Goal: Task Accomplishment & Management: Use online tool/utility

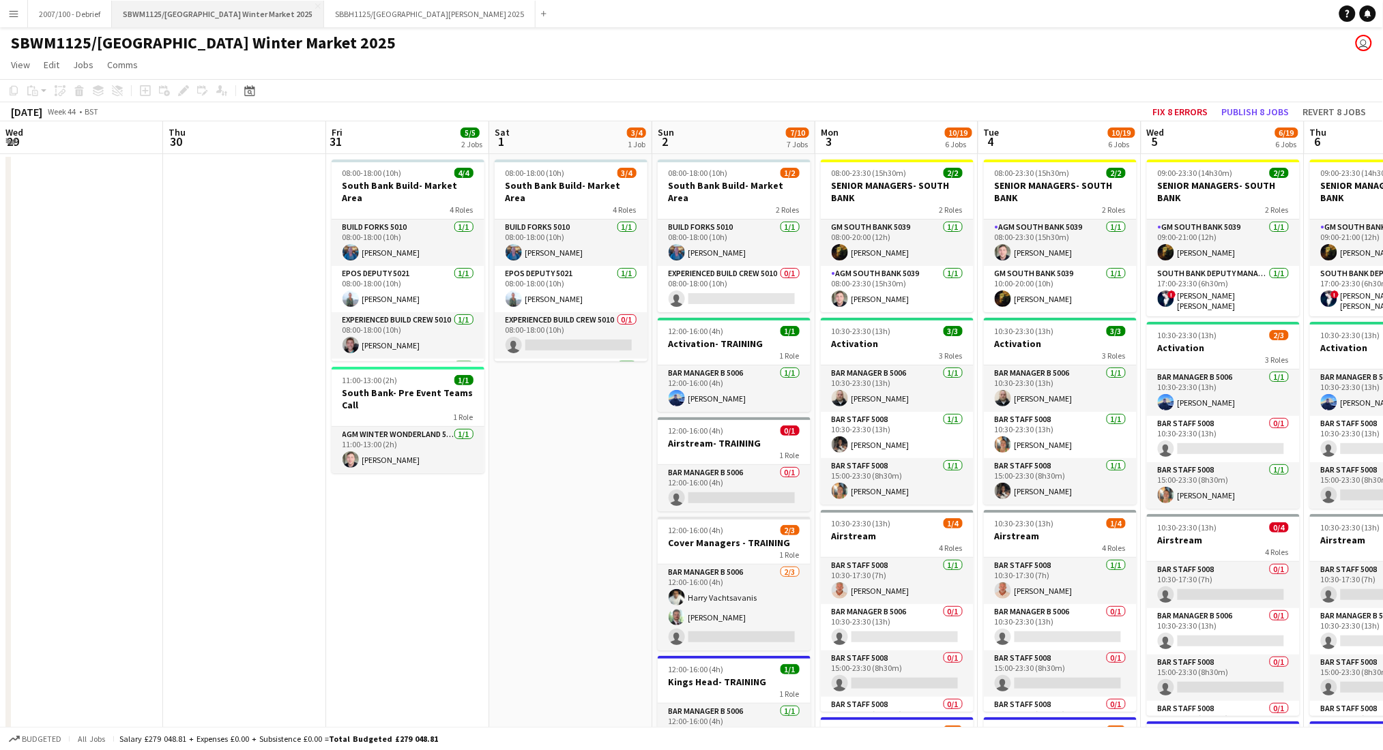
scroll to position [0, 479]
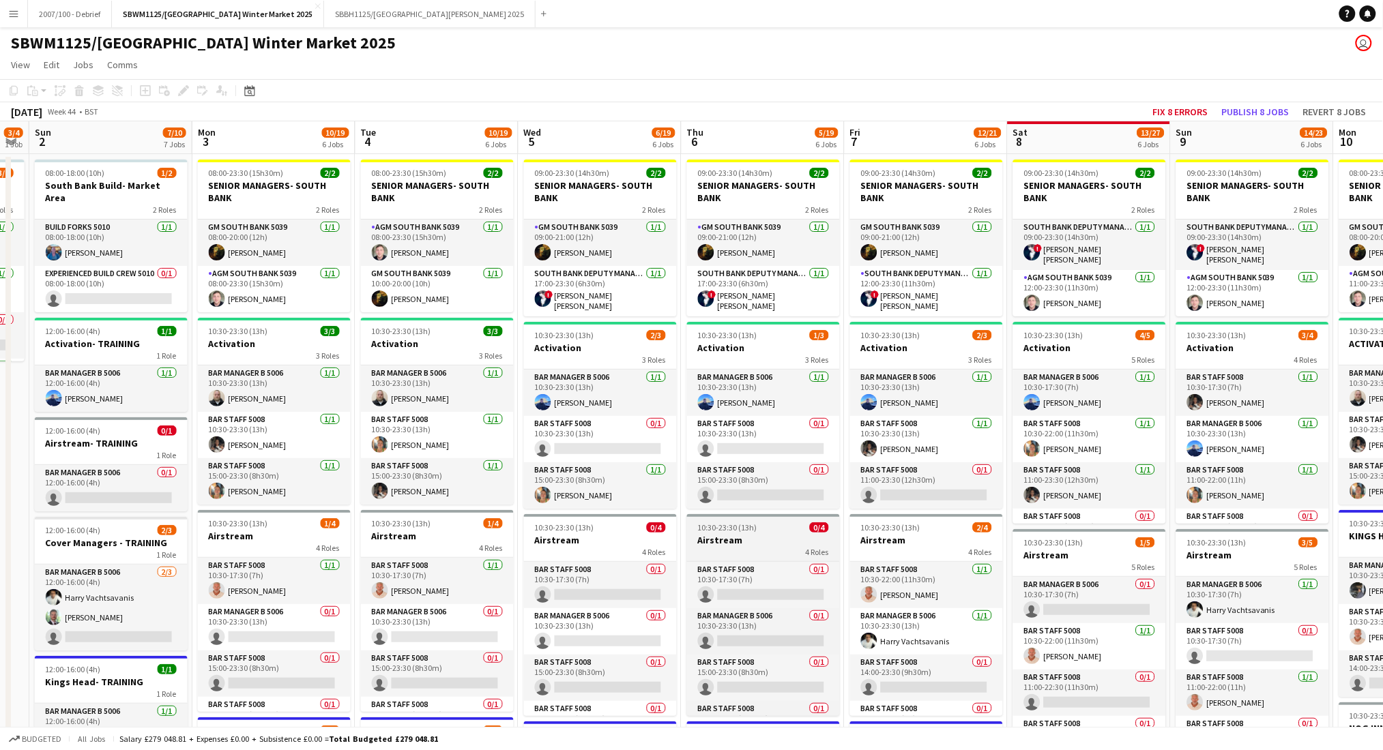
drag, startPoint x: 790, startPoint y: 542, endPoint x: 563, endPoint y: 551, distance: 227.4
click at [542, 551] on app-calendar-viewport "Wed 29 Thu 30 Fri 31 5/5 2 Jobs Sat 1 3/4 1 Job Sun 2 7/10 7 Jobs Mon 3 10/19 6…" at bounding box center [691, 749] width 1383 height 1257
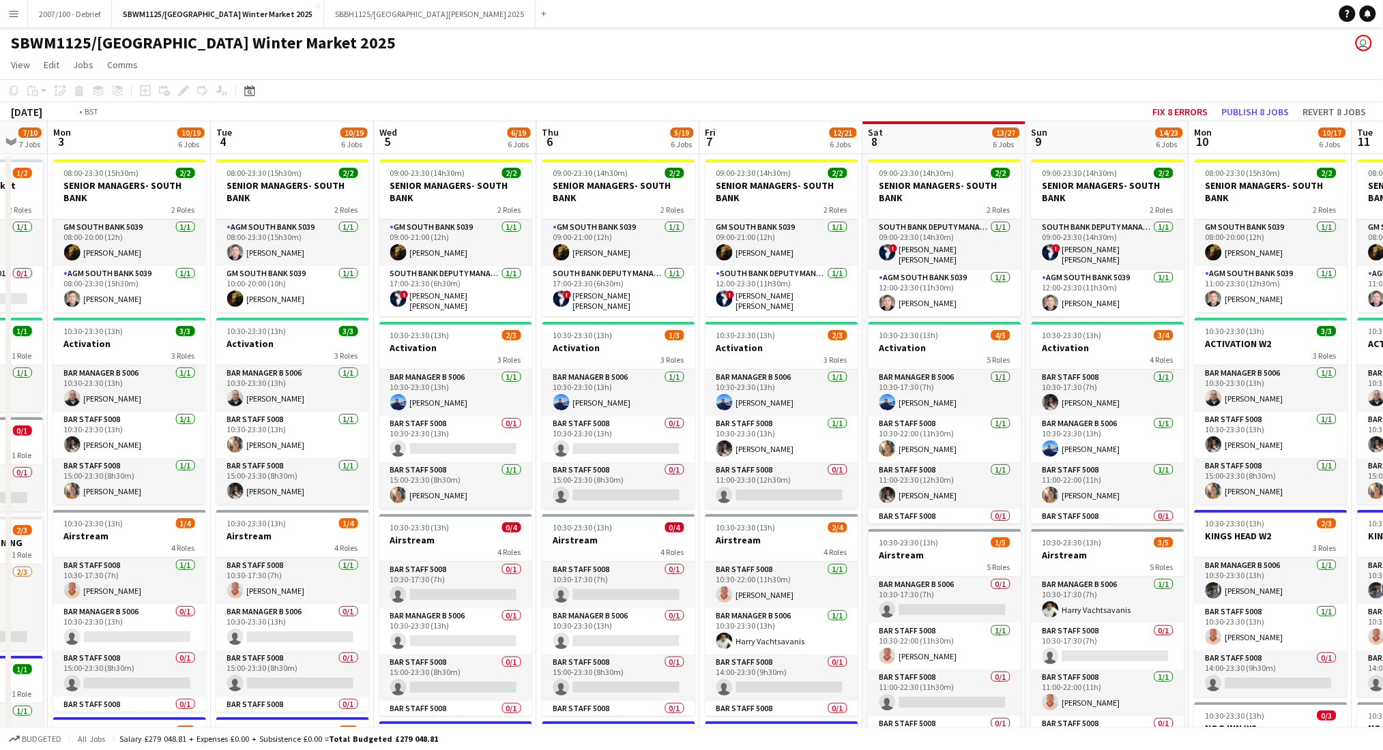
click at [276, 555] on app-calendar-viewport "Fri 31 5/5 2 Jobs Sat 1 3/4 1 Job Sun 2 7/10 7 Jobs Mon 3 10/19 6 Jobs Tue 4 10…" at bounding box center [691, 749] width 1383 height 1257
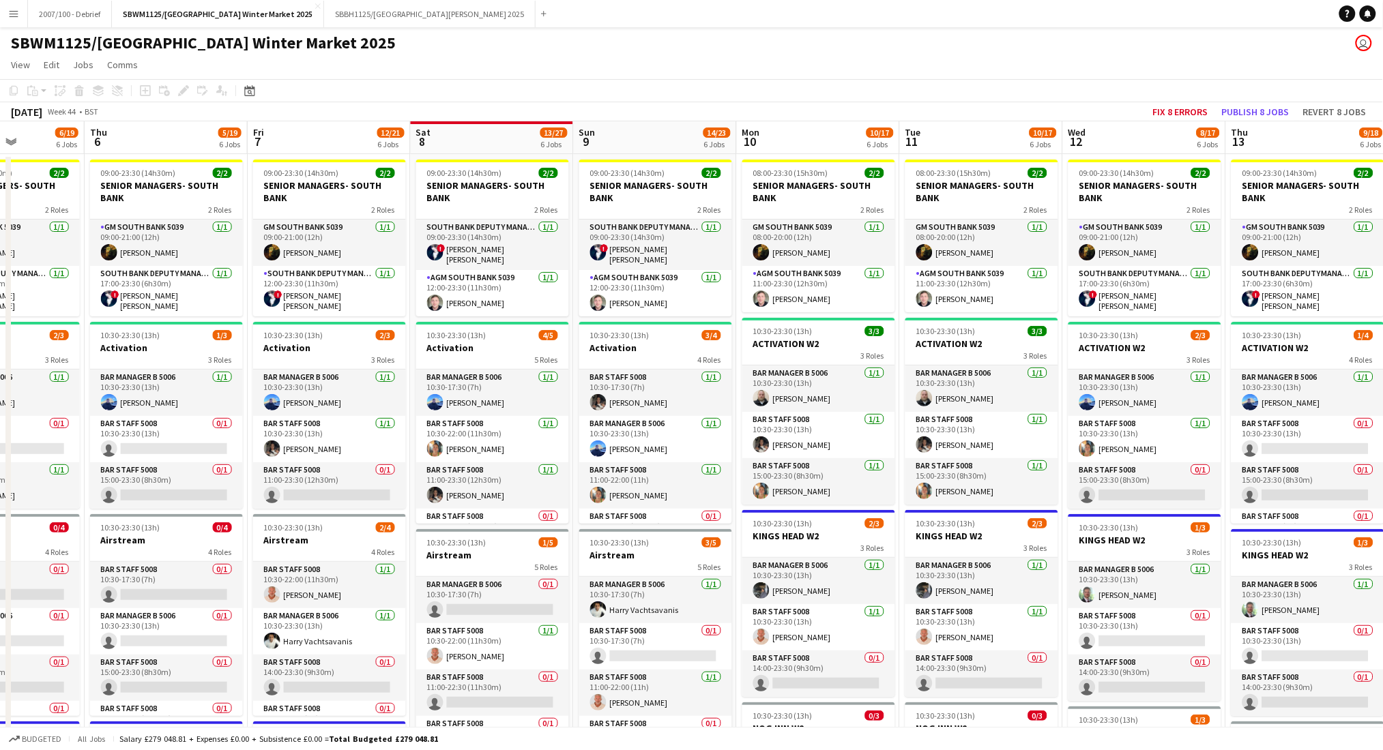
scroll to position [0, 568]
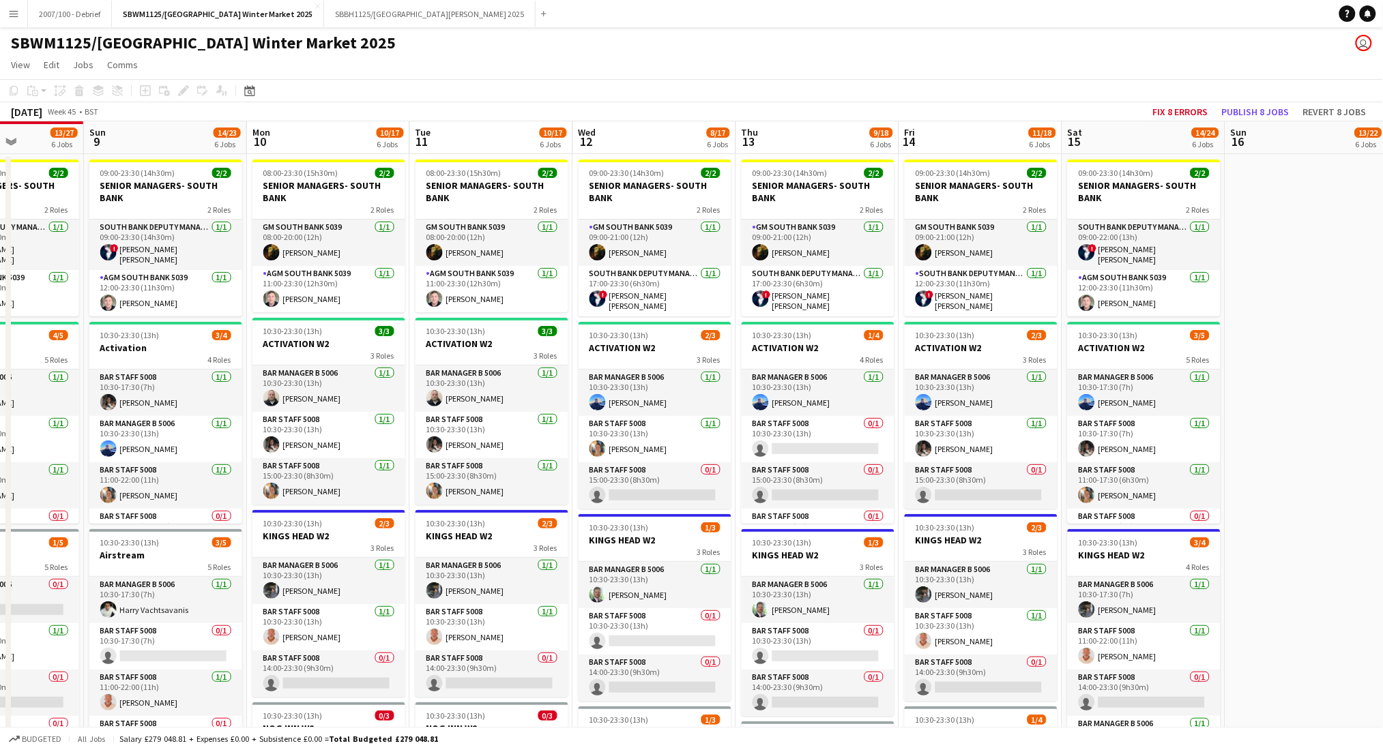
drag, startPoint x: 420, startPoint y: 552, endPoint x: 199, endPoint y: 561, distance: 221.3
click at [199, 561] on app-calendar-viewport "Wed 5 6/19 6 Jobs Thu 6 5/19 6 Jobs Fri 7 12/21 6 Jobs Sat 8 13/27 6 Jobs Sun 9…" at bounding box center [691, 749] width 1383 height 1257
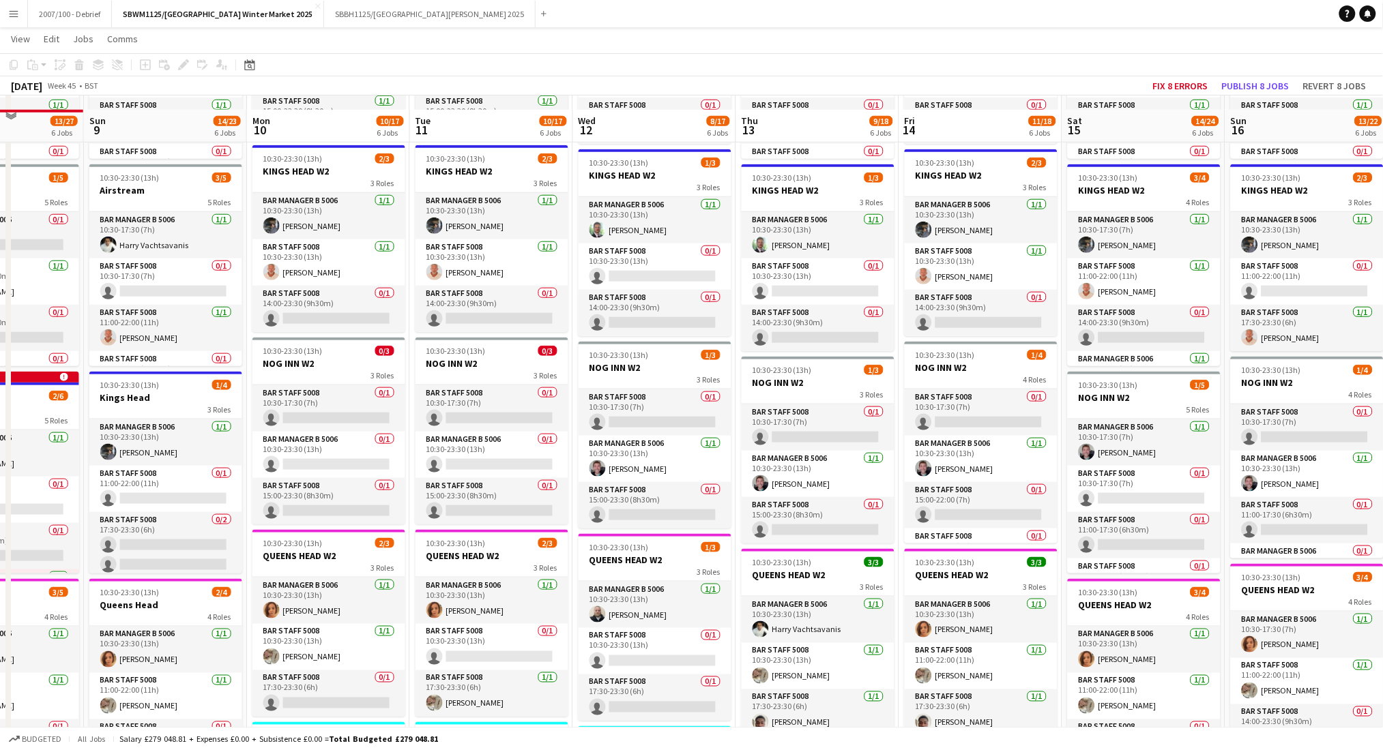
scroll to position [648, 0]
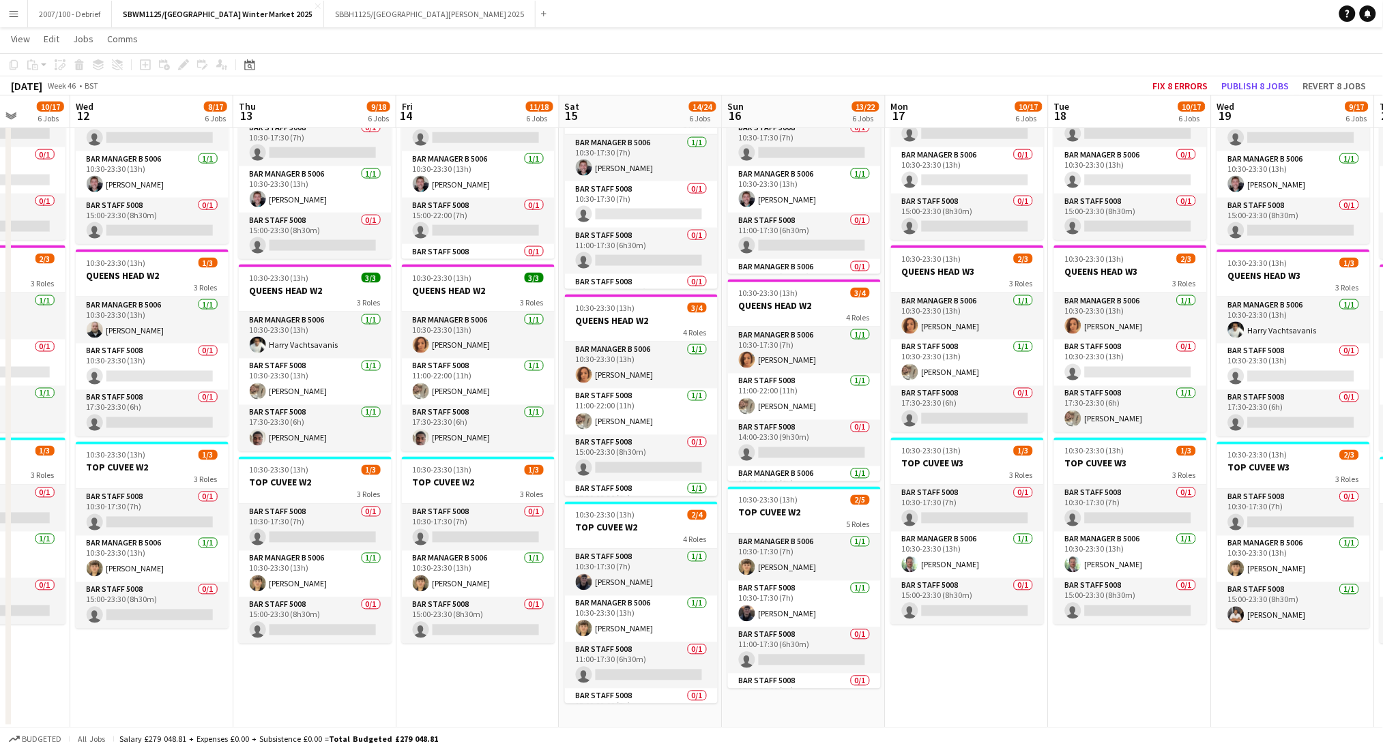
drag, startPoint x: 403, startPoint y: 649, endPoint x: 96, endPoint y: 673, distance: 307.9
click at [96, 673] on app-calendar-viewport "Sun 9 14/23 6 Jobs Mon 10 10/17 6 Jobs Tue 11 10/17 6 Jobs Wed 12 8/17 6 Jobs T…" at bounding box center [691, 67] width 1383 height 1324
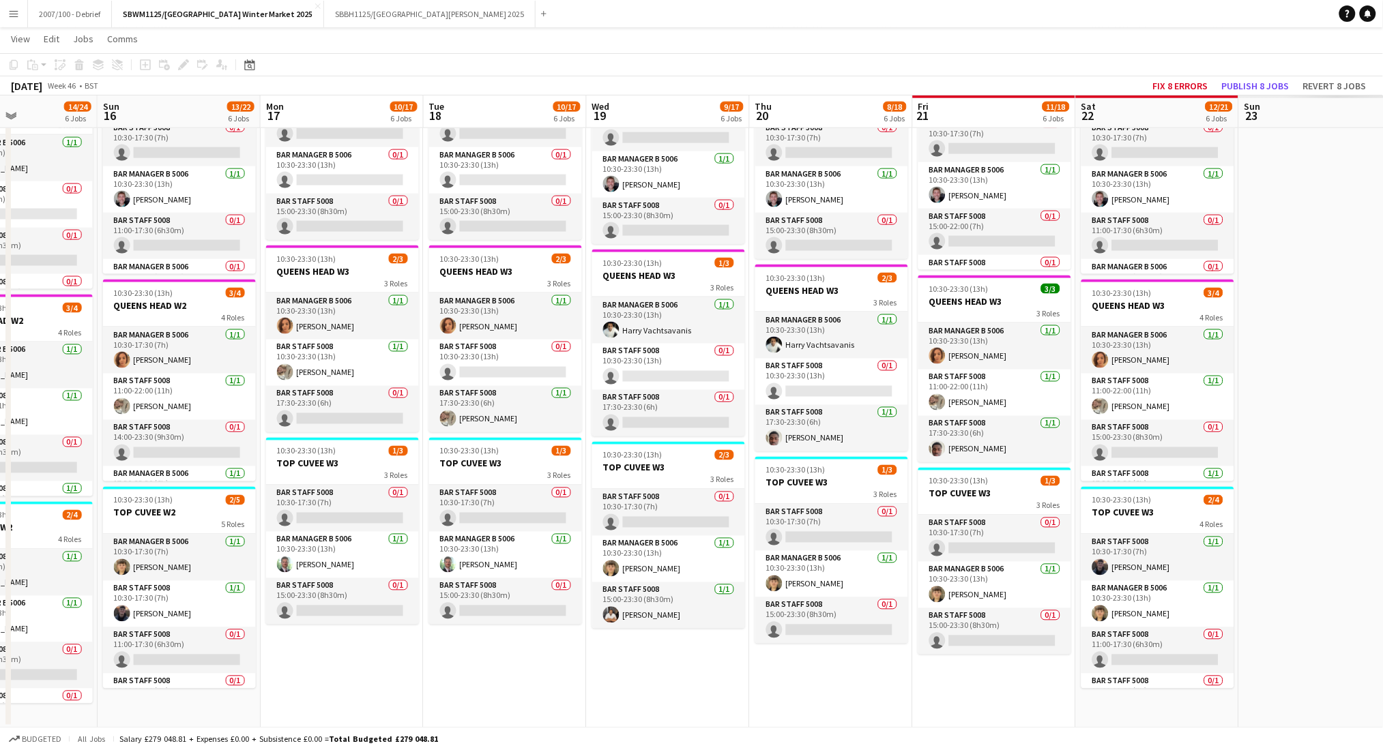
scroll to position [0, 484]
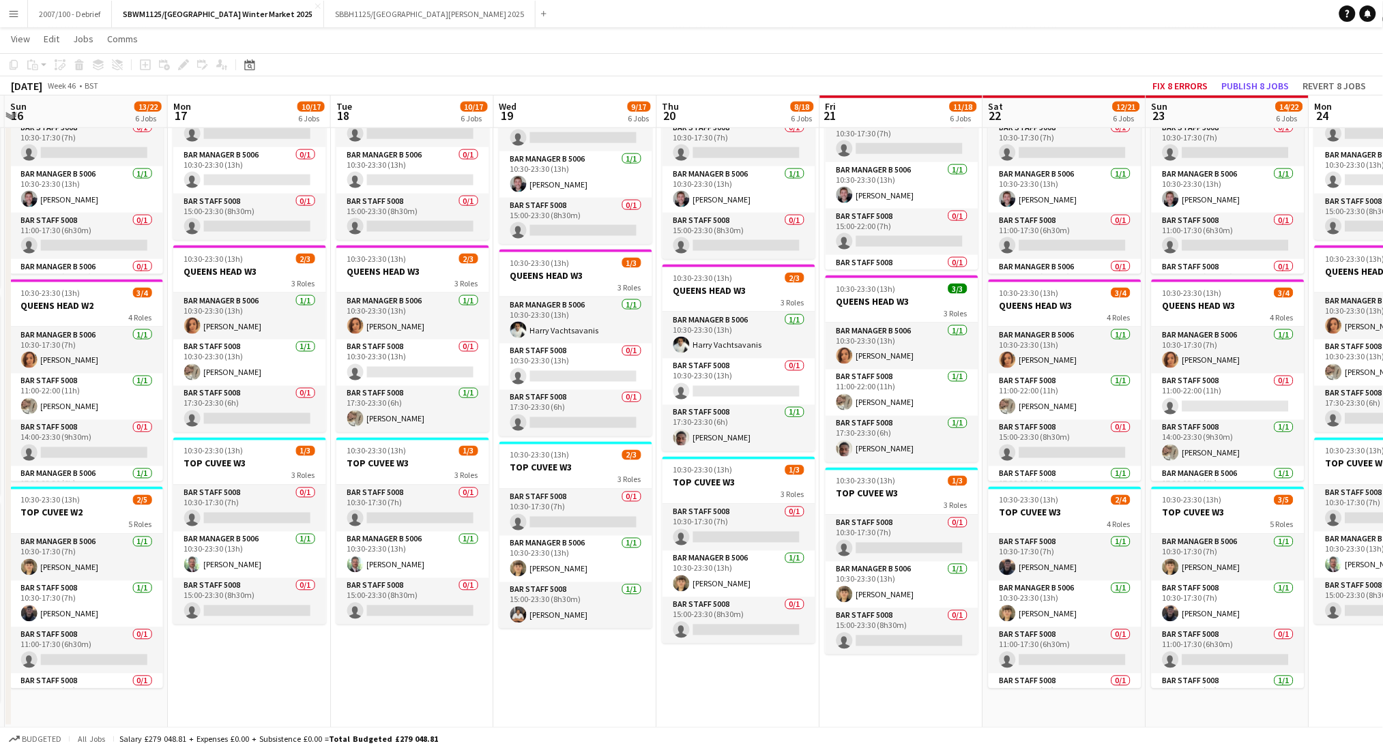
drag, startPoint x: 1073, startPoint y: 660, endPoint x: 426, endPoint y: 658, distance: 646.8
click at [426, 658] on app-calendar-viewport "Thu 13 9/18 6 Jobs Fri 14 11/18 6 Jobs Sat 15 14/24 6 Jobs Sun 16 13/22 6 Jobs …" at bounding box center [691, 67] width 1383 height 1324
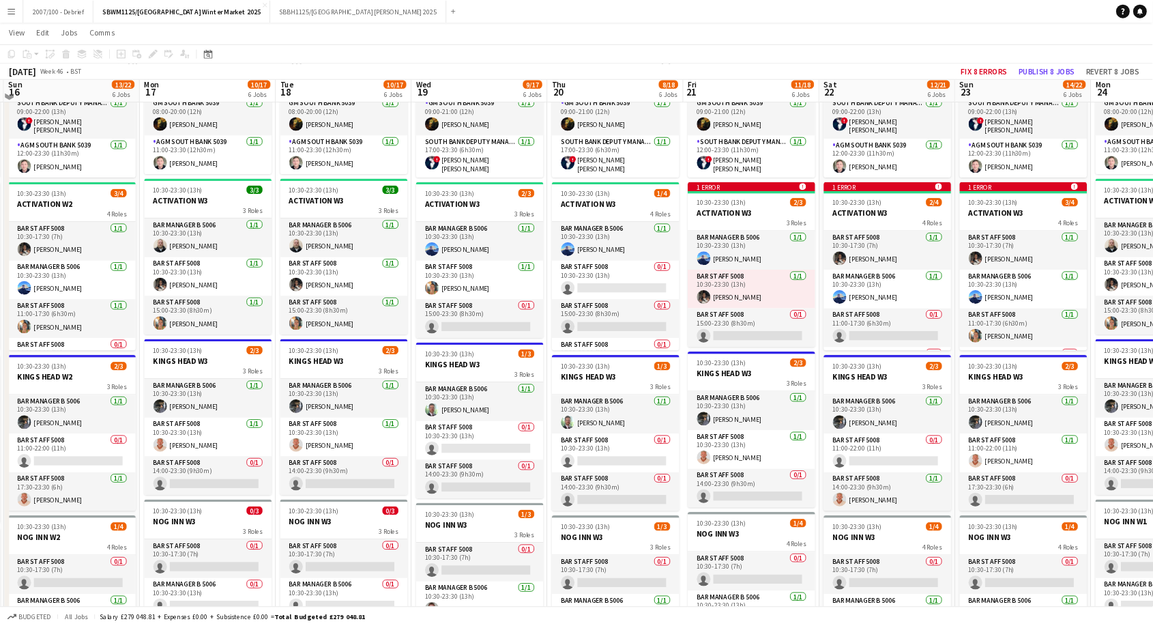
scroll to position [0, 0]
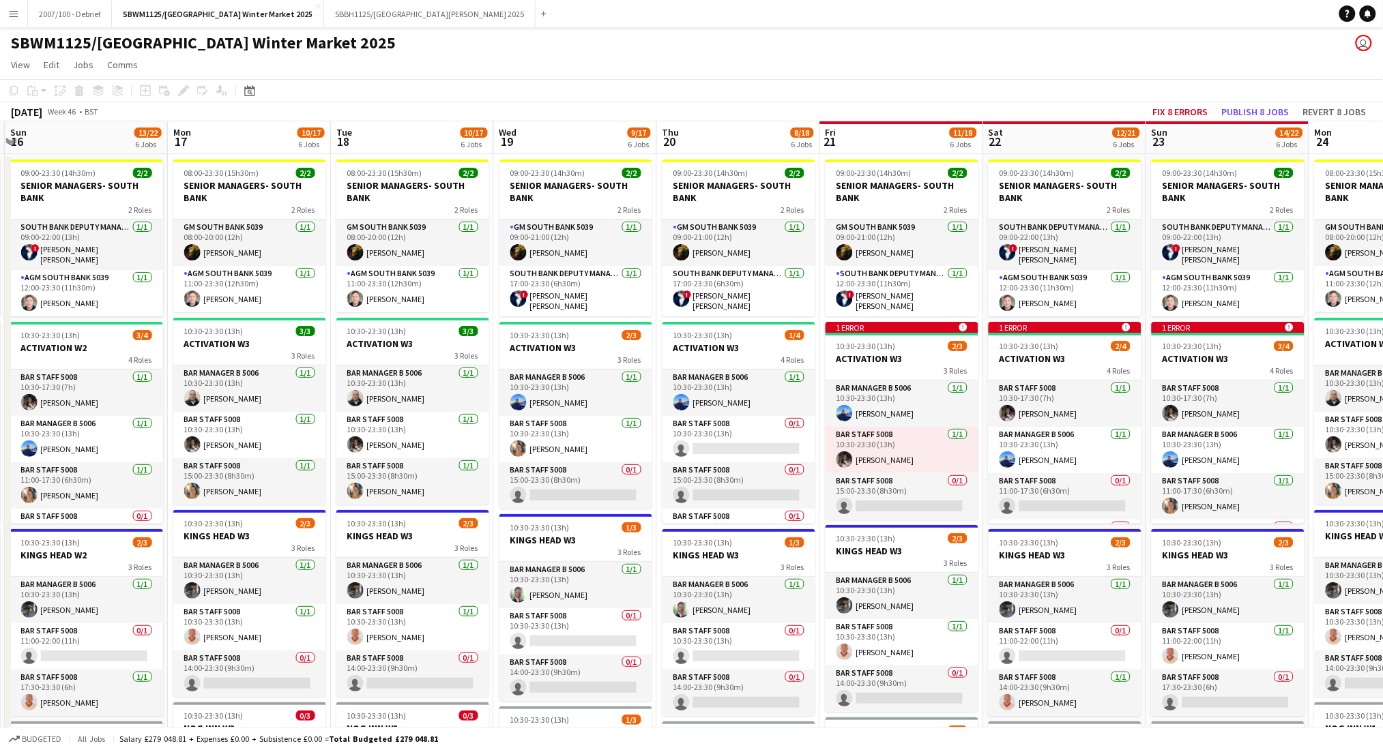
click at [10, 11] on app-icon "Menu" at bounding box center [13, 13] width 11 height 11
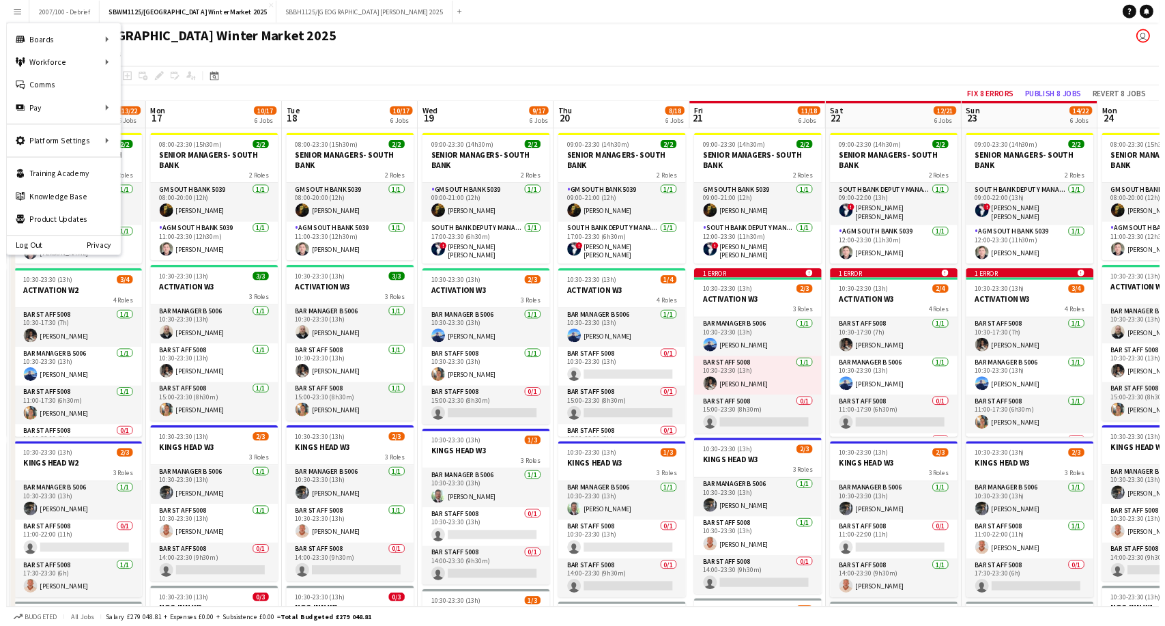
scroll to position [0, 484]
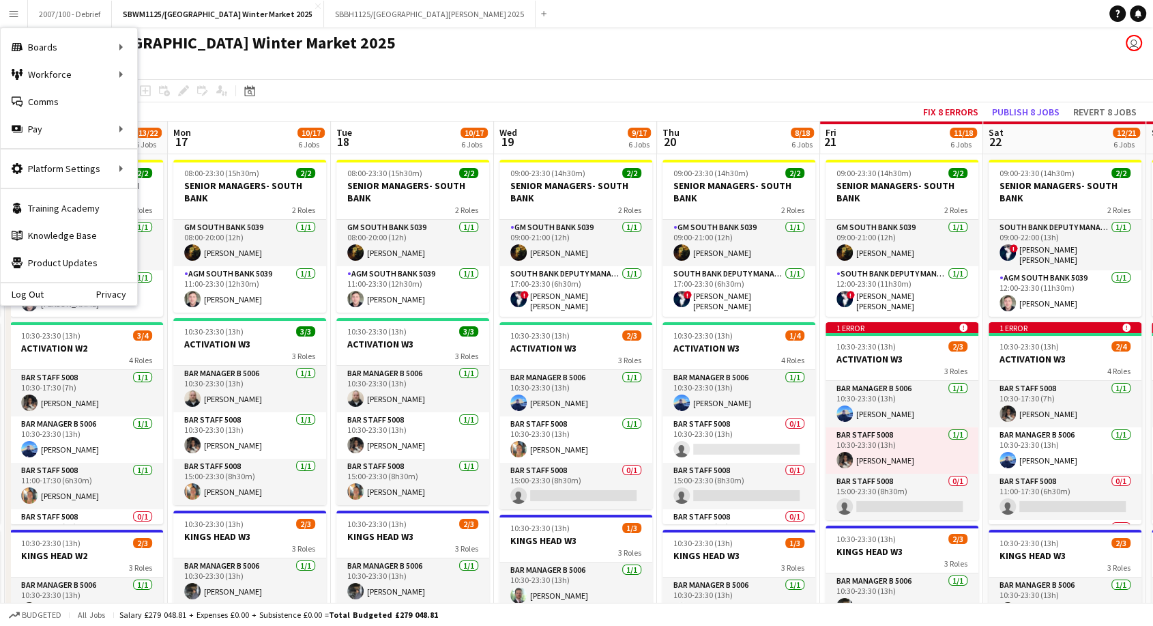
click at [444, 52] on div "SBWM1125/[GEOGRAPHIC_DATA] Winter Market 2025 user" at bounding box center [576, 40] width 1153 height 26
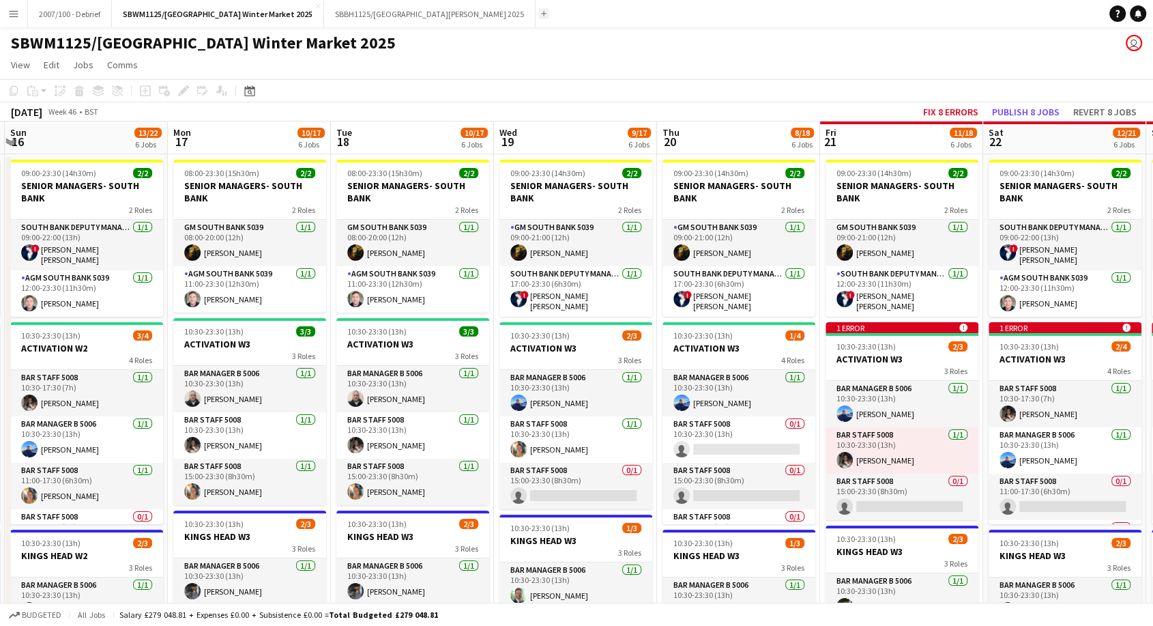
click at [538, 13] on button "Add" at bounding box center [543, 13] width 11 height 11
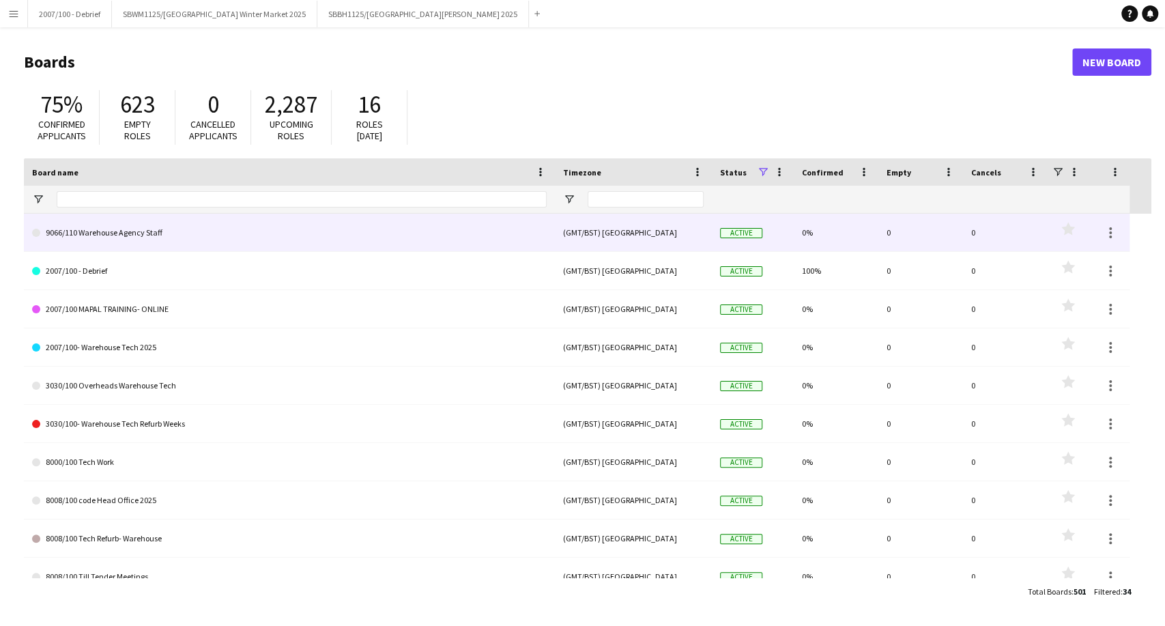
click at [224, 220] on link "9066/110 Warehouse Agency Staff" at bounding box center [289, 233] width 514 height 38
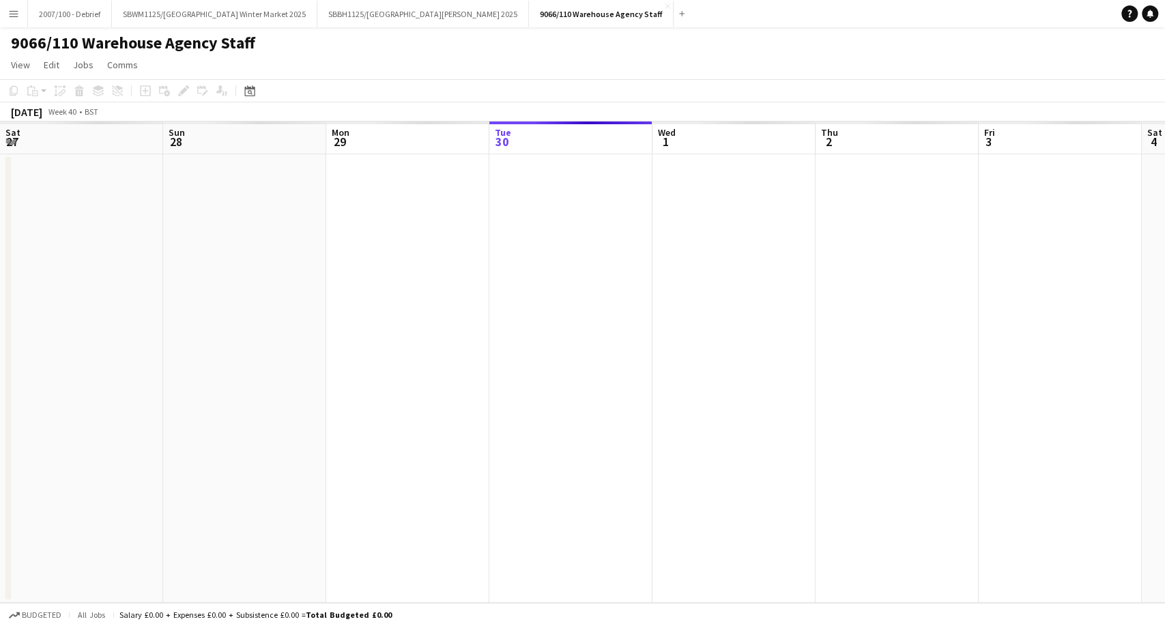
scroll to position [0, 326]
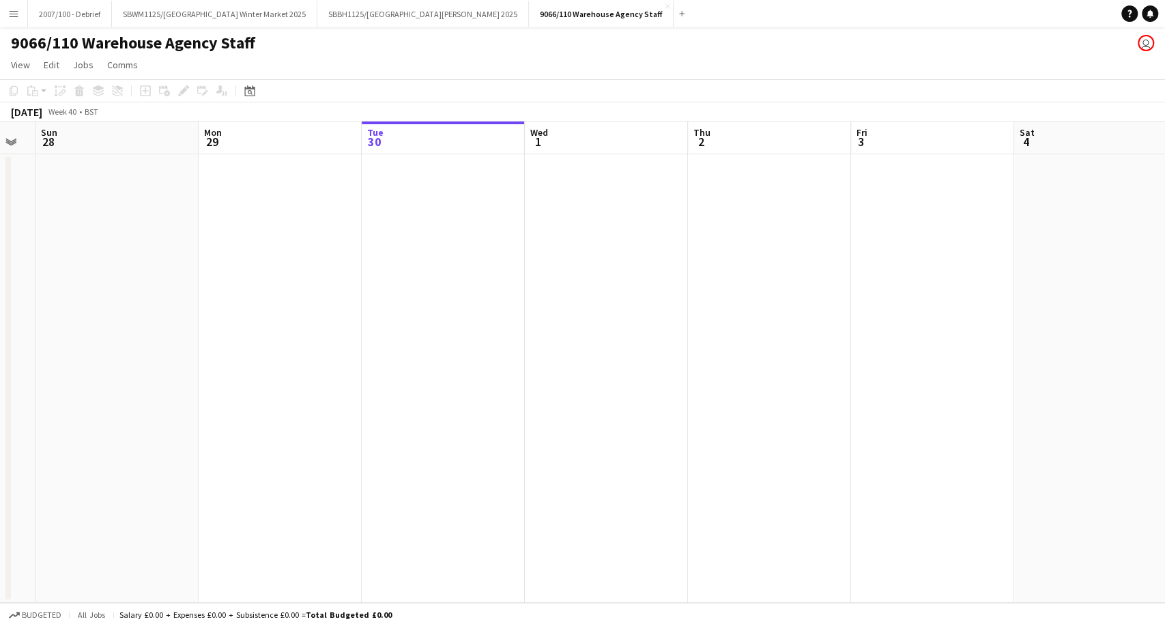
drag, startPoint x: 531, startPoint y: 225, endPoint x: 730, endPoint y: 219, distance: 198.6
click at [730, 219] on app-calendar-viewport "Fri 26 Sat 27 Sun 28 Mon 29 Tue 30 Wed 1 Thu 2 Fri 3 Sat 4 Sun 5 Mon 6 Tue 7 We…" at bounding box center [582, 361] width 1165 height 481
click at [295, 229] on app-date-cell at bounding box center [280, 378] width 163 height 448
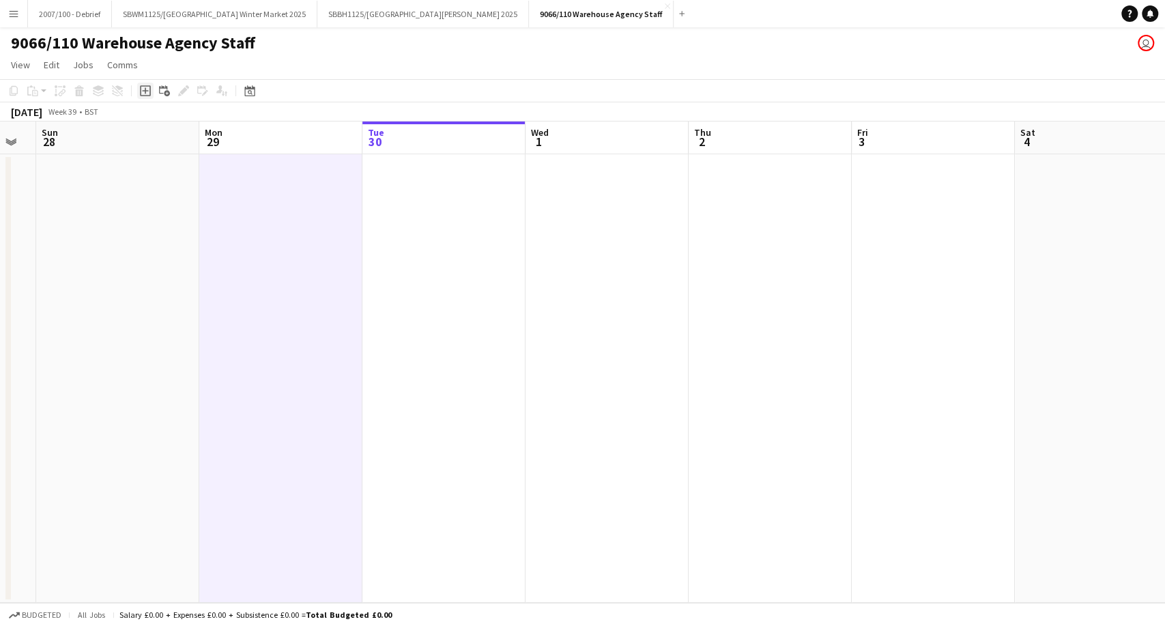
click at [143, 95] on icon at bounding box center [145, 90] width 11 height 11
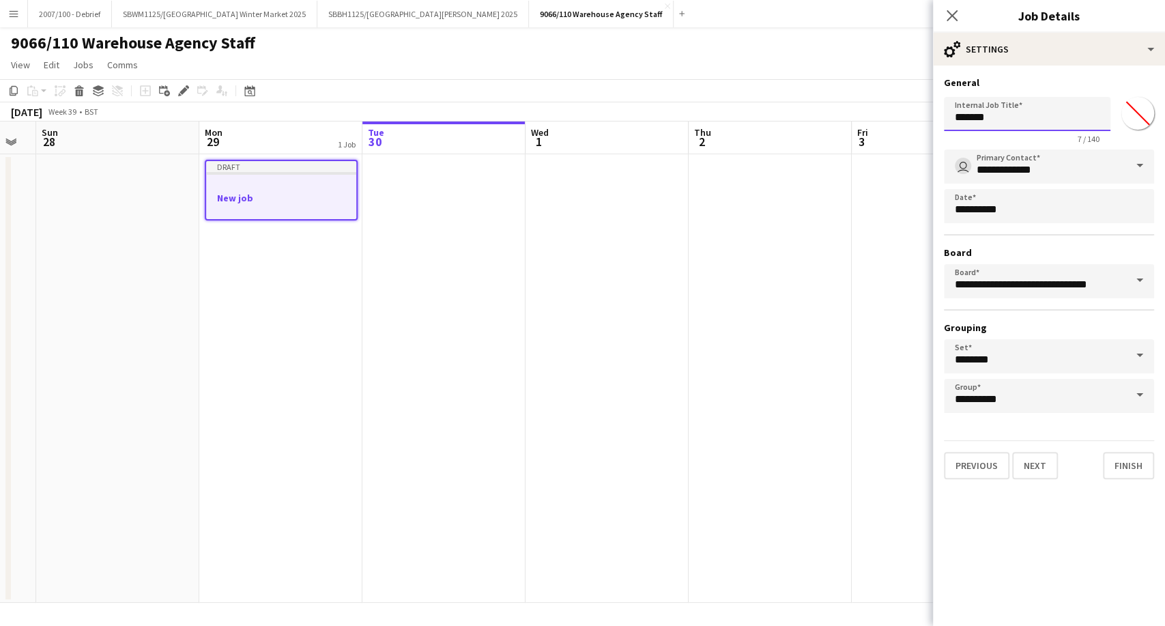
click at [954, 117] on input "*******" at bounding box center [1027, 114] width 166 height 34
click at [955, 117] on input "*******" at bounding box center [1027, 114] width 166 height 34
type input "******"
click at [798, 204] on app-date-cell at bounding box center [769, 378] width 163 height 448
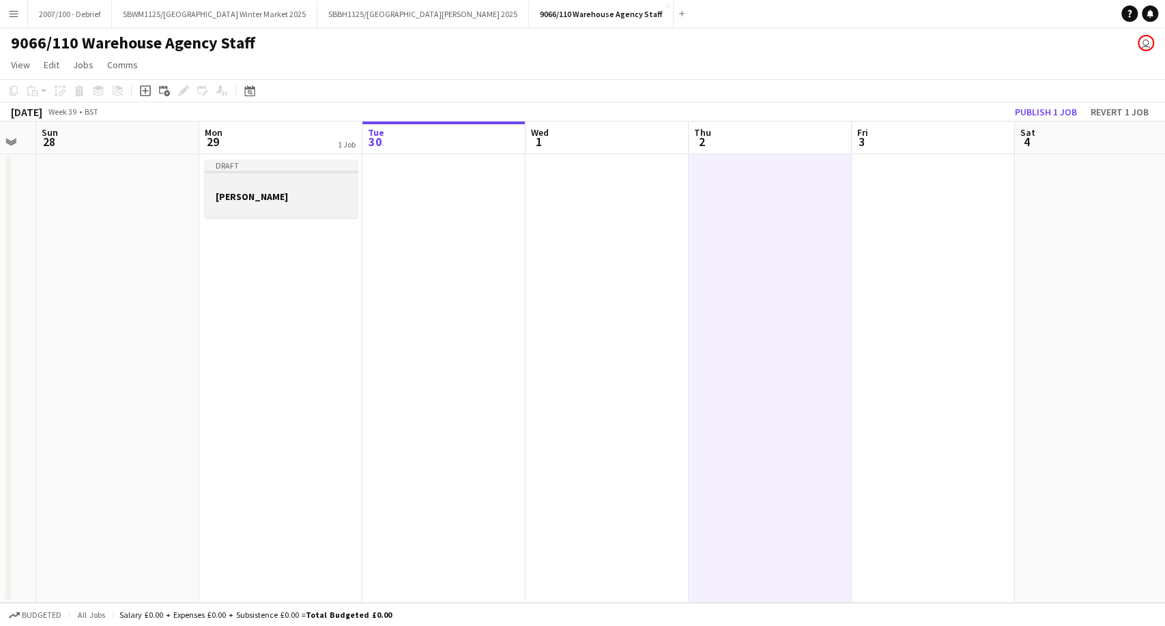
click at [229, 198] on h3 "[PERSON_NAME]" at bounding box center [281, 196] width 153 height 12
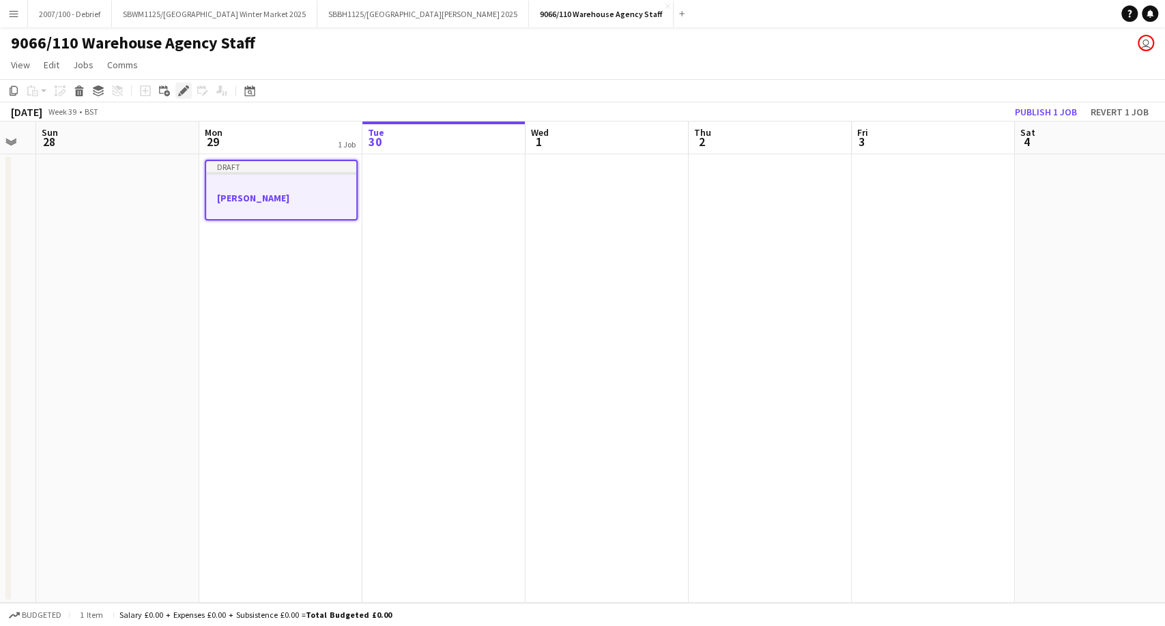
click at [181, 89] on icon "Edit" at bounding box center [183, 90] width 11 height 11
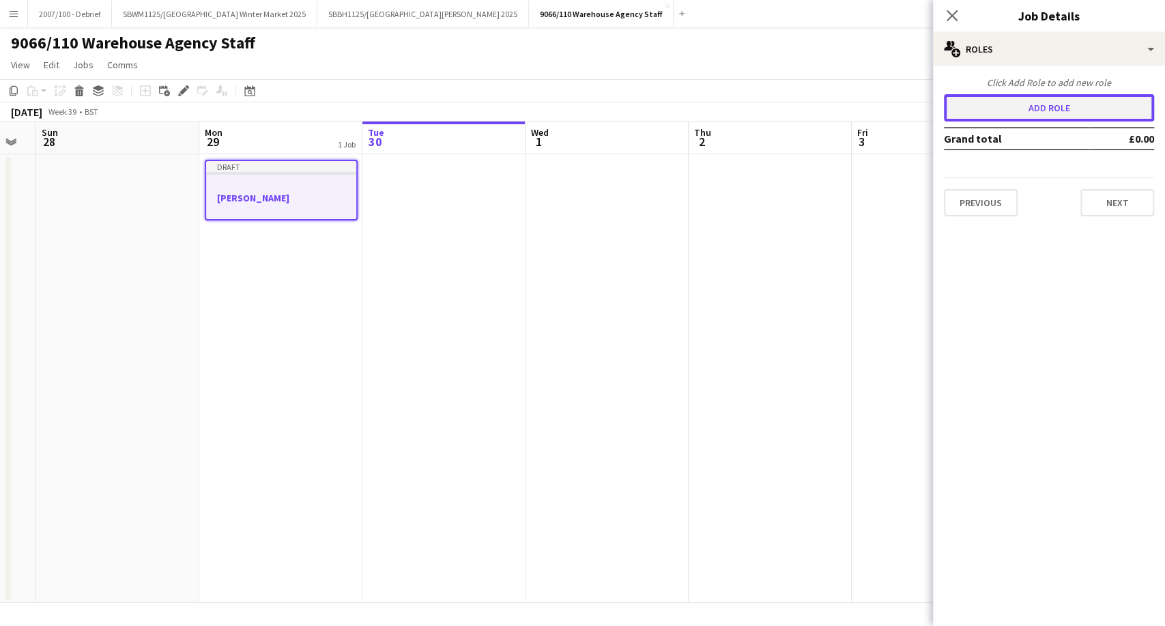
click at [1019, 106] on button "Add role" at bounding box center [1049, 107] width 210 height 27
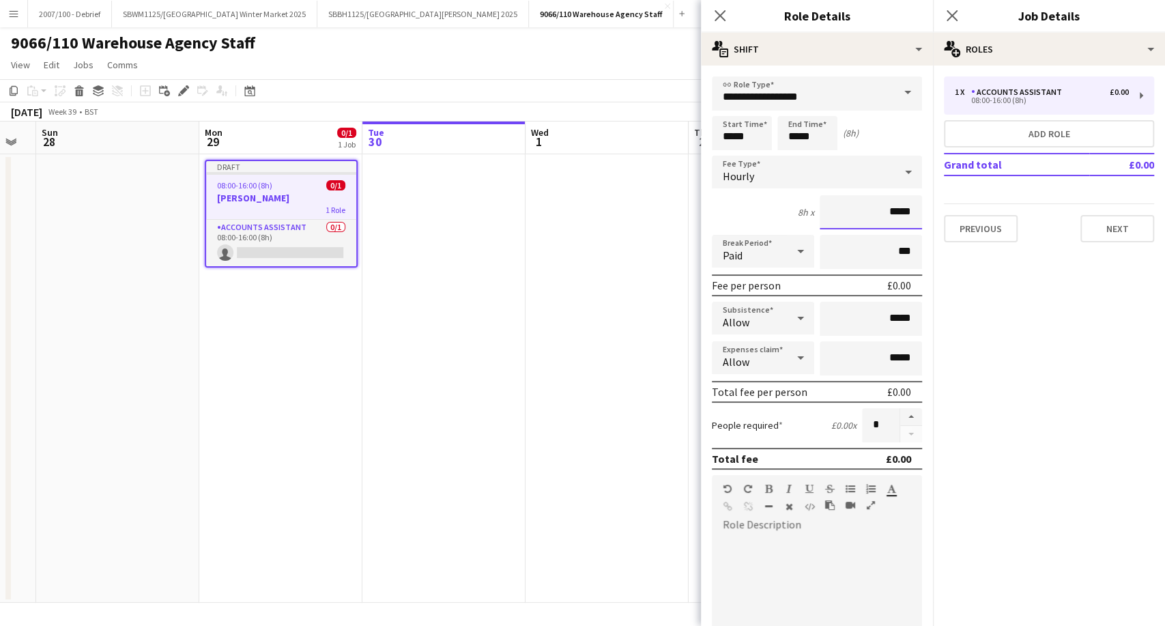
click at [903, 210] on input "*****" at bounding box center [870, 212] width 102 height 34
type input "******"
click at [731, 138] on input "*****" at bounding box center [742, 133] width 60 height 34
type input "*****"
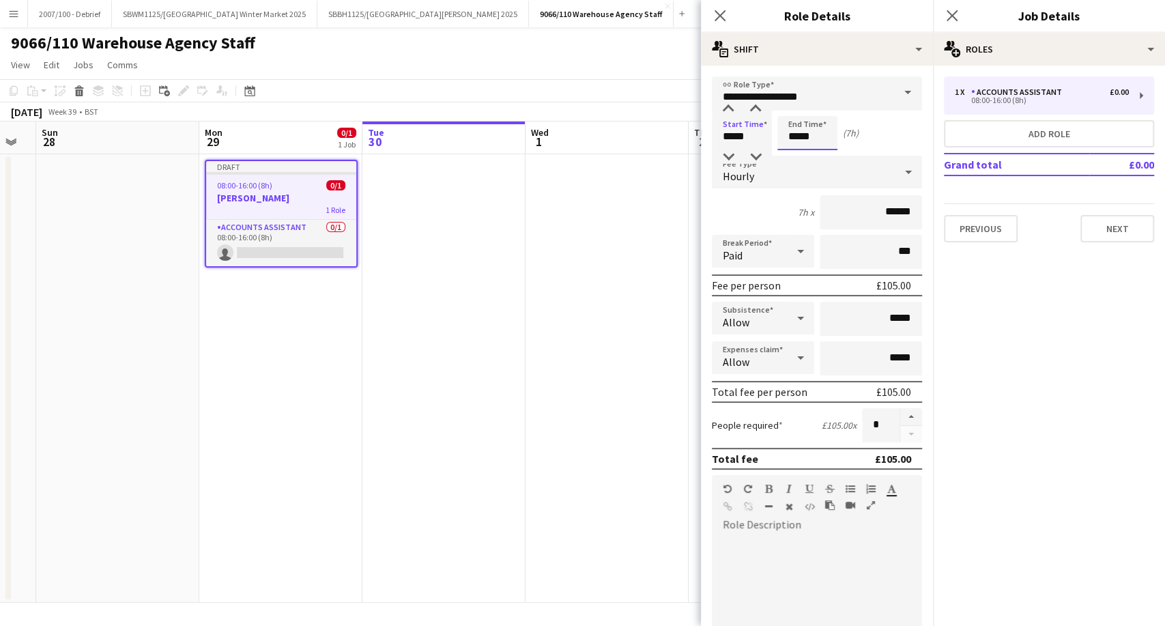
click at [824, 142] on input "*****" at bounding box center [807, 133] width 60 height 34
type input "*****"
click at [590, 198] on app-date-cell at bounding box center [606, 378] width 163 height 448
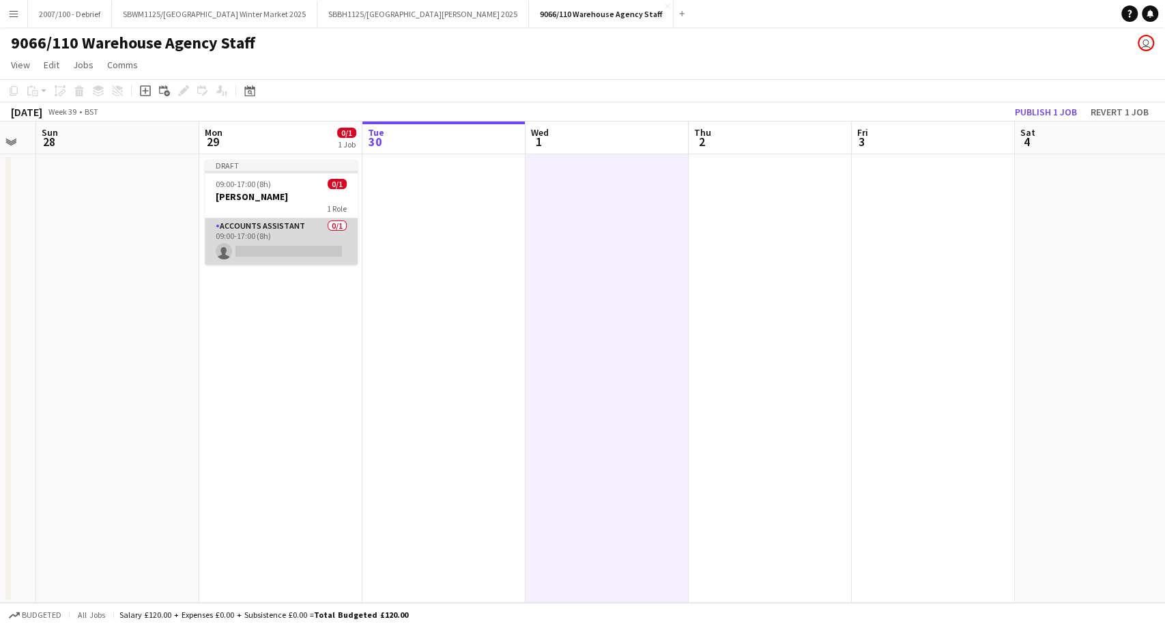
click at [300, 243] on app-card-role "Accounts Assistant 0/1 09:00-17:00 (8h) single-neutral-actions" at bounding box center [281, 241] width 153 height 46
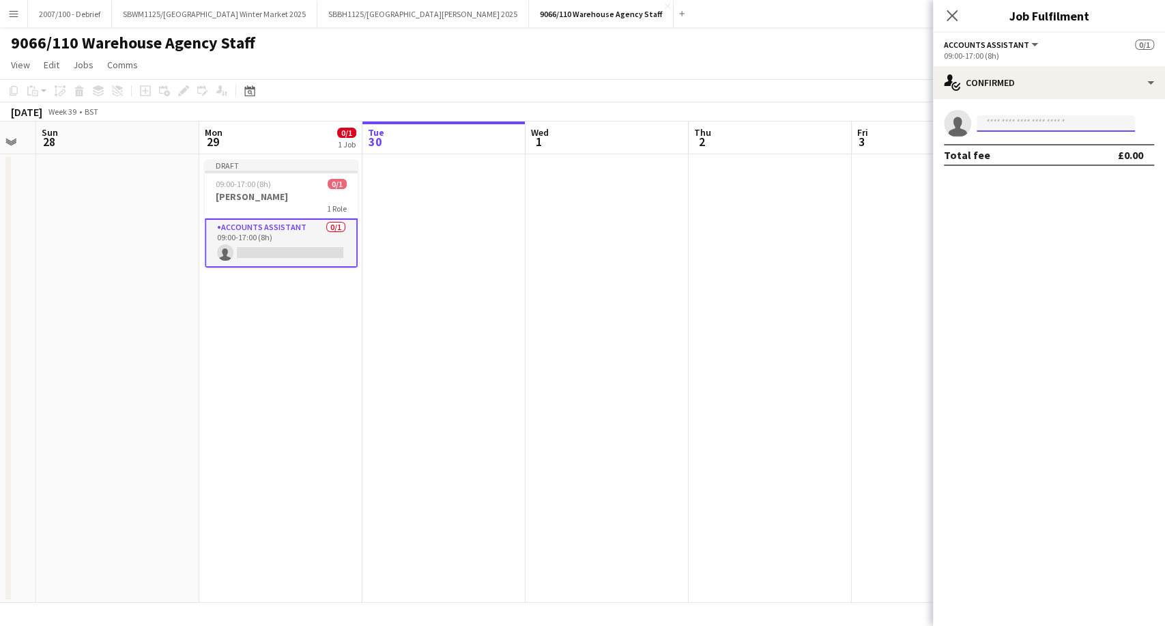
click at [1012, 126] on input at bounding box center [1055, 123] width 158 height 16
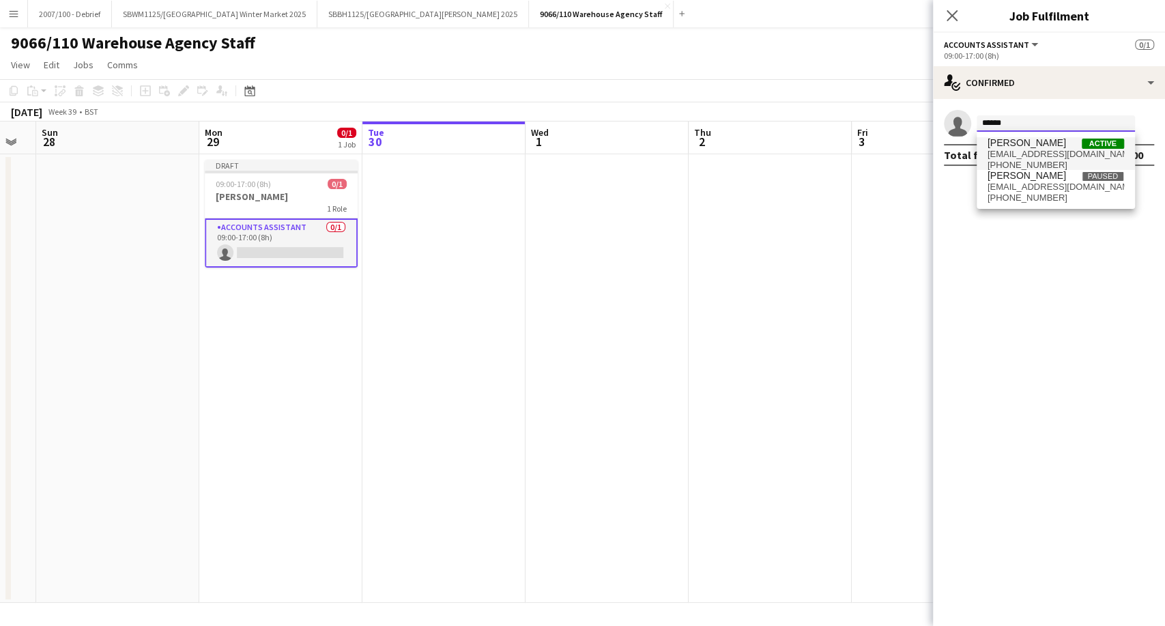
type input "******"
click at [1040, 157] on span "[EMAIL_ADDRESS][DOMAIN_NAME]" at bounding box center [1055, 154] width 136 height 11
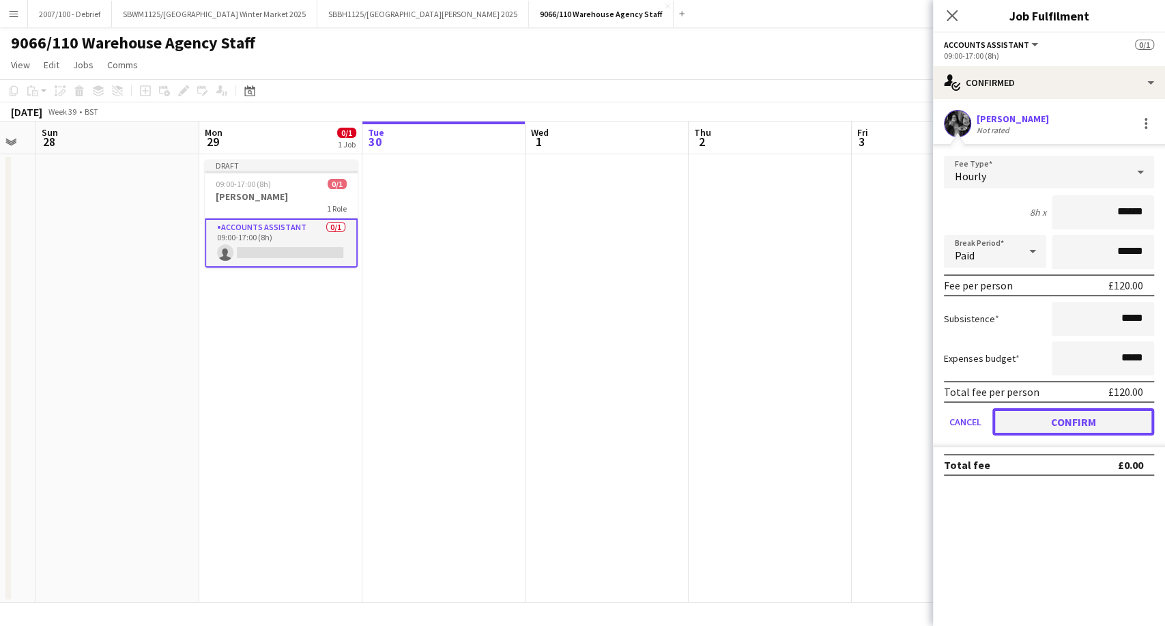
click at [1080, 424] on button "Confirm" at bounding box center [1073, 421] width 162 height 27
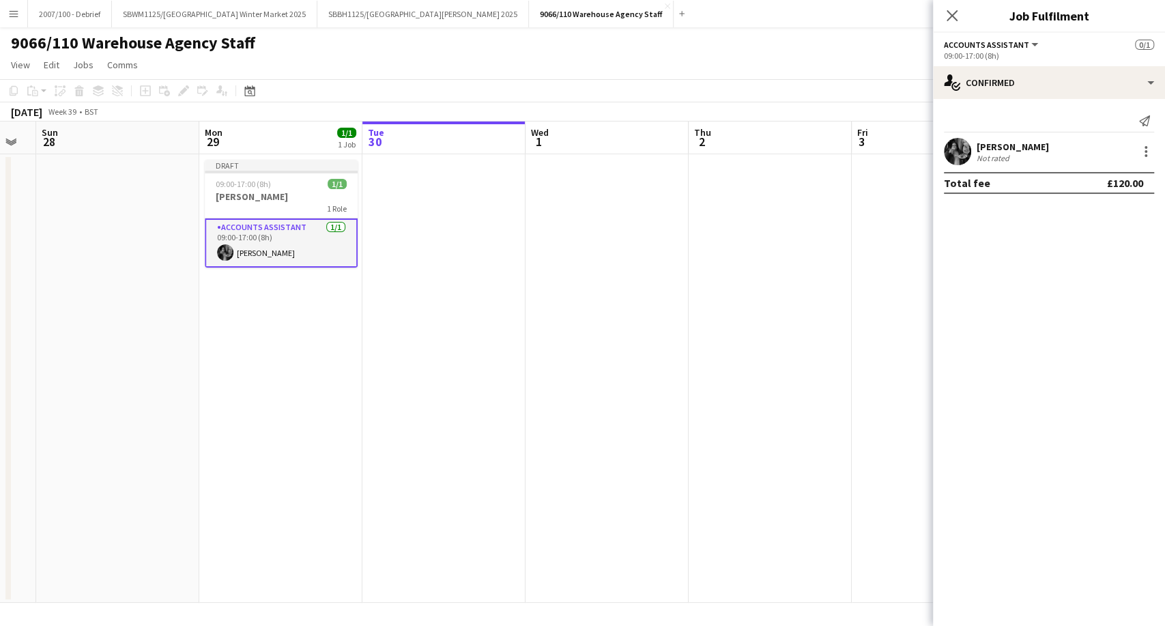
click at [661, 372] on app-date-cell at bounding box center [606, 378] width 163 height 448
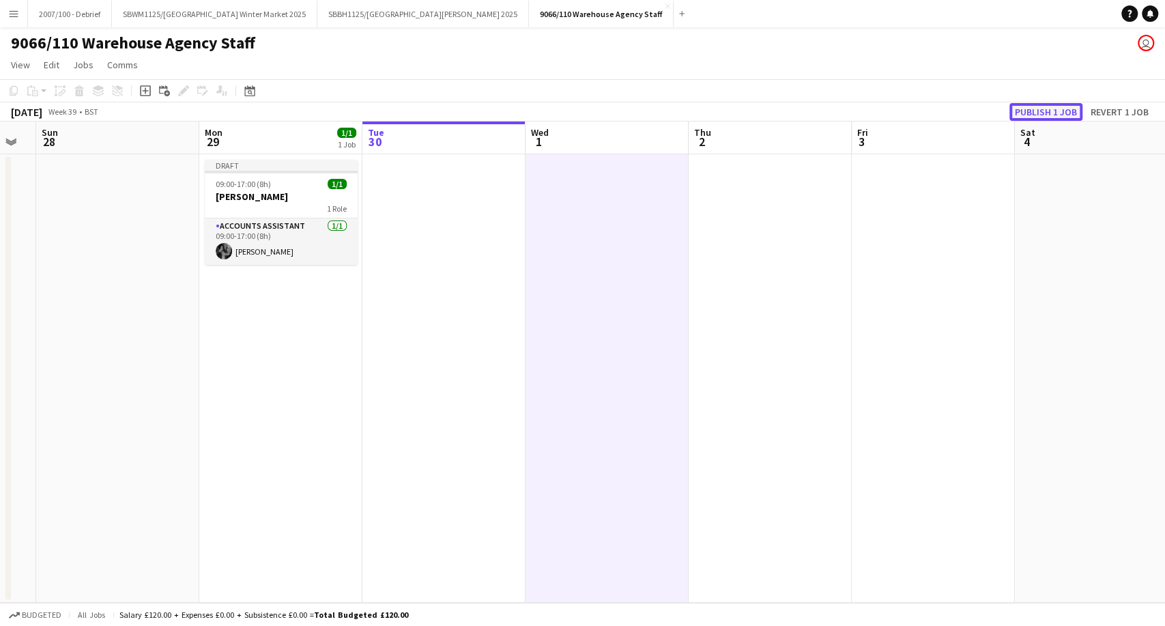
click at [1055, 113] on button "Publish 1 job" at bounding box center [1045, 112] width 73 height 18
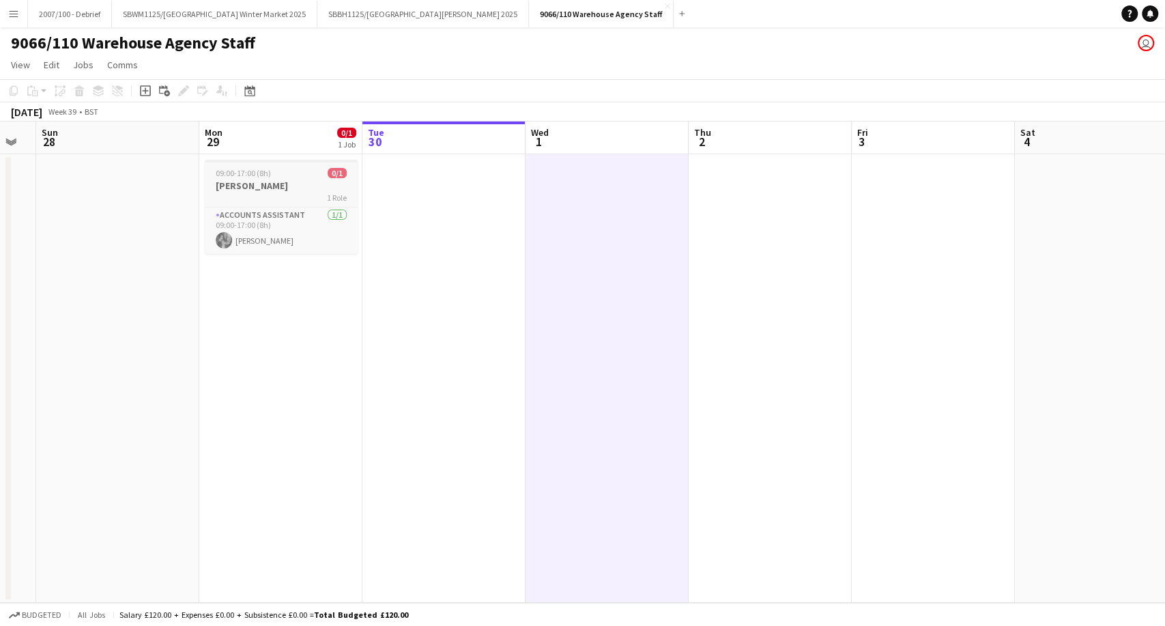
click at [338, 179] on h3 "[PERSON_NAME]" at bounding box center [281, 185] width 153 height 12
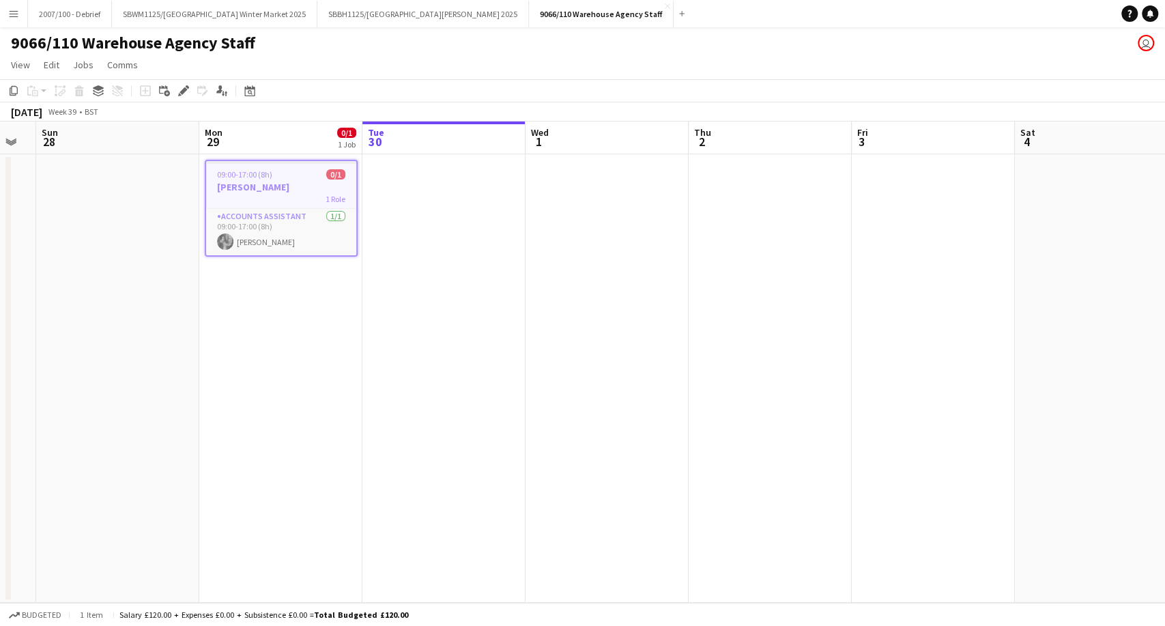
click at [337, 138] on div "0/1" at bounding box center [346, 132] width 19 height 12
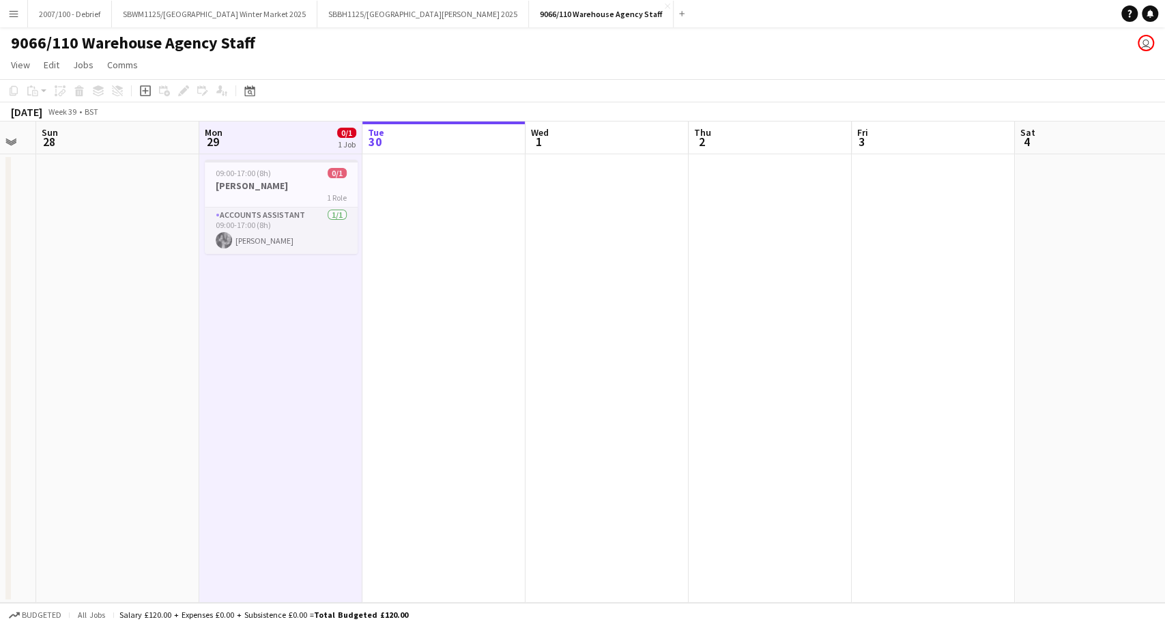
click at [398, 70] on app-page-menu "View Day view expanded Day view collapsed Month view Date picker Jump to [DATE]…" at bounding box center [582, 66] width 1165 height 26
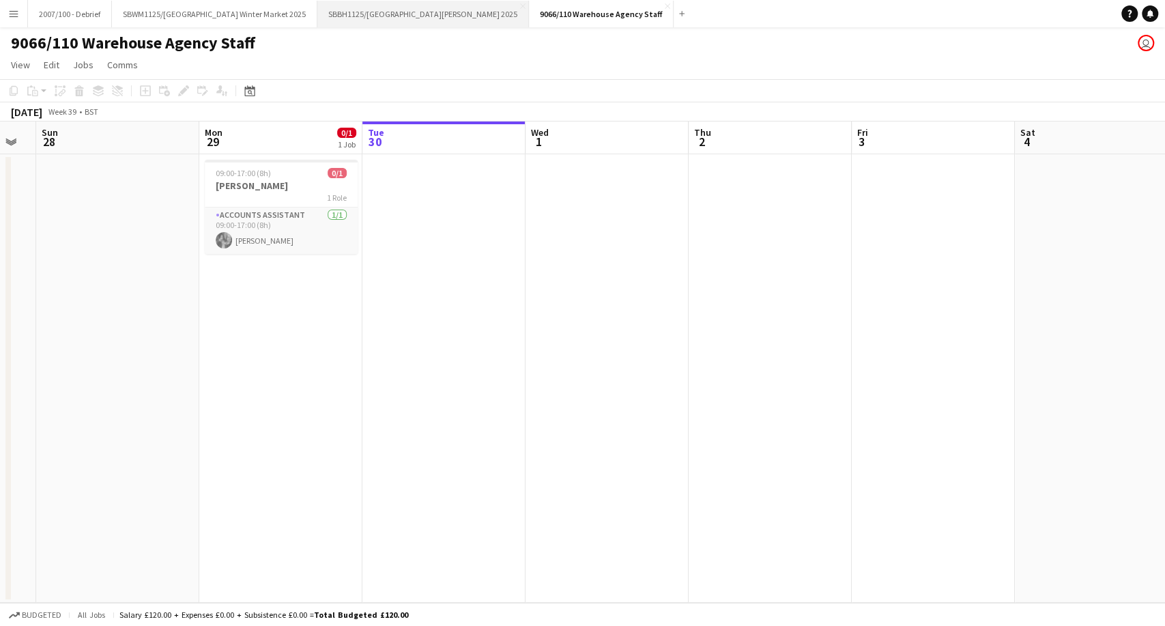
click at [461, 20] on button "SBBH1125/P [GEOGRAPHIC_DATA][PERSON_NAME] 2025 Close" at bounding box center [422, 14] width 211 height 27
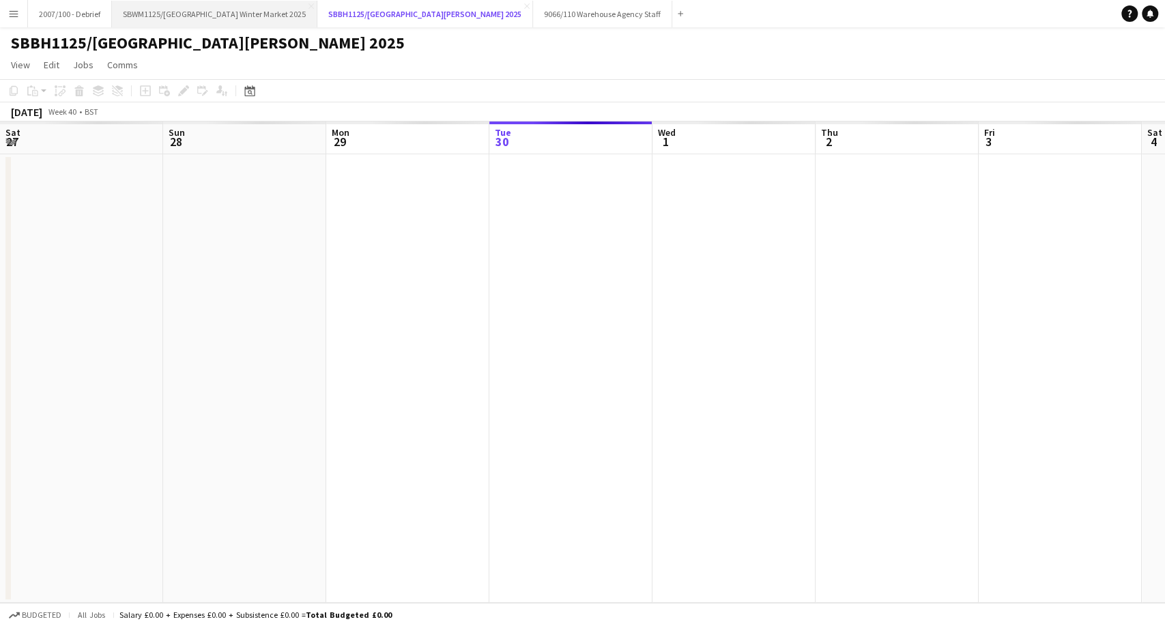
scroll to position [0, 326]
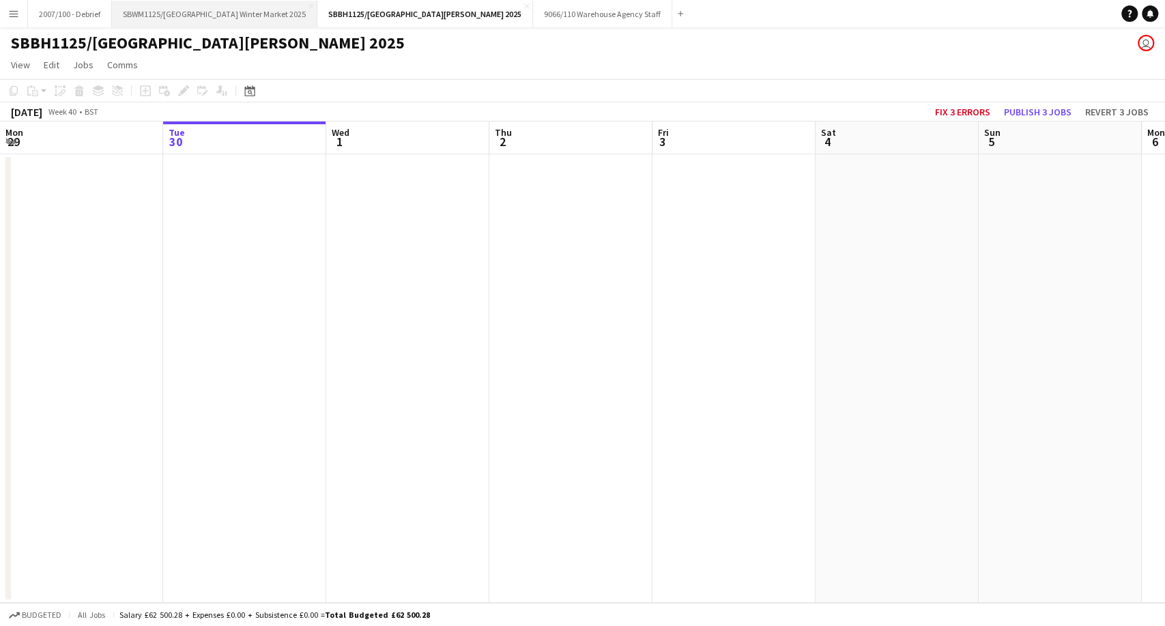
click at [218, 22] on button "SBWM1125/[GEOGRAPHIC_DATA] Winter Market 2025 Close" at bounding box center [214, 14] width 205 height 27
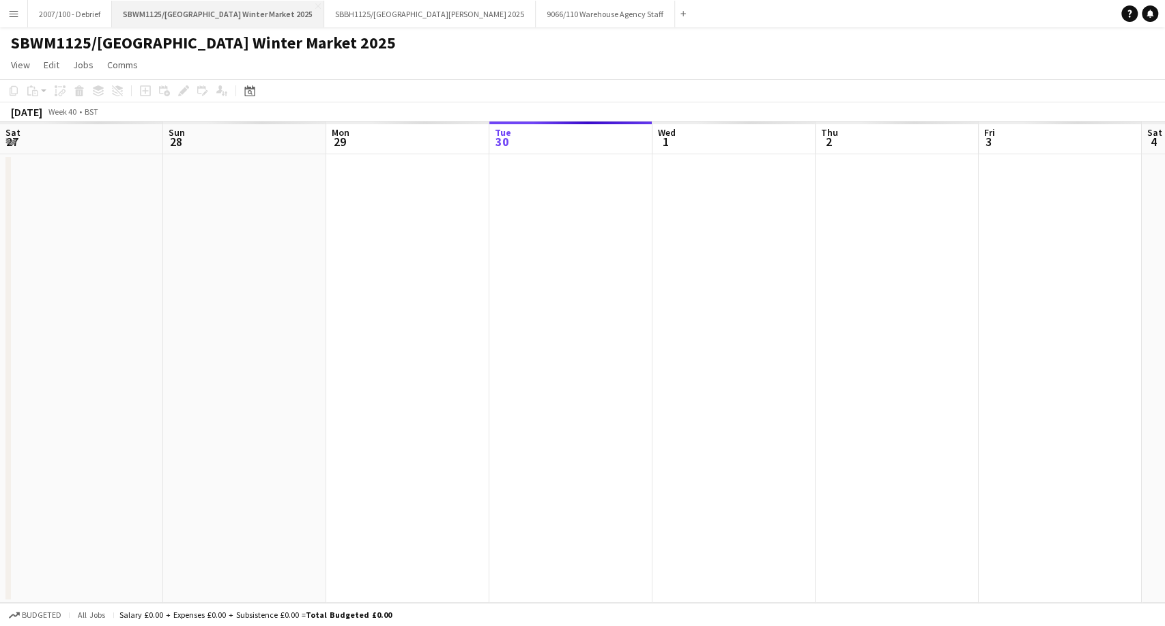
scroll to position [0, 326]
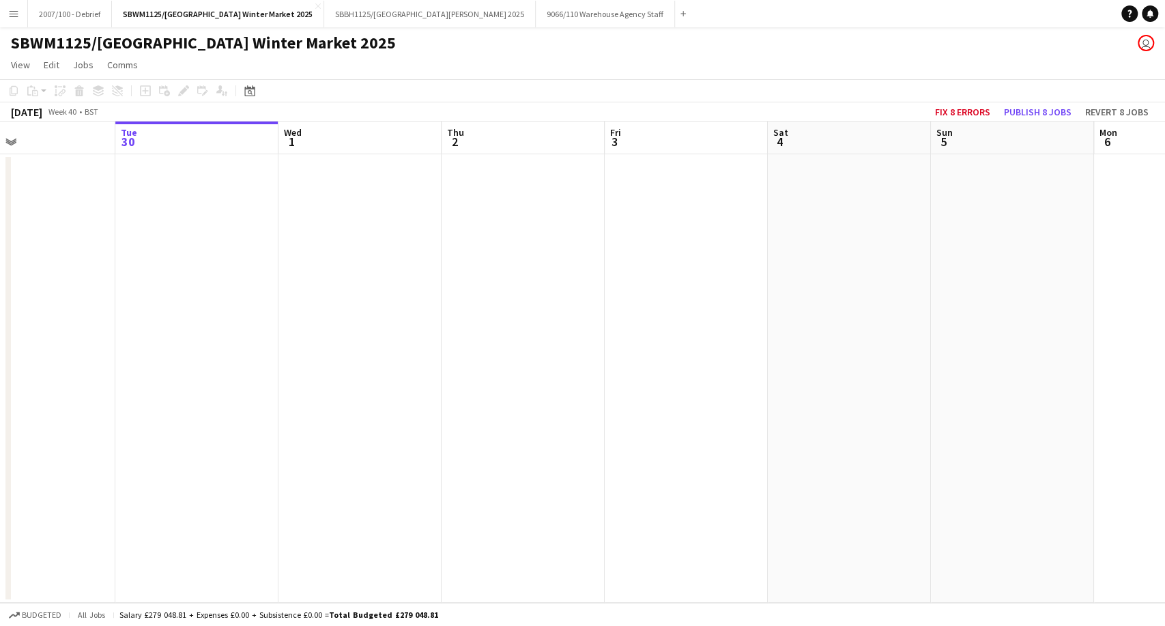
drag, startPoint x: 926, startPoint y: 347, endPoint x: 613, endPoint y: 471, distance: 336.0
click at [0, 585] on app-calendar-viewport "Sat 27 Sun 28 Mon 29 Tue 30 Wed 1 Thu 2 Fri 3 Sat 4 Sun 5 Mon 6 Tue 7 Wed 8 Thu…" at bounding box center [582, 361] width 1165 height 481
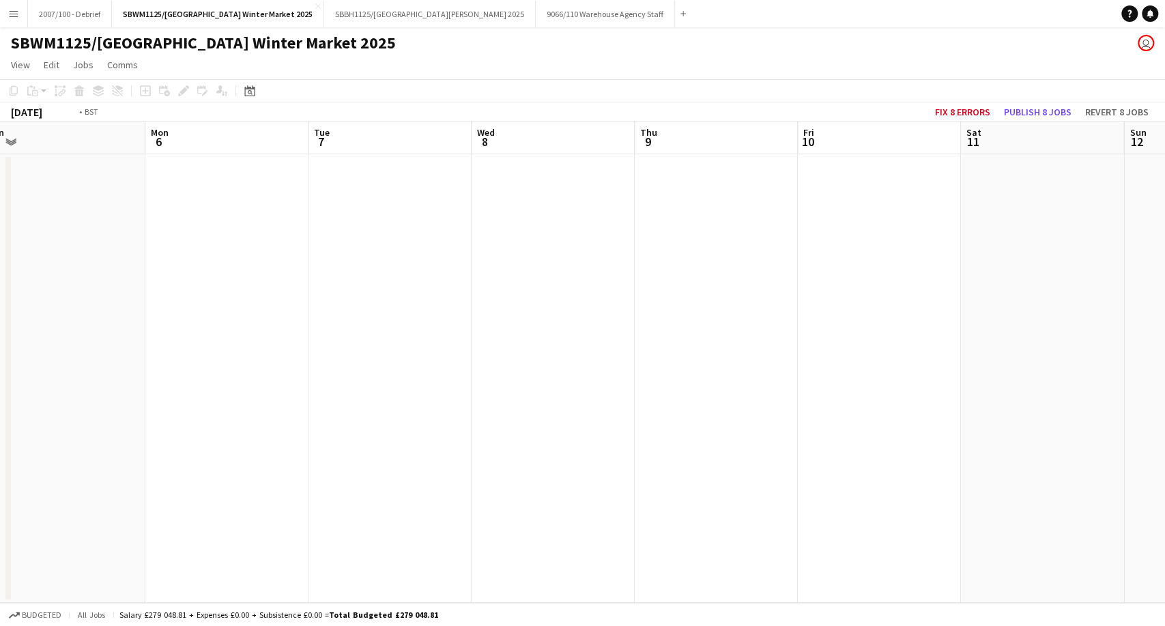
drag, startPoint x: 486, startPoint y: 527, endPoint x: 0, endPoint y: 619, distance: 494.4
click at [0, 618] on app-board "SBWM1125/[GEOGRAPHIC_DATA] Winter Market 2025 user View Day view expanded Day v…" at bounding box center [582, 326] width 1165 height 598
drag, startPoint x: 909, startPoint y: 506, endPoint x: 0, endPoint y: 647, distance: 920.2
click at [0, 626] on html "Menu Boards Boards Boards All jobs Status Workforce Workforce My Workforce Recr…" at bounding box center [582, 313] width 1165 height 626
click at [0, 582] on app-calendar-viewport "Thu 9 Fri 10 Sat 11 Sun 12 Mon 13 Tue 14 Wed 15 Thu 16 Fri 17 Sat 18 Sun 19 Mon…" at bounding box center [582, 361] width 1165 height 481
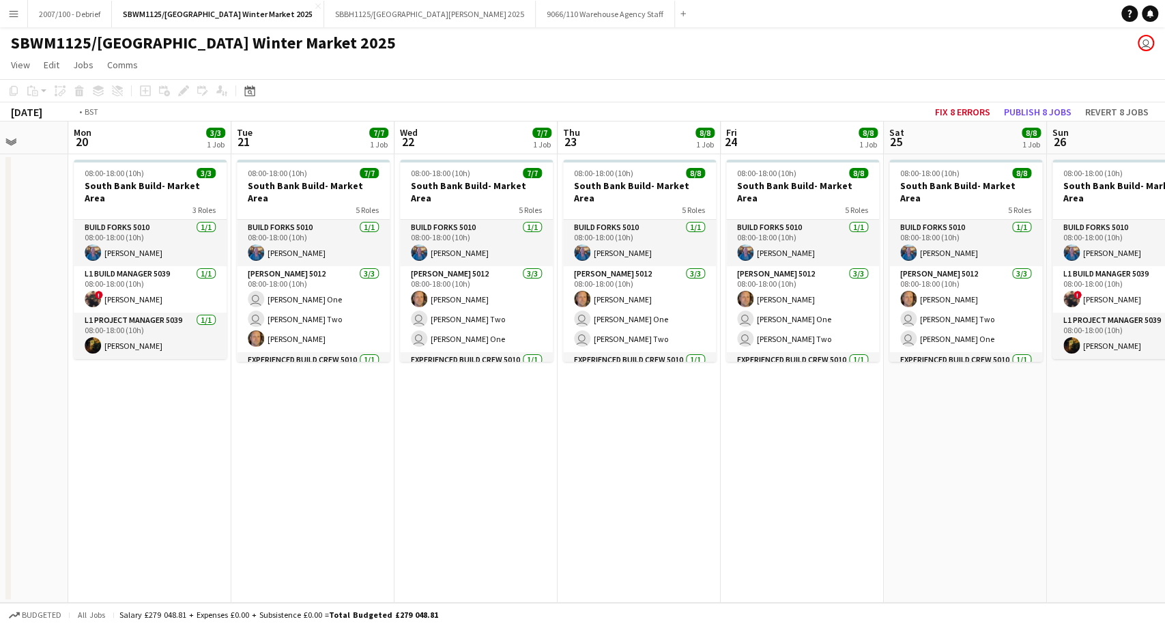
drag, startPoint x: 540, startPoint y: 439, endPoint x: 338, endPoint y: 482, distance: 206.5
click at [338, 482] on app-calendar-viewport "Thu 16 Fri 17 Sat 18 Sun 19 Mon 20 3/3 1 Job Tue 21 7/7 1 Job Wed 22 7/7 1 Job …" at bounding box center [582, 361] width 1165 height 481
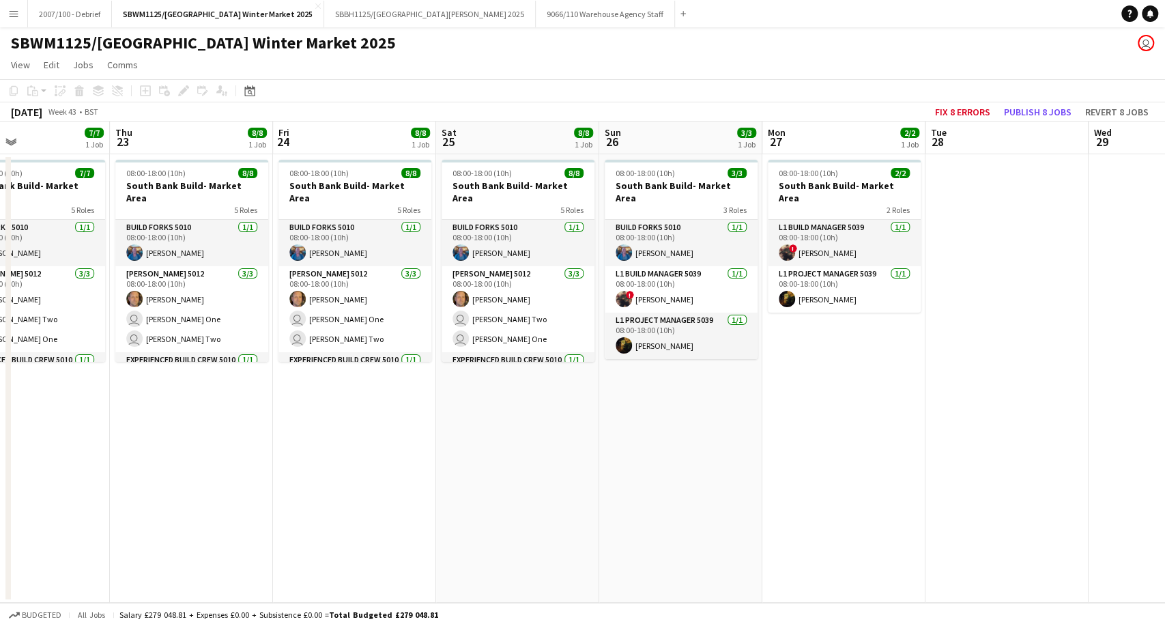
drag, startPoint x: 974, startPoint y: 403, endPoint x: 404, endPoint y: 481, distance: 575.7
click at [404, 481] on app-calendar-viewport "Mon 20 3/3 1 Job Tue 21 7/7 1 Job Wed 22 7/7 1 Job Thu 23 8/8 1 Job Fri 24 8/8 …" at bounding box center [582, 361] width 1165 height 481
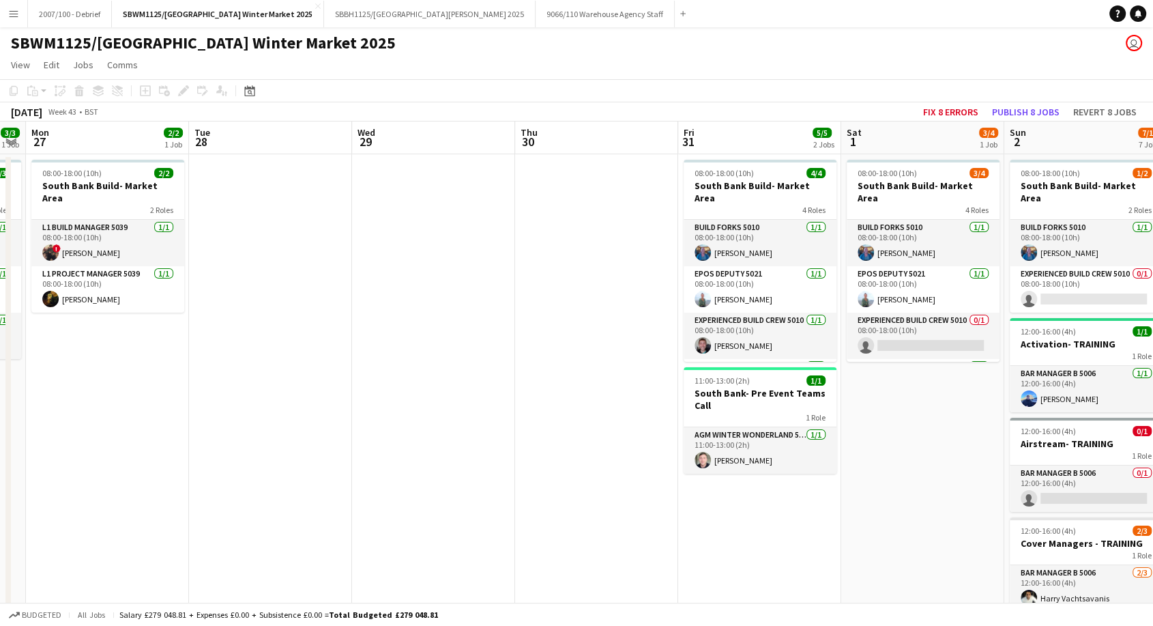
drag, startPoint x: 405, startPoint y: 473, endPoint x: 376, endPoint y: 476, distance: 29.5
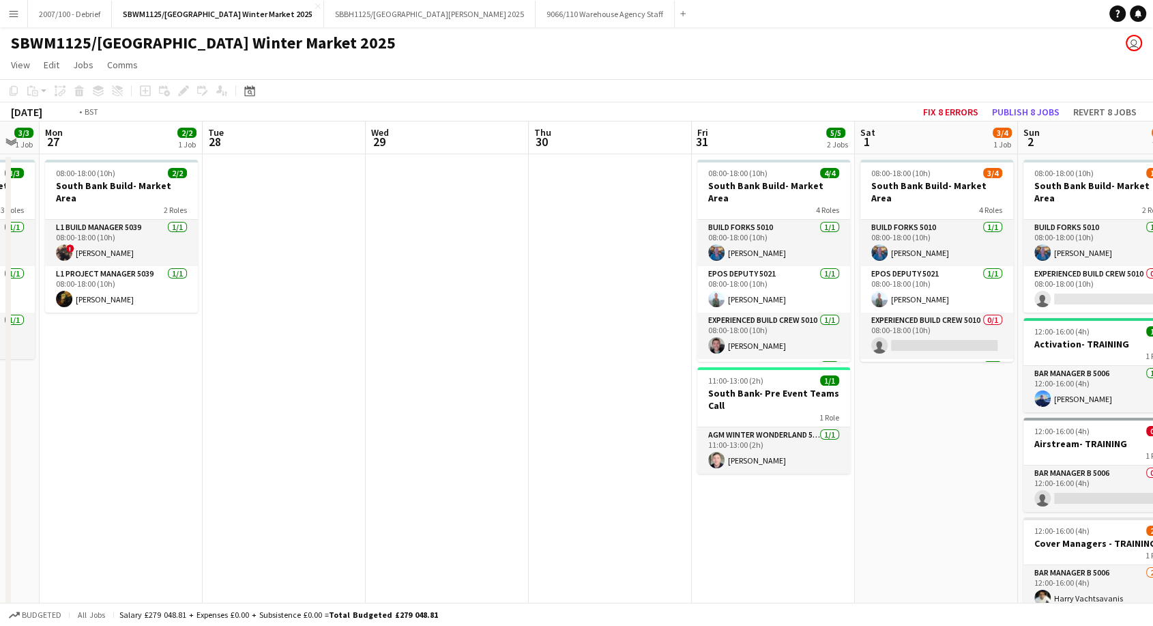
drag, startPoint x: 636, startPoint y: 460, endPoint x: 175, endPoint y: 503, distance: 462.6
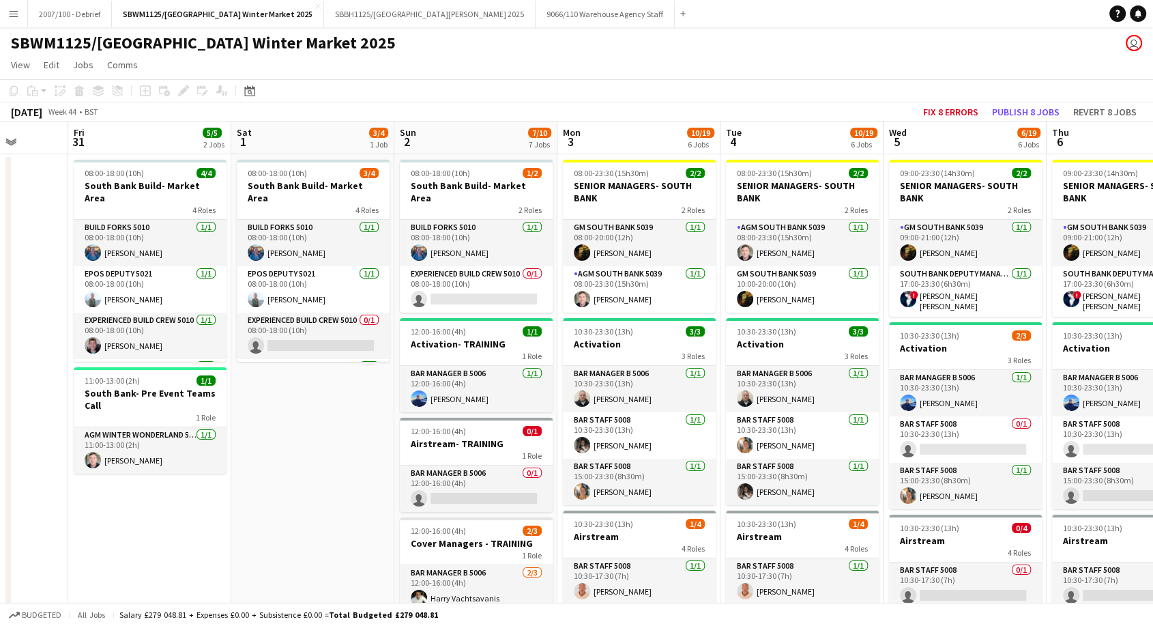
drag, startPoint x: 431, startPoint y: 461, endPoint x: 38, endPoint y: 487, distance: 393.8
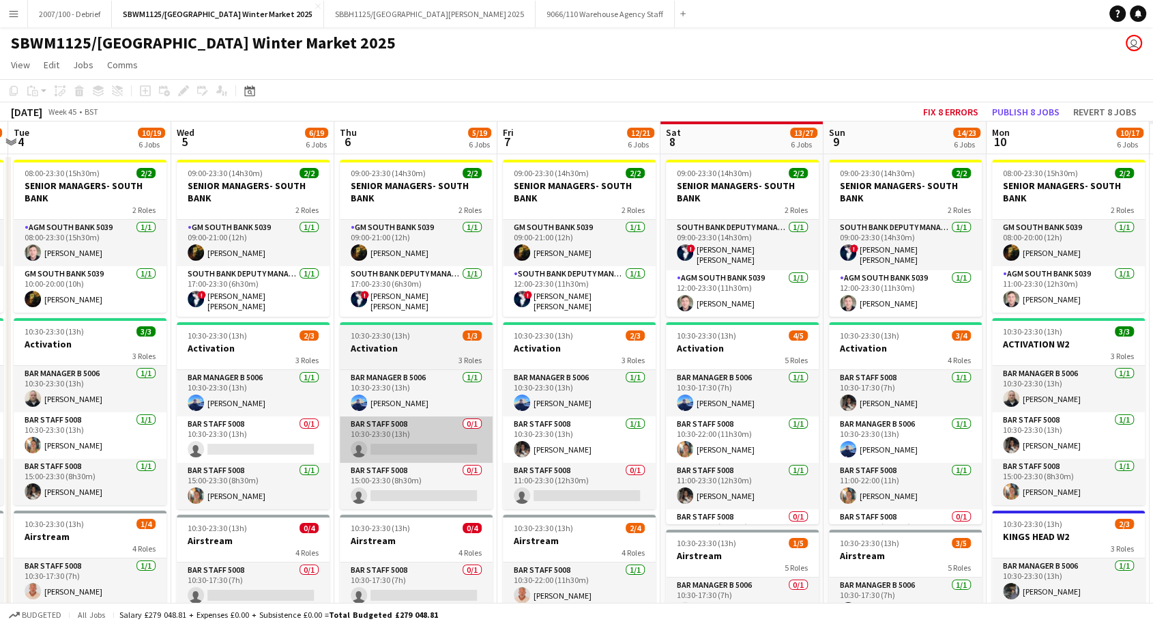
drag, startPoint x: 255, startPoint y: 480, endPoint x: 332, endPoint y: 457, distance: 79.7
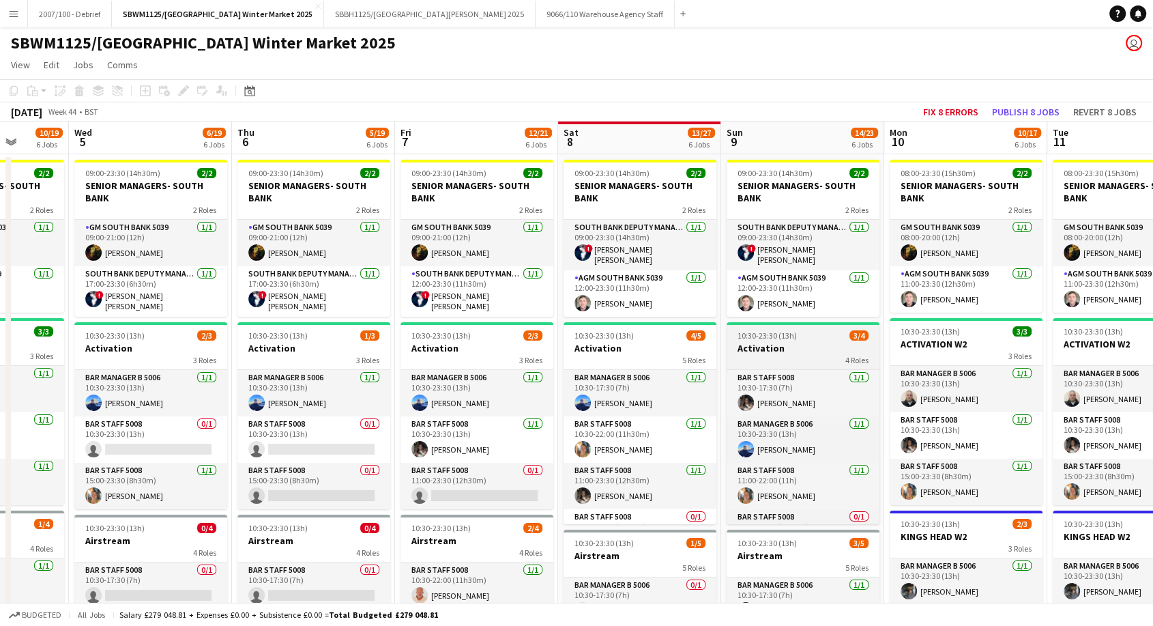
drag, startPoint x: 604, startPoint y: 428, endPoint x: 510, endPoint y: 443, distance: 94.8
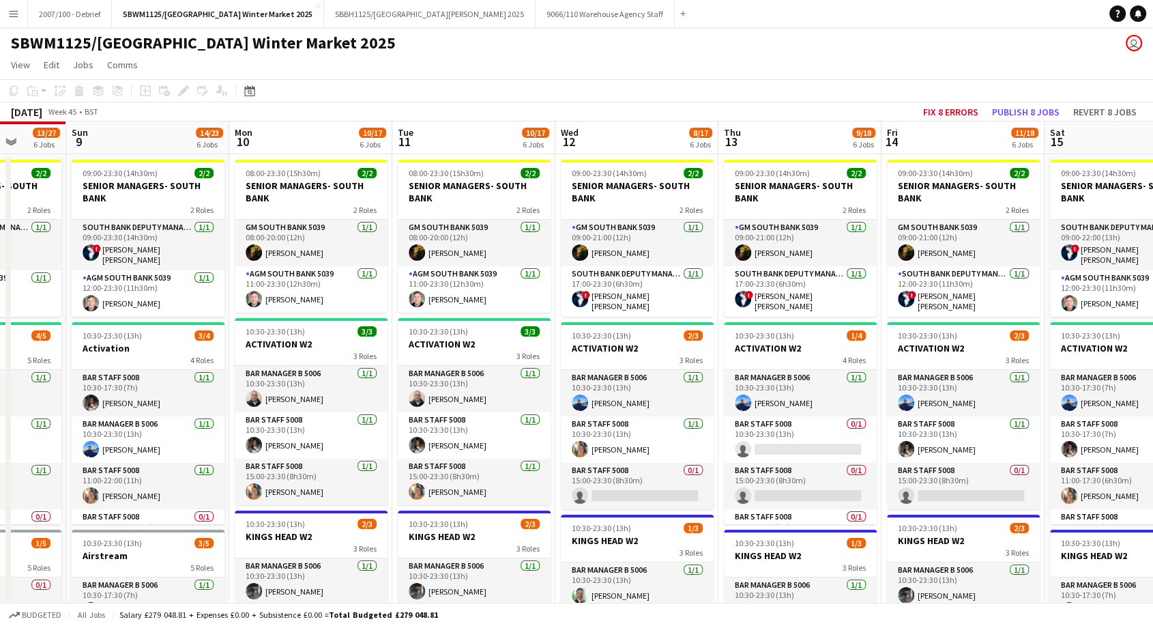
drag, startPoint x: 630, startPoint y: 438, endPoint x: 220, endPoint y: 493, distance: 413.6
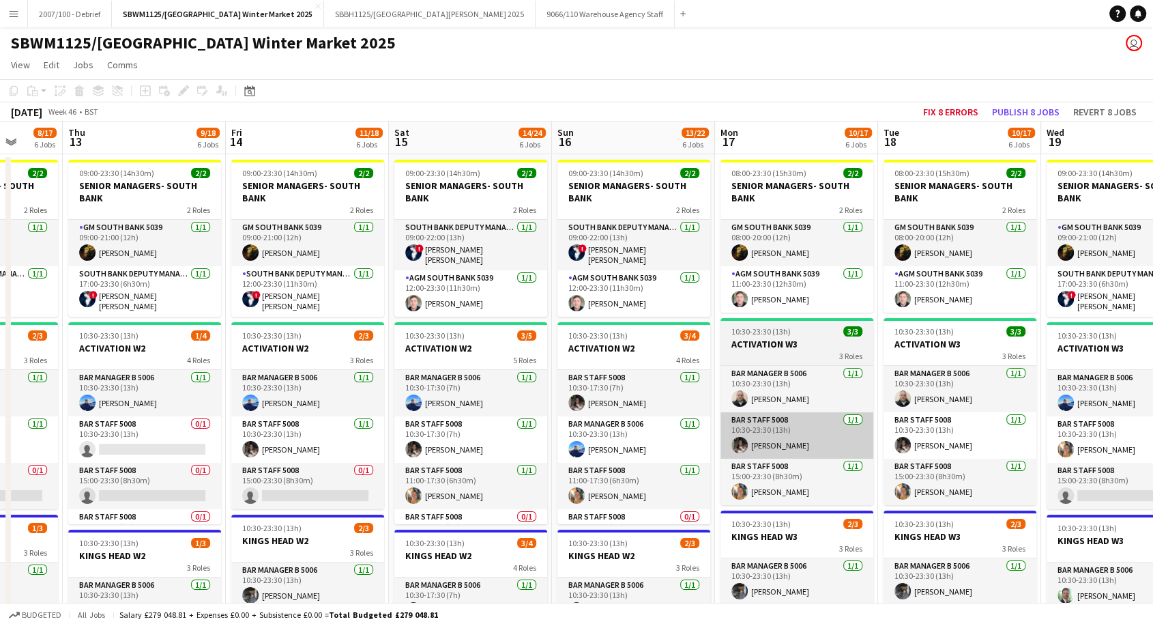
drag, startPoint x: 196, startPoint y: 495, endPoint x: 746, endPoint y: 414, distance: 555.9
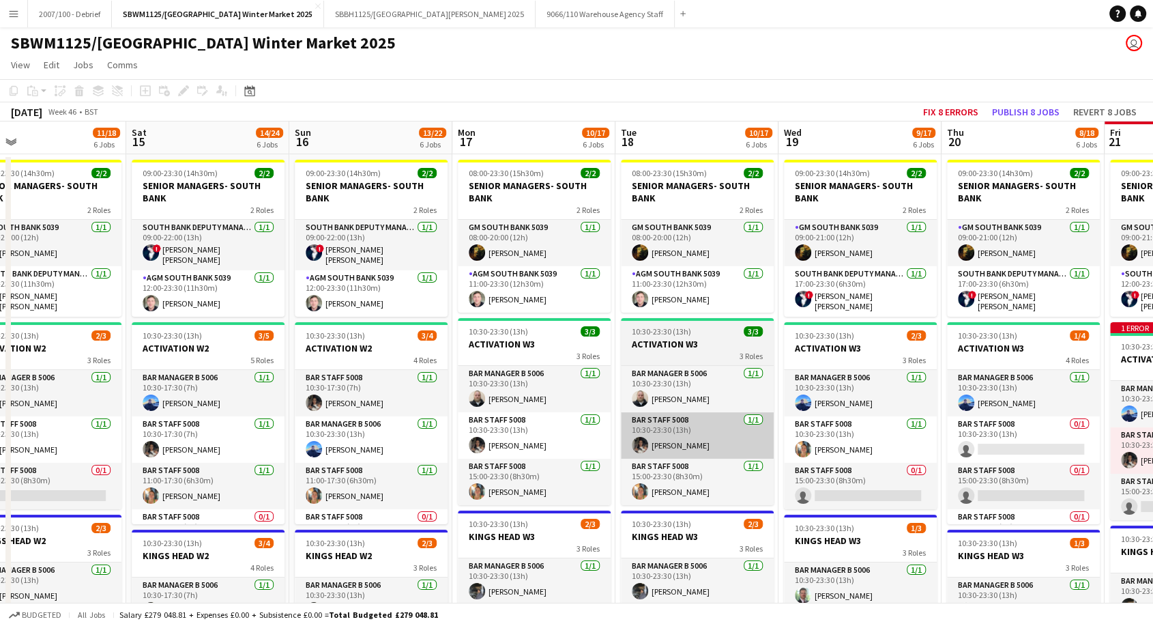
drag, startPoint x: 720, startPoint y: 423, endPoint x: 718, endPoint y: 415, distance: 8.6
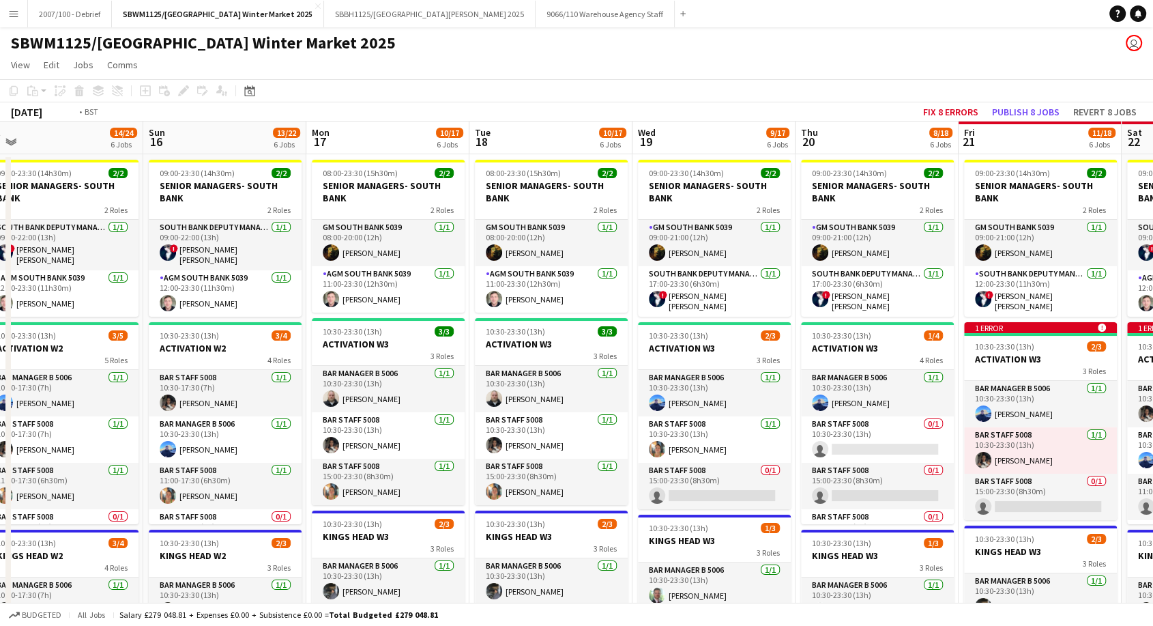
drag, startPoint x: 562, startPoint y: 443, endPoint x: 345, endPoint y: 468, distance: 219.0
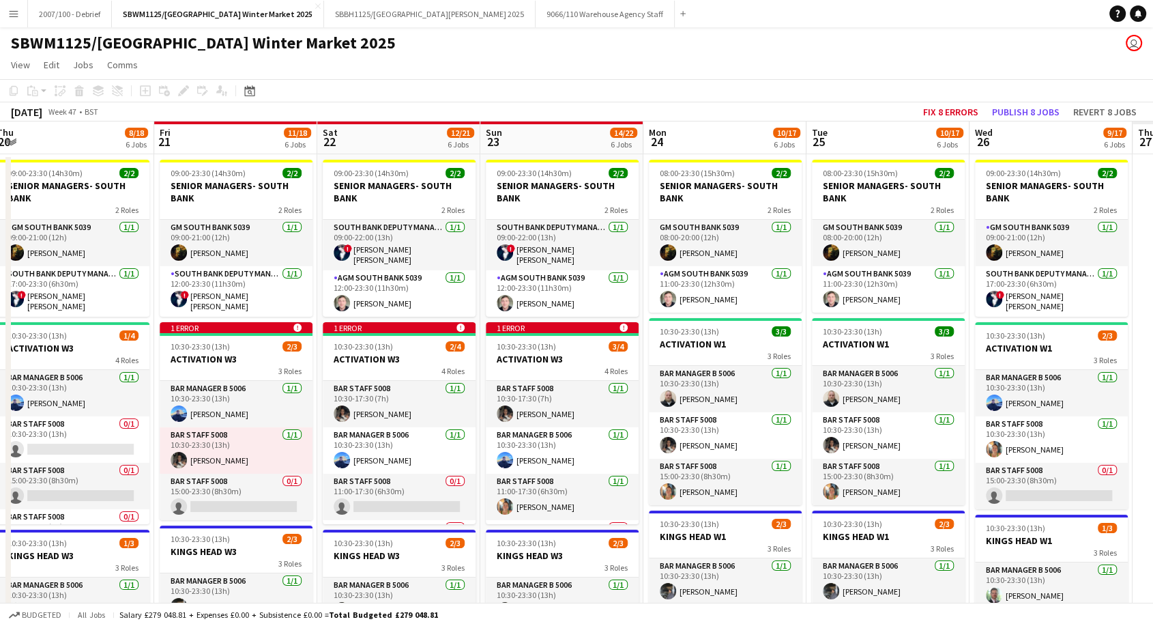
scroll to position [0, 375]
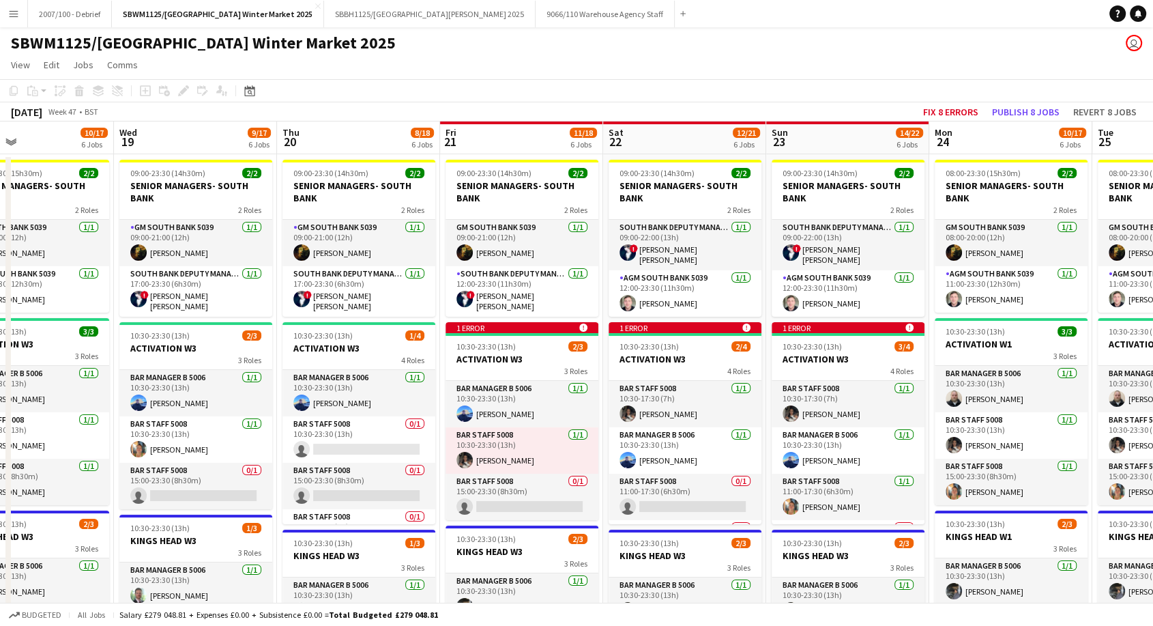
drag, startPoint x: 740, startPoint y: 428, endPoint x: 548, endPoint y: 452, distance: 194.0
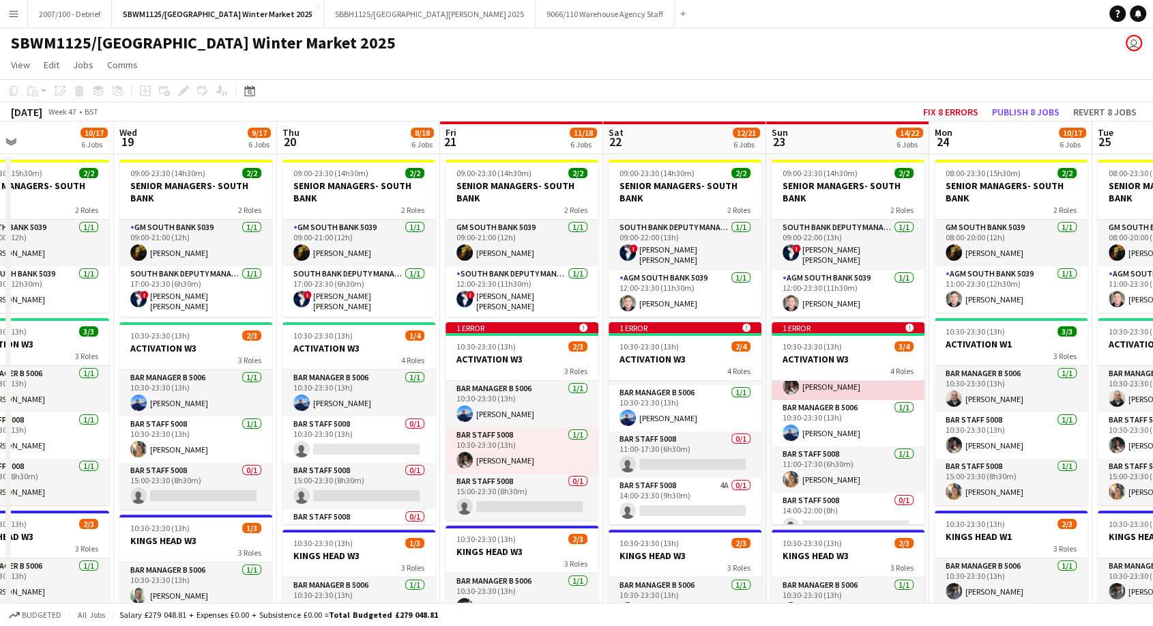
scroll to position [42, 0]
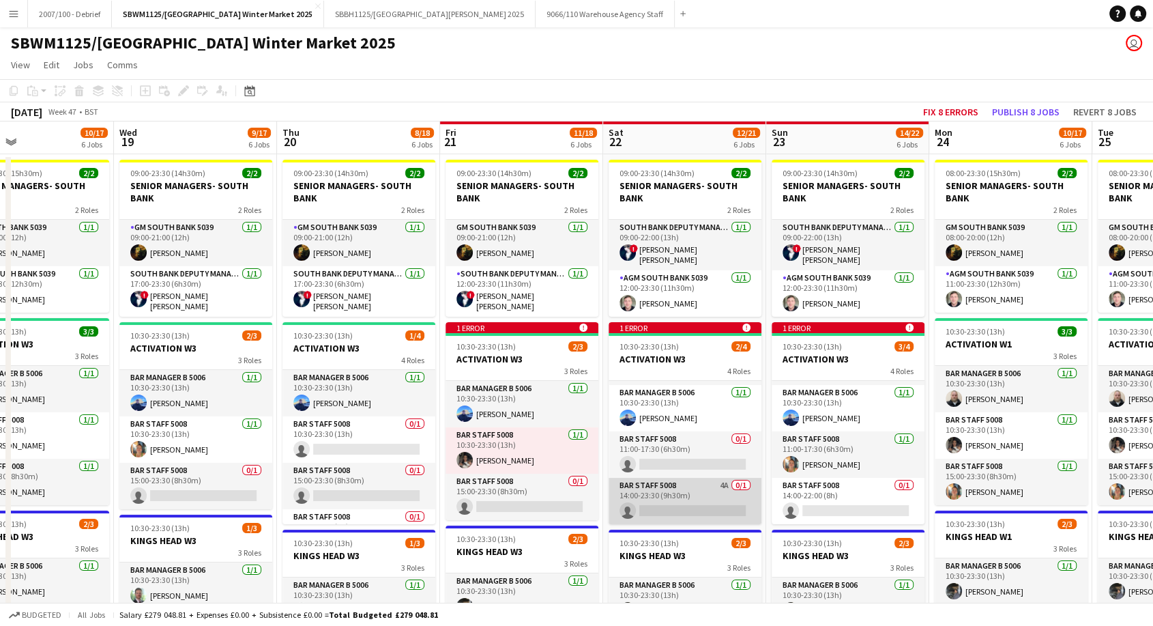
click at [693, 490] on app-card-role "Bar Staff 5008 4A 0/1 14:00-23:30 (9h30m) single-neutral-actions" at bounding box center [685, 501] width 153 height 46
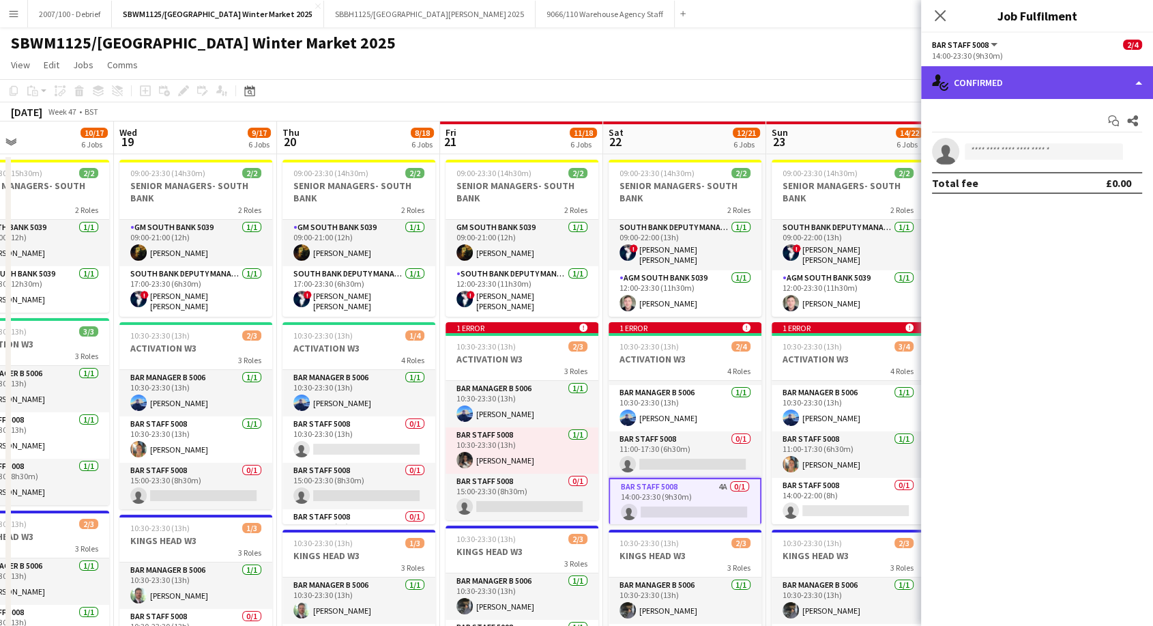
drag, startPoint x: 1010, startPoint y: 84, endPoint x: 1016, endPoint y: 89, distance: 8.2
click at [1010, 85] on div "single-neutral-actions-check-2 Confirmed" at bounding box center [1037, 82] width 232 height 33
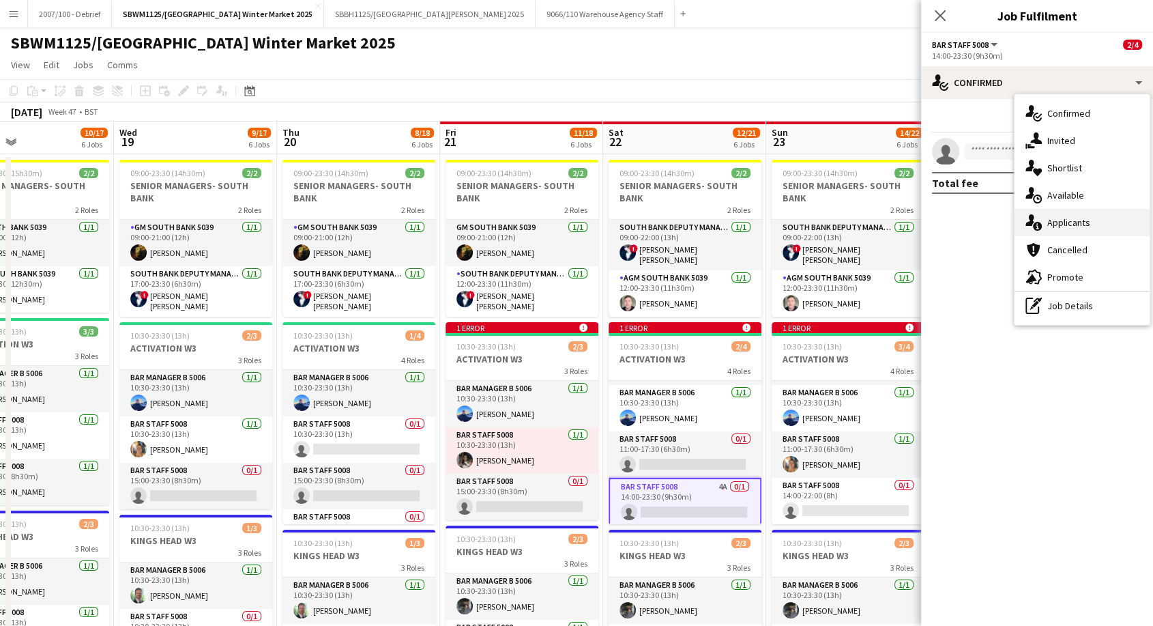
click at [1077, 219] on span "Applicants" at bounding box center [1068, 222] width 43 height 12
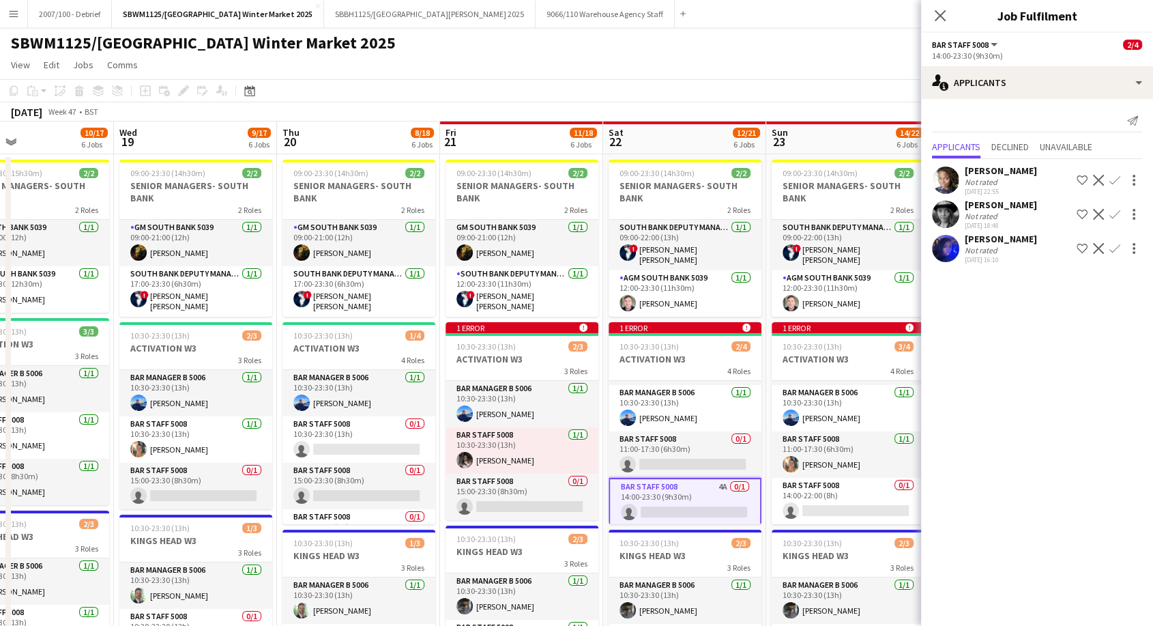
click at [759, 60] on app-page-menu "View Day view expanded Day view collapsed Month view Date picker Jump to [DATE]…" at bounding box center [576, 66] width 1153 height 26
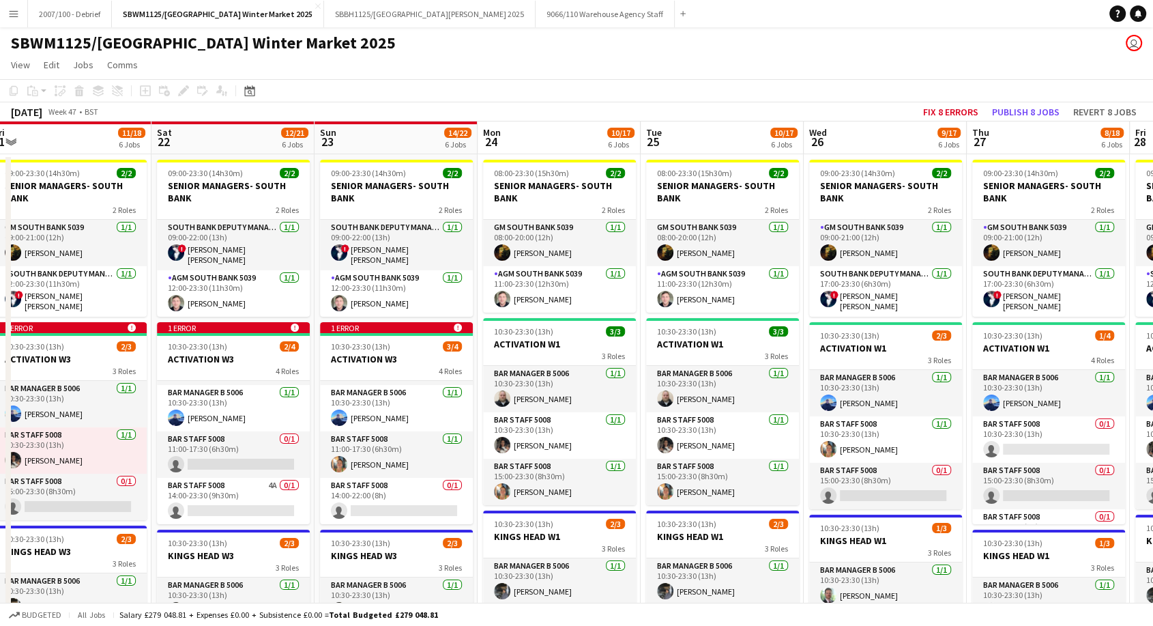
scroll to position [0, 551]
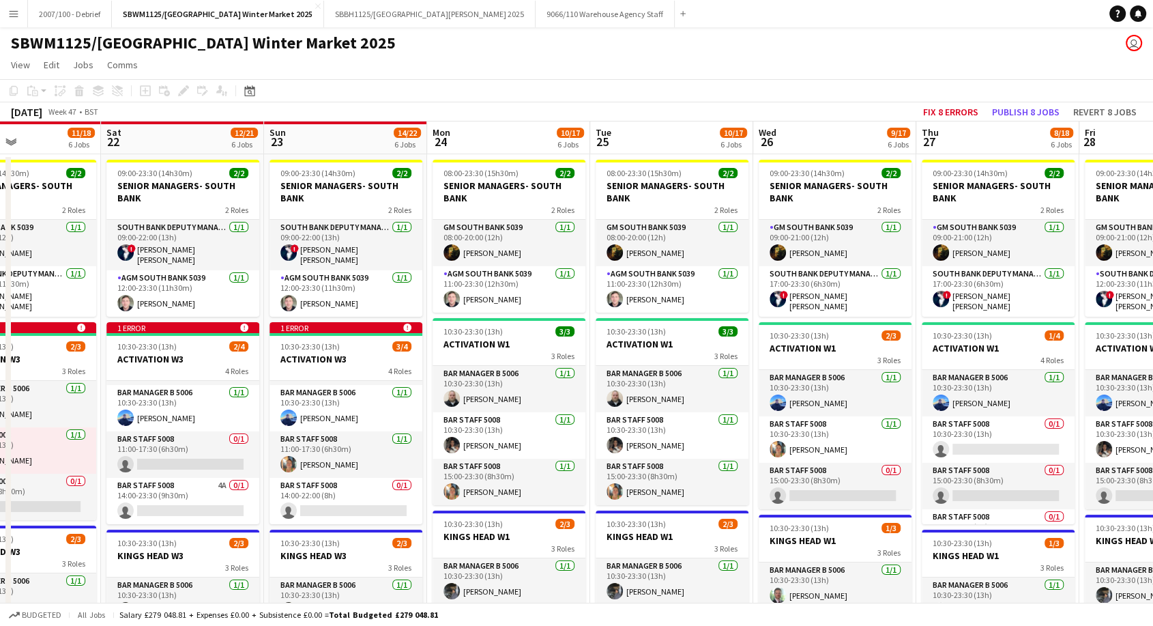
drag, startPoint x: 864, startPoint y: 360, endPoint x: 362, endPoint y: 404, distance: 504.1
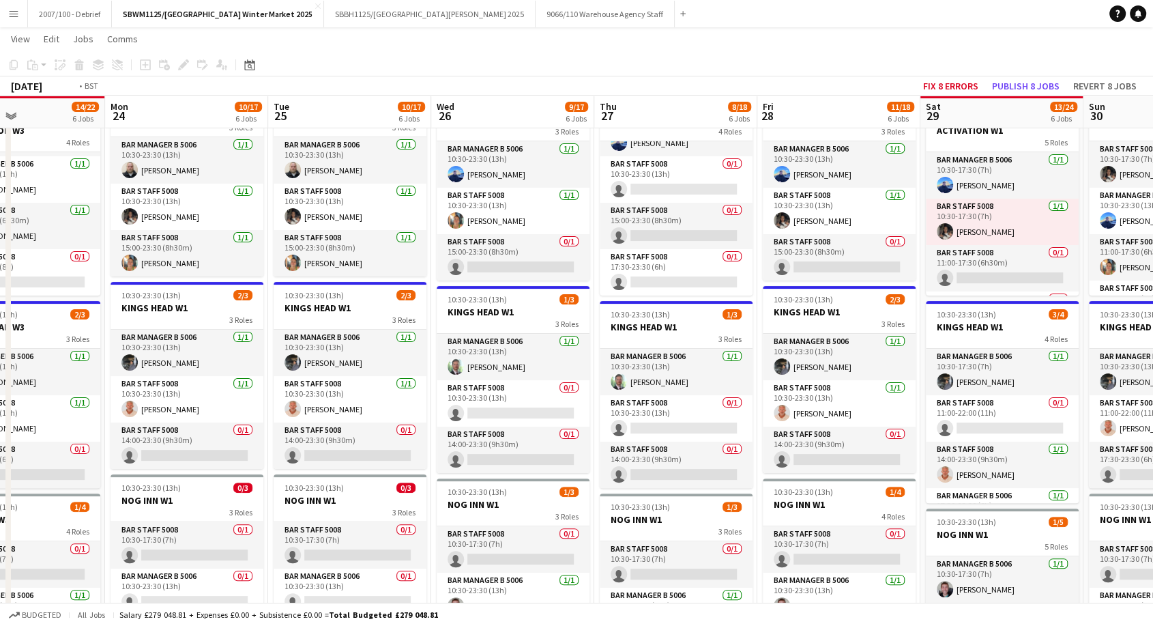
scroll to position [0, 512]
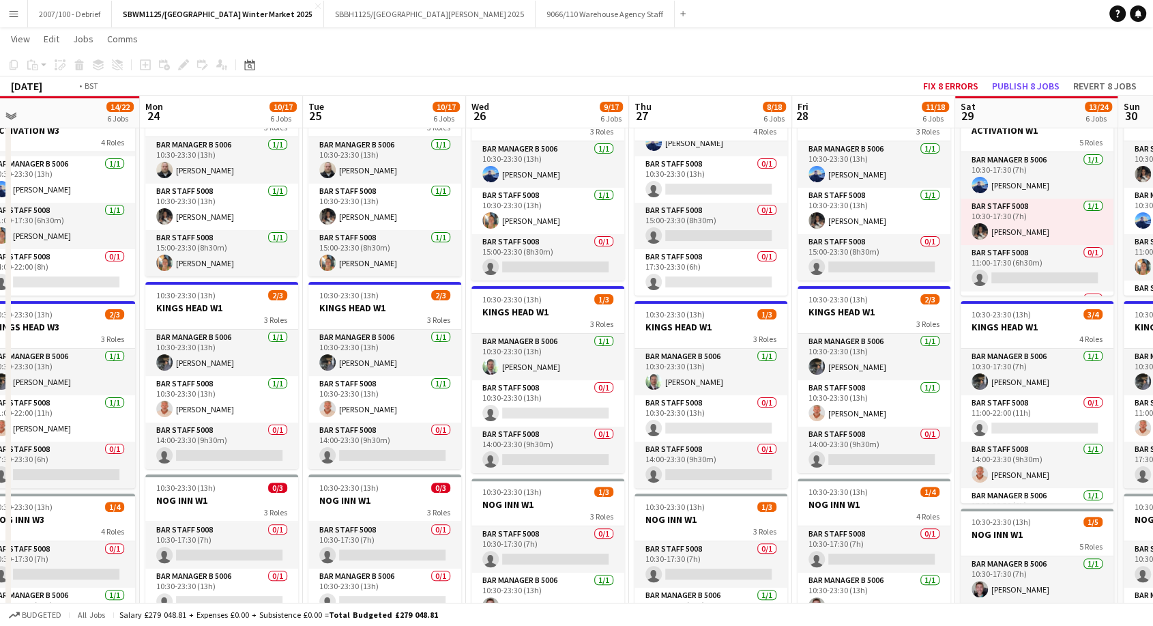
drag, startPoint x: 969, startPoint y: 312, endPoint x: 407, endPoint y: 340, distance: 563.5
click at [407, 340] on app-calendar-viewport "Thu 20 8/18 6 Jobs Fri 21 11/18 6 Jobs Sat 22 12/21 6 Jobs Sun 23 14/22 6 Jobs …" at bounding box center [576, 488] width 1153 height 1324
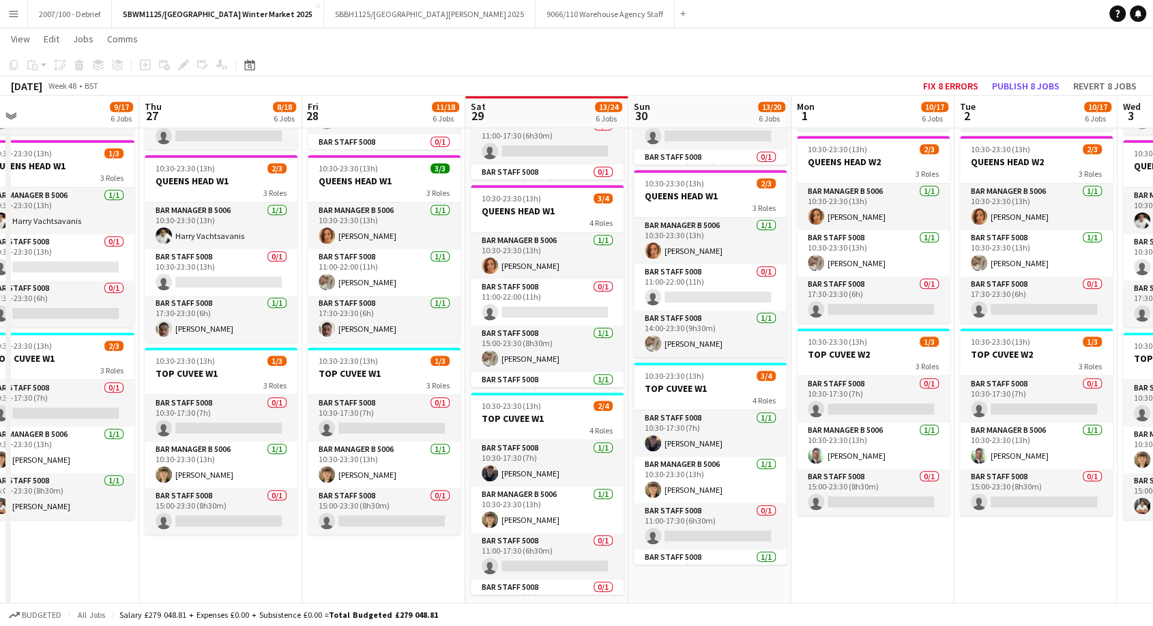
scroll to position [0, 383]
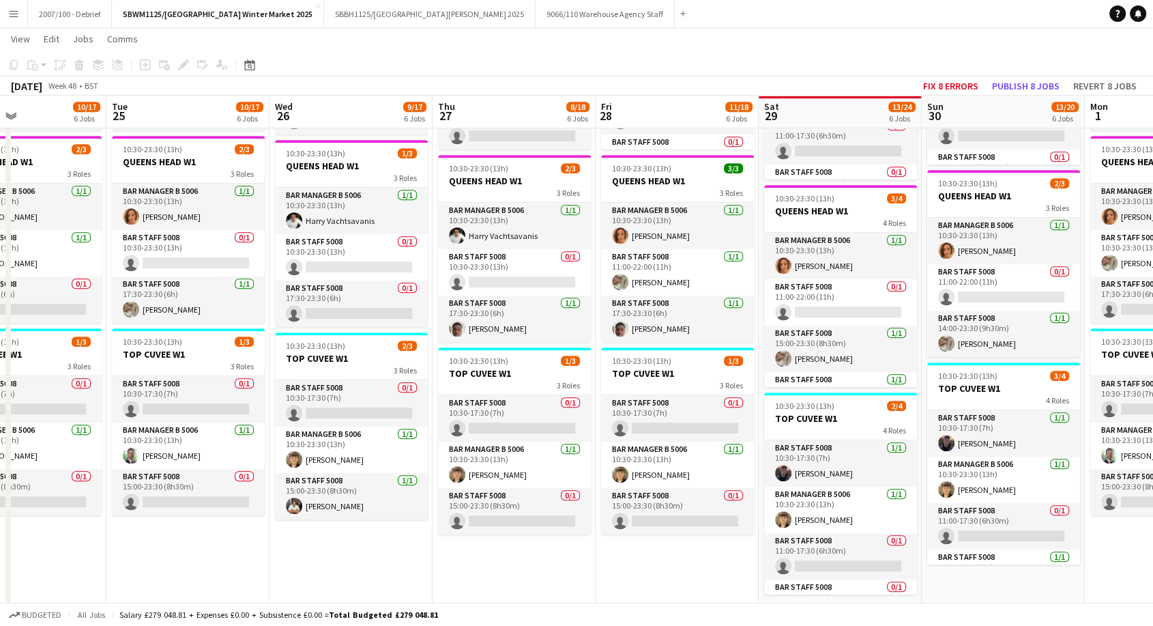
drag, startPoint x: 442, startPoint y: 564, endPoint x: 245, endPoint y: 572, distance: 197.3
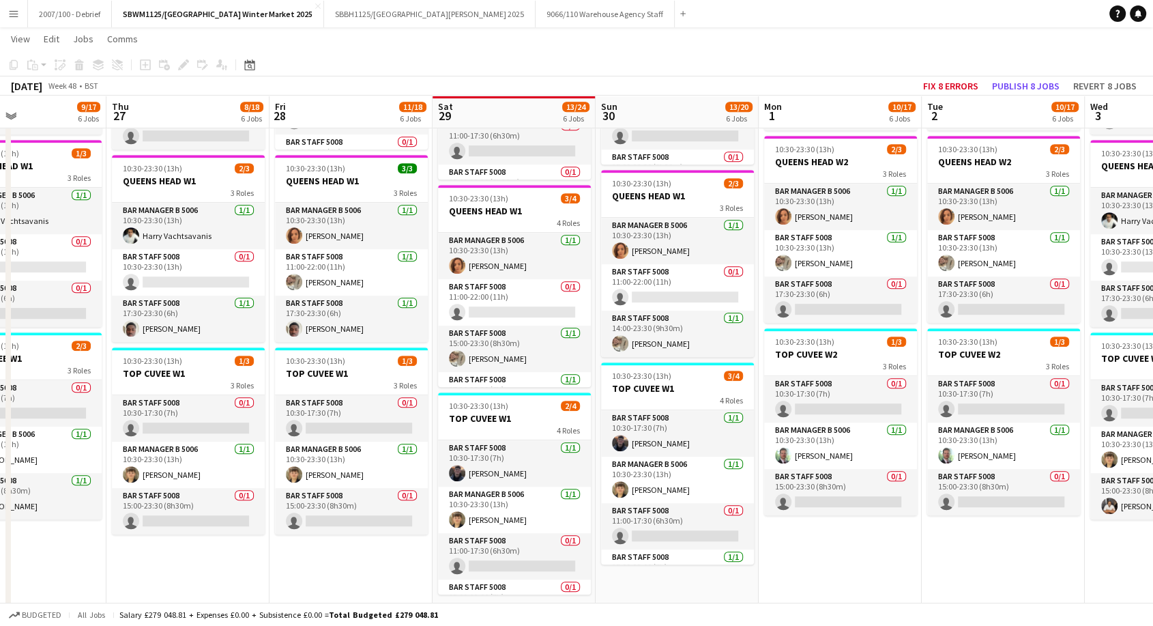
drag, startPoint x: 429, startPoint y: 383, endPoint x: 763, endPoint y: 384, distance: 333.6
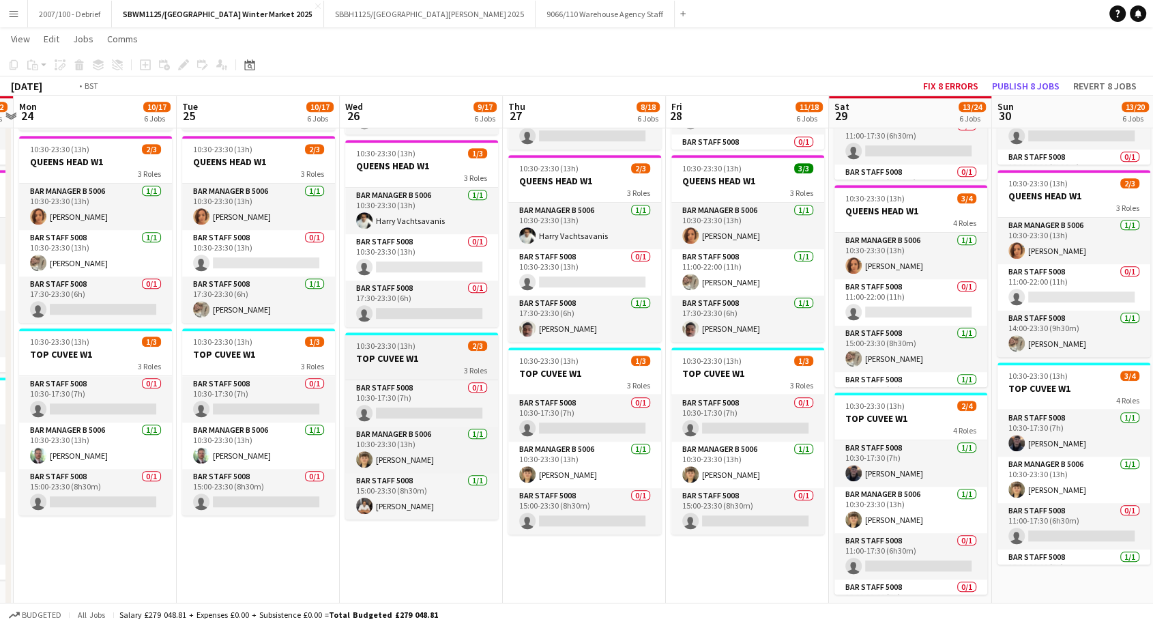
drag, startPoint x: 495, startPoint y: 387, endPoint x: 701, endPoint y: 367, distance: 207.0
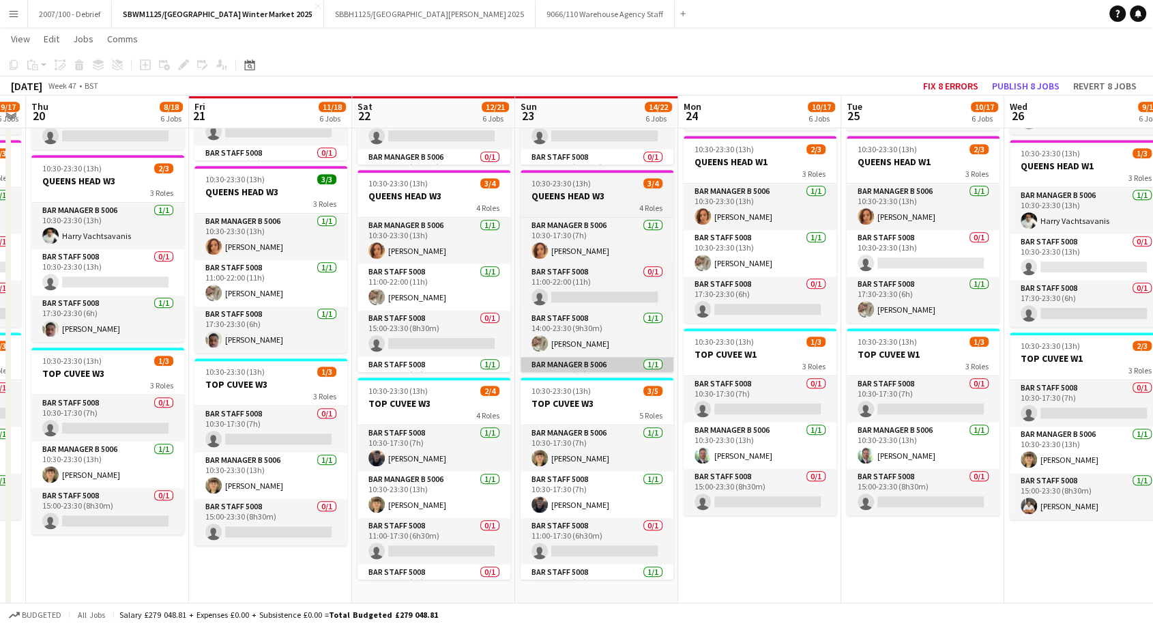
drag, startPoint x: 498, startPoint y: 373, endPoint x: 585, endPoint y: 364, distance: 87.8
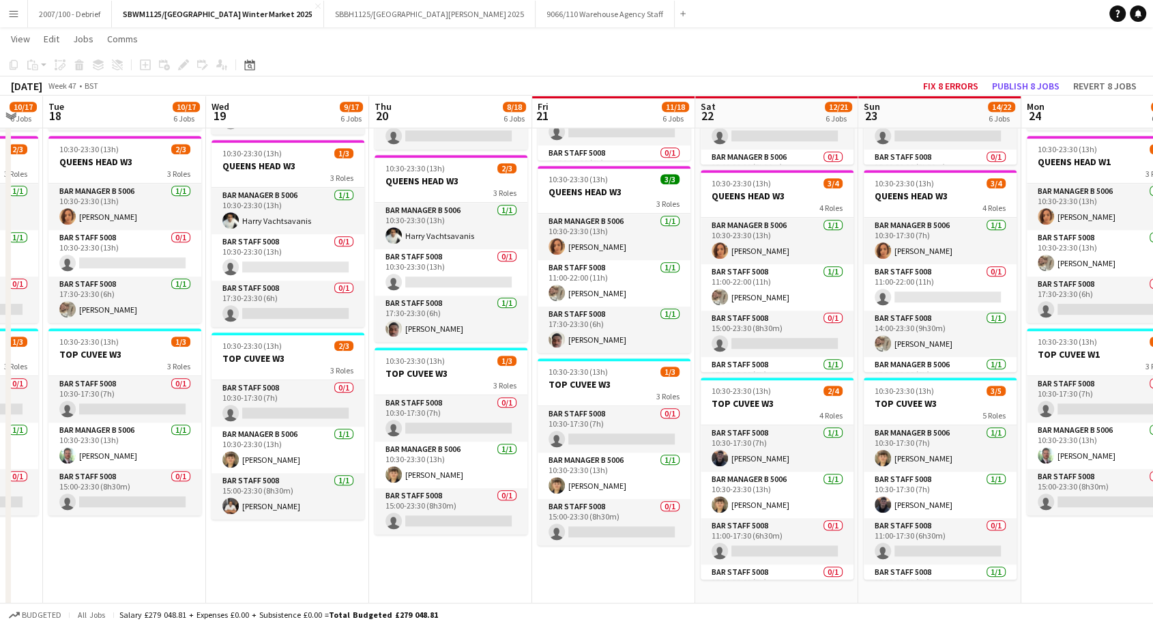
scroll to position [0, 282]
drag, startPoint x: 475, startPoint y: 364, endPoint x: 830, endPoint y: 353, distance: 354.9
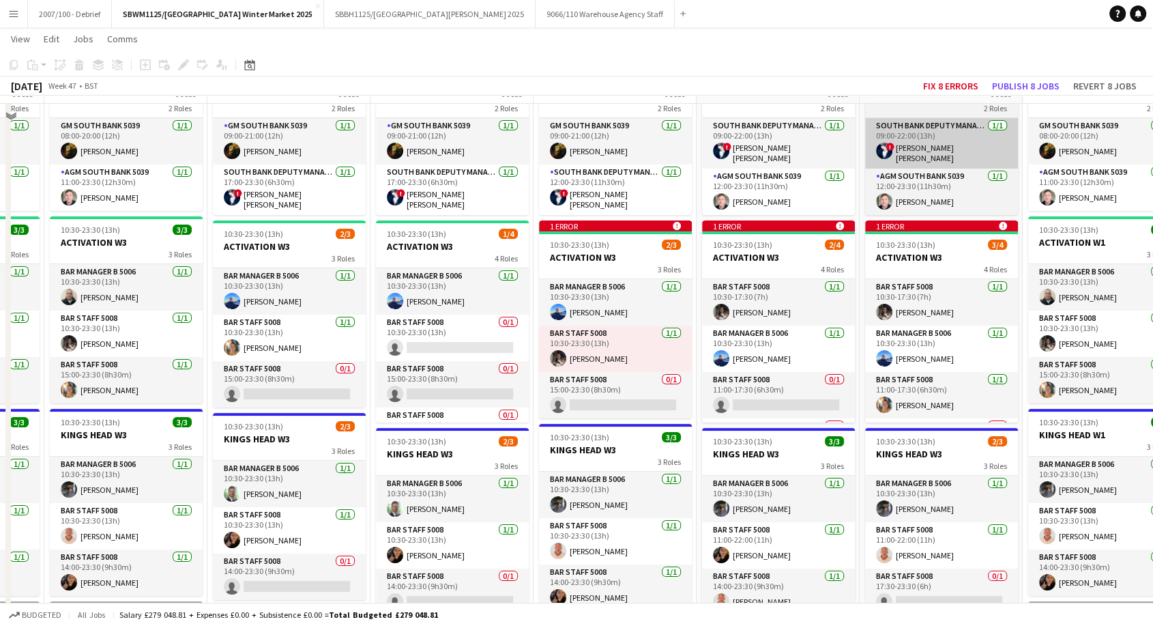
scroll to position [76, 0]
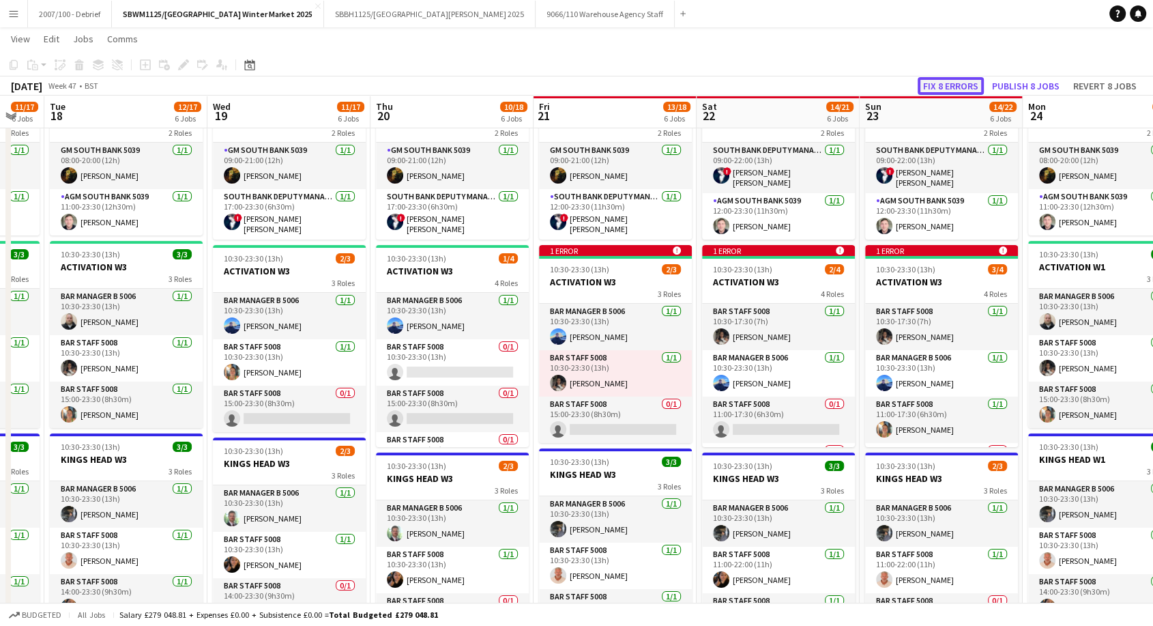
click at [942, 85] on button "Fix 8 errors" at bounding box center [951, 86] width 66 height 18
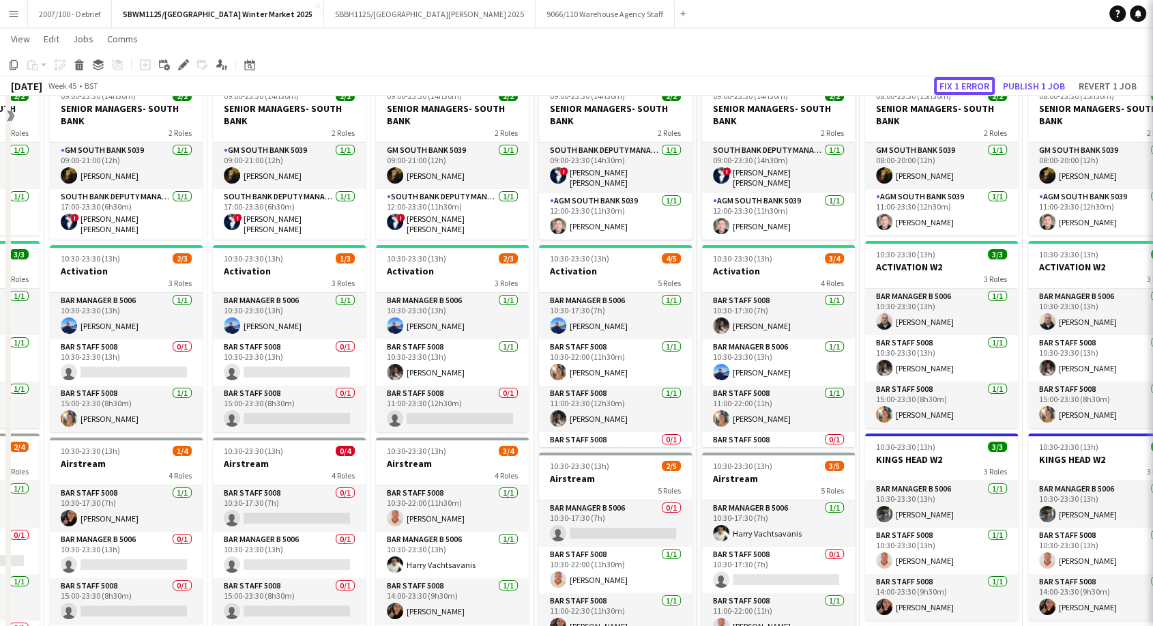
scroll to position [0, 469]
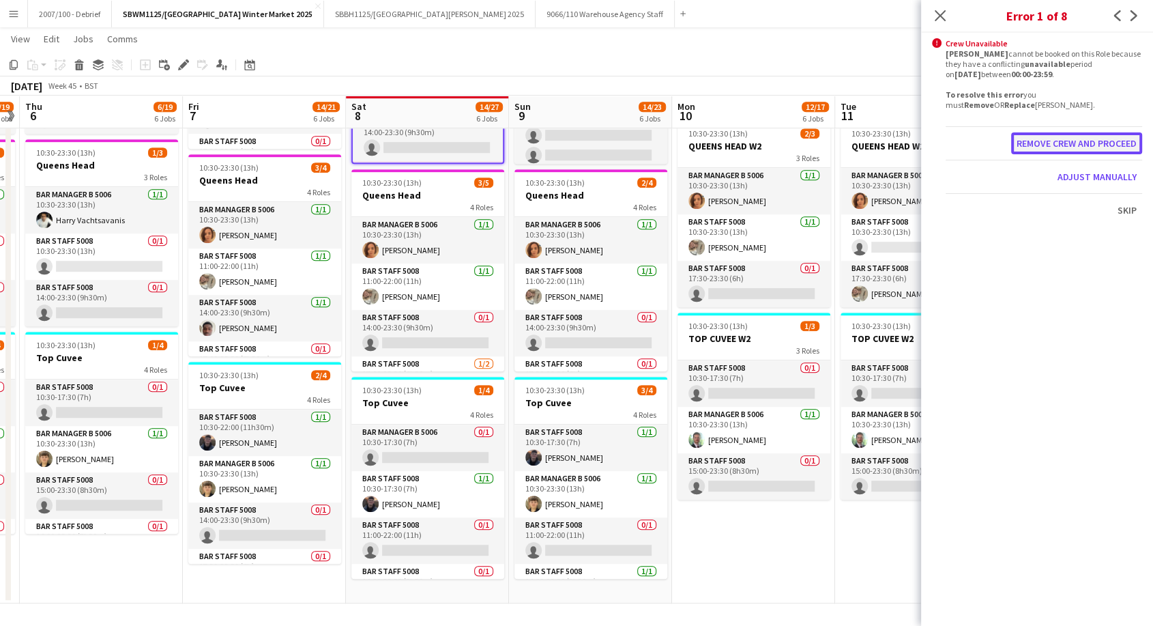
click at [1079, 137] on button "Remove crew and proceed" at bounding box center [1076, 143] width 131 height 22
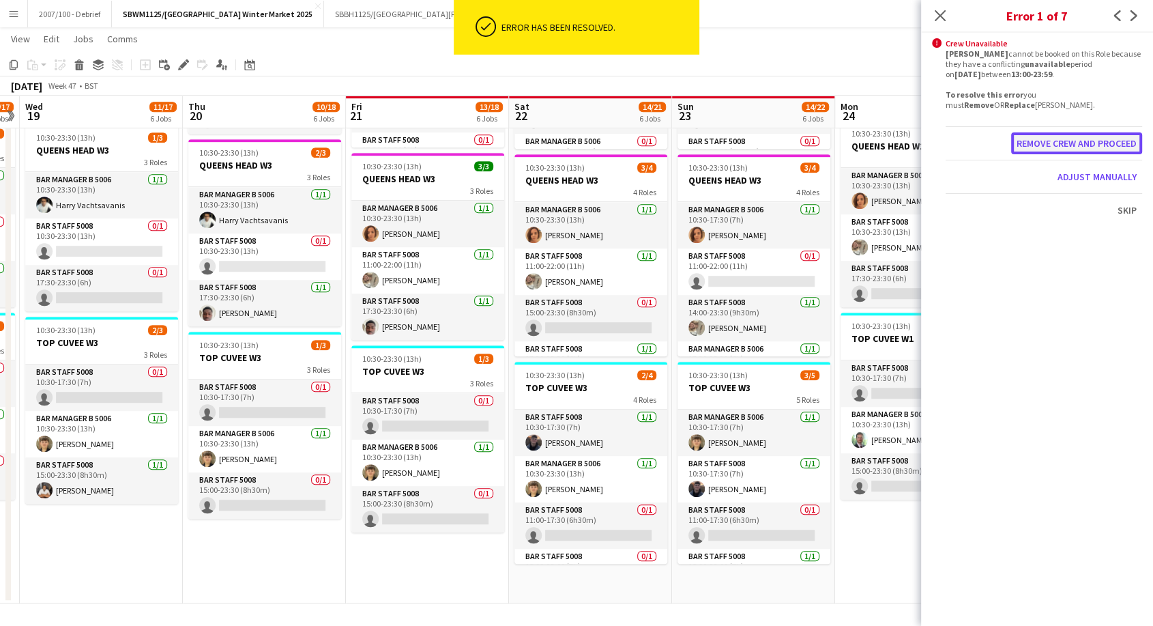
click at [1085, 140] on button "Remove crew and proceed" at bounding box center [1076, 143] width 131 height 22
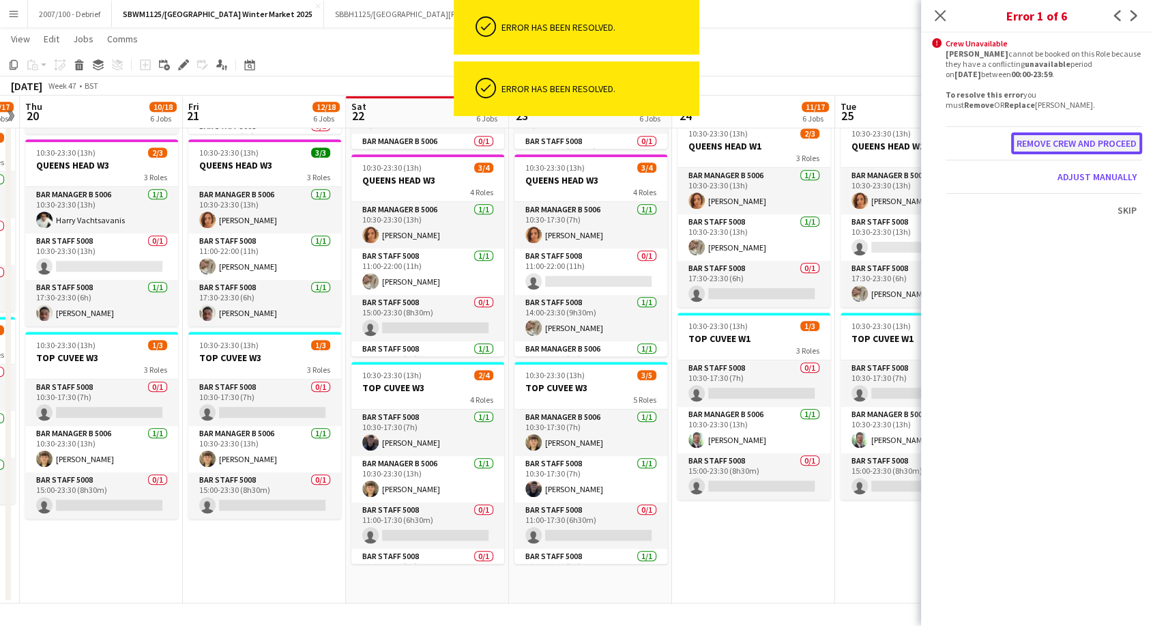
click at [1085, 138] on button "Remove crew and proceed" at bounding box center [1076, 143] width 131 height 22
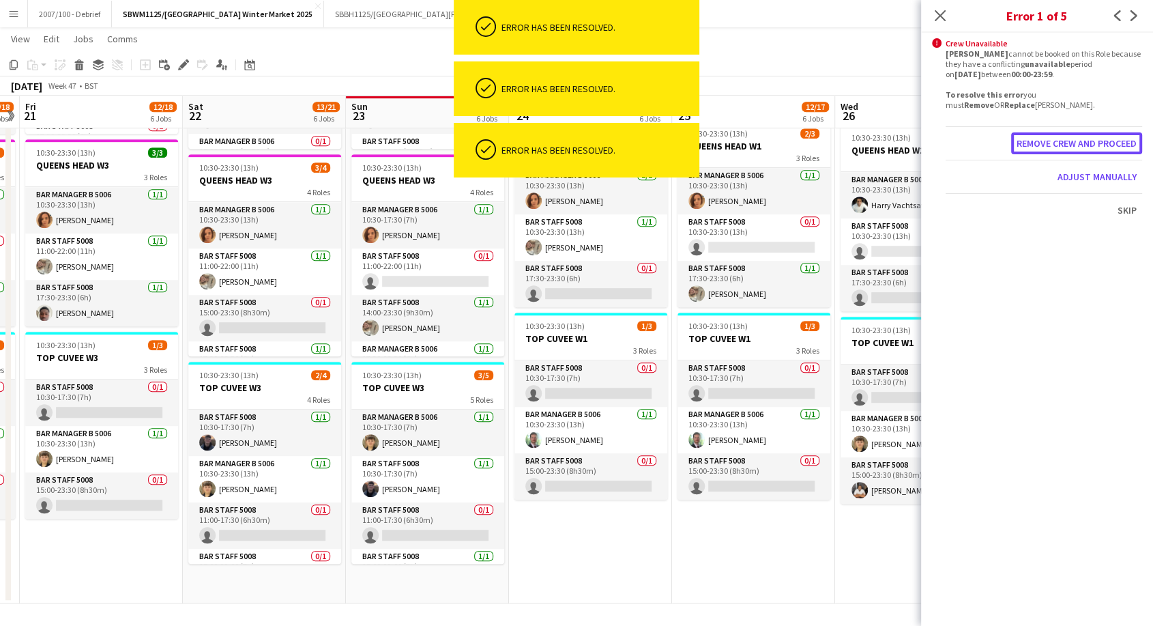
click at [1085, 138] on button "Remove crew and proceed" at bounding box center [1076, 143] width 131 height 22
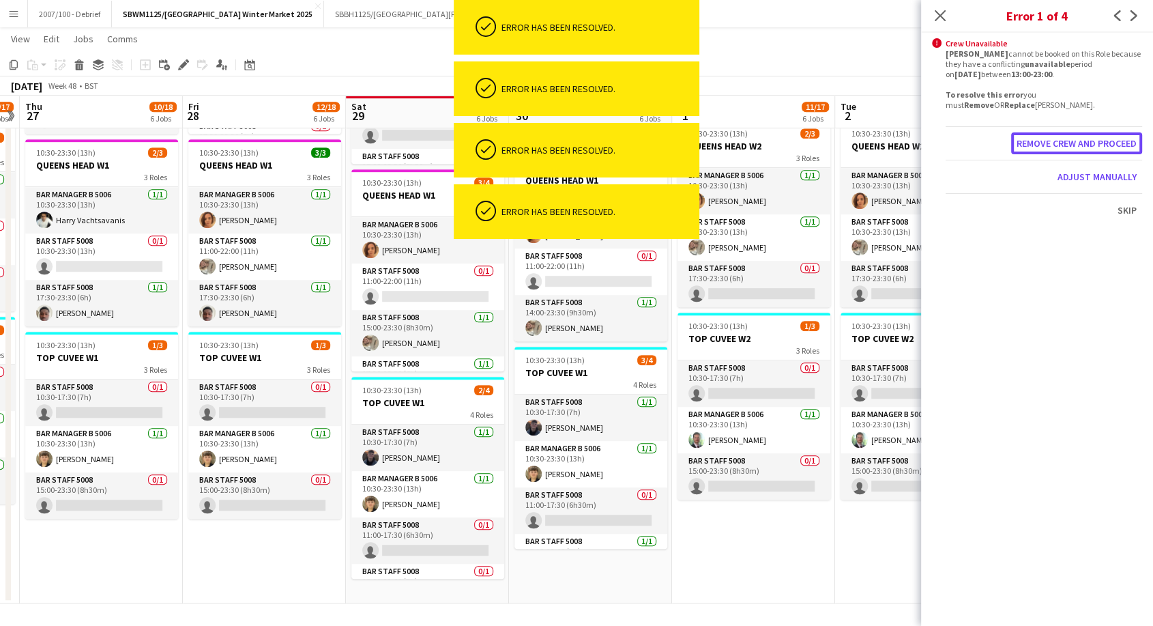
click at [1085, 138] on button "Remove crew and proceed" at bounding box center [1076, 143] width 131 height 22
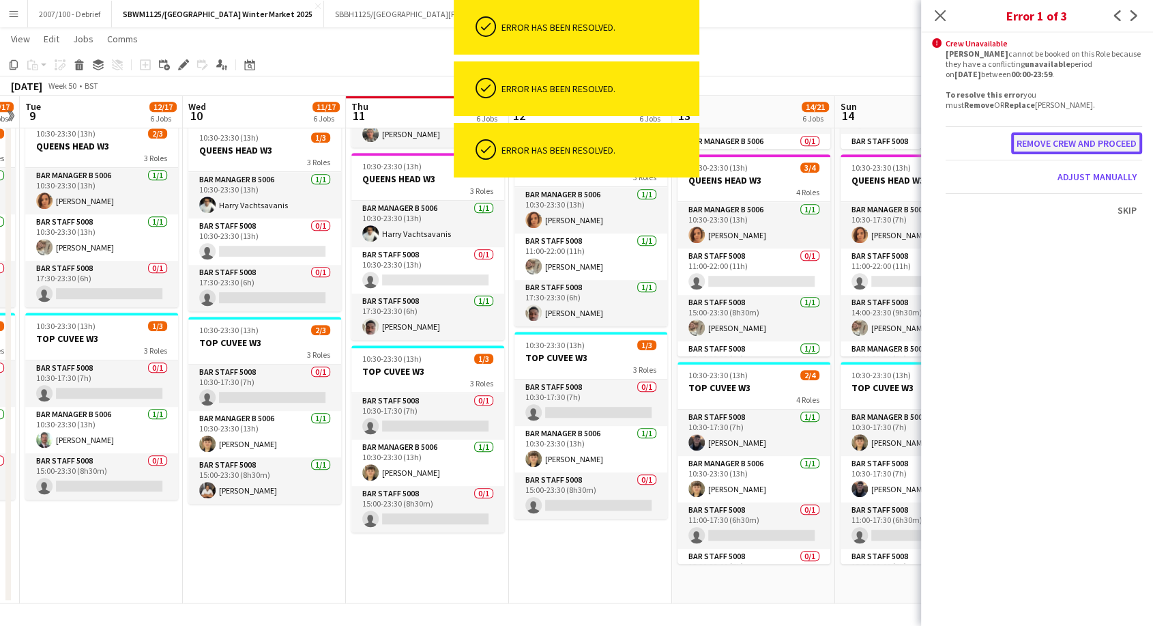
click at [1073, 147] on button "Remove crew and proceed" at bounding box center [1076, 143] width 131 height 22
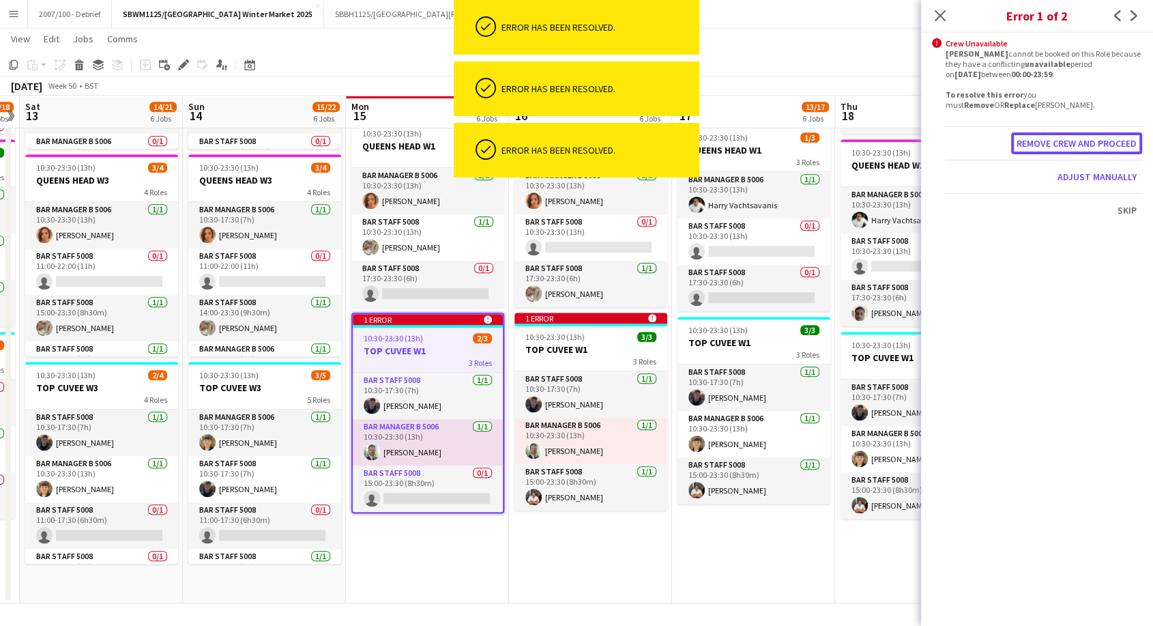
click at [1073, 147] on button "Remove crew and proceed" at bounding box center [1076, 143] width 131 height 22
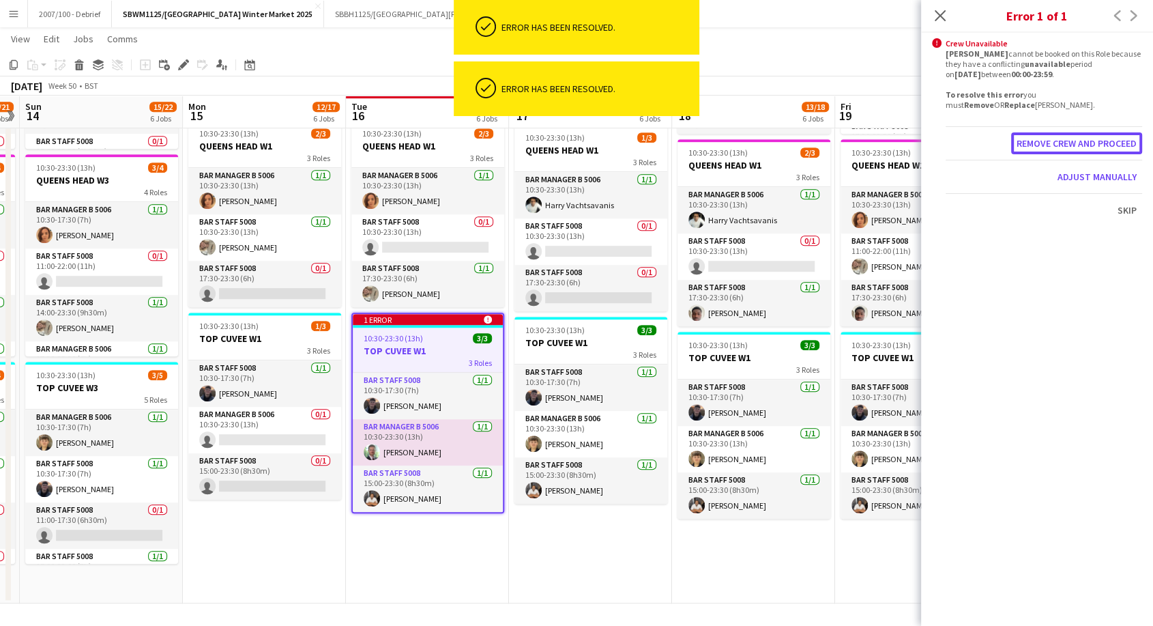
click at [1073, 147] on button "Remove crew and proceed" at bounding box center [1076, 143] width 131 height 22
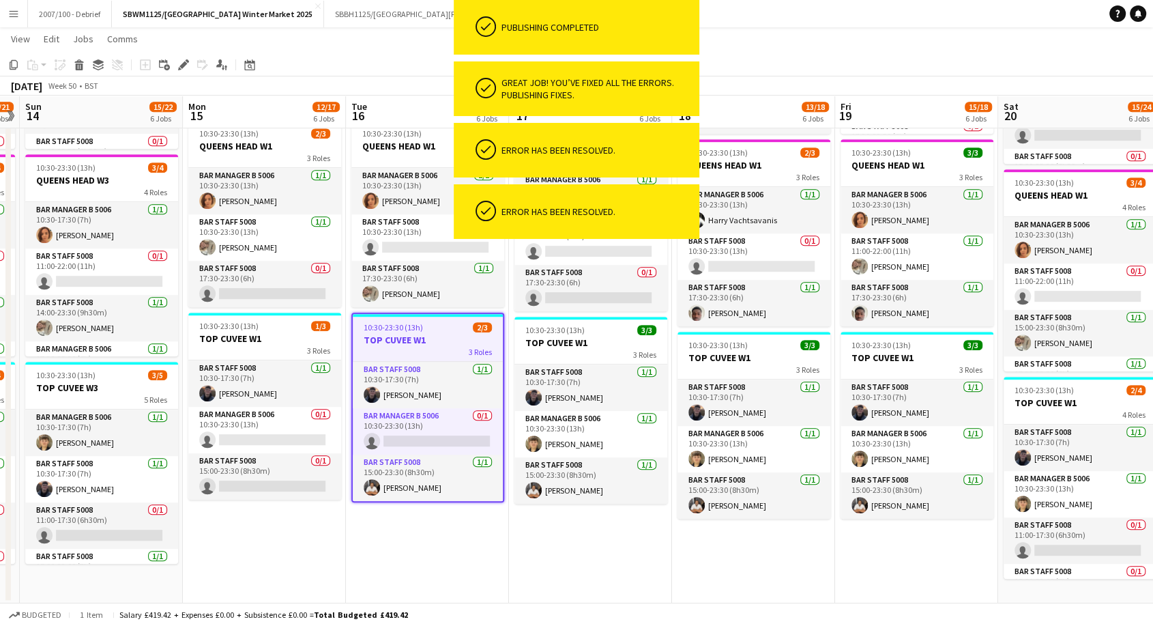
click at [1000, 49] on app-page-menu "View Day view expanded Day view collapsed Month view Date picker Jump to [DATE]…" at bounding box center [576, 40] width 1153 height 26
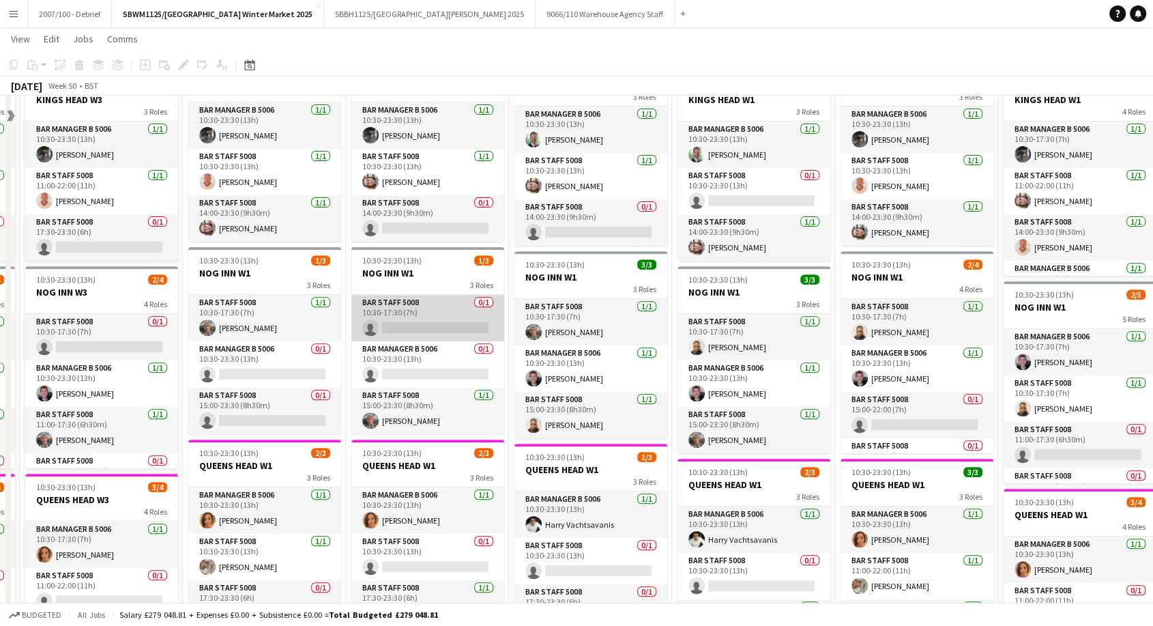
scroll to position [379, 0]
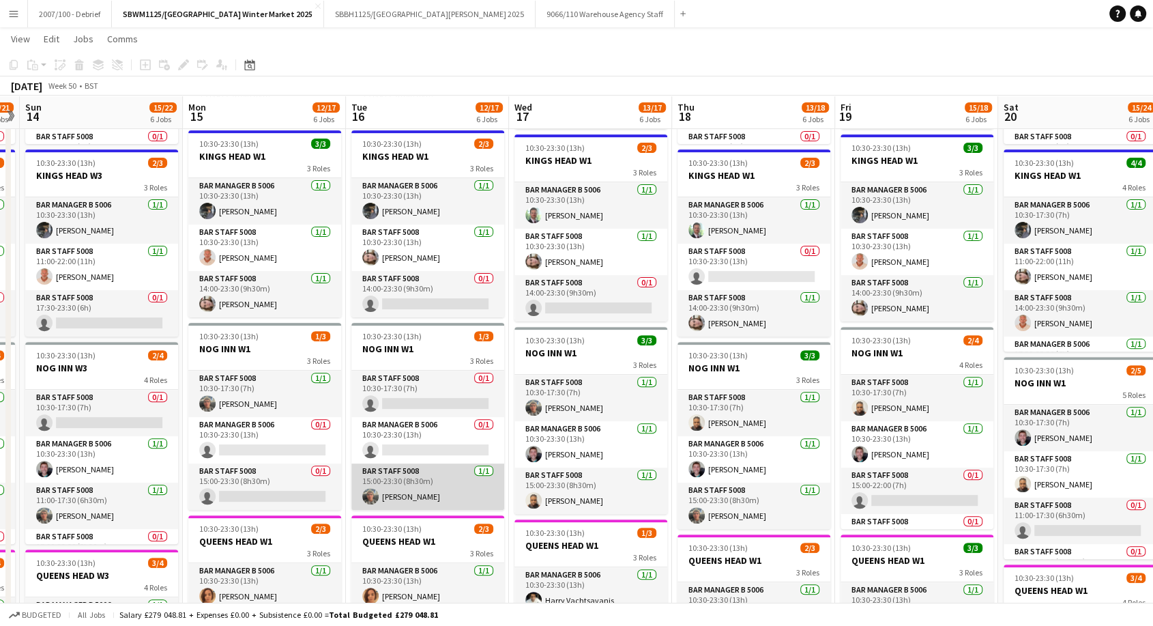
click at [409, 491] on app-card-role "Bar Staff 5008 [DATE] 15:00-23:30 (8h30m) [PERSON_NAME]" at bounding box center [427, 486] width 153 height 46
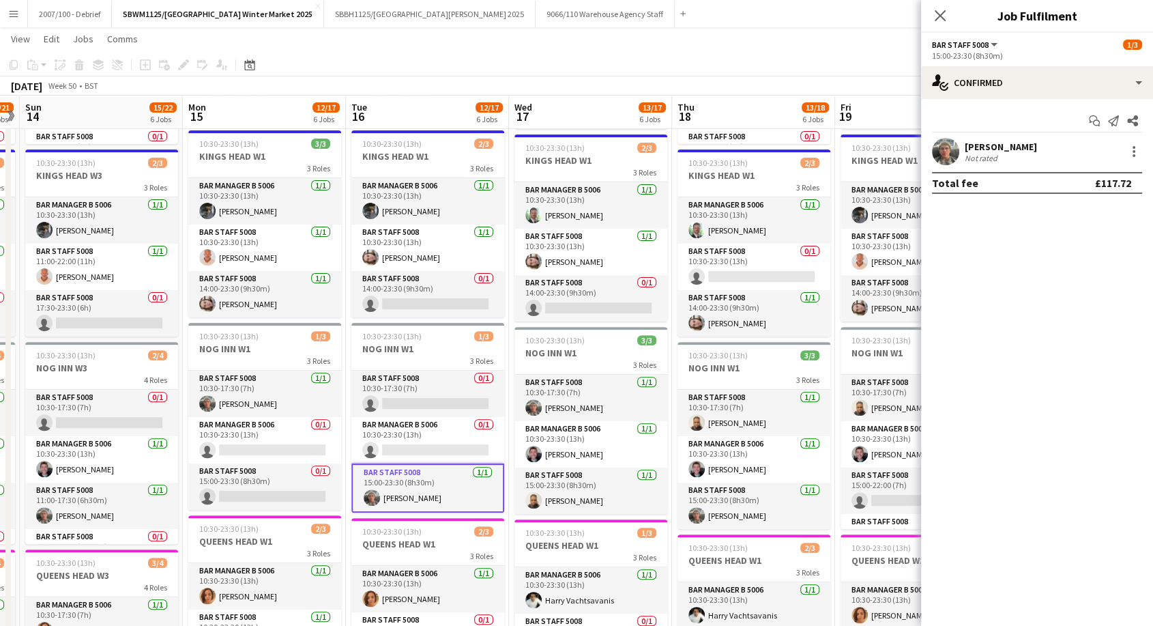
click at [995, 149] on div "[PERSON_NAME]" at bounding box center [1001, 147] width 72 height 12
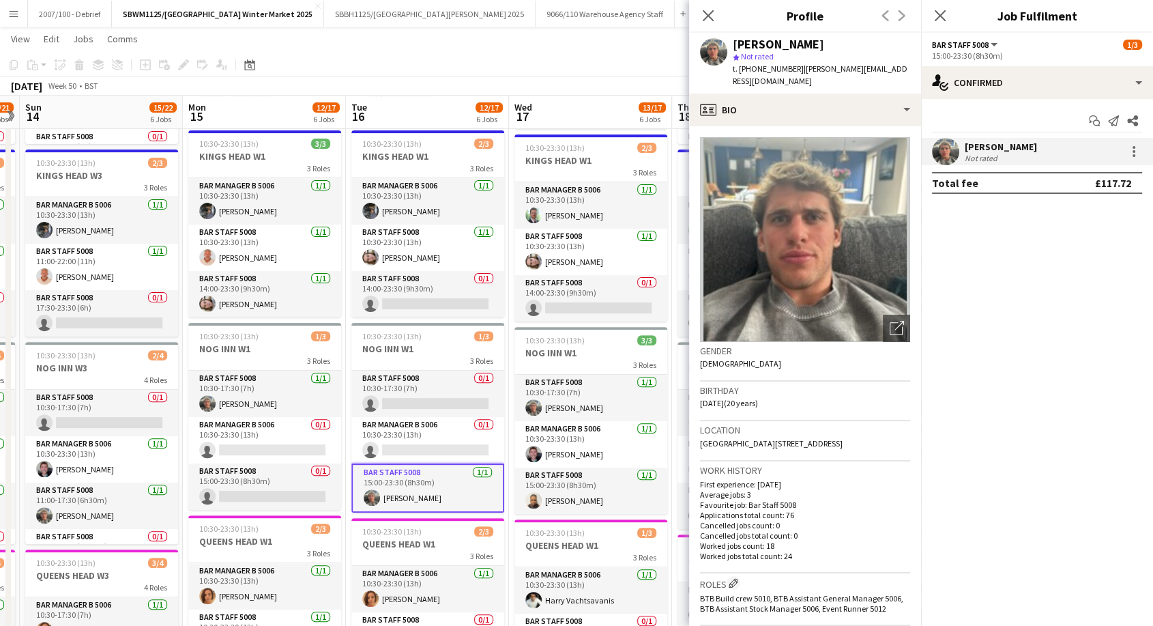
click at [707, 25] on div "Close pop-in" at bounding box center [708, 15] width 38 height 31
click at [707, 22] on icon "Close pop-in" at bounding box center [707, 15] width 13 height 13
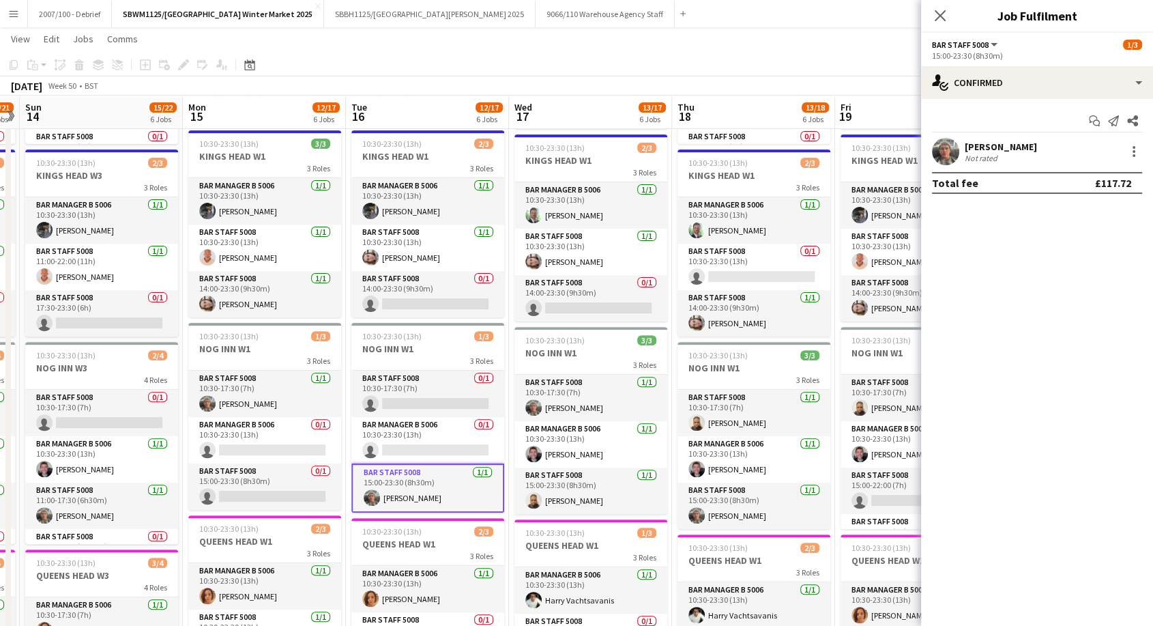
click at [750, 55] on app-toolbar "Copy Paste Paste Ctrl+V Paste with crew Ctrl+Shift+V Paste linked Job [GEOGRAPH…" at bounding box center [576, 64] width 1153 height 23
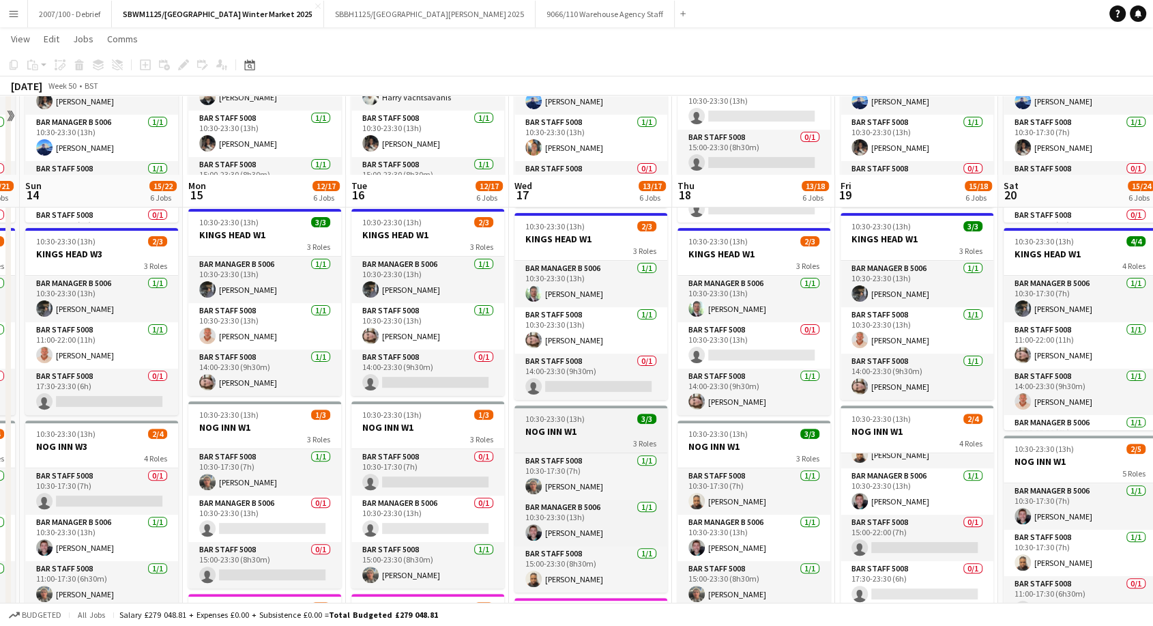
scroll to position [76, 0]
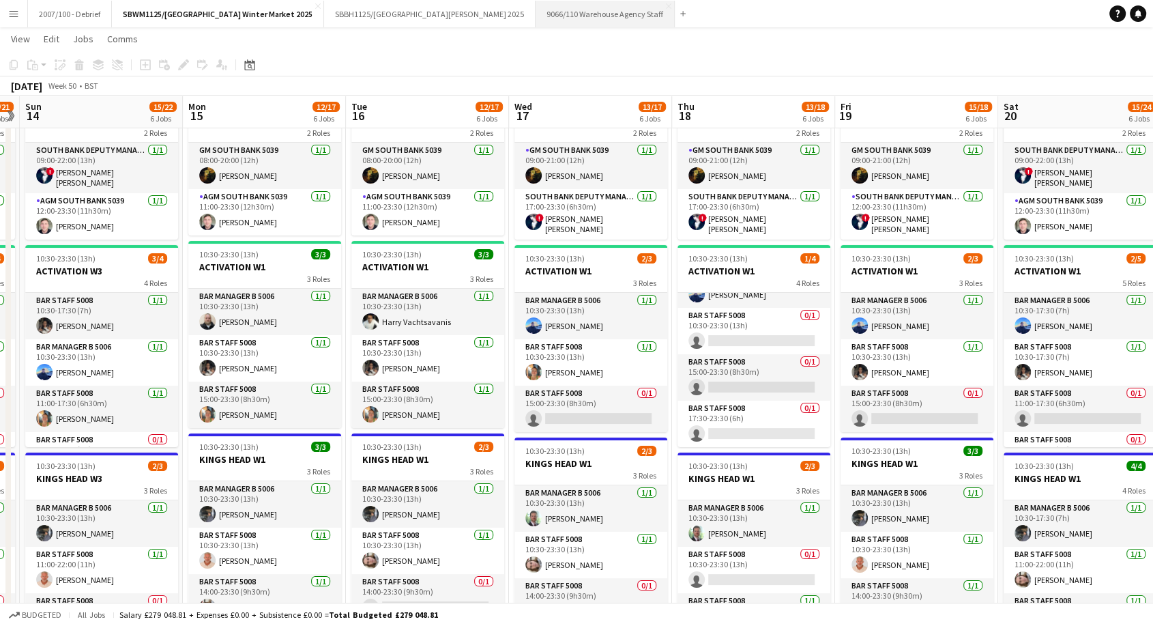
click at [576, 21] on button "9066/110 Warehouse Agency Staff Close" at bounding box center [605, 14] width 139 height 27
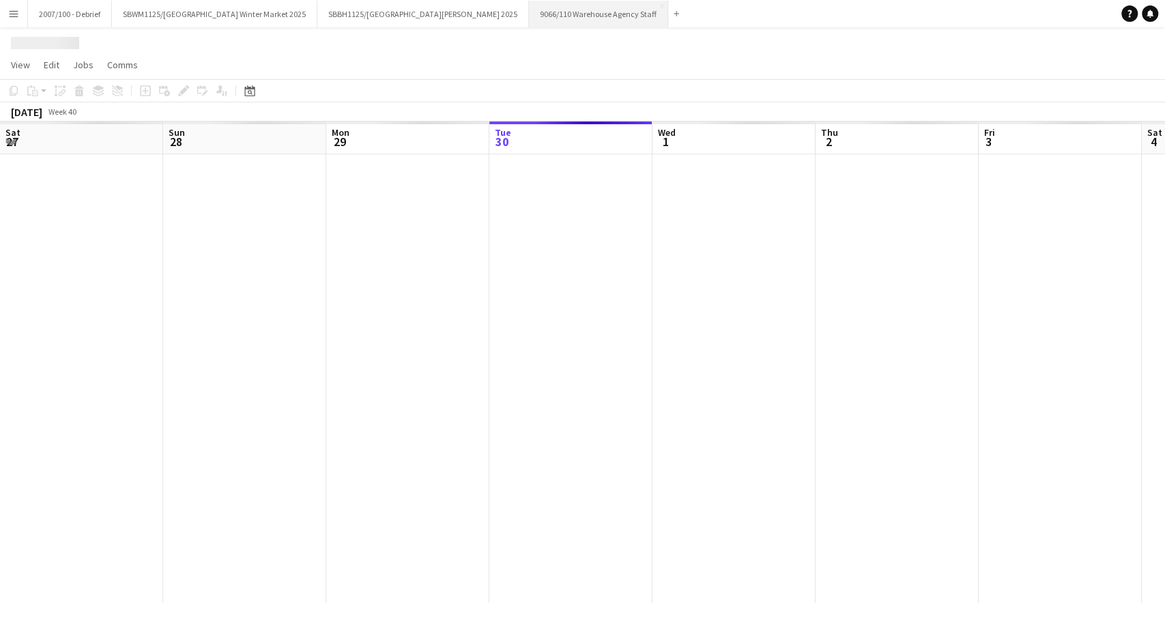
scroll to position [0, 326]
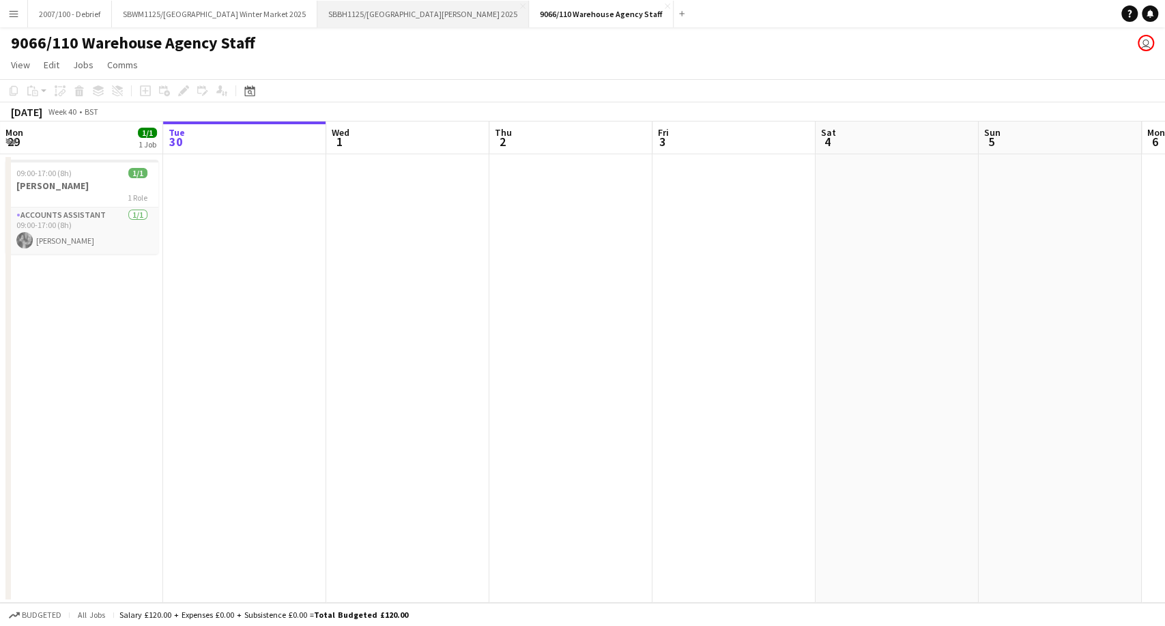
click at [445, 8] on button "SBBH1125/P [GEOGRAPHIC_DATA][PERSON_NAME] 2025 Close" at bounding box center [422, 14] width 211 height 27
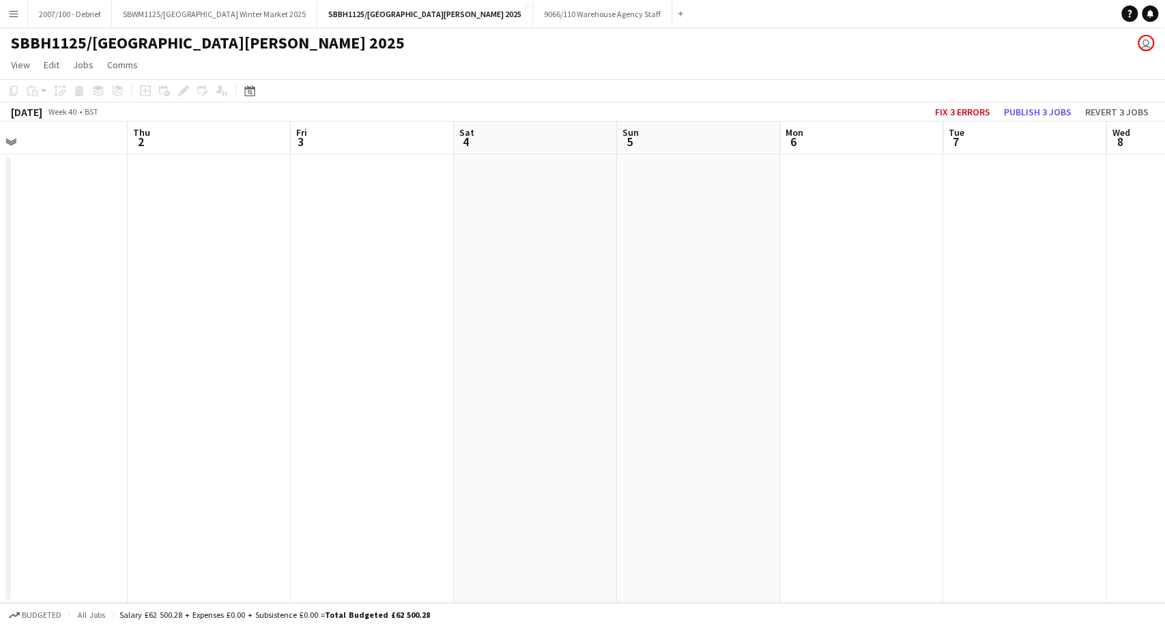
drag, startPoint x: 1017, startPoint y: 269, endPoint x: 267, endPoint y: 409, distance: 761.9
click at [275, 411] on app-calendar-viewport "Sat 27 Sun 28 Mon 29 Tue 30 Wed 1 Thu 2 Fri 3 Sat 4 Sun 5 Mon 6 Tue 7 Wed 8 Thu…" at bounding box center [582, 361] width 1165 height 481
click at [320, 413] on app-calendar-viewport "Tue 30 Wed 1 Thu 2 Fri 3 Sat 4 Sun 5 Mon 6 Tue 7 Wed 8 Thu 9 Fri 10 Sat 11 Sun …" at bounding box center [582, 361] width 1165 height 481
click at [294, 455] on app-calendar-viewport "Fri 3 Sat 4 Sun 5 Mon 6 Tue 7 Wed 8 Thu 9 Fri 10 Sat 11 Sun 12 Mon 13 Tue 14 We…" at bounding box center [582, 361] width 1165 height 481
drag, startPoint x: 903, startPoint y: 349, endPoint x: 774, endPoint y: 367, distance: 129.5
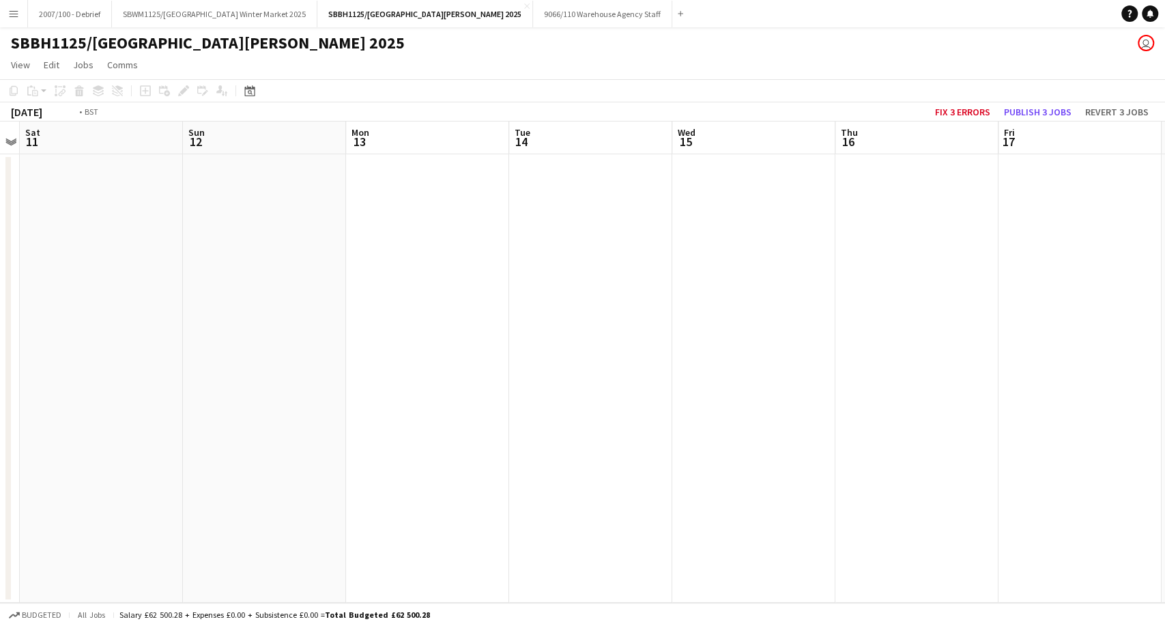
click at [286, 452] on app-calendar-viewport "Wed 8 Thu 9 Fri 10 Sat 11 Sun 12 Mon 13 Tue 14 Wed 15 Thu 16 Fri 17 Sat 18 Sun …" at bounding box center [582, 361] width 1165 height 481
drag, startPoint x: 428, startPoint y: 454, endPoint x: 345, endPoint y: 466, distance: 84.7
click at [335, 468] on app-calendar-viewport "Sun 12 Mon 13 Tue 14 Wed 15 Thu 16 Fri 17 Sat 18 Sun 19 Mon 20 Tue 21 Wed 22 Th…" at bounding box center [582, 361] width 1165 height 481
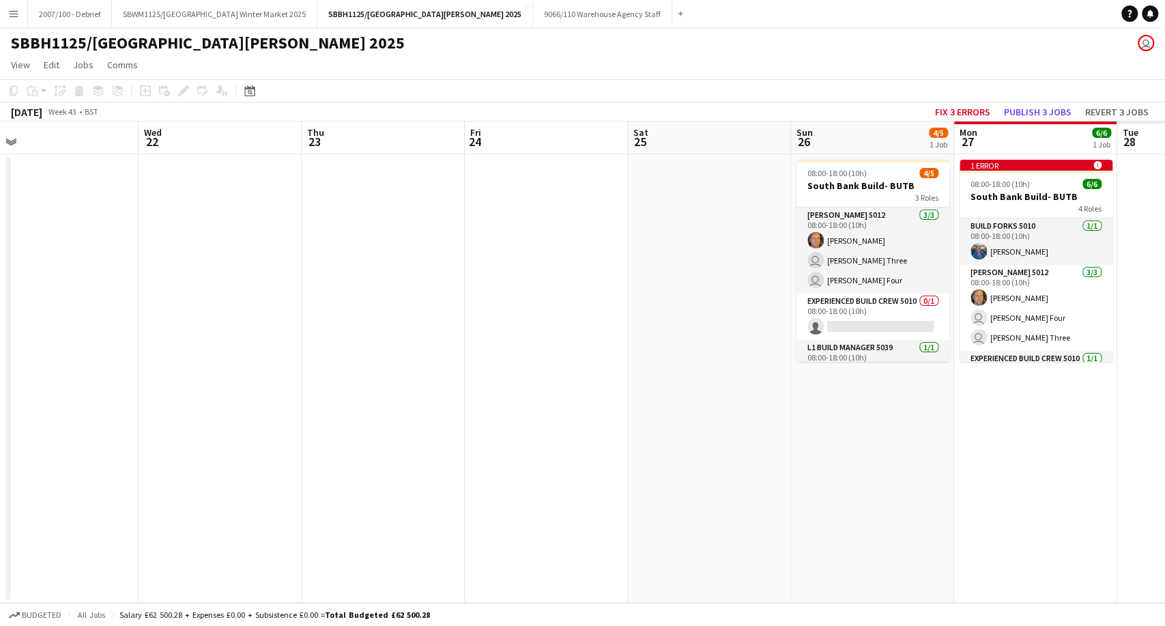
drag, startPoint x: 517, startPoint y: 456, endPoint x: 696, endPoint y: 420, distance: 182.5
click at [362, 486] on app-calendar-viewport "Sat 18 Sun 19 Mon 20 Tue 21 Wed 22 Thu 23 Fri 24 Sat 25 Sun 26 4/5 1 Job Mon 27…" at bounding box center [582, 361] width 1165 height 481
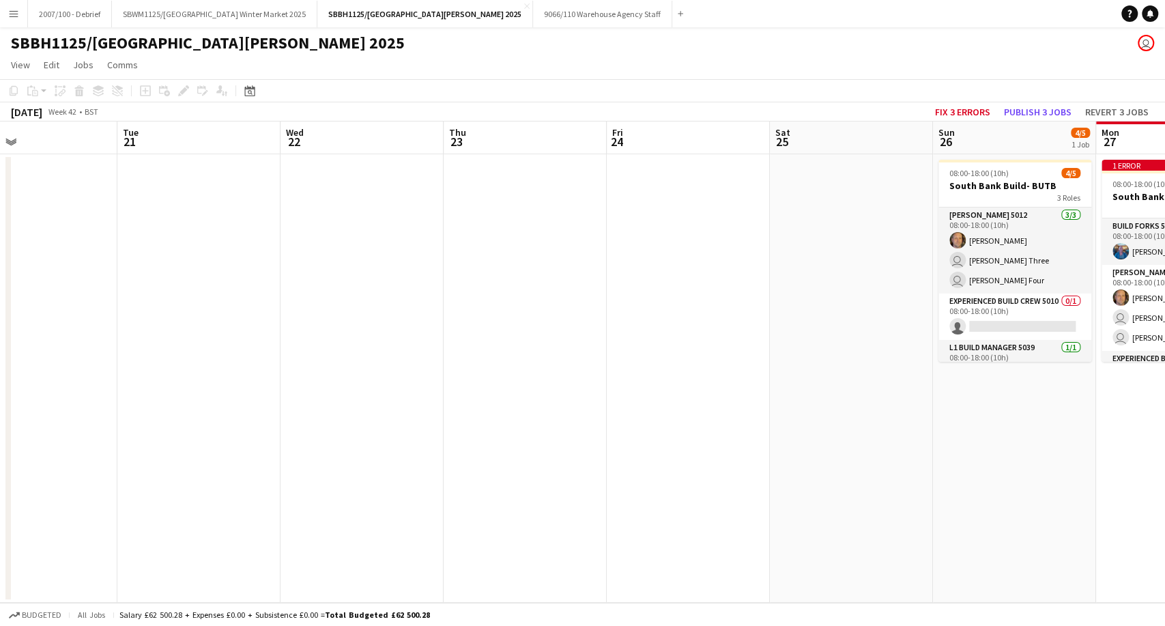
drag, startPoint x: 930, startPoint y: 401, endPoint x: 405, endPoint y: 484, distance: 531.8
click at [490, 473] on app-calendar-viewport "Sat 18 Sun 19 Mon 20 Tue 21 Wed 22 Thu 23 Fri 24 Sat 25 Sun 26 4/5 1 Job Mon 27…" at bounding box center [582, 361] width 1165 height 481
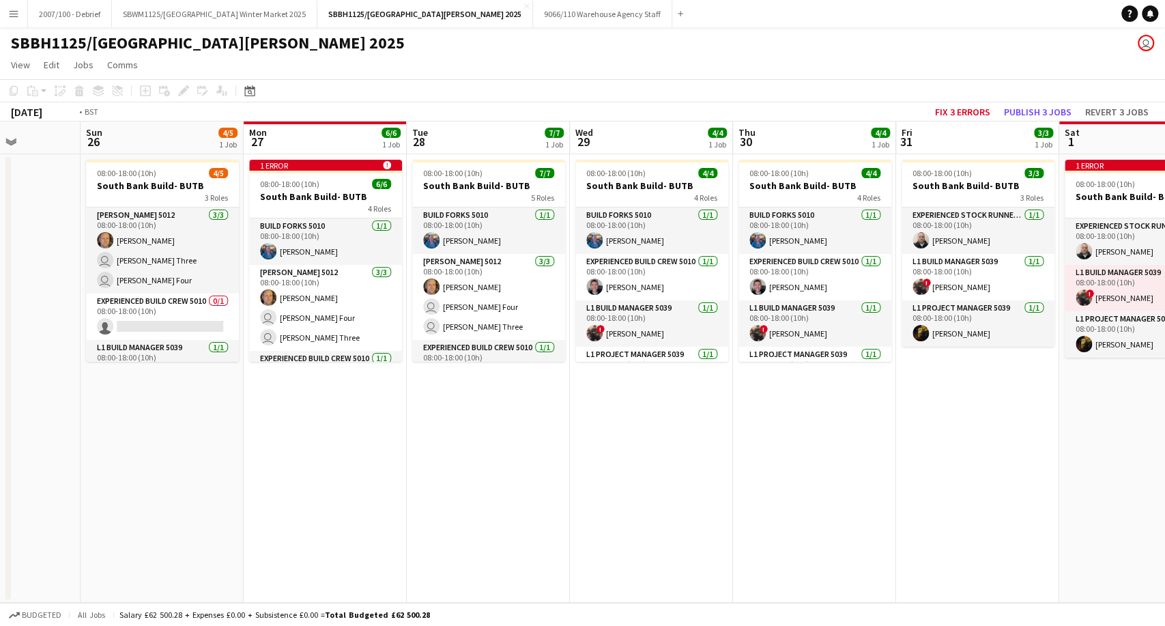
drag, startPoint x: 1025, startPoint y: 377, endPoint x: 304, endPoint y: 491, distance: 730.1
click at [327, 488] on app-calendar-viewport "Wed 22 Thu 23 Fri 24 Sat 25 Sun 26 4/5 1 Job Mon 27 6/6 1 Job Tue 28 7/7 1 Job …" at bounding box center [582, 361] width 1165 height 481
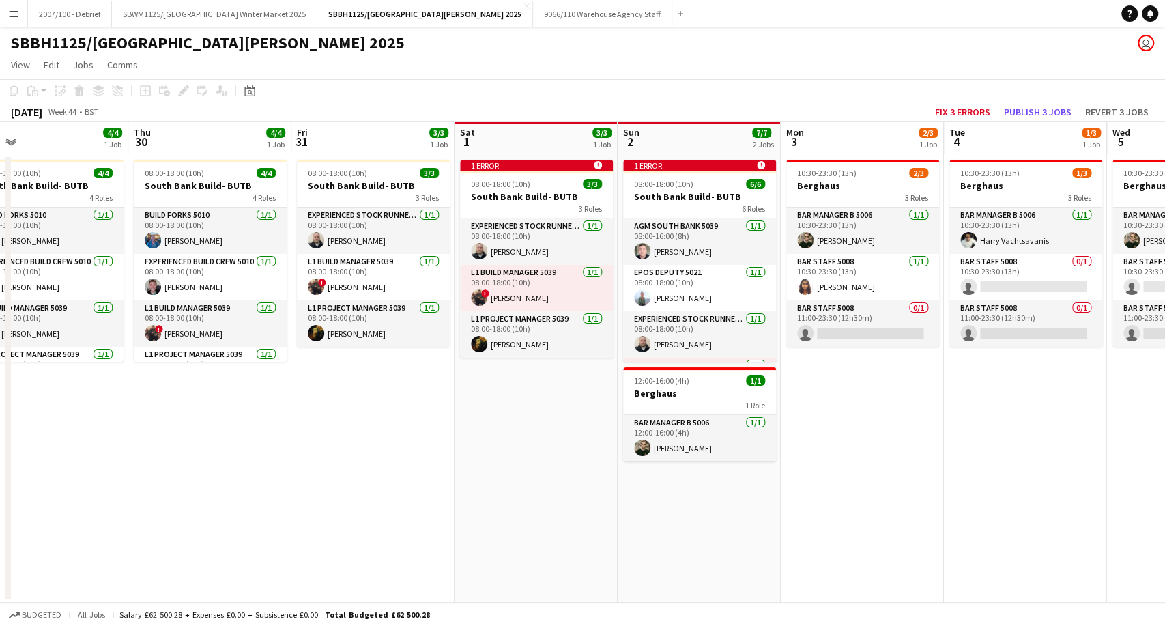
scroll to position [0, 382]
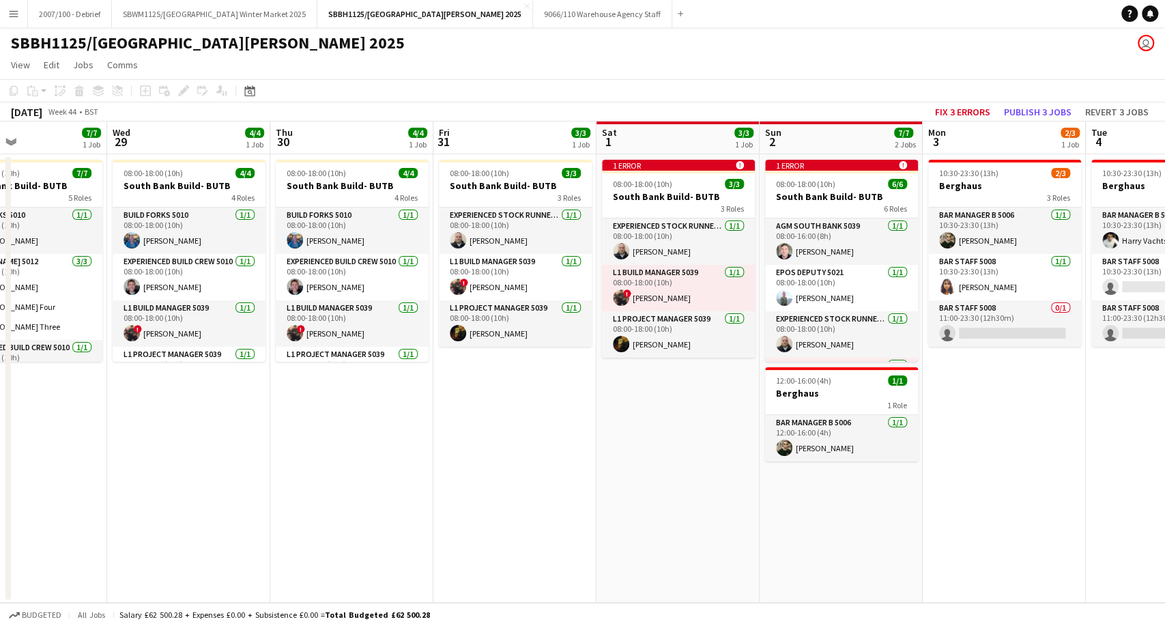
drag, startPoint x: 858, startPoint y: 407, endPoint x: 405, endPoint y: 488, distance: 460.2
click at [405, 488] on app-calendar-viewport "Sun 26 4/5 1 Job Mon 27 6/6 1 Job Tue 28 7/7 1 Job Wed 29 4/4 1 Job Thu 30 4/4 …" at bounding box center [582, 361] width 1165 height 481
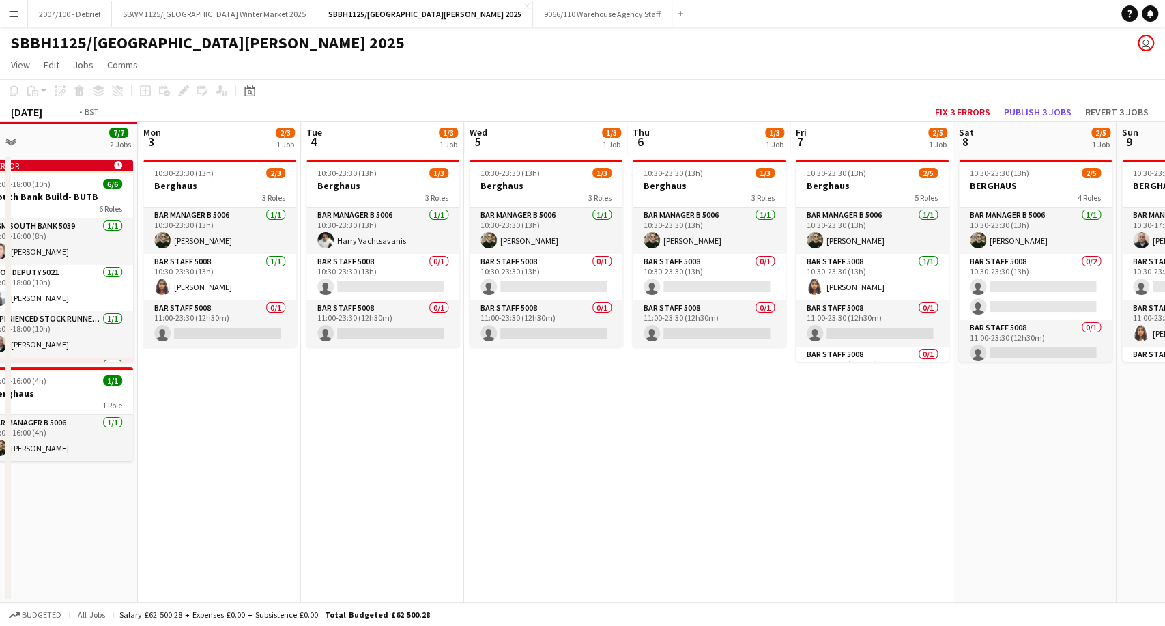
drag, startPoint x: 720, startPoint y: 375, endPoint x: 384, endPoint y: 392, distance: 336.1
click at [356, 399] on app-calendar-viewport "Thu 30 4/4 1 Job Fri 31 3/3 1 Job Sat 1 3/3 1 Job Sun 2 7/7 2 Jobs Mon 3 2/3 1 …" at bounding box center [582, 361] width 1165 height 481
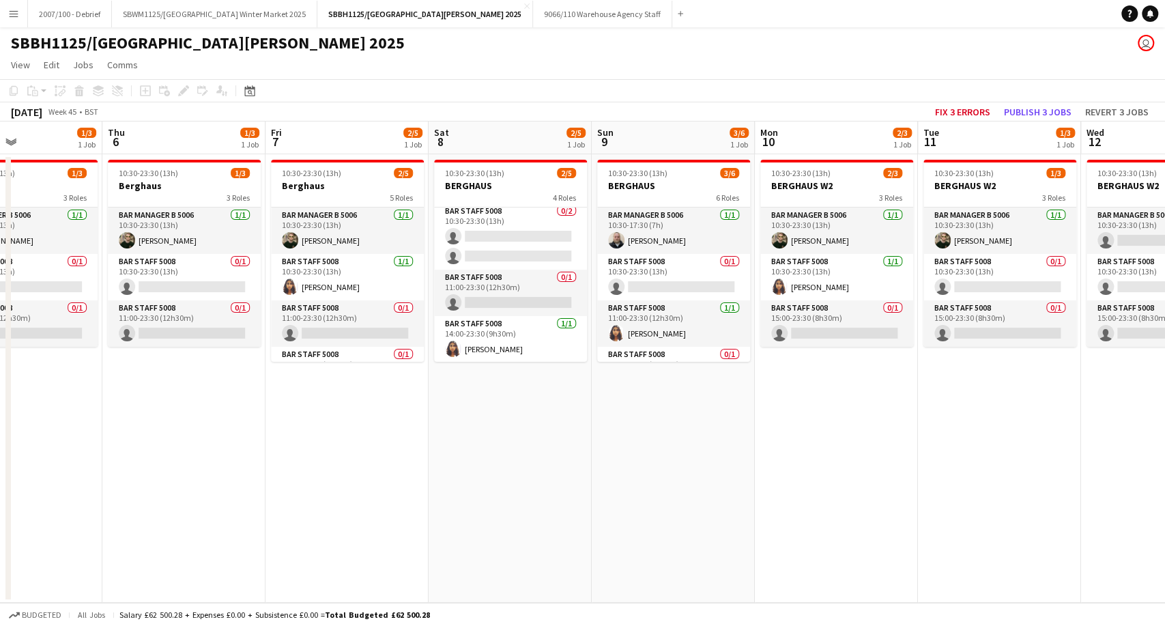
scroll to position [0, 649]
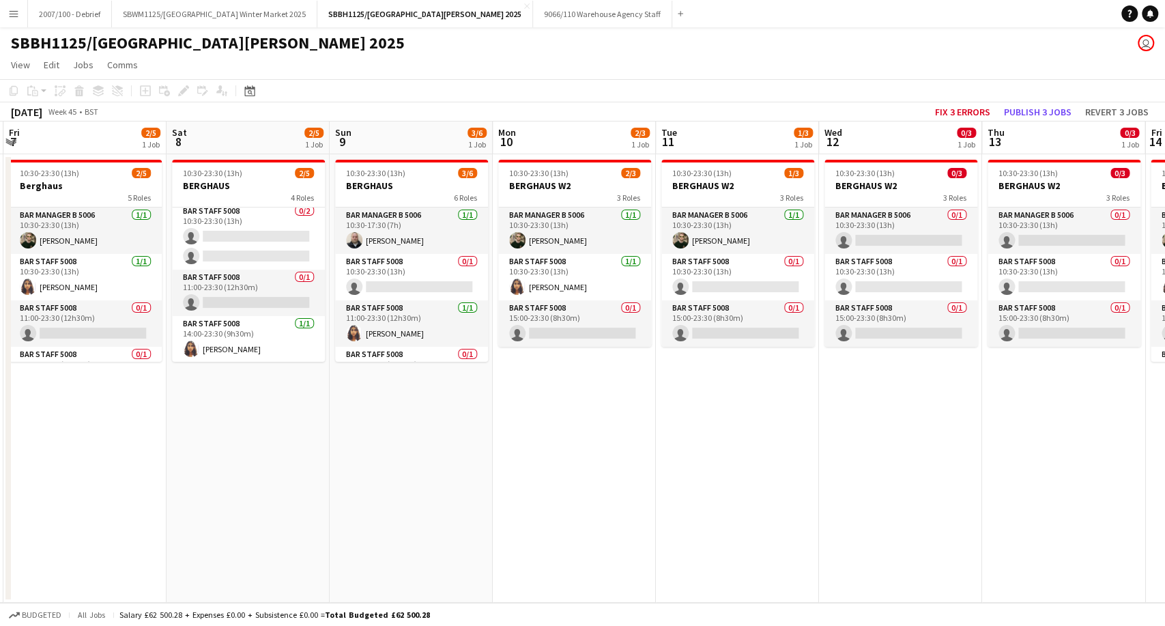
drag, startPoint x: 858, startPoint y: 388, endPoint x: 405, endPoint y: 444, distance: 455.8
click at [405, 444] on app-calendar-viewport "Mon 3 2/3 1 Job Tue 4 1/3 1 Job Wed 5 1/3 1 Job Thu 6 1/3 1 Job Fri 7 2/5 1 Job…" at bounding box center [582, 361] width 1165 height 481
click at [240, 12] on button "SBWM1125/[GEOGRAPHIC_DATA] Winter Market 2025 Close" at bounding box center [214, 14] width 205 height 27
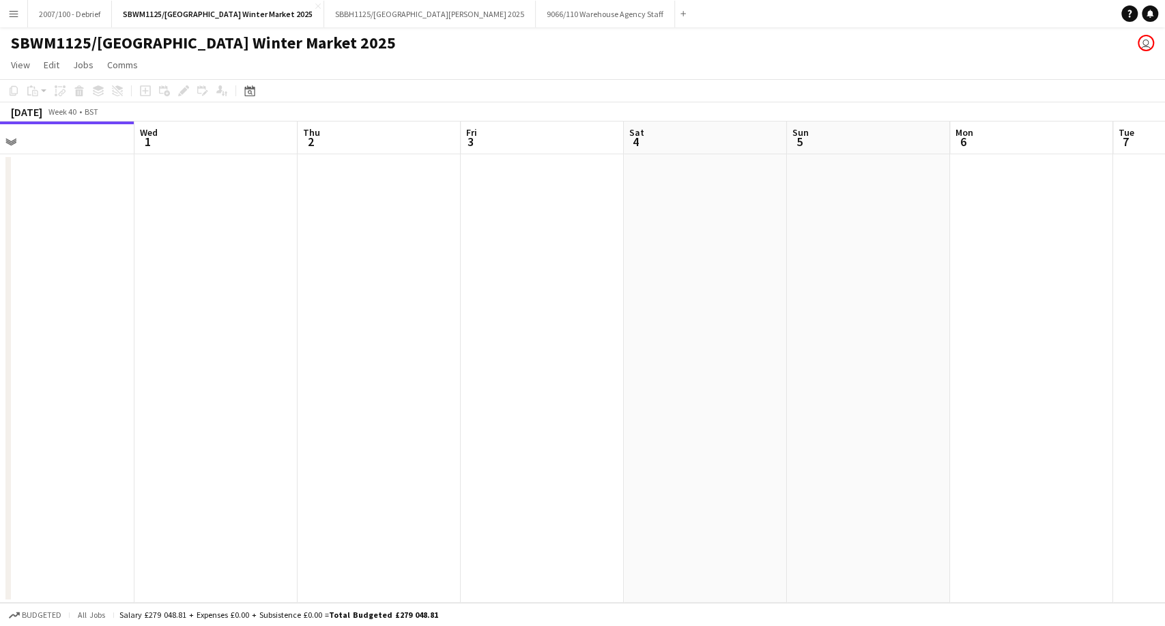
drag, startPoint x: 735, startPoint y: 373, endPoint x: 126, endPoint y: 394, distance: 609.6
click at [165, 394] on app-calendar-viewport "Sat 27 Sun 28 Mon 29 Tue 30 Wed 1 Thu 2 Fri 3 Sat 4 Sun 5 Mon 6 Tue 7 Wed 8 Thu…" at bounding box center [582, 361] width 1165 height 481
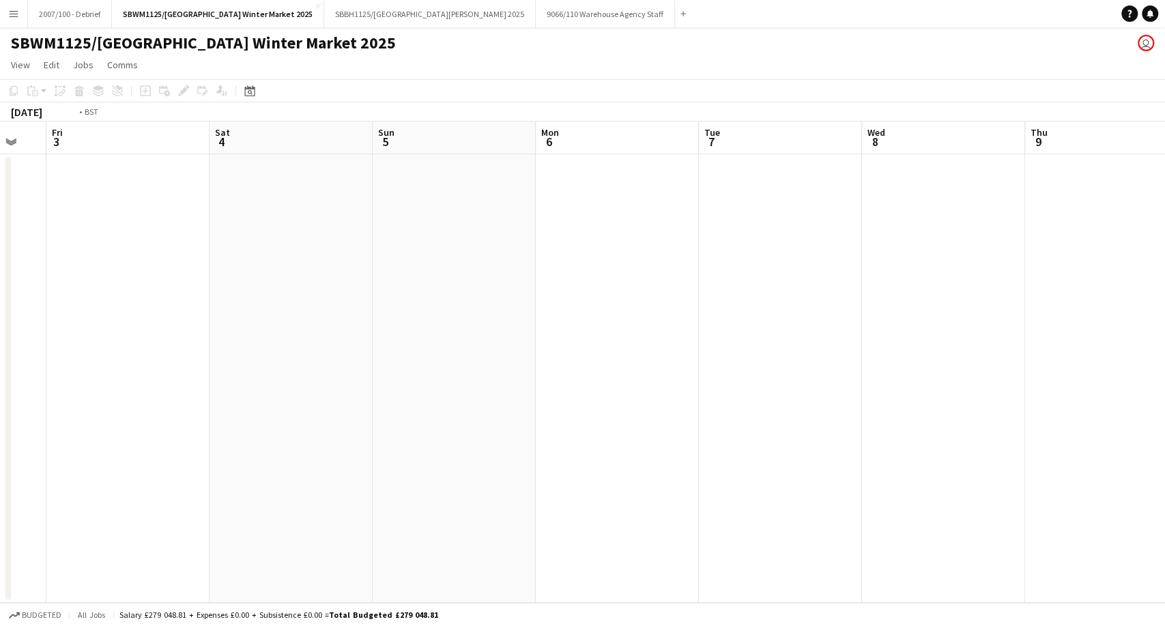
drag, startPoint x: 181, startPoint y: 394, endPoint x: 192, endPoint y: 390, distance: 11.3
click at [87, 394] on app-calendar-viewport "Tue 30 Wed 1 Thu 2 Fri 3 Sat 4 Sun 5 Mon 6 Tue 7 Wed 8 Thu 9 Fri 10 Sat 11 Sun …" at bounding box center [582, 361] width 1165 height 481
drag, startPoint x: 0, startPoint y: 498, endPoint x: 733, endPoint y: 450, distance: 734.3
click at [0, 505] on app-calendar-viewport "Fri 10 Sat 11 Sun 12 Mon 13 Tue 14 Wed 15 Thu 16 Fri 17 Sat 18 Sun 19 Mon 20 3/…" at bounding box center [582, 361] width 1165 height 481
drag, startPoint x: 905, startPoint y: 452, endPoint x: 607, endPoint y: 463, distance: 297.7
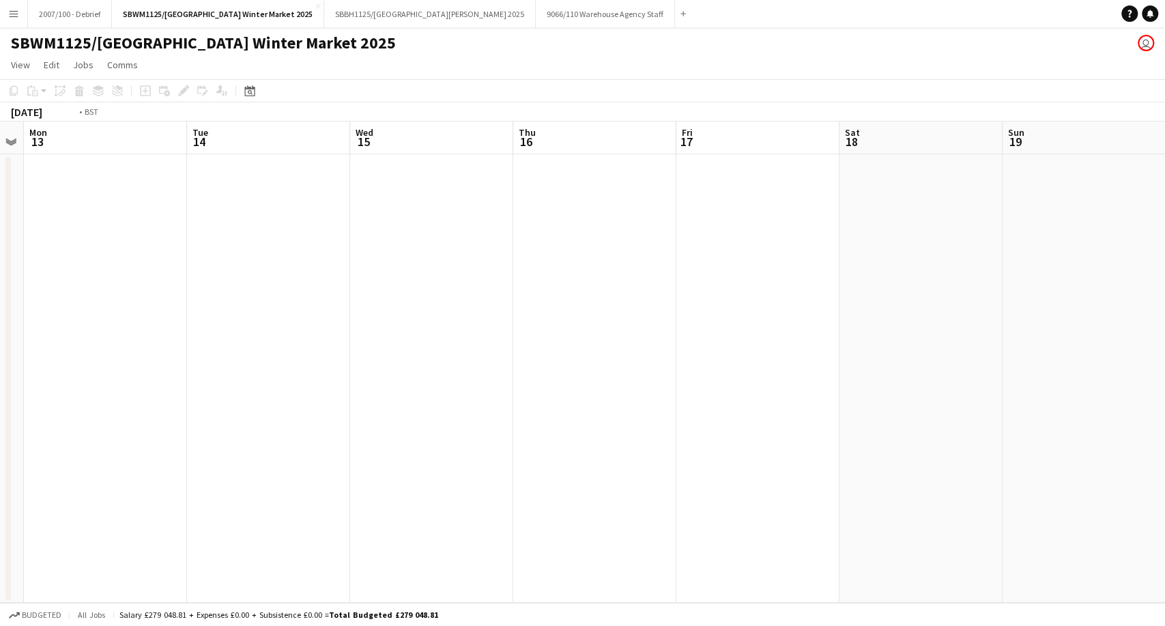
click at [49, 505] on app-calendar-viewport "Fri 10 Sat 11 Sun 12 Mon 13 Tue 14 Wed 15 Thu 16 Fri 17 Sat 18 Sun 19 Mon 20 3/…" at bounding box center [582, 361] width 1165 height 481
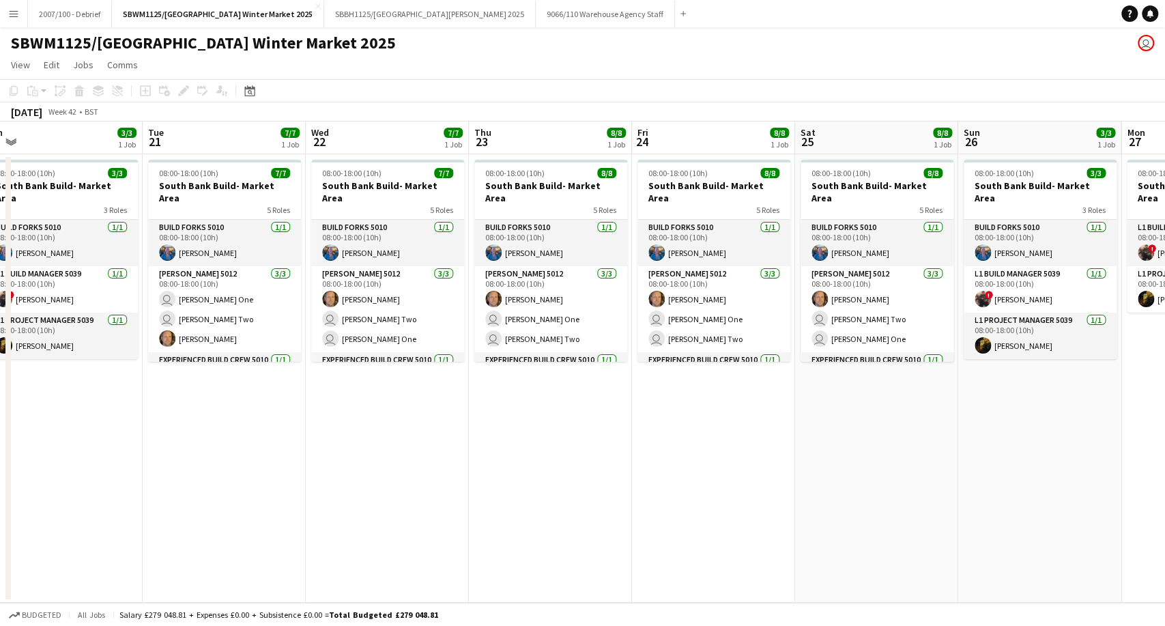
drag, startPoint x: 496, startPoint y: 484, endPoint x: 239, endPoint y: 499, distance: 257.0
click at [241, 499] on app-calendar-viewport "Thu 16 Fri 17 Sat 18 Sun 19 Mon 20 3/3 1 Job Tue 21 7/7 1 Job Wed 22 7/7 1 Job …" at bounding box center [582, 361] width 1165 height 481
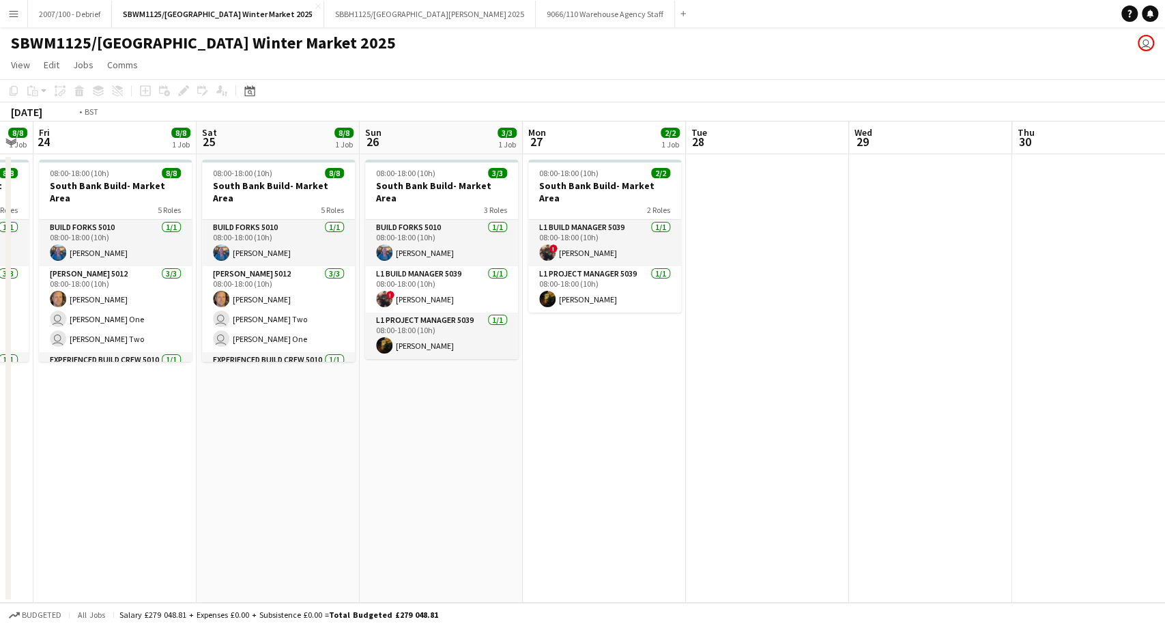
click at [106, 512] on app-calendar-viewport "Mon 20 3/3 1 Job Tue 21 7/7 1 Job Wed 22 7/7 1 Job Thu 23 8/8 1 Job Fri 24 8/8 …" at bounding box center [582, 361] width 1165 height 481
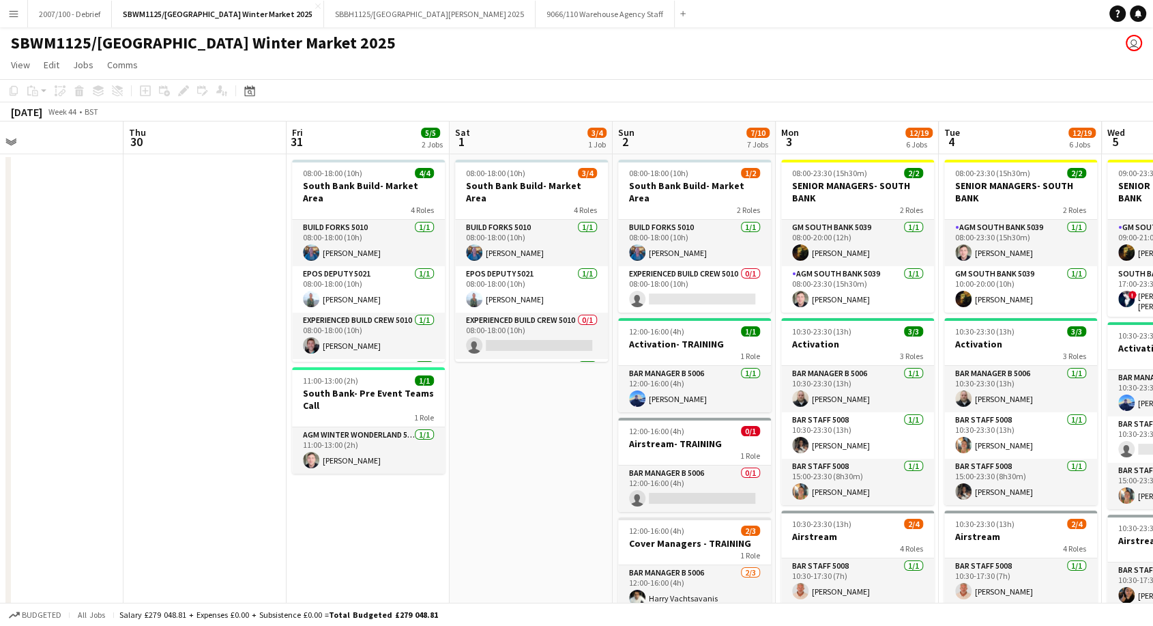
drag, startPoint x: 855, startPoint y: 454, endPoint x: 83, endPoint y: 508, distance: 773.5
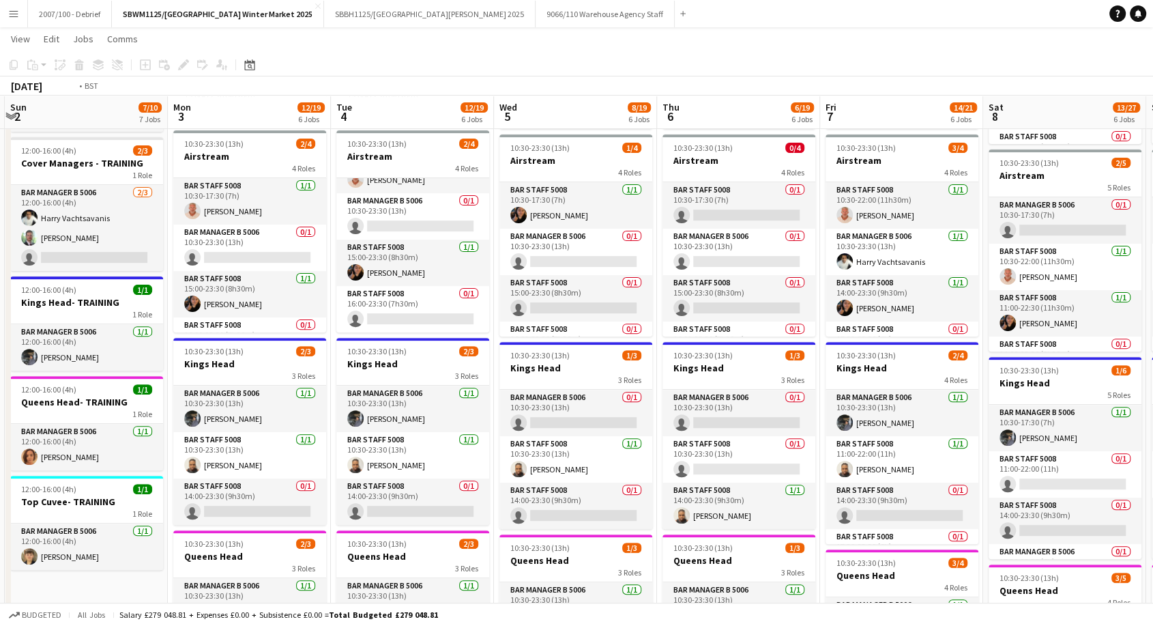
scroll to position [0, 419]
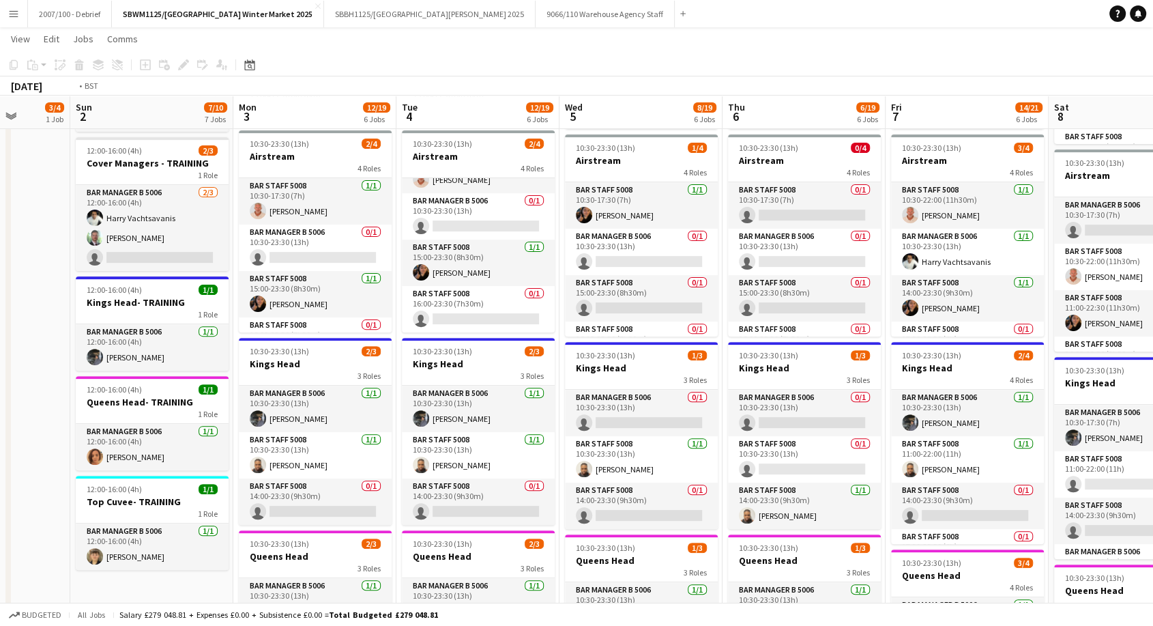
drag, startPoint x: 659, startPoint y: 347, endPoint x: 368, endPoint y: 339, distance: 290.8
click at [360, 349] on app-calendar-viewport "Thu 30 Fri 31 5/5 2 Jobs Sat 1 3/4 1 Job Sun 2 7/10 7 Jobs Mon 3 12/19 6 Jobs T…" at bounding box center [576, 337] width 1153 height 1324
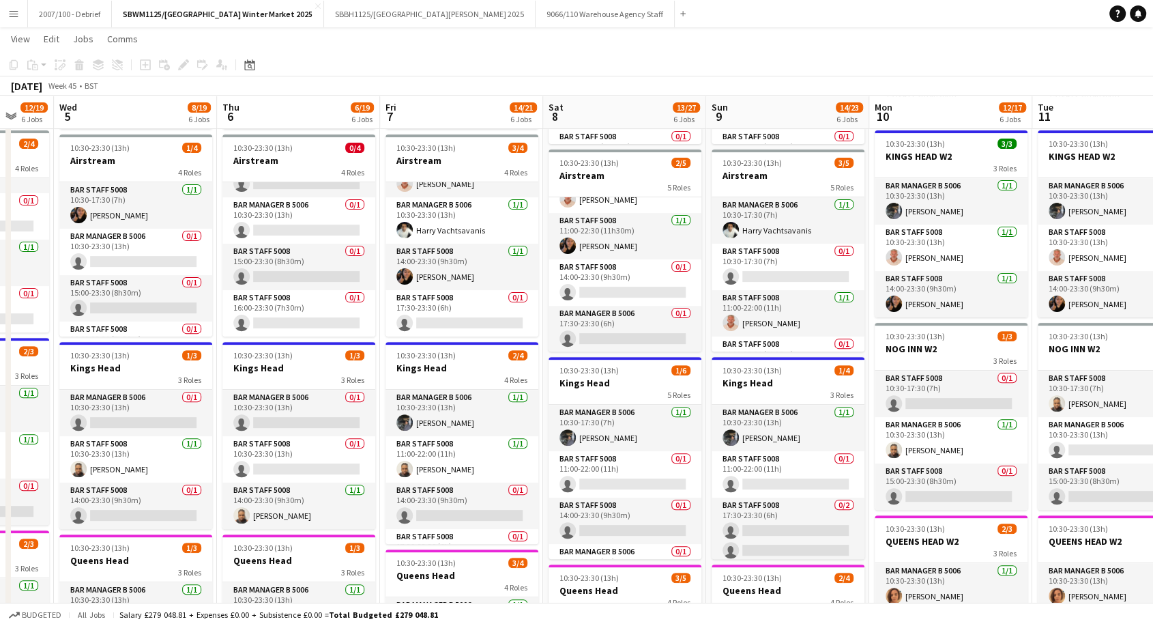
scroll to position [0, 617]
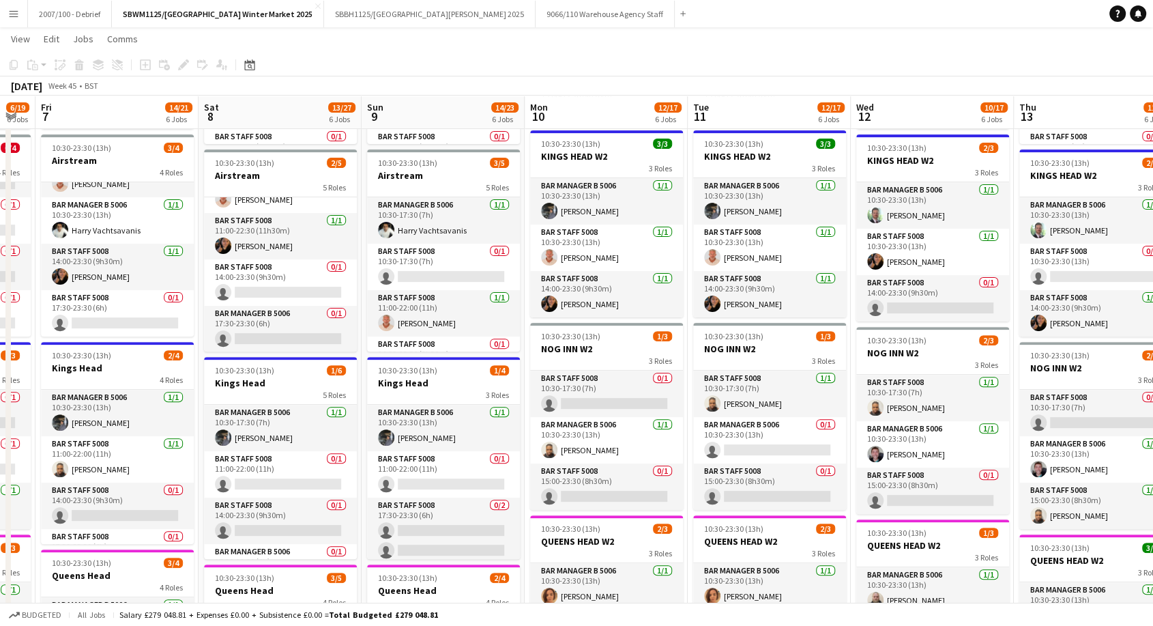
drag, startPoint x: 911, startPoint y: 373, endPoint x: 386, endPoint y: 373, distance: 524.6
click at [386, 373] on app-calendar-viewport "Mon 3 12/19 6 Jobs Tue 4 12/19 6 Jobs Wed 5 8/19 6 Jobs Thu 6 6/19 6 Jobs Fri 7…" at bounding box center [576, 337] width 1153 height 1324
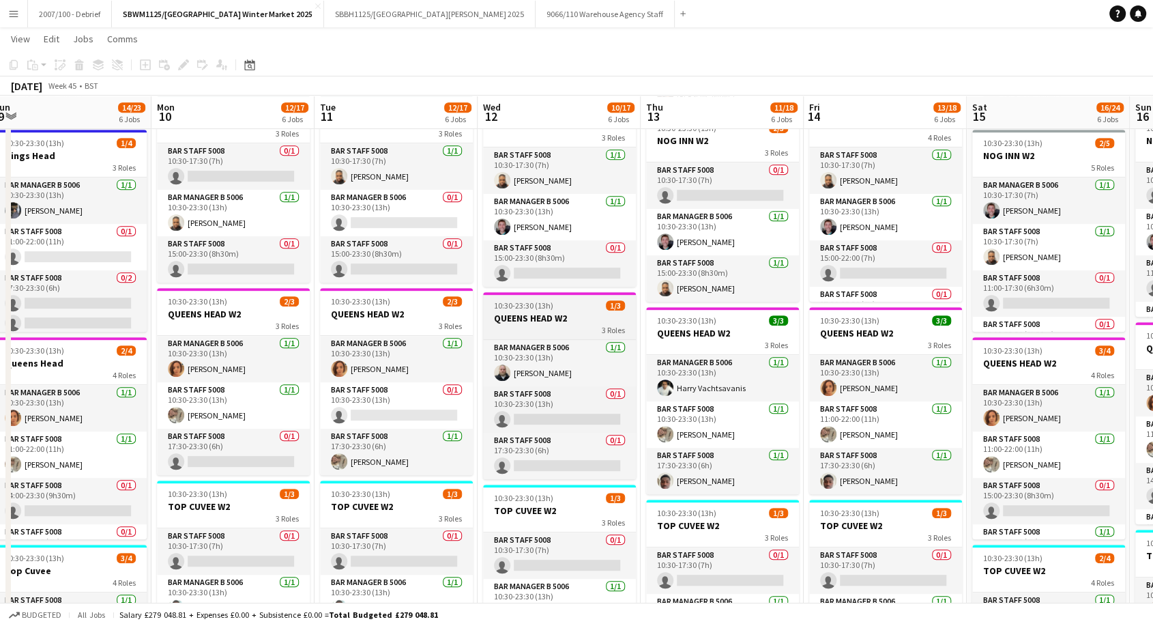
scroll to position [0, 681]
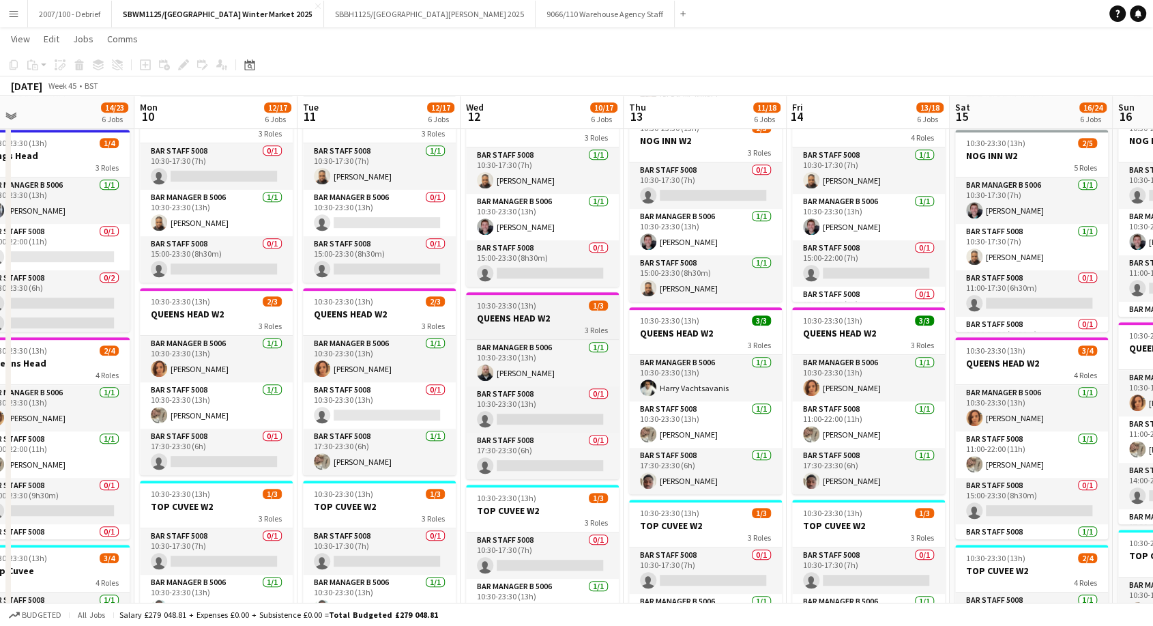
drag, startPoint x: 791, startPoint y: 302, endPoint x: 475, endPoint y: 313, distance: 316.8
click at [402, 320] on app-calendar-viewport "Wed 5 8/19 6 Jobs Thu 6 6/19 6 Jobs Fri 7 14/21 6 Jobs Sat 8 13/27 6 Jobs Sun 9…" at bounding box center [576, 109] width 1153 height 1324
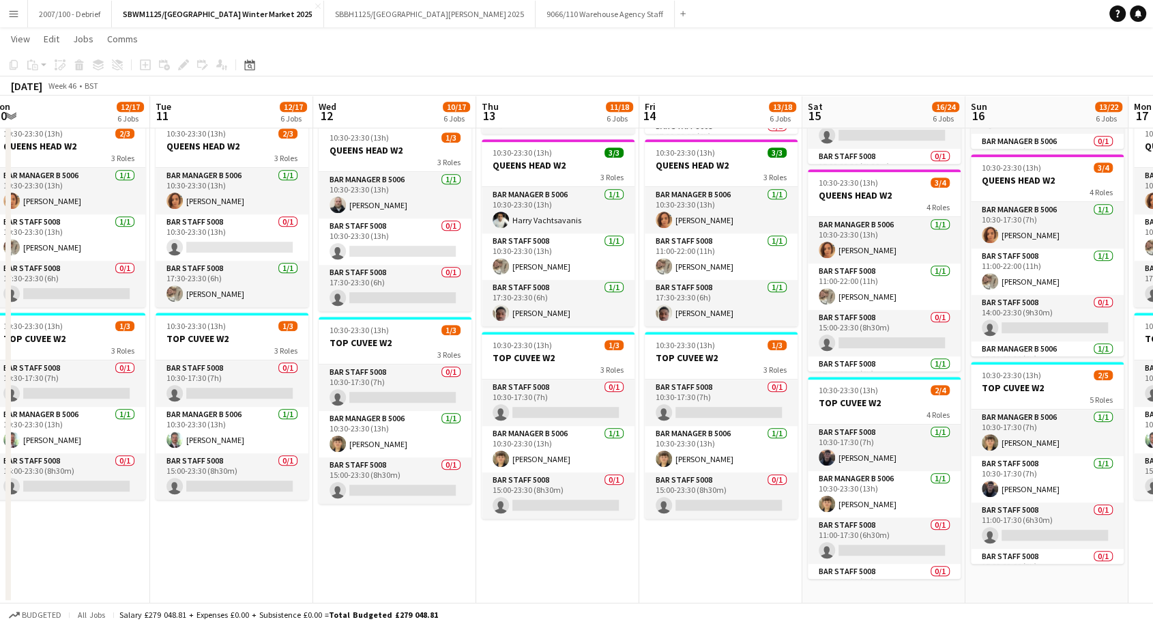
scroll to position [0, 618]
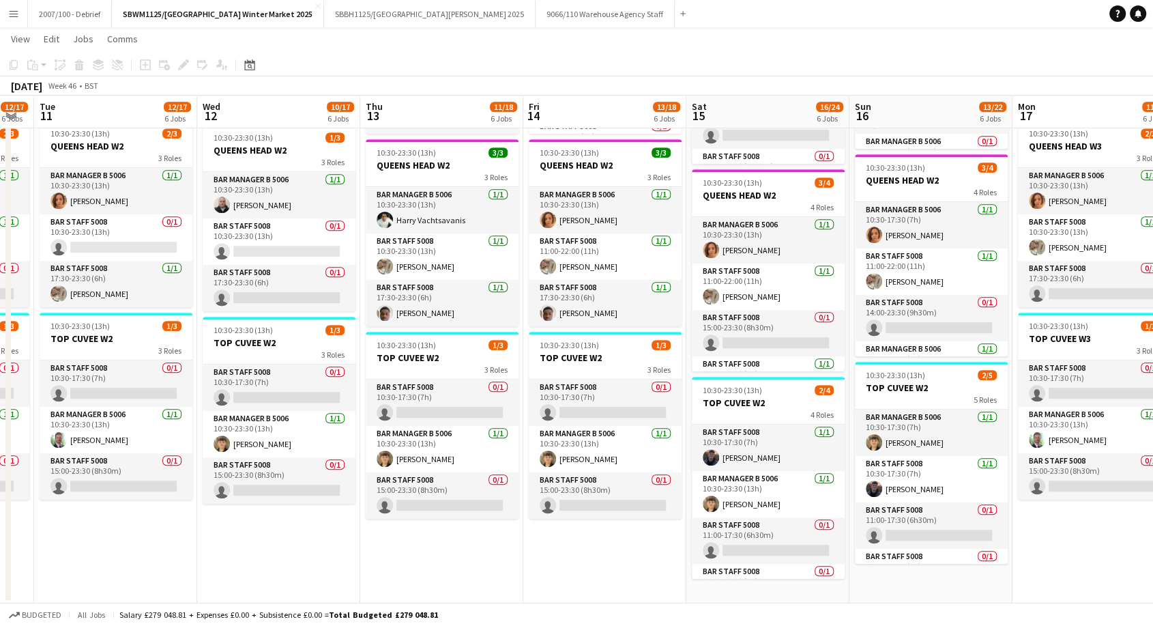
drag, startPoint x: 893, startPoint y: 564, endPoint x: 630, endPoint y: 557, distance: 263.4
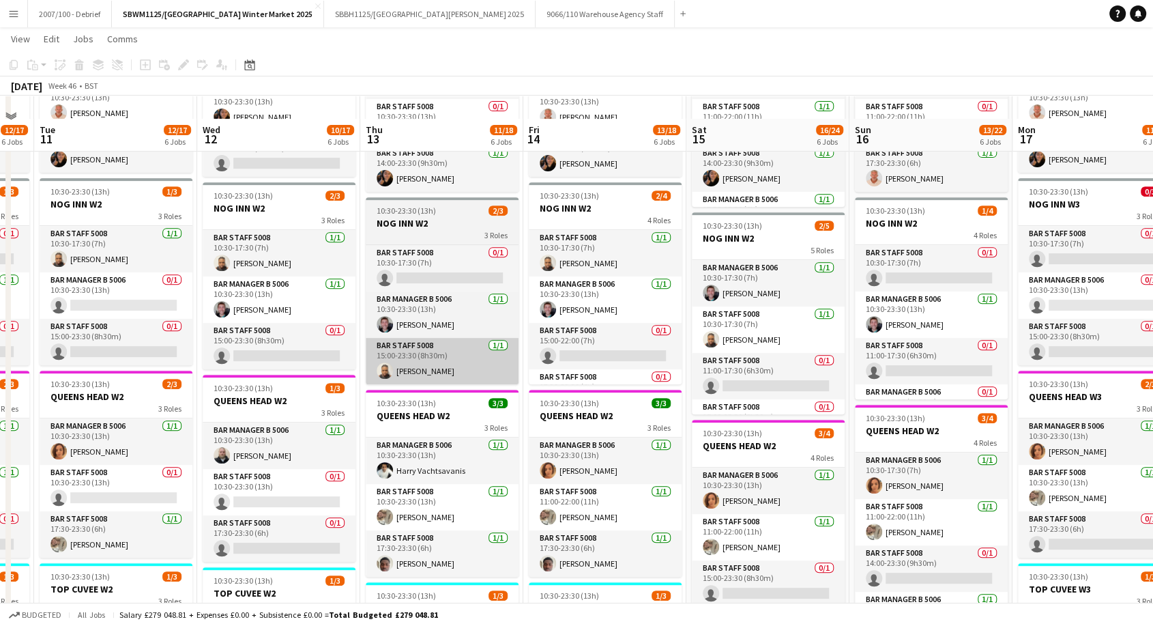
scroll to position [546, 0]
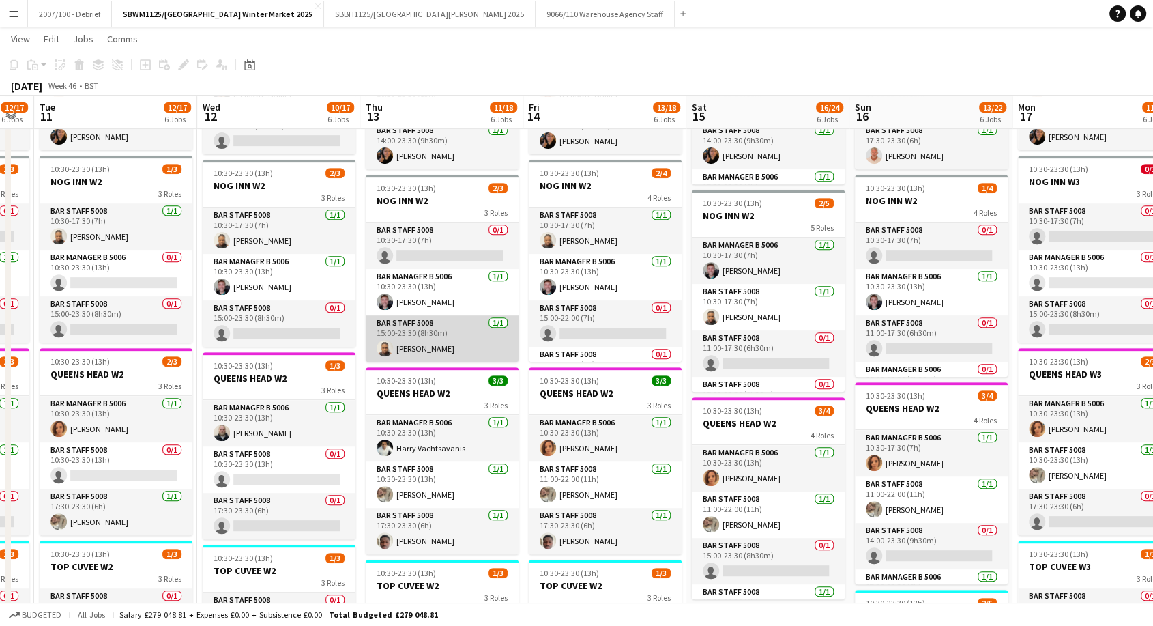
click at [436, 328] on app-card-role "Bar Staff 5008 [DATE] 15:00-23:30 (8h30m) [PERSON_NAME]" at bounding box center [442, 338] width 153 height 46
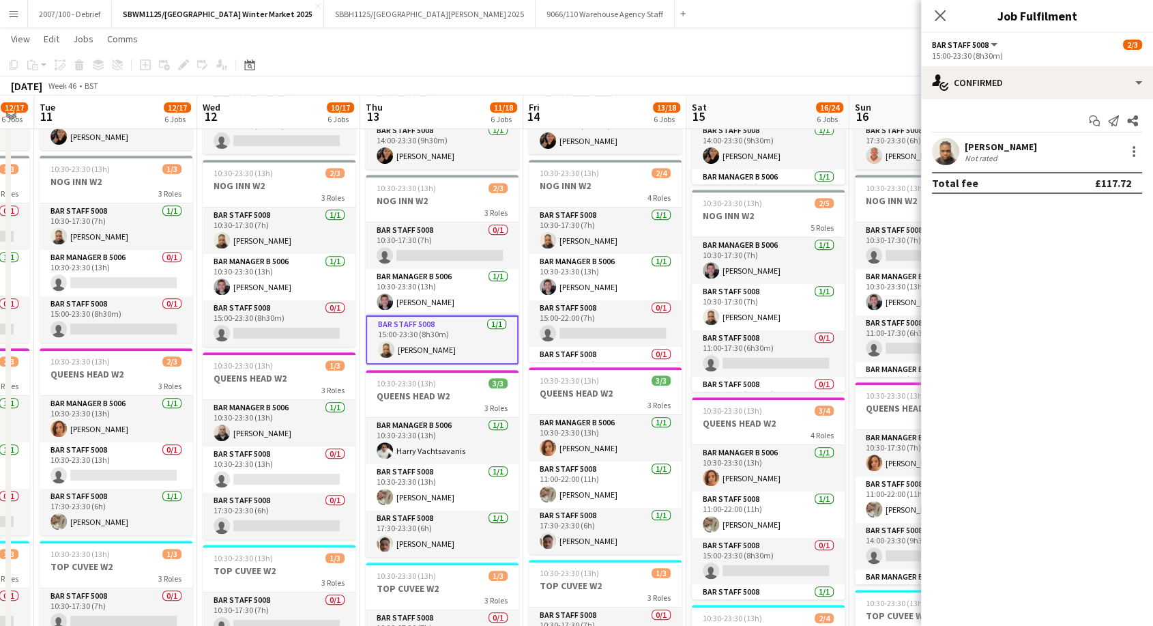
drag, startPoint x: 1100, startPoint y: 143, endPoint x: 965, endPoint y: 149, distance: 135.9
click at [965, 149] on div "[PERSON_NAME] Not rated" at bounding box center [1037, 151] width 232 height 27
copy div "[PERSON_NAME]"
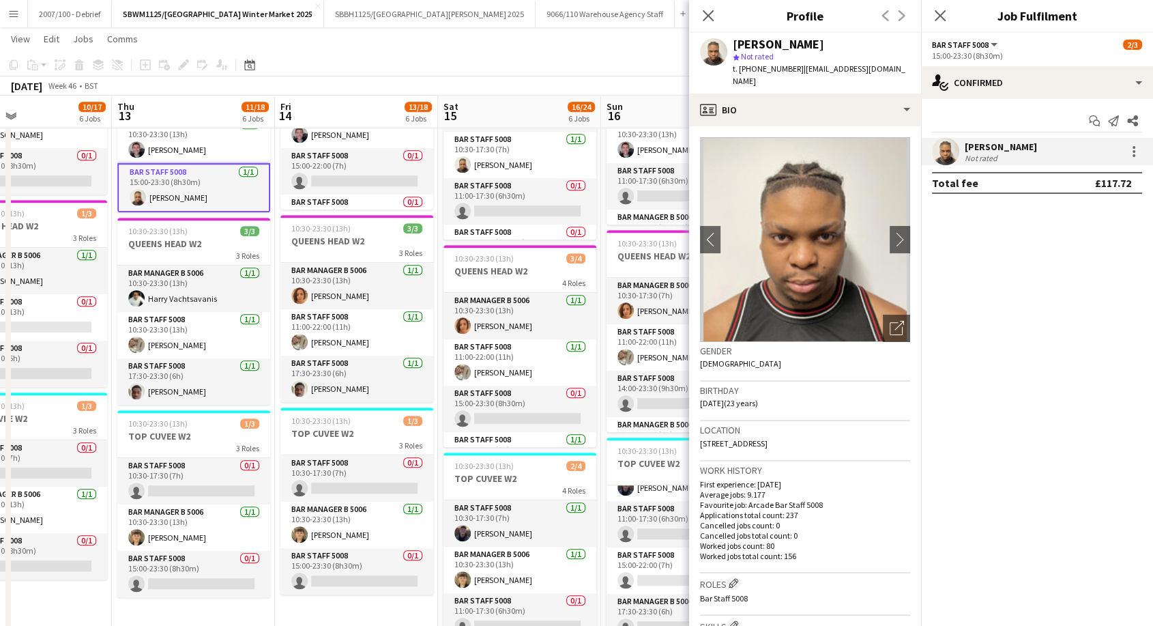
scroll to position [0, 606]
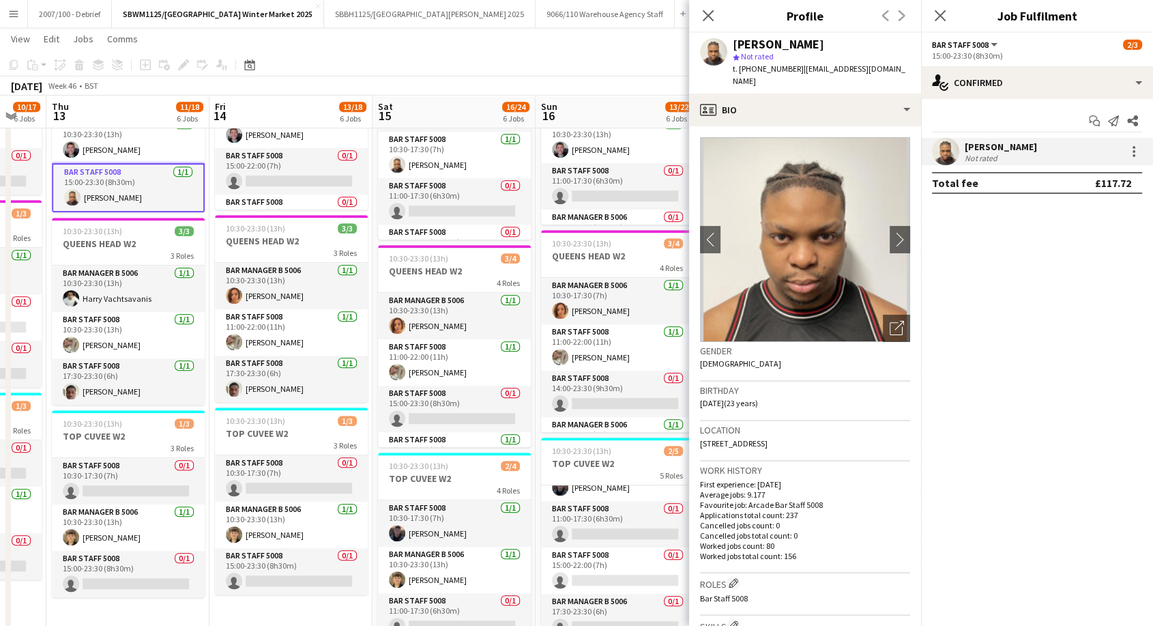
drag, startPoint x: 510, startPoint y: 432, endPoint x: 196, endPoint y: 439, distance: 313.2
click at [196, 439] on app-calendar-viewport "Sun 9 14/23 6 Jobs Mon 10 12/17 6 Jobs Tue 11 12/17 6 Jobs Wed 12 10/17 6 Jobs …" at bounding box center [576, 17] width 1153 height 1324
click at [704, 18] on icon "Close pop-in" at bounding box center [707, 15] width 13 height 13
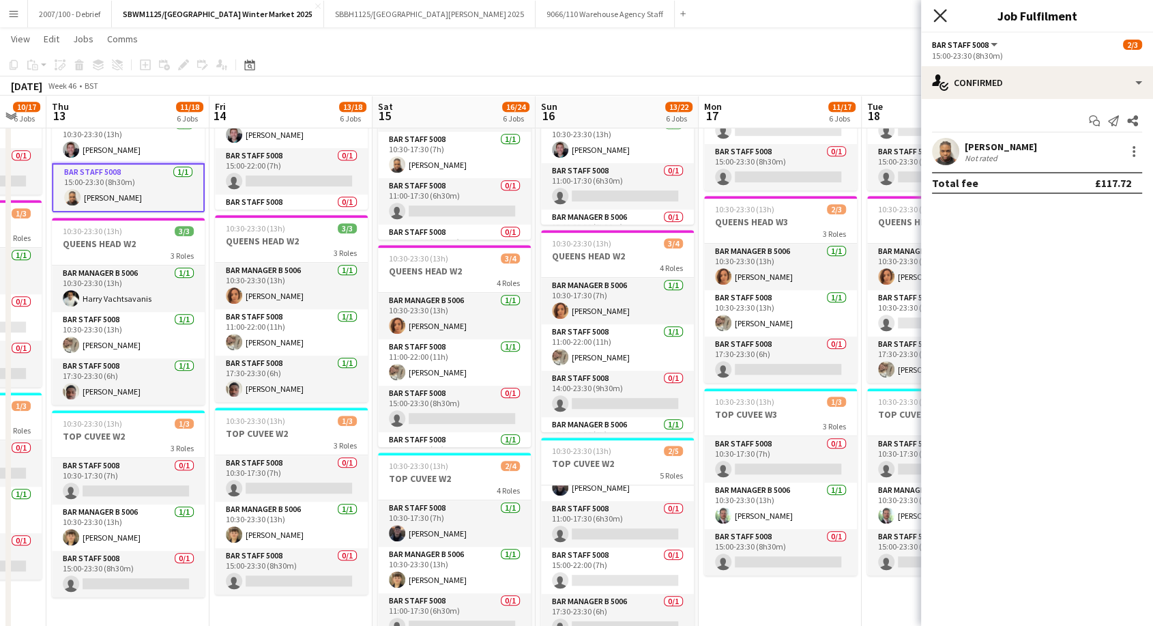
click at [941, 14] on icon at bounding box center [939, 15] width 13 height 13
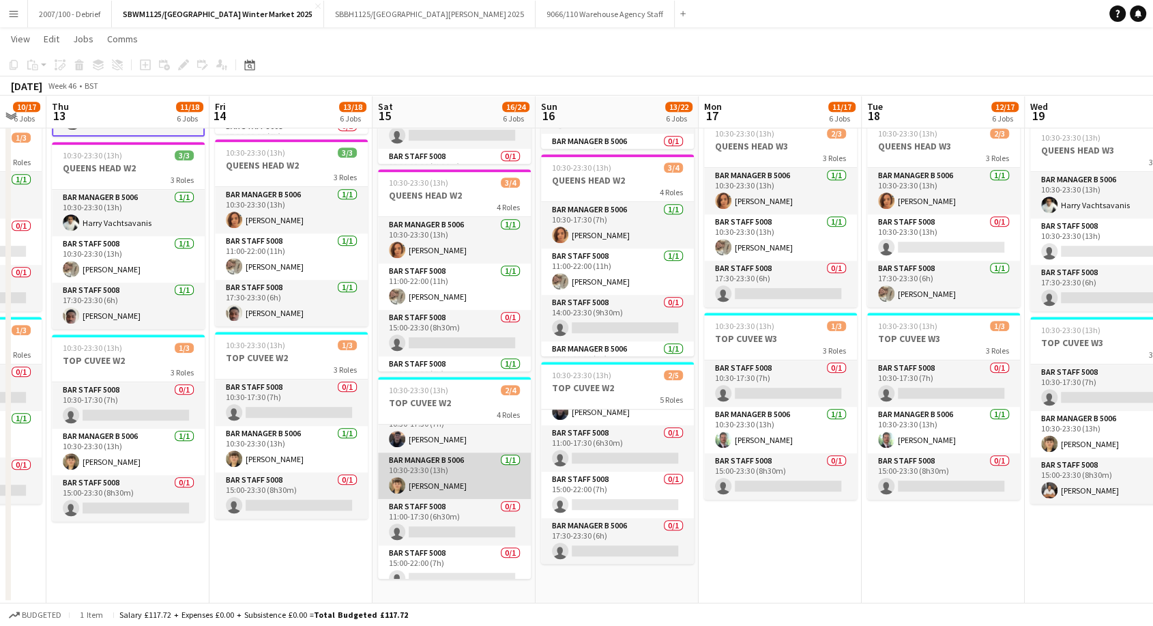
scroll to position [31, 0]
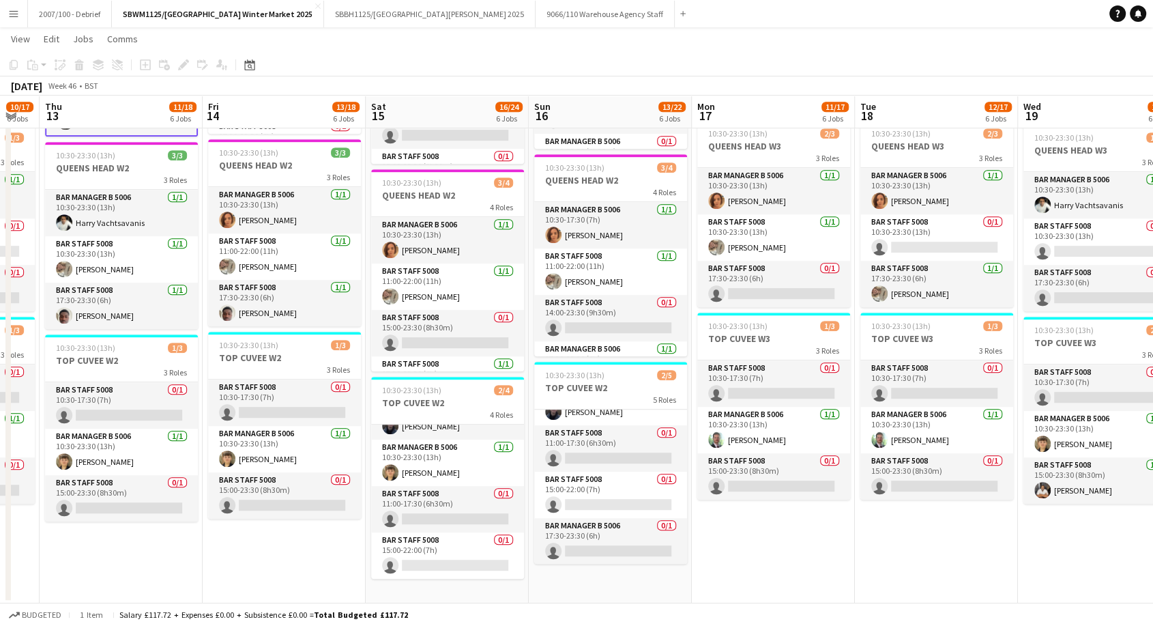
drag, startPoint x: 759, startPoint y: 582, endPoint x: 398, endPoint y: 562, distance: 361.5
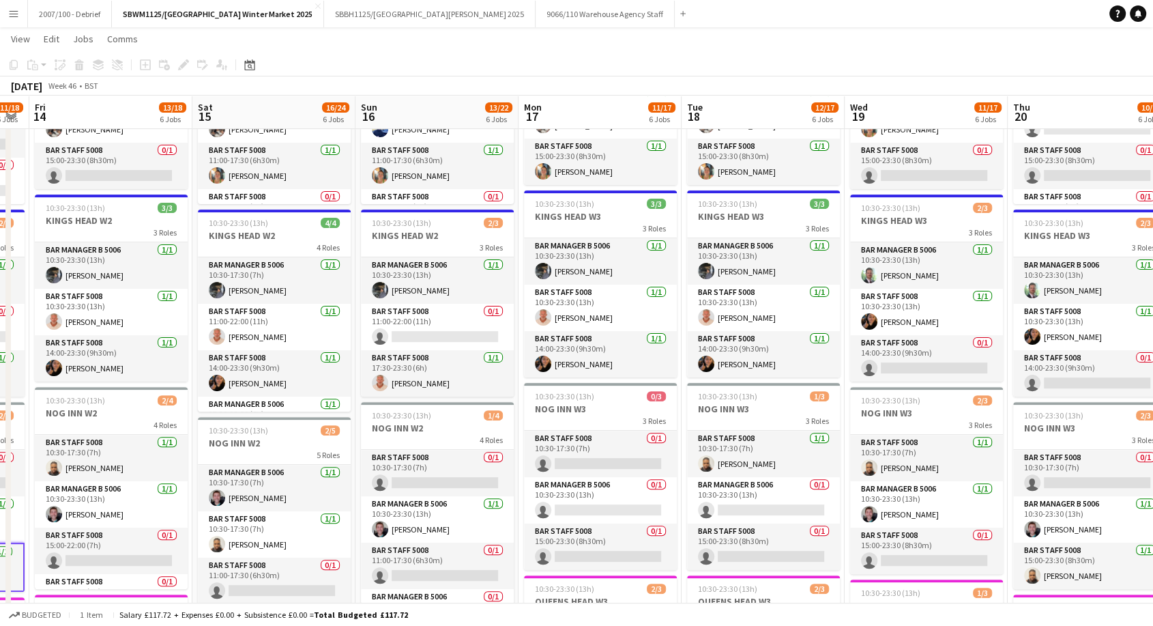
scroll to position [0, 295]
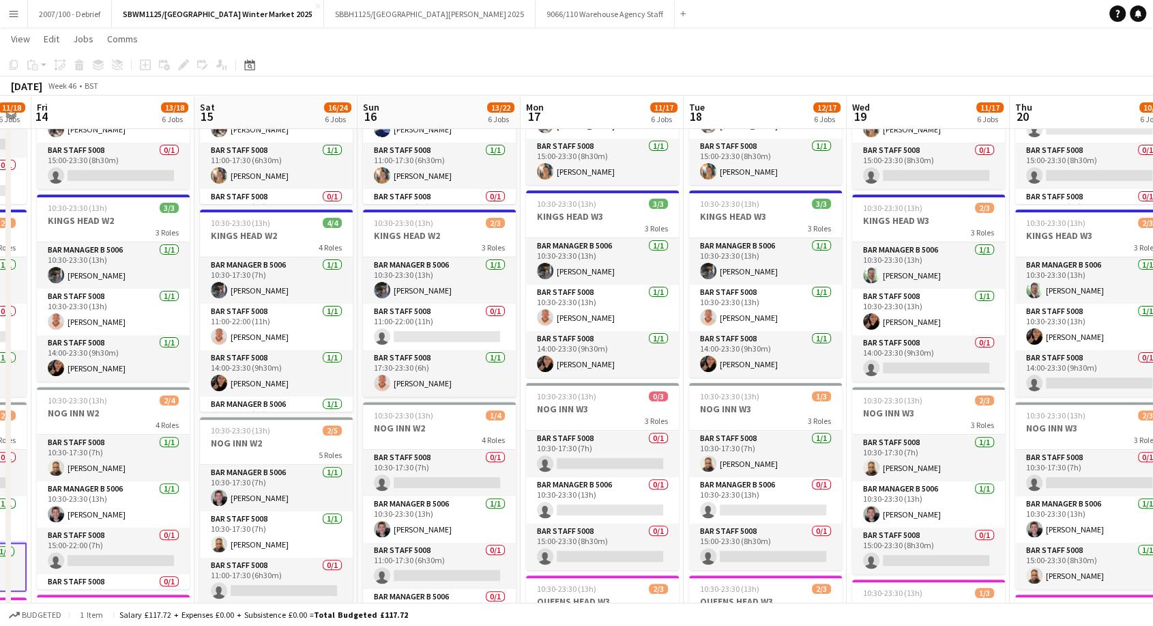
drag, startPoint x: 172, startPoint y: 422, endPoint x: 420, endPoint y: 425, distance: 247.7
click at [420, 425] on app-calendar-viewport "Wed 12 10/17 6 Jobs Thu 13 11/18 6 Jobs Fri 14 13/18 6 Jobs Sat 15 16/24 6 Jobs…" at bounding box center [576, 397] width 1153 height 1324
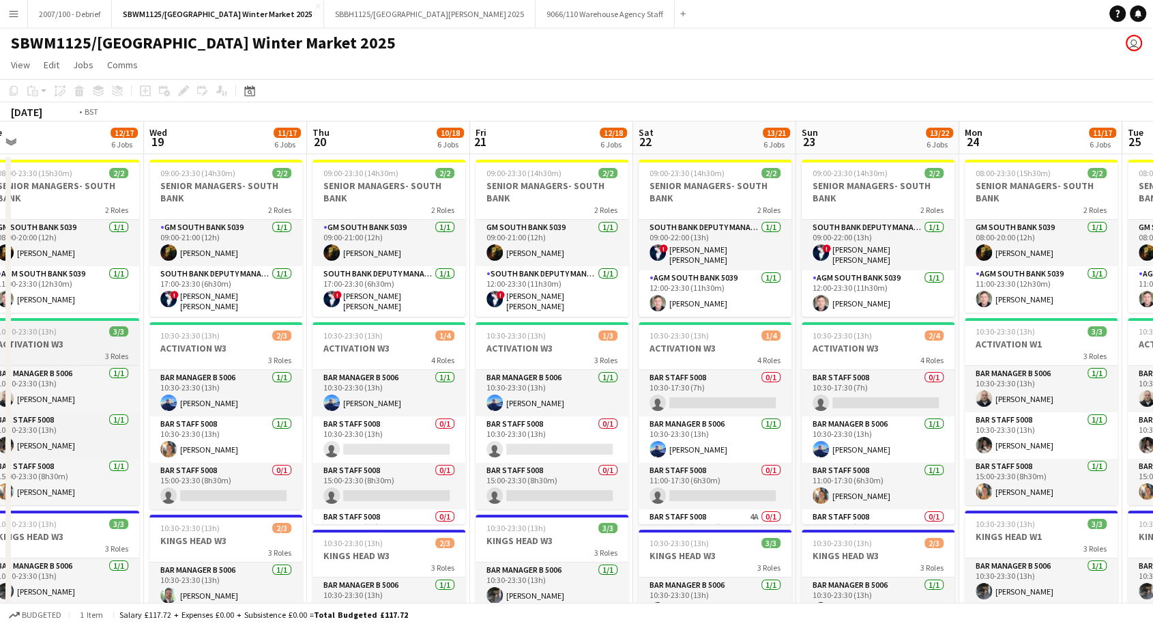
scroll to position [0, 497]
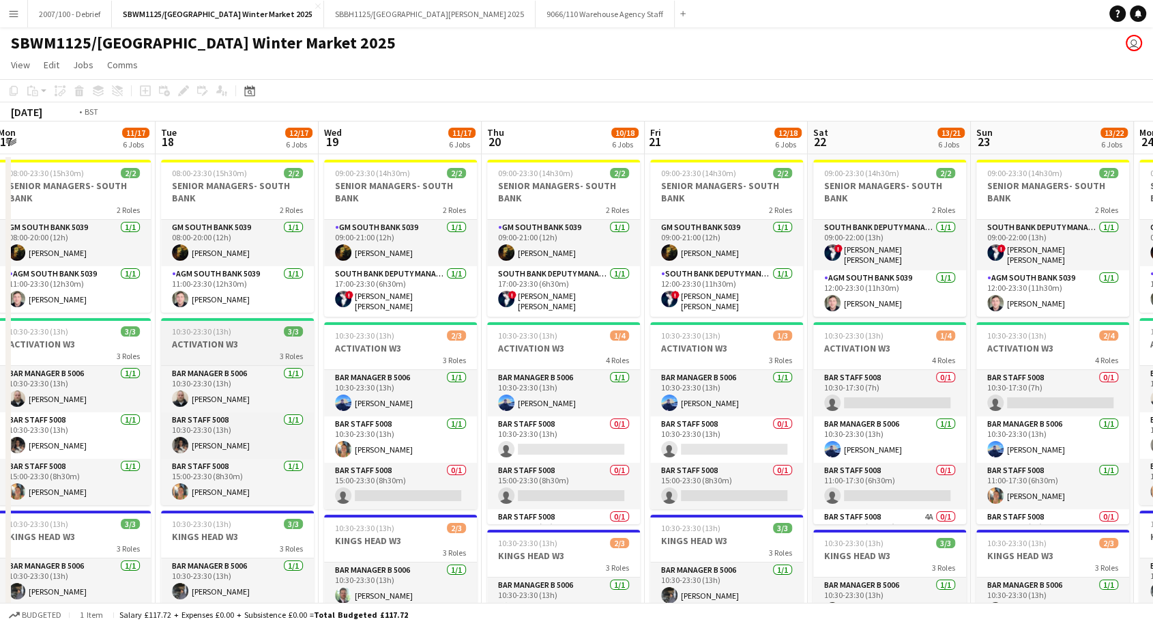
drag, startPoint x: 693, startPoint y: 345, endPoint x: 178, endPoint y: 323, distance: 515.5
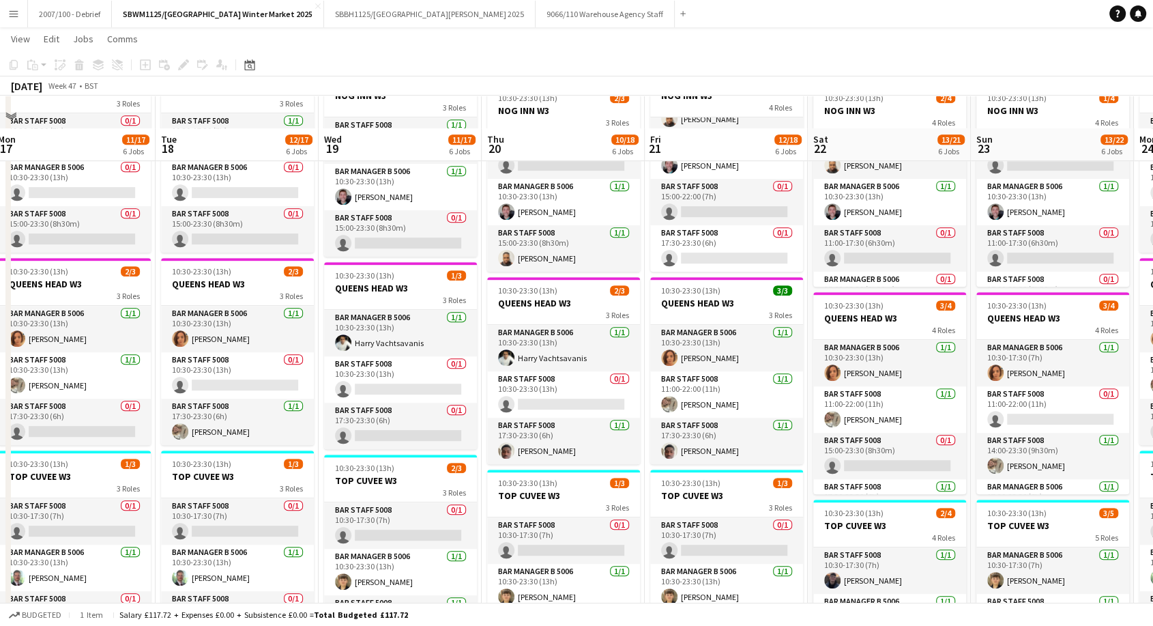
scroll to position [774, 0]
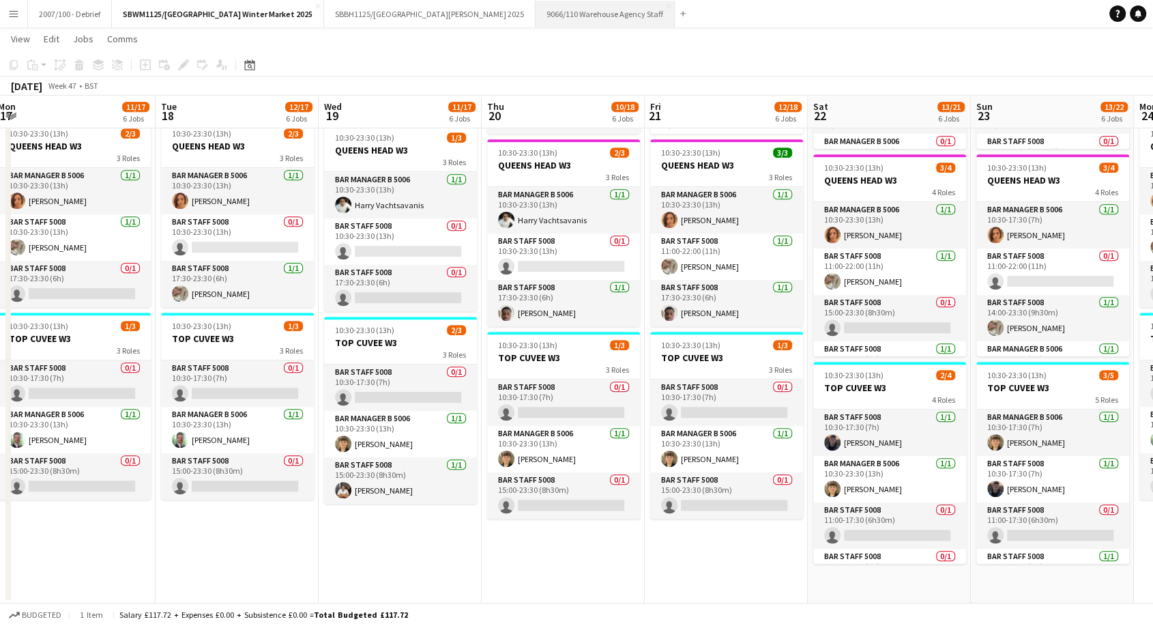
click at [587, 8] on button "9066/110 Warehouse Agency Staff Close" at bounding box center [605, 14] width 139 height 27
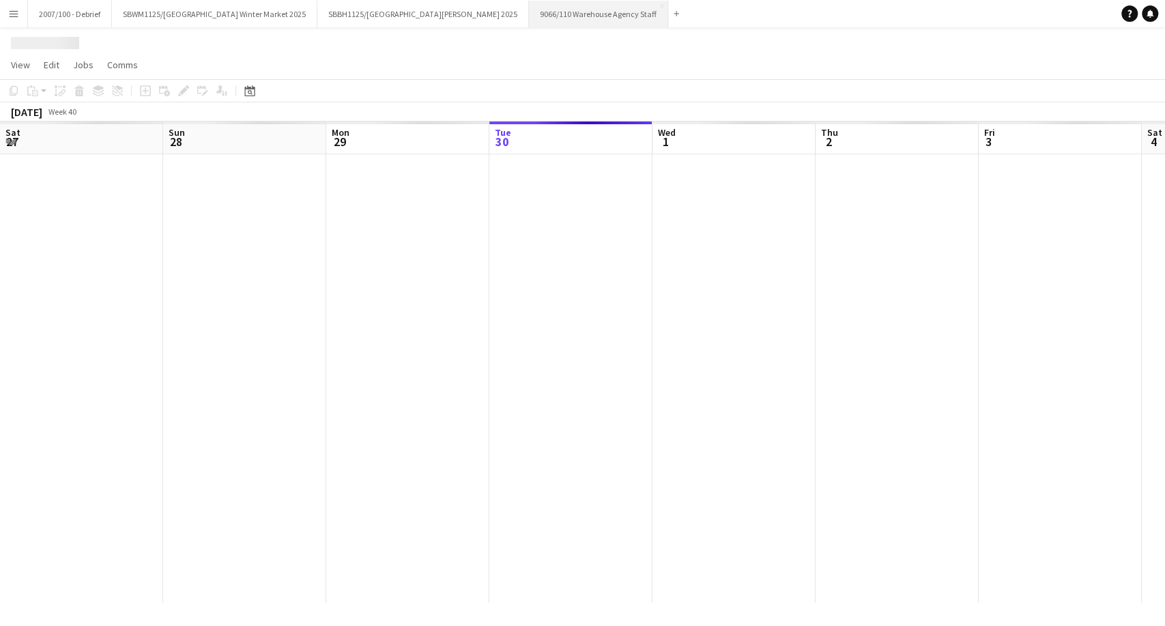
scroll to position [0, 326]
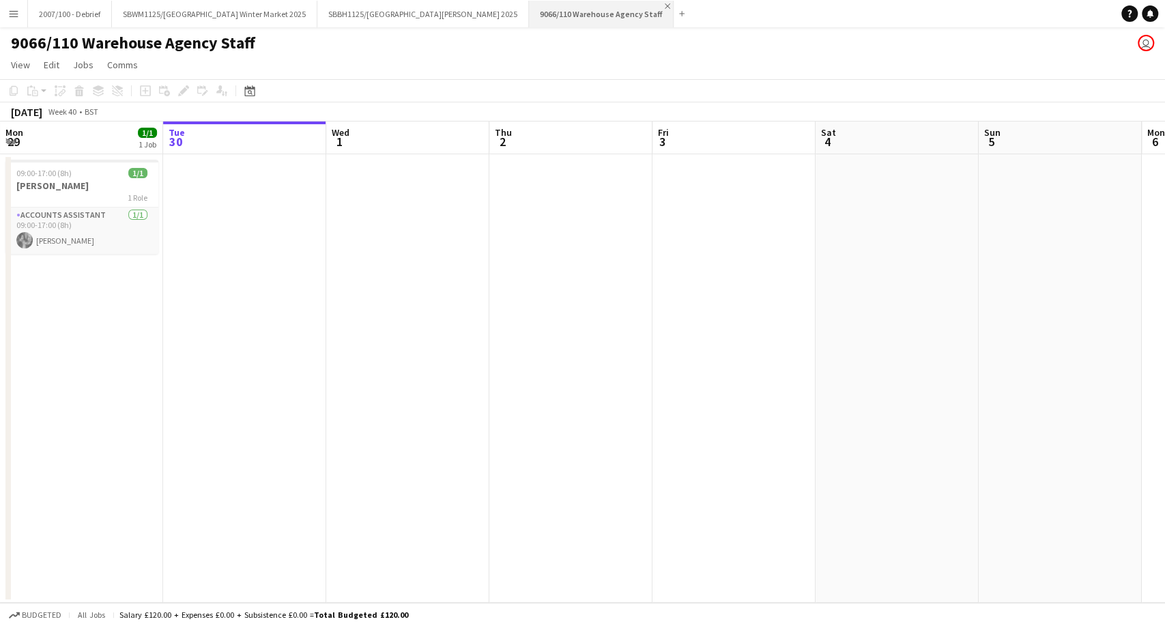
click at [665, 3] on app-icon "Close" at bounding box center [667, 5] width 5 height 5
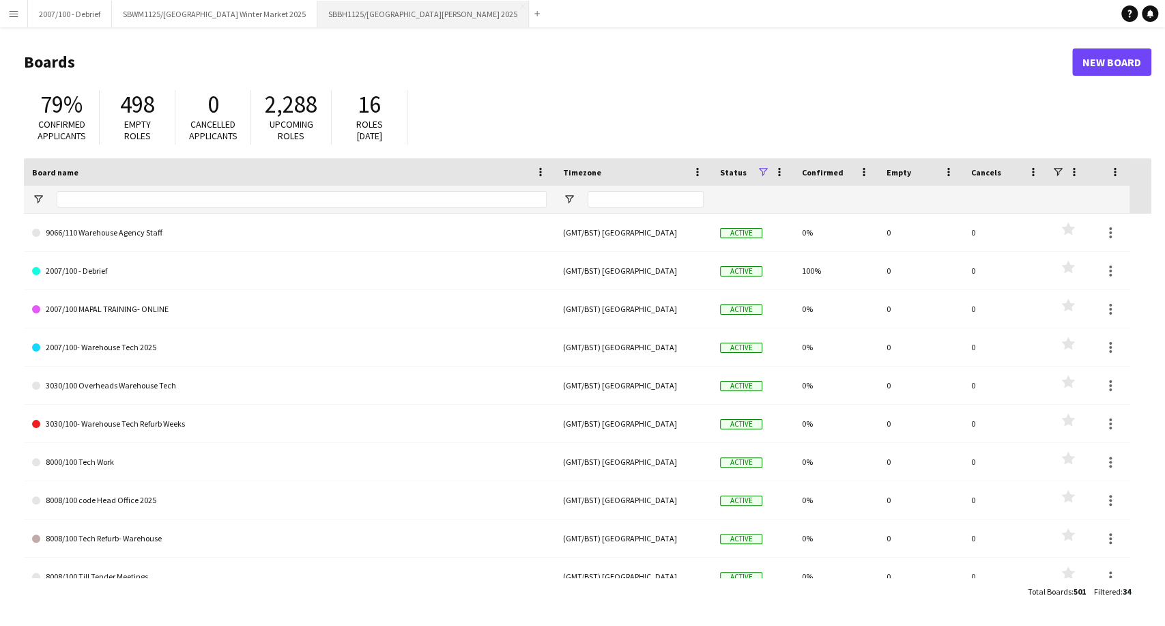
click at [455, 16] on button "SBBH1125/P [GEOGRAPHIC_DATA][PERSON_NAME] 2025 Close" at bounding box center [422, 14] width 211 height 27
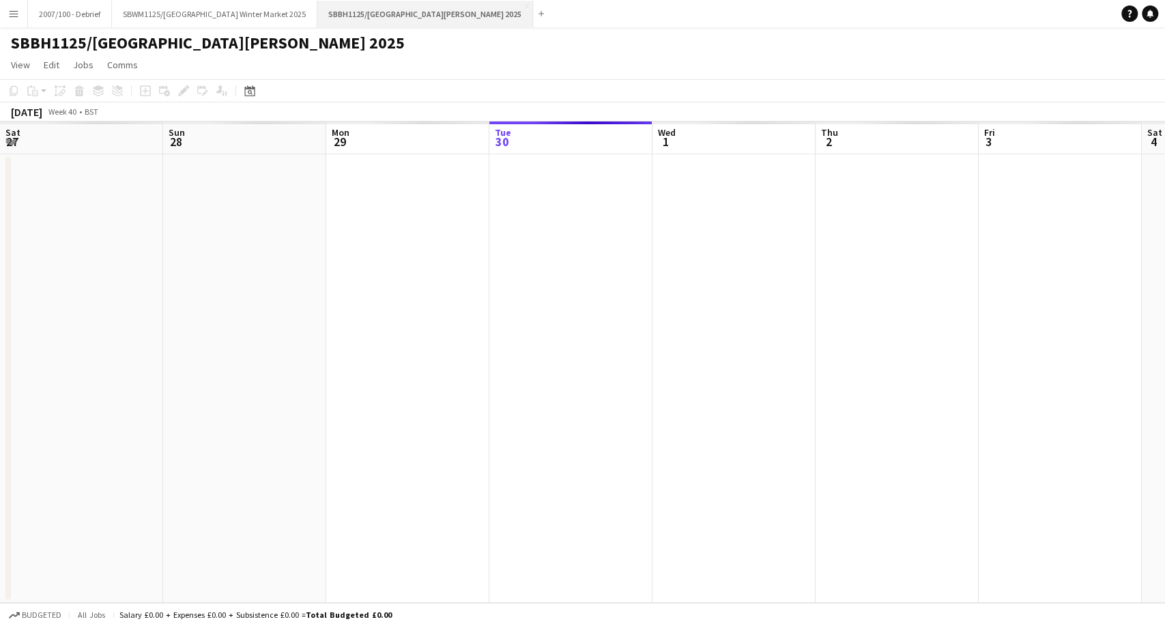
scroll to position [0, 326]
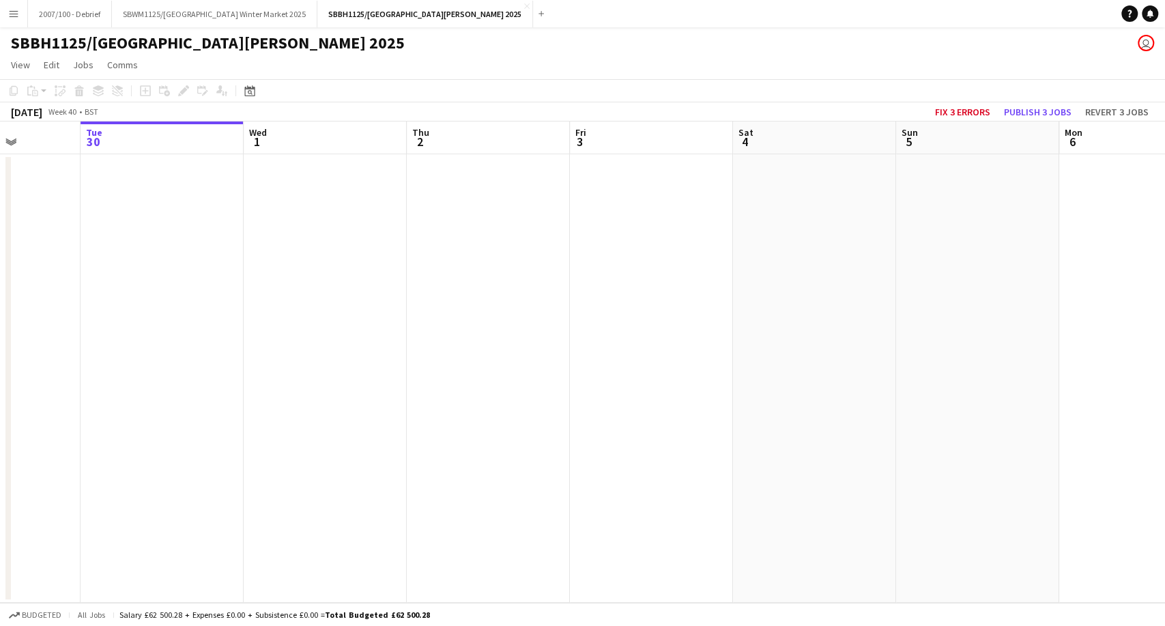
drag, startPoint x: 449, startPoint y: 222, endPoint x: 52, endPoint y: 307, distance: 406.0
click at [61, 304] on app-calendar-viewport "Sat 27 Sun 28 Mon 29 Tue 30 Wed 1 Thu 2 Fri 3 Sat 4 Sun 5 Mon 6 Tue 7 Wed 8 Thu…" at bounding box center [582, 361] width 1165 height 481
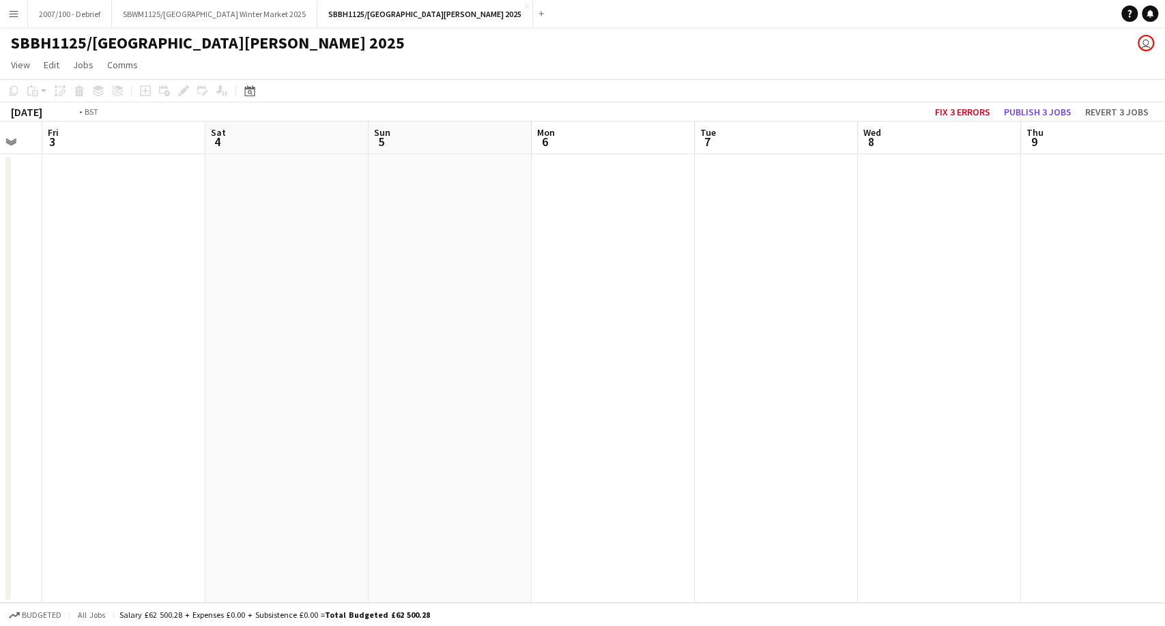
drag, startPoint x: 591, startPoint y: 272, endPoint x: 191, endPoint y: 349, distance: 407.2
click at [157, 351] on app-calendar-viewport "Tue 30 Wed 1 Thu 2 Fri 3 Sat 4 Sun 5 Mon 6 Tue 7 Wed 8 Thu 9 Fri 10 Sat 11 Sun …" at bounding box center [582, 361] width 1165 height 481
drag, startPoint x: 715, startPoint y: 276, endPoint x: 194, endPoint y: 357, distance: 527.5
click at [198, 357] on app-calendar-viewport "Fri 3 Sat 4 Sun 5 Mon 6 Tue 7 Wed 8 Thu 9 Fri 10 Sat 11 Sun 12 Mon 13 Tue 14 We…" at bounding box center [582, 361] width 1165 height 481
drag, startPoint x: 490, startPoint y: 381, endPoint x: 258, endPoint y: 421, distance: 235.3
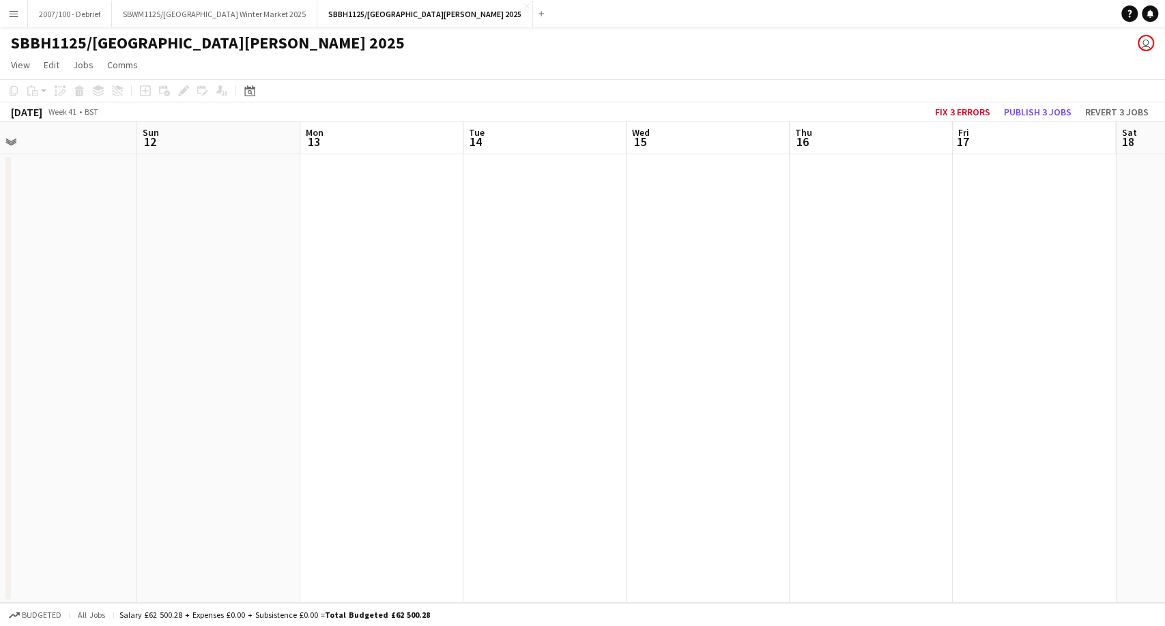
click at [219, 430] on app-calendar-viewport "Tue 7 Wed 8 Thu 9 Fri 10 Sat 11 Sun 12 Mon 13 Tue 14 Wed 15 Thu 16 Fri 17 Sat 1…" at bounding box center [582, 361] width 1165 height 481
drag, startPoint x: 338, startPoint y: 417, endPoint x: 578, endPoint y: 381, distance: 242.2
click at [293, 422] on app-calendar-viewport "Sat 11 Sun 12 Mon 13 Tue 14 Wed 15 Thu 16 Fri 17 Sat 18 Sun 19 Mon 20 Tue 21 We…" at bounding box center [582, 361] width 1165 height 481
drag, startPoint x: 857, startPoint y: 344, endPoint x: 342, endPoint y: 431, distance: 521.8
click at [342, 431] on app-calendar-viewport "Mon 13 Tue 14 Wed 15 Thu 16 Fri 17 Sat 18 Sun 19 Mon 20 Tue 21 Wed 22 Thu 23 Fr…" at bounding box center [582, 361] width 1165 height 481
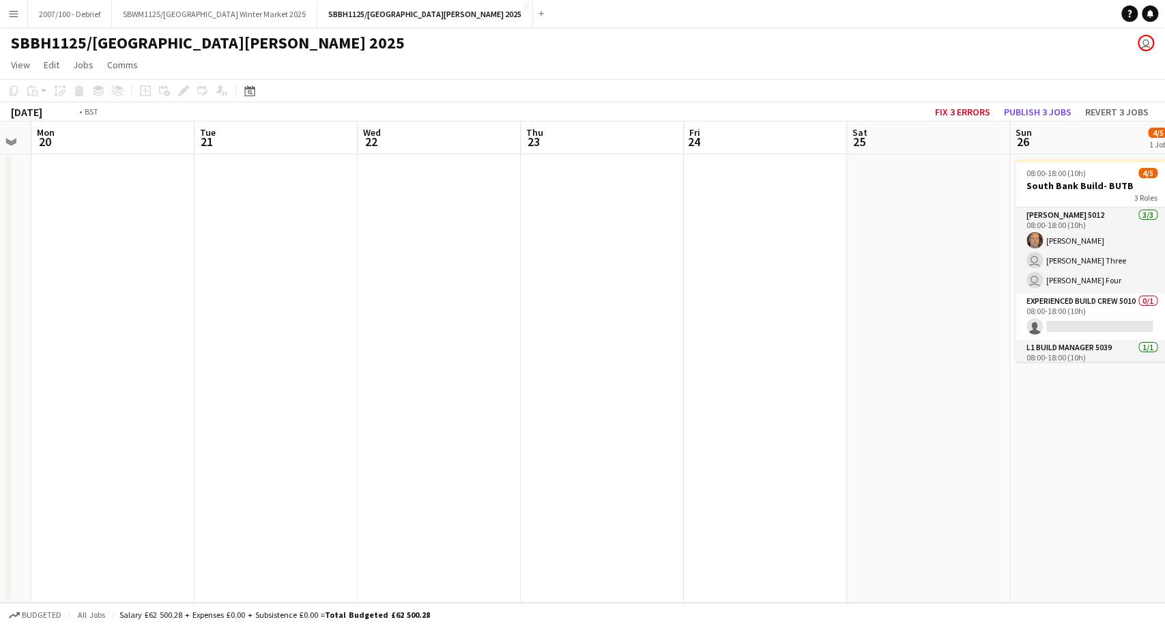
drag, startPoint x: 858, startPoint y: 325, endPoint x: 537, endPoint y: 351, distance: 321.6
click at [432, 387] on app-calendar-viewport "Thu 16 Fri 17 Sat 18 Sun 19 Mon 20 Tue 21 Wed 22 Thu 23 Fri 24 Sat 25 Sun 26 4/…" at bounding box center [582, 361] width 1165 height 481
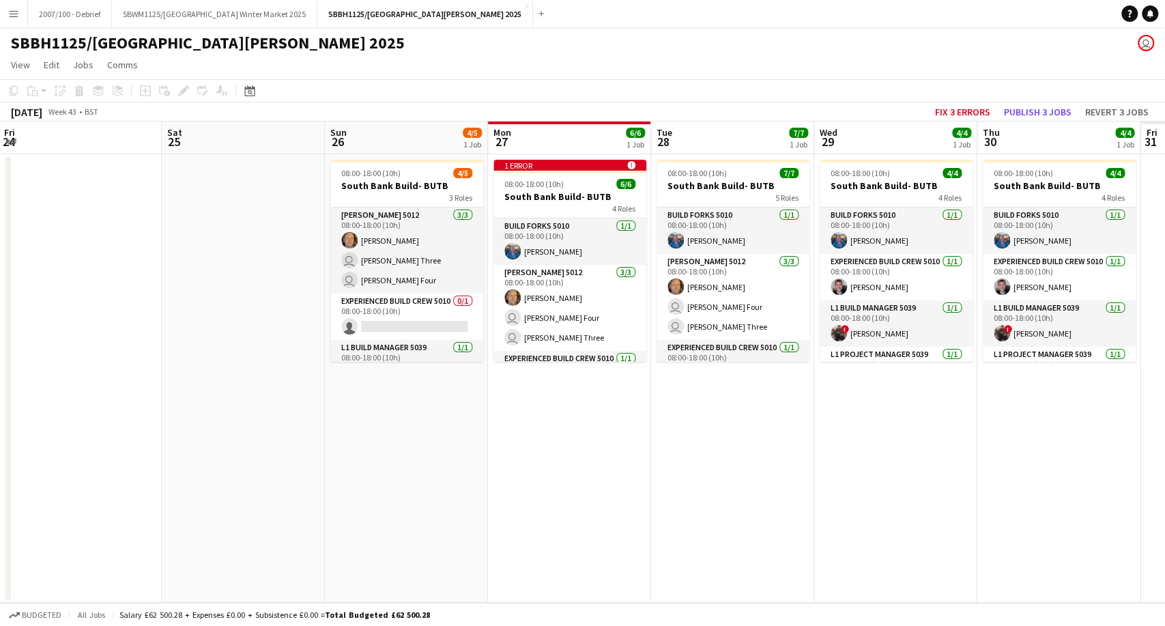
drag, startPoint x: 855, startPoint y: 304, endPoint x: 239, endPoint y: 392, distance: 621.6
click at [239, 392] on app-calendar-viewport "Mon 20 Tue 21 Wed 22 Thu 23 Fri 24 Sat 25 Sun 26 4/5 1 Job Mon 27 6/6 1 Job Tue…" at bounding box center [582, 361] width 1165 height 481
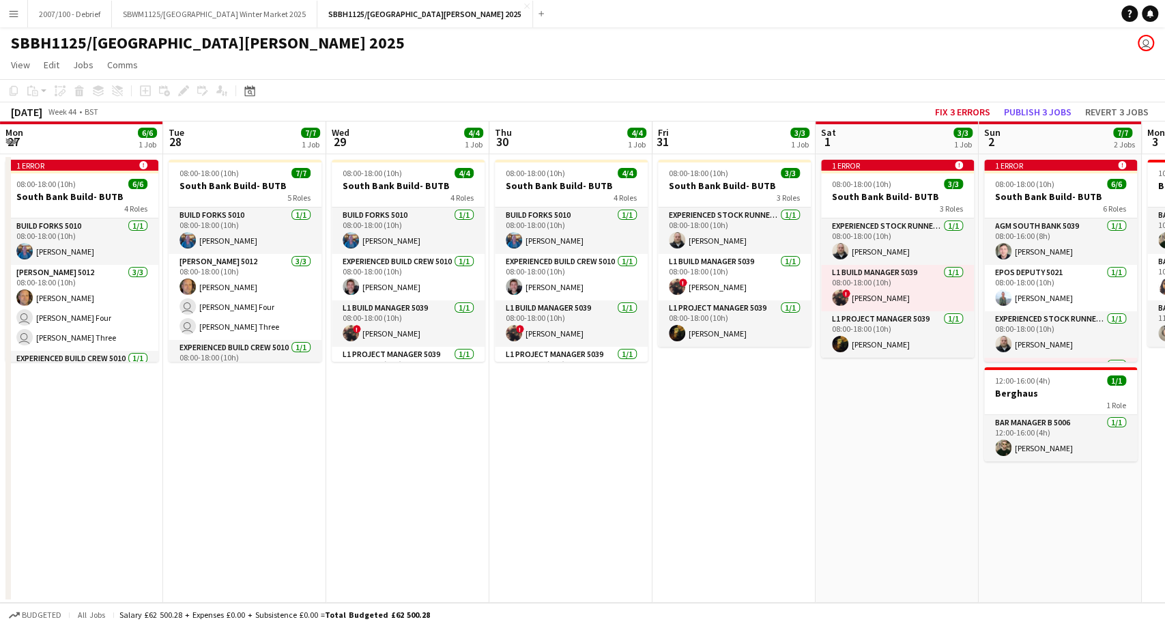
drag, startPoint x: 841, startPoint y: 327, endPoint x: 340, endPoint y: 411, distance: 507.9
click at [279, 421] on app-calendar-viewport "Sat 25 Sun 26 4/5 1 Job Mon 27 6/6 1 Job Tue 28 7/7 1 Job Wed 29 4/4 1 Job Thu …" at bounding box center [582, 361] width 1165 height 481
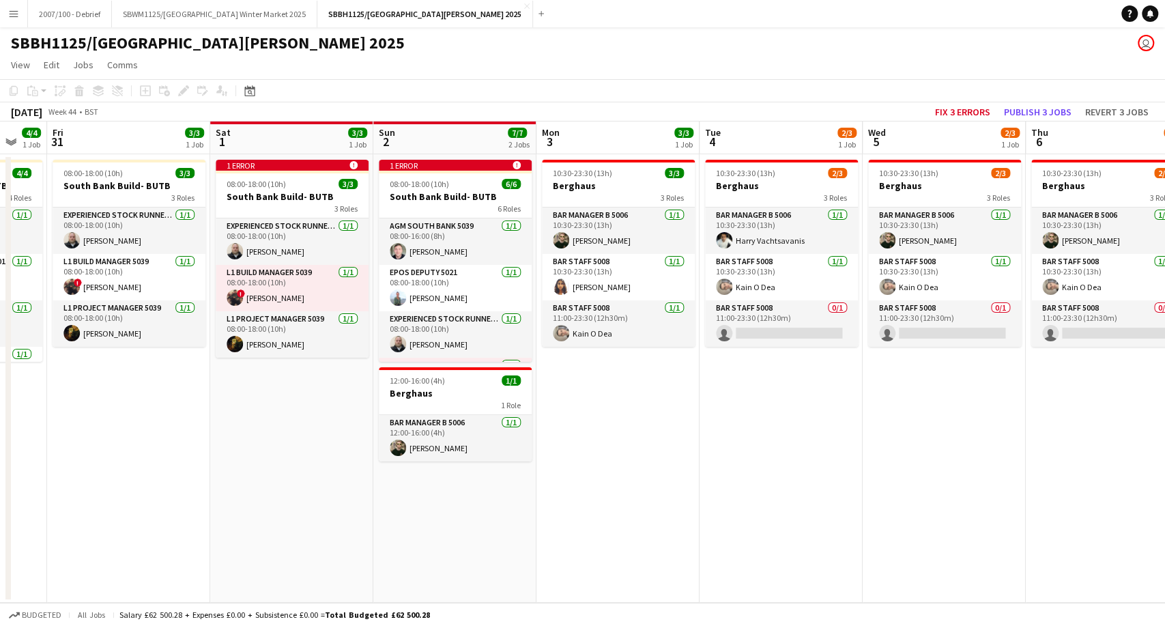
drag, startPoint x: 411, startPoint y: 439, endPoint x: 108, endPoint y: 479, distance: 305.6
click at [100, 482] on app-calendar-viewport "Mon 27 6/6 1 Job Tue 28 7/7 1 Job Wed 29 4/4 1 Job Thu 30 4/4 1 Job Fri 31 3/3 …" at bounding box center [582, 361] width 1165 height 481
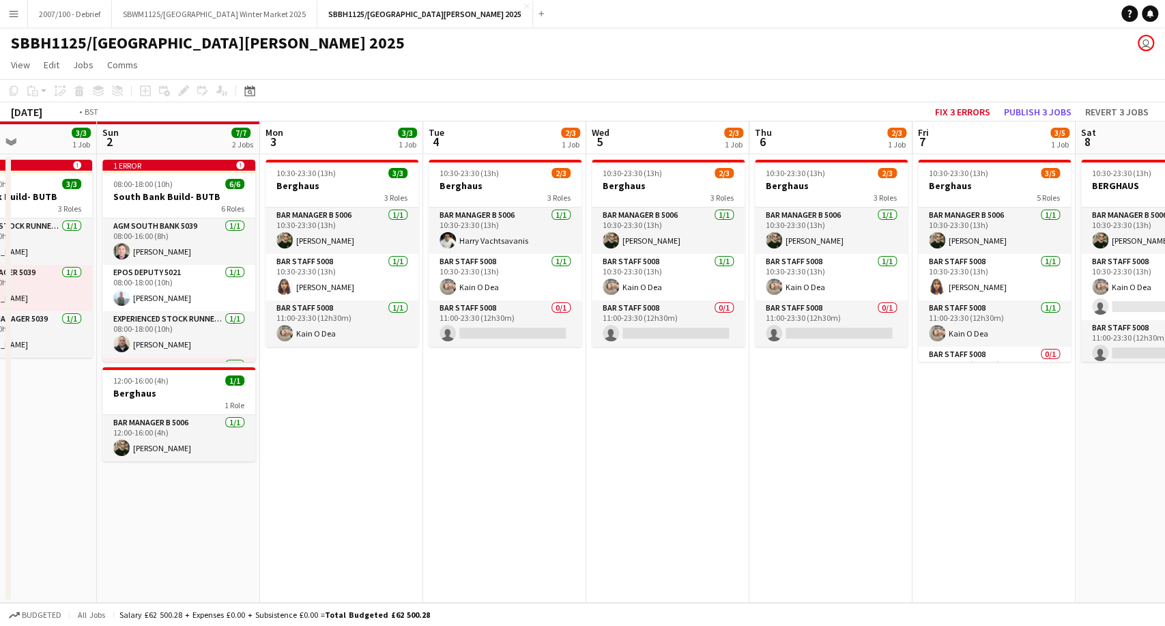
drag, startPoint x: 655, startPoint y: 385, endPoint x: 175, endPoint y: 450, distance: 484.7
click at [175, 450] on app-calendar-viewport "Wed 29 4/4 1 Job Thu 30 4/4 1 Job Fri 31 3/3 1 Job Sat 1 3/3 1 Job Sun 2 7/7 2 …" at bounding box center [582, 361] width 1165 height 481
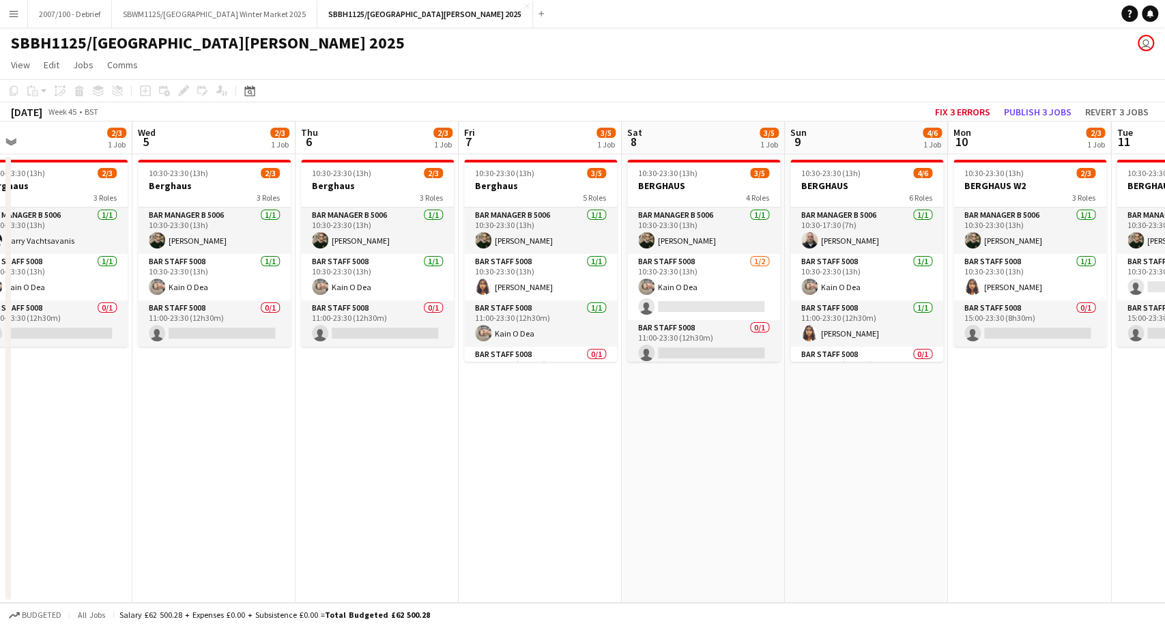
click at [121, 457] on app-calendar-viewport "Fri 31 3/3 1 Job Sat 1 3/3 1 Job Sun 2 7/7 2 Jobs Mon 3 3/3 1 Job Tue 4 2/3 1 J…" at bounding box center [582, 361] width 1165 height 481
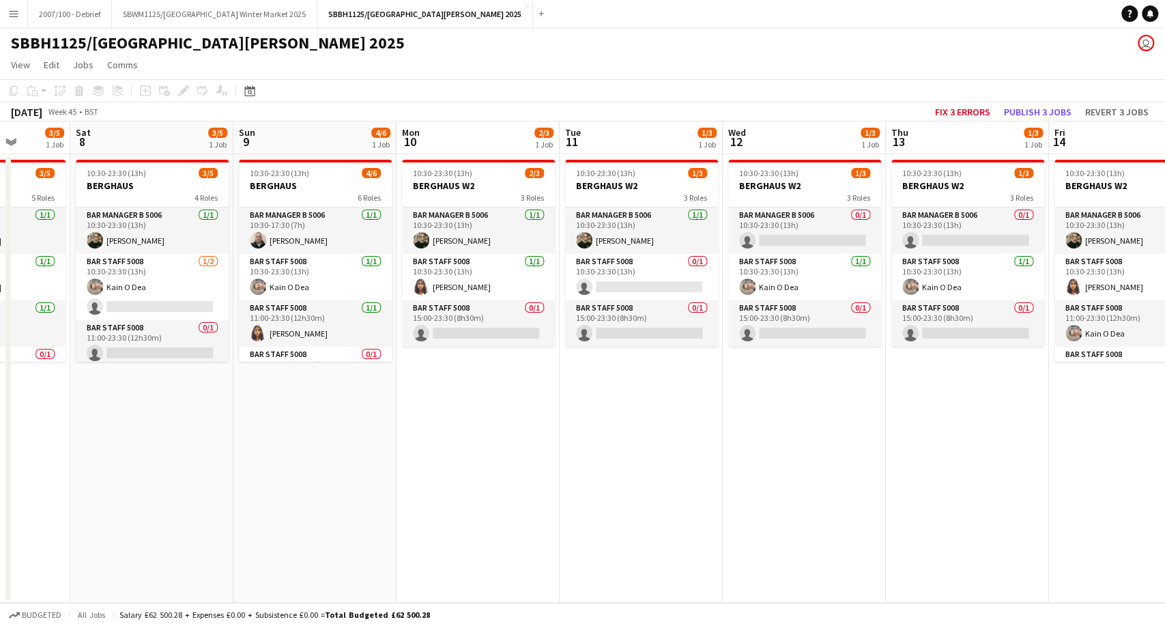
drag, startPoint x: 607, startPoint y: 396, endPoint x: 294, endPoint y: 438, distance: 316.0
click at [294, 438] on app-calendar-viewport "Tue 4 2/3 1 Job Wed 5 2/3 1 Job Thu 6 2/3 1 Job Fri 7 3/5 1 Job Sat 8 3/5 1 Job…" at bounding box center [582, 361] width 1165 height 481
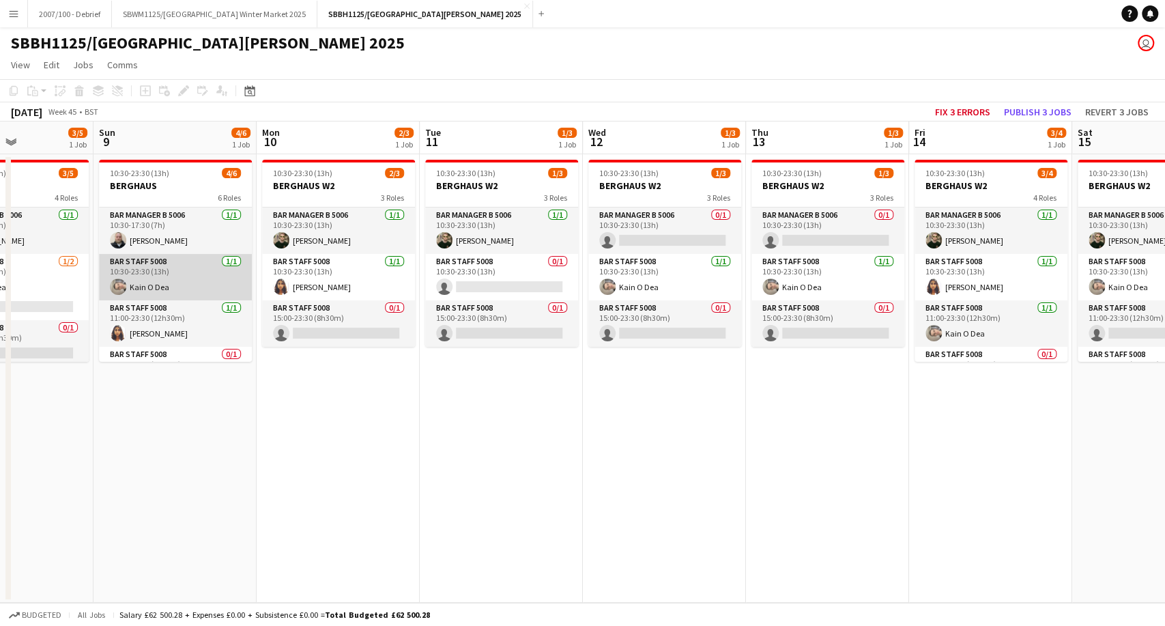
scroll to position [124, 0]
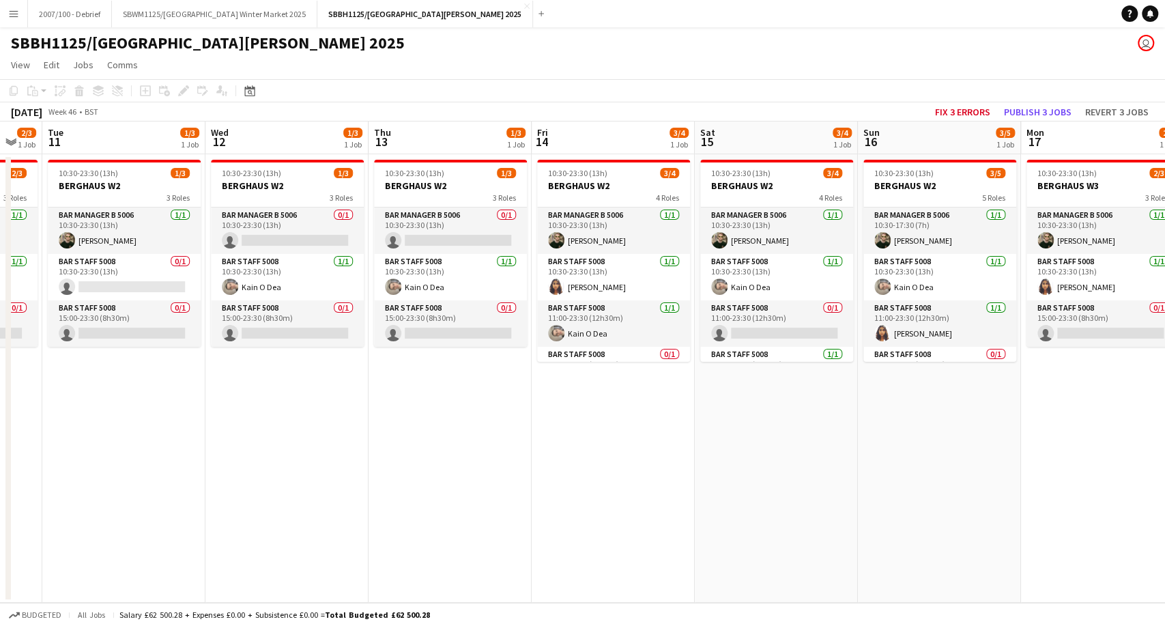
drag, startPoint x: 509, startPoint y: 379, endPoint x: 132, endPoint y: 405, distance: 377.5
click at [132, 405] on app-calendar-viewport "Sat 8 3/5 1 Job Sun 9 4/6 1 Job Mon 10 2/3 1 Job Tue 11 1/3 1 Job Wed 12 1/3 1 …" at bounding box center [582, 361] width 1165 height 481
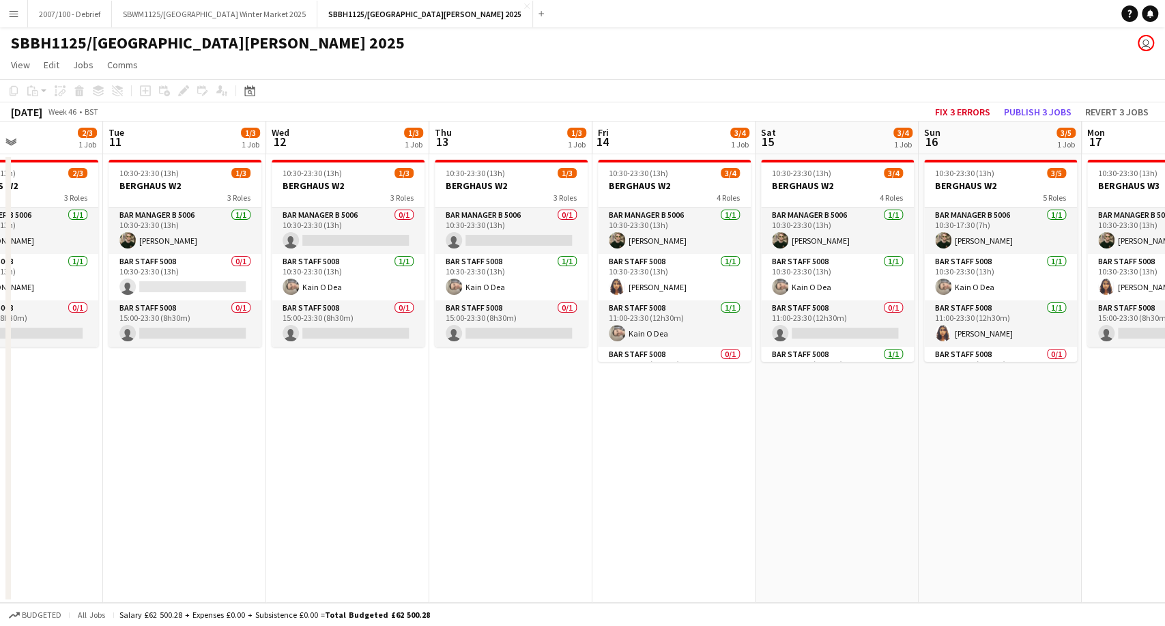
drag, startPoint x: 366, startPoint y: 443, endPoint x: 311, endPoint y: 453, distance: 55.4
click at [311, 453] on app-calendar-viewport "Sat 8 3/5 1 Job Sun 9 4/6 1 Job Mon 10 2/3 1 Job Tue 11 1/3 1 Job Wed 12 1/3 1 …" at bounding box center [582, 361] width 1165 height 481
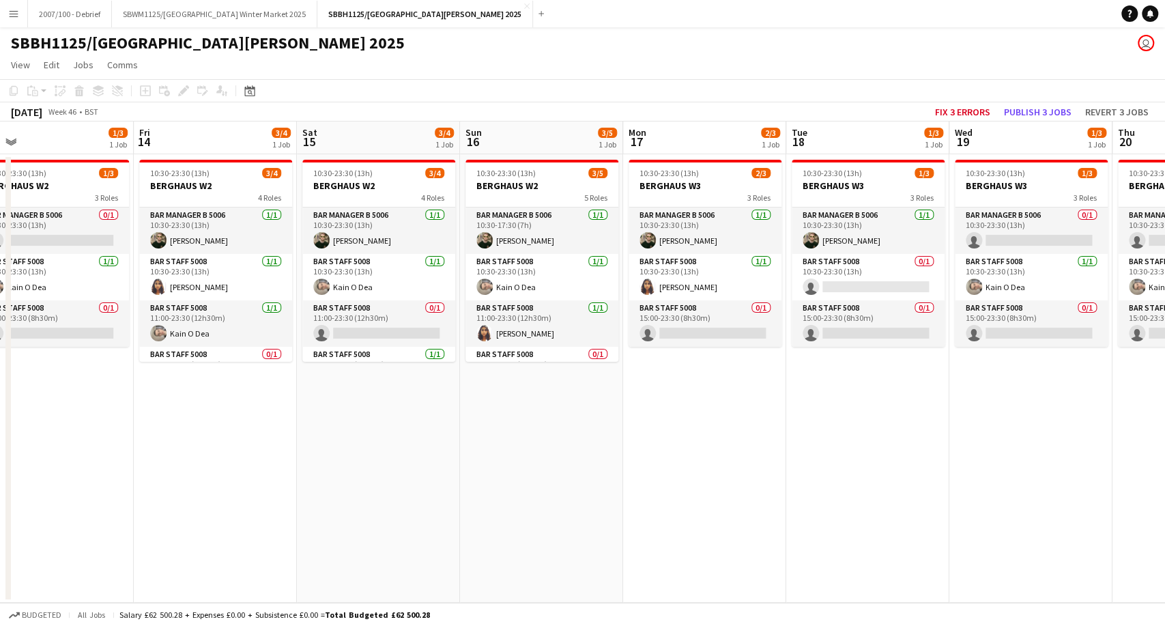
drag, startPoint x: 463, startPoint y: 489, endPoint x: 413, endPoint y: 499, distance: 50.8
click at [413, 499] on app-calendar-viewport "Mon 10 2/3 1 Job Tue 11 1/3 1 Job Wed 12 1/3 1 Job Thu 13 1/3 1 Job Fri 14 3/4 …" at bounding box center [582, 361] width 1165 height 481
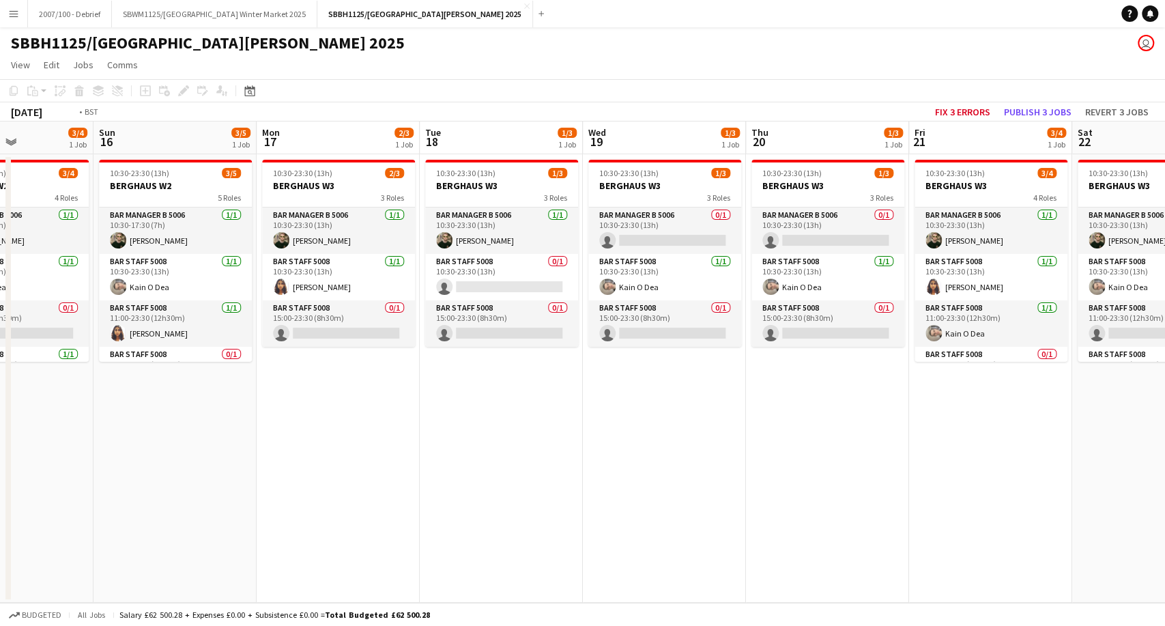
drag, startPoint x: 867, startPoint y: 416, endPoint x: 480, endPoint y: 471, distance: 390.8
click at [471, 471] on app-calendar-viewport "Wed 12 1/3 1 Job Thu 13 1/3 1 Job Fri 14 3/4 1 Job Sat 15 3/4 1 Job Sun 16 3/5 …" at bounding box center [582, 361] width 1165 height 481
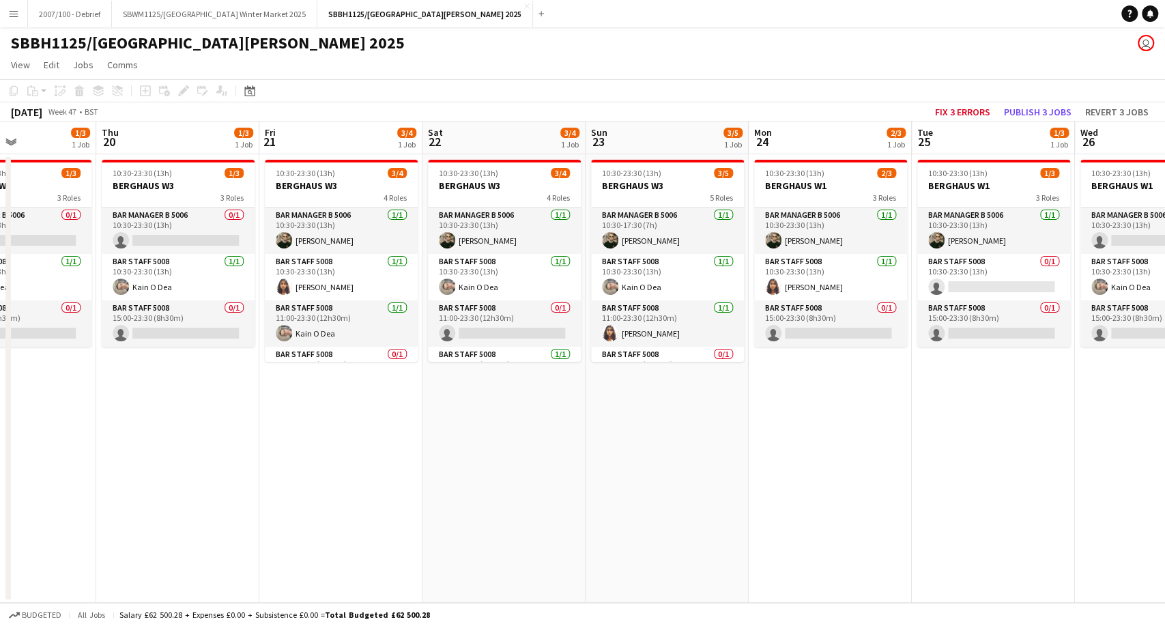
drag, startPoint x: 862, startPoint y: 409, endPoint x: 362, endPoint y: 449, distance: 501.7
click at [362, 449] on app-calendar-viewport "Sun 16 3/5 1 Job Mon 17 2/3 1 Job Tue 18 1/3 1 Job Wed 19 1/3 1 Job Thu 20 1/3 …" at bounding box center [582, 361] width 1165 height 481
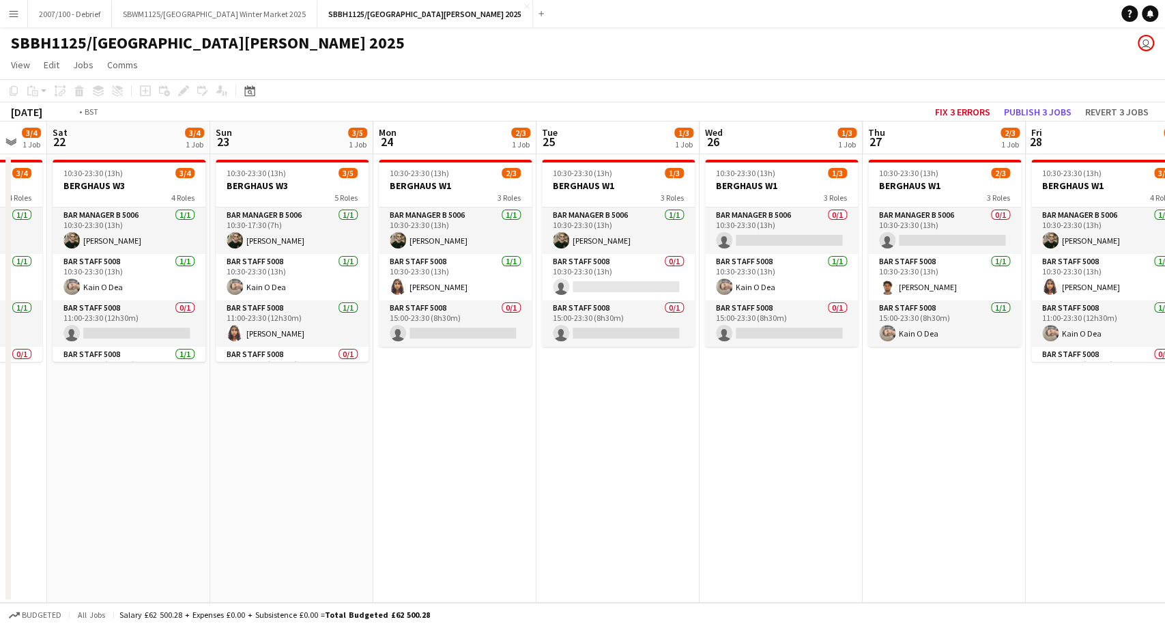
drag, startPoint x: 377, startPoint y: 459, endPoint x: 257, endPoint y: 471, distance: 121.3
click at [257, 471] on app-calendar-viewport "Tue 18 1/3 1 Job Wed 19 1/3 1 Job Thu 20 1/3 1 Job Fri 21 3/4 1 Job Sat 22 3/4 …" at bounding box center [582, 361] width 1165 height 481
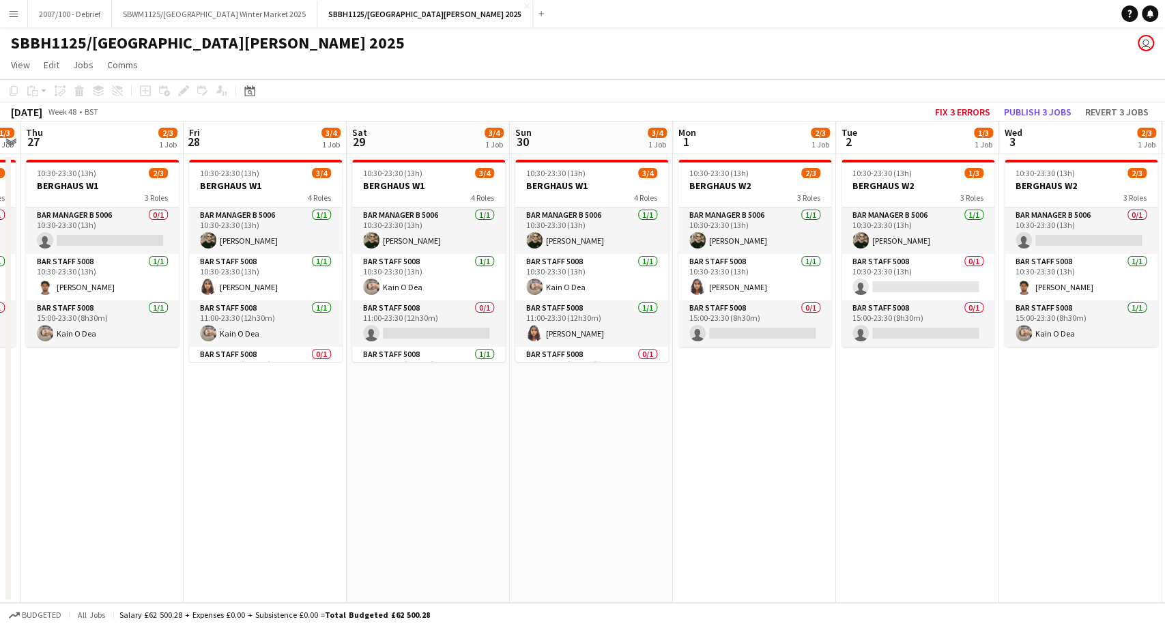
drag, startPoint x: 626, startPoint y: 422, endPoint x: 397, endPoint y: 456, distance: 231.9
click at [397, 456] on app-calendar-viewport "Mon 24 2/3 1 Job Tue 25 1/3 1 Job Wed 26 1/3 1 Job Thu 27 2/3 1 Job Fri 28 3/4 …" at bounding box center [582, 361] width 1165 height 481
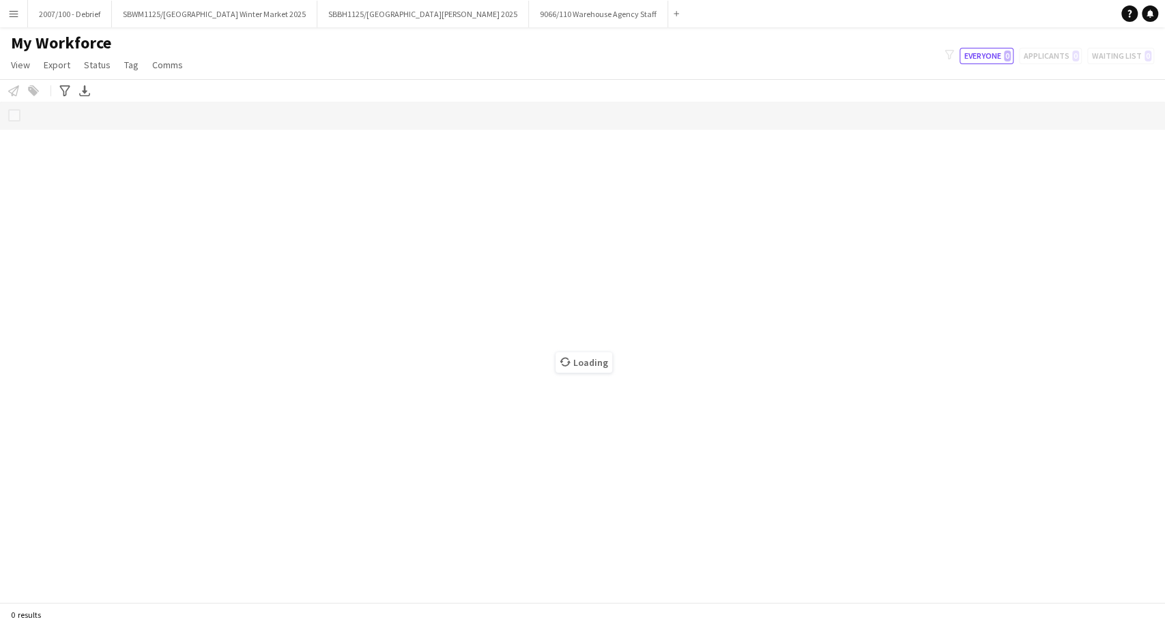
click at [8, 8] on app-icon "Menu" at bounding box center [13, 13] width 11 height 11
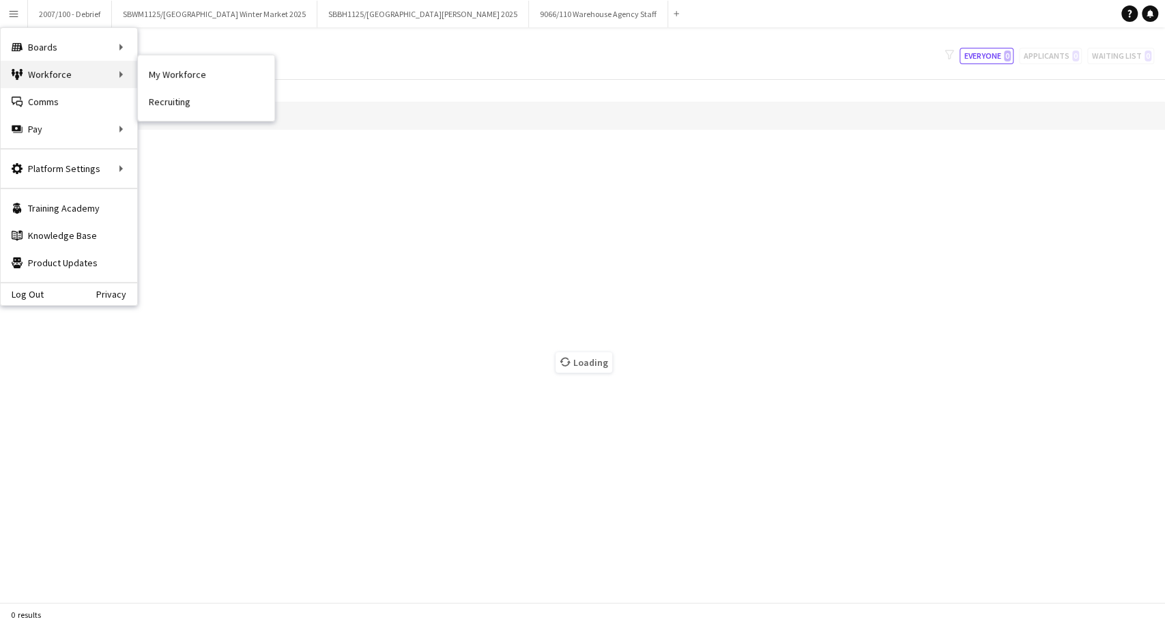
drag, startPoint x: 68, startPoint y: 72, endPoint x: 76, endPoint y: 74, distance: 7.8
click at [70, 74] on div "Workforce Workforce" at bounding box center [69, 74] width 136 height 27
click at [177, 72] on link "My Workforce" at bounding box center [206, 74] width 136 height 27
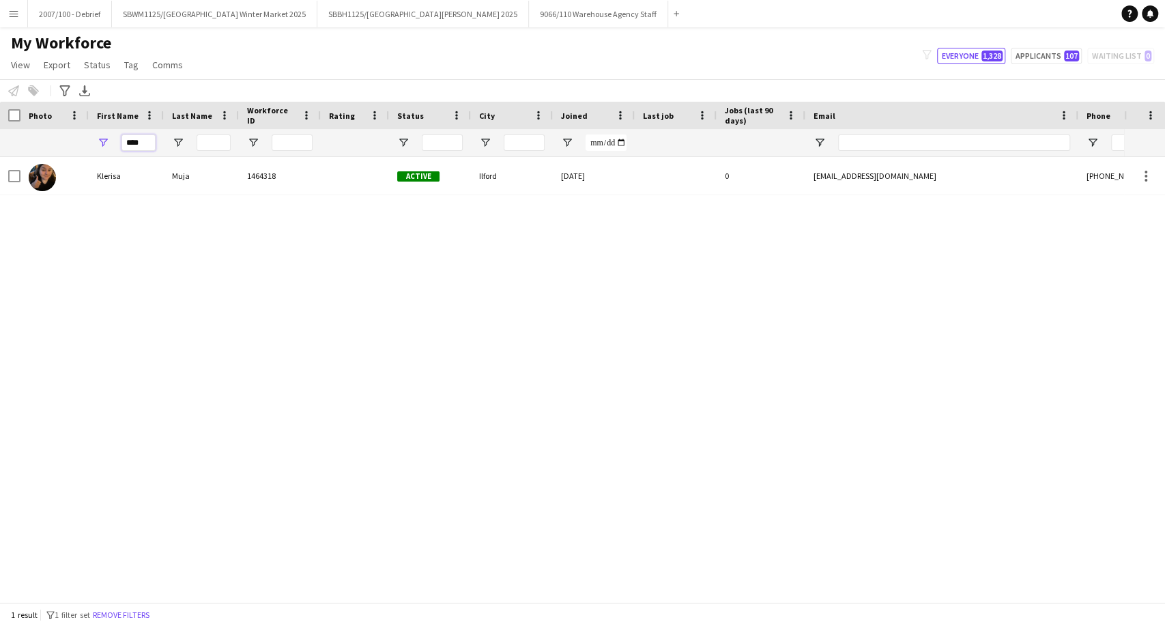
click at [143, 136] on input "****" at bounding box center [138, 142] width 34 height 16
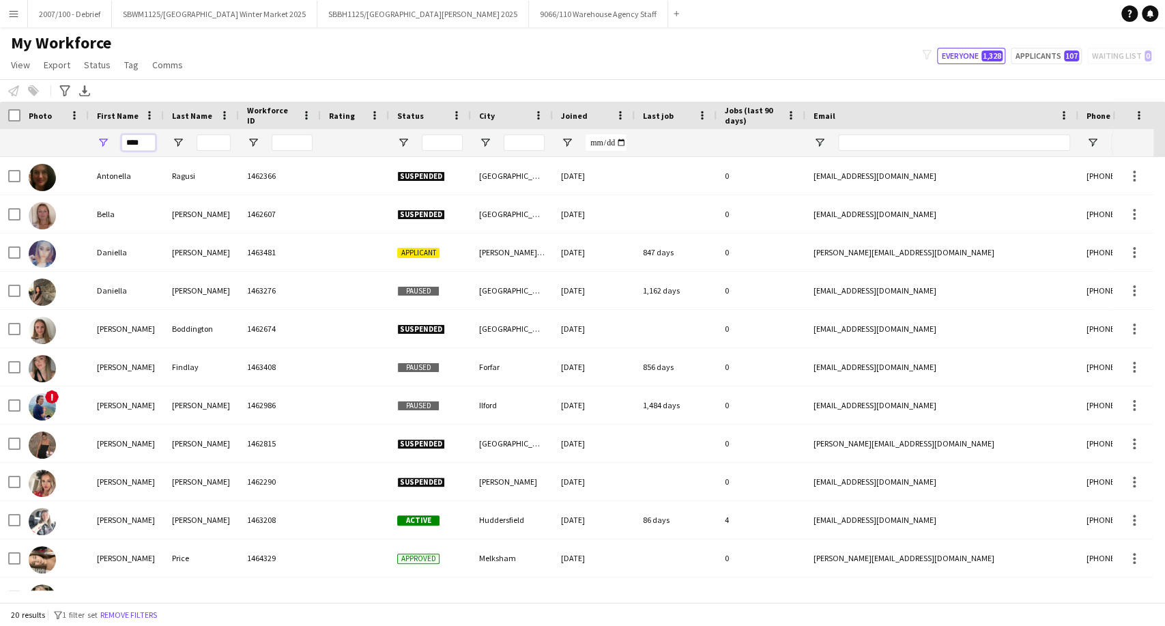
type input "****"
click at [207, 143] on input "Last Name Filter Input" at bounding box center [213, 142] width 34 height 16
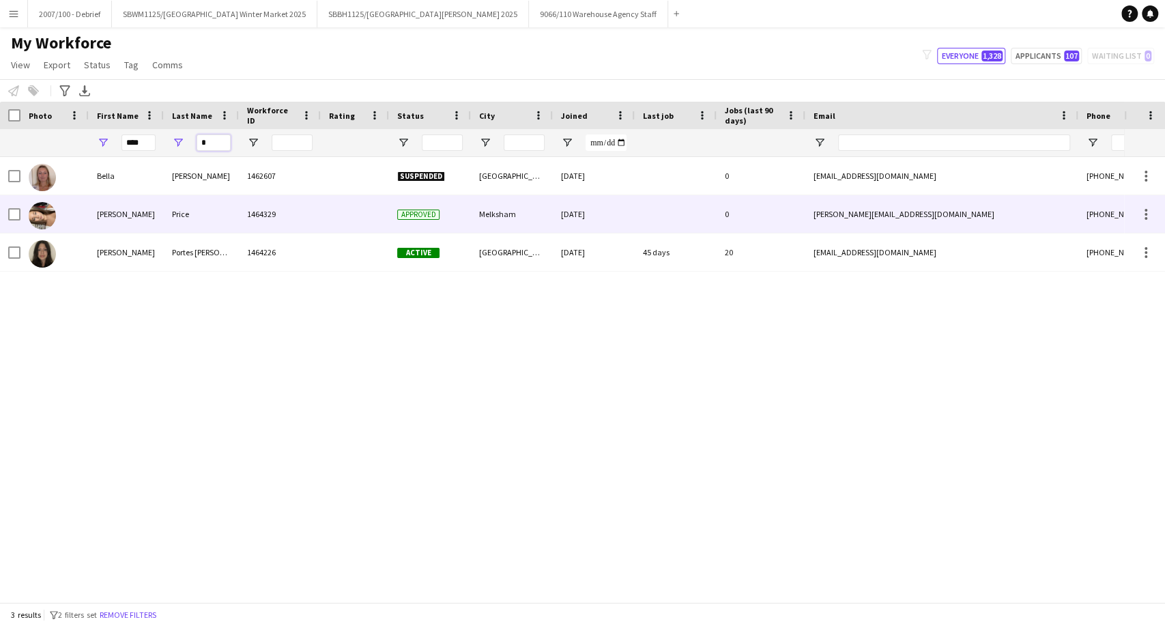
type input "*"
click at [353, 222] on div at bounding box center [355, 214] width 68 height 38
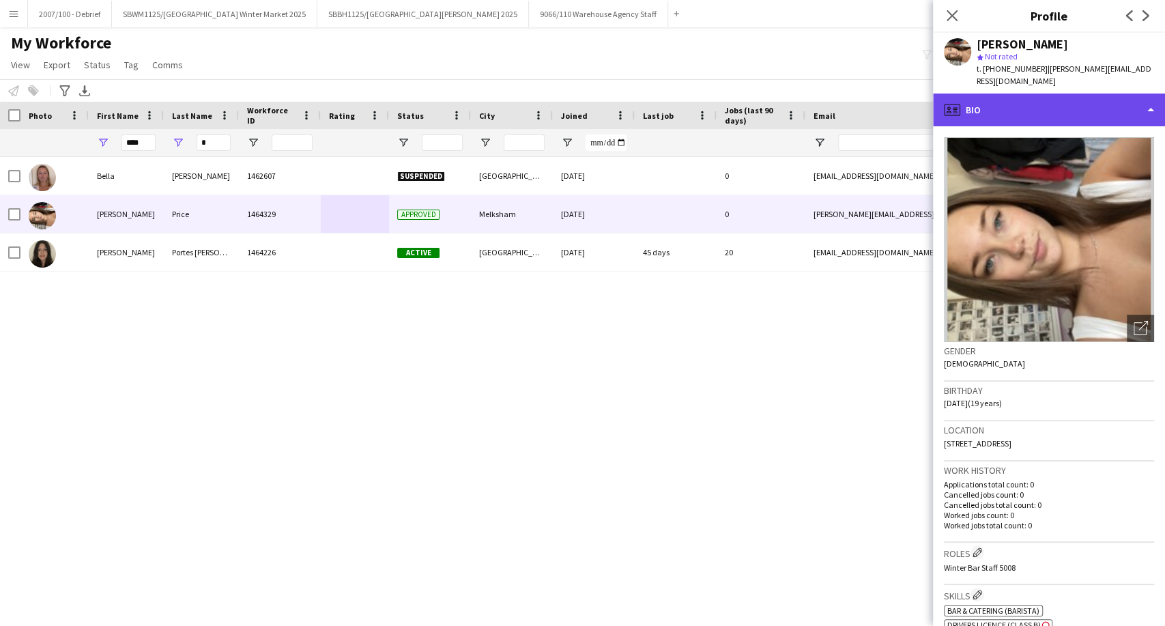
click at [1042, 107] on div "profile Bio" at bounding box center [1049, 109] width 232 height 33
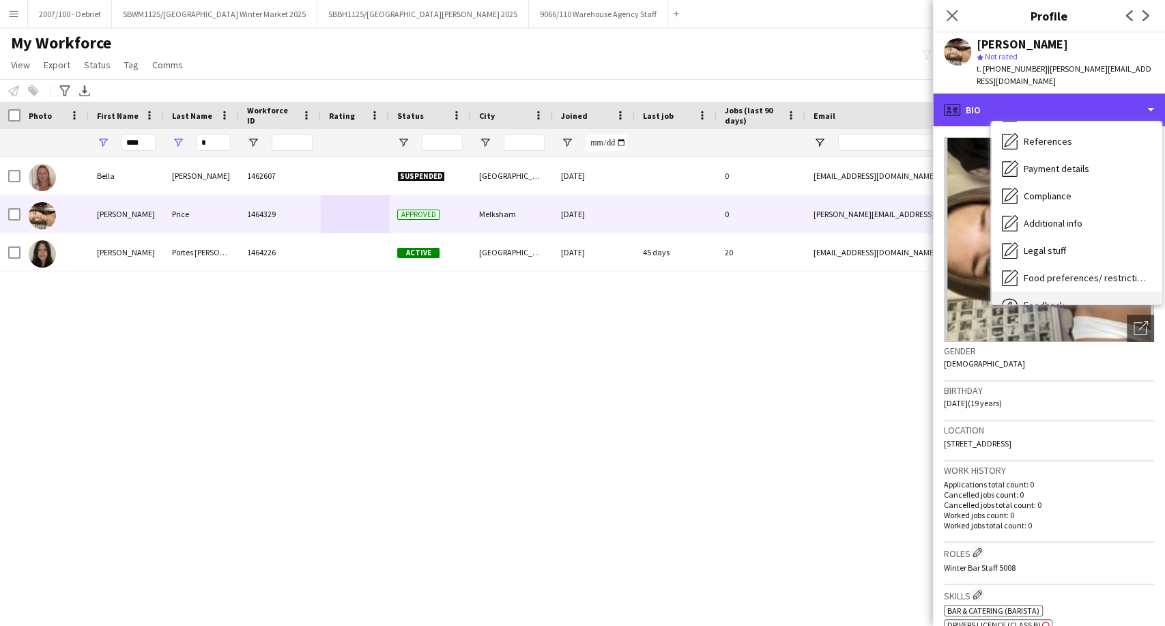
scroll to position [182, 0]
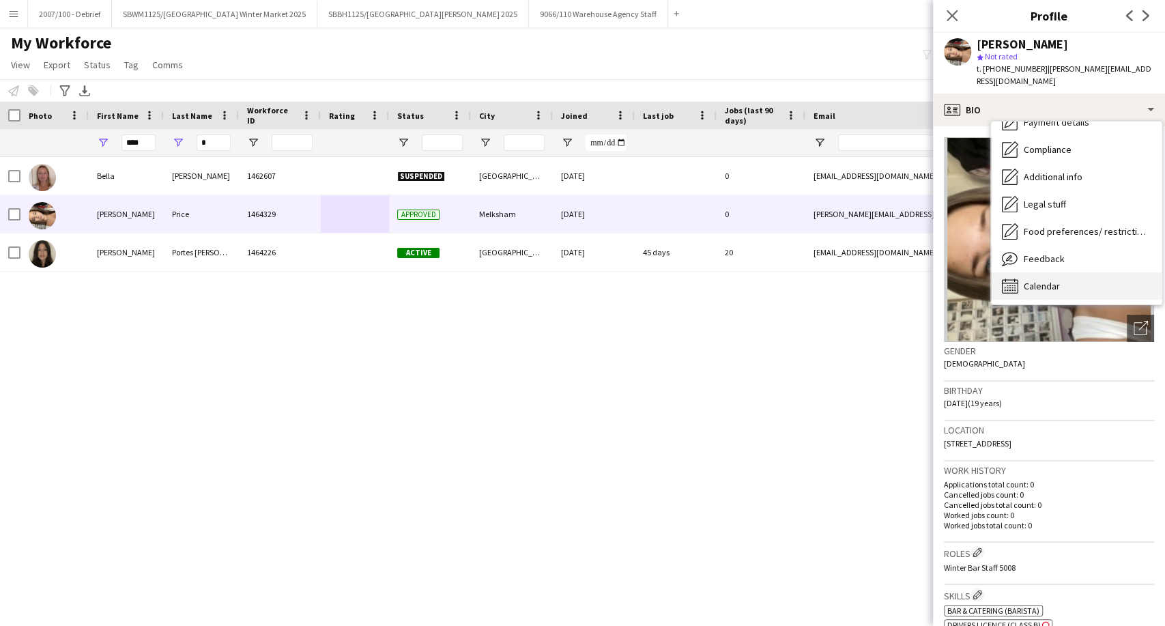
click at [1064, 273] on div "Calendar Calendar" at bounding box center [1076, 285] width 171 height 27
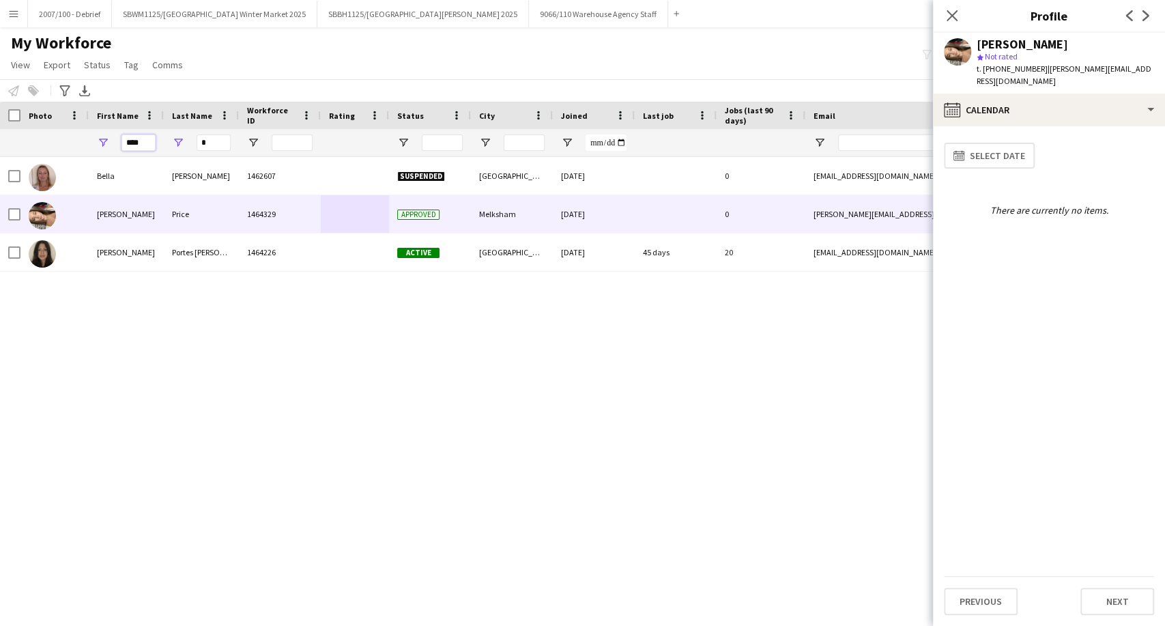
click at [142, 138] on input "****" at bounding box center [138, 142] width 34 height 16
click at [214, 143] on input "*" at bounding box center [213, 142] width 34 height 16
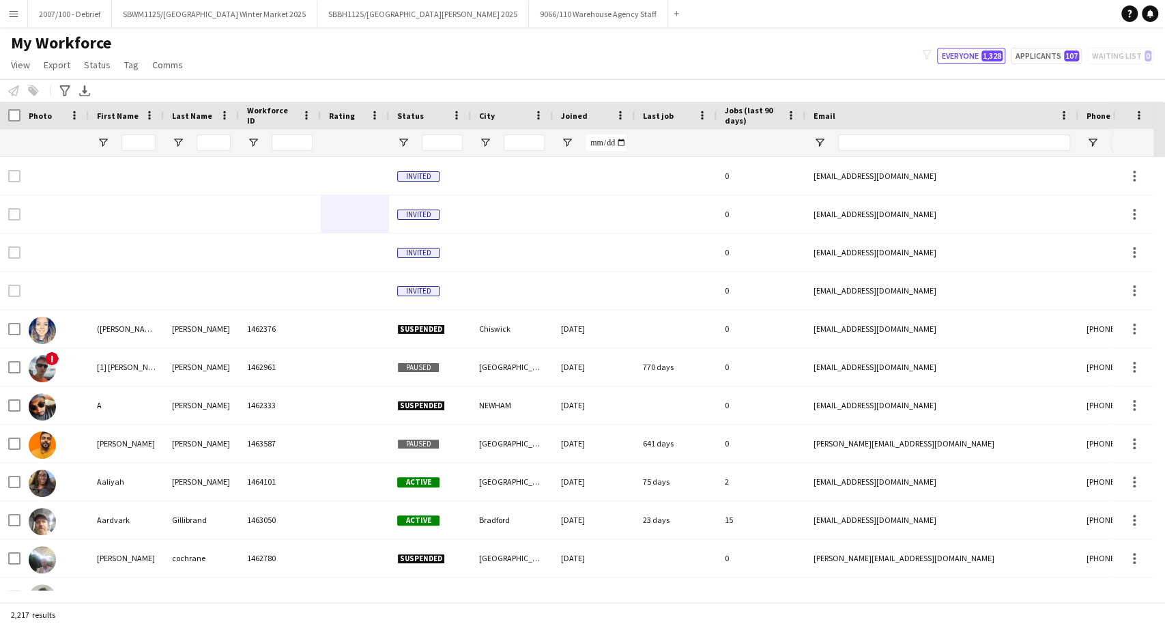
click at [157, 140] on div at bounding box center [126, 142] width 75 height 27
click at [145, 149] on input "First Name Filter Input" at bounding box center [138, 142] width 34 height 16
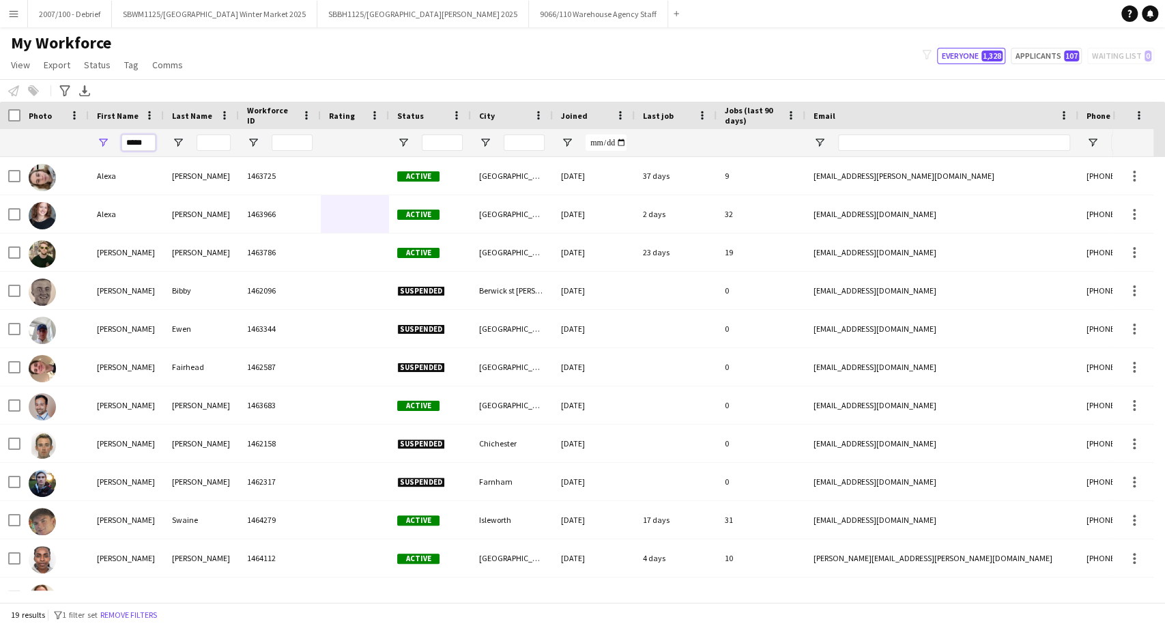
type input "*****"
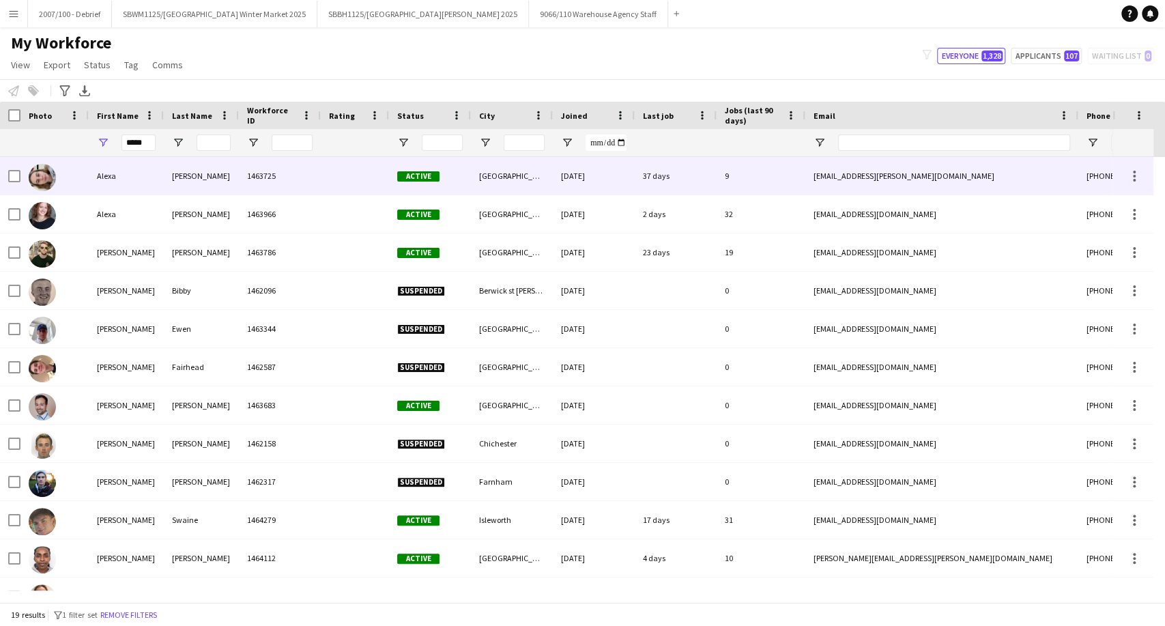
click at [234, 164] on div "Cassell" at bounding box center [201, 176] width 75 height 38
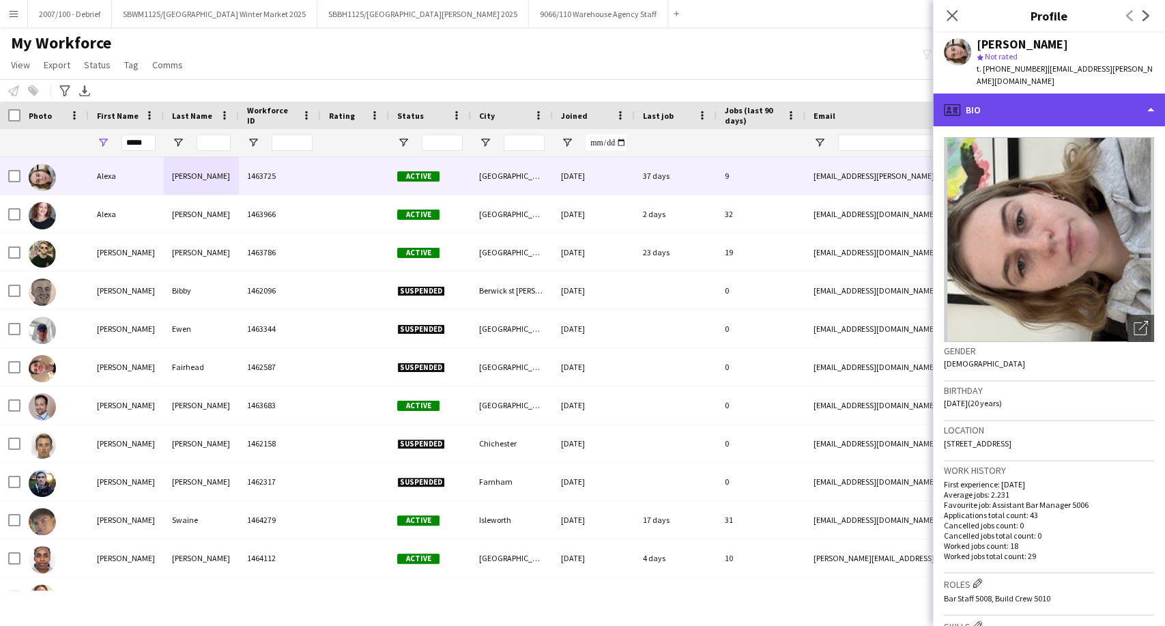
click at [1093, 93] on div "profile Bio" at bounding box center [1049, 109] width 232 height 33
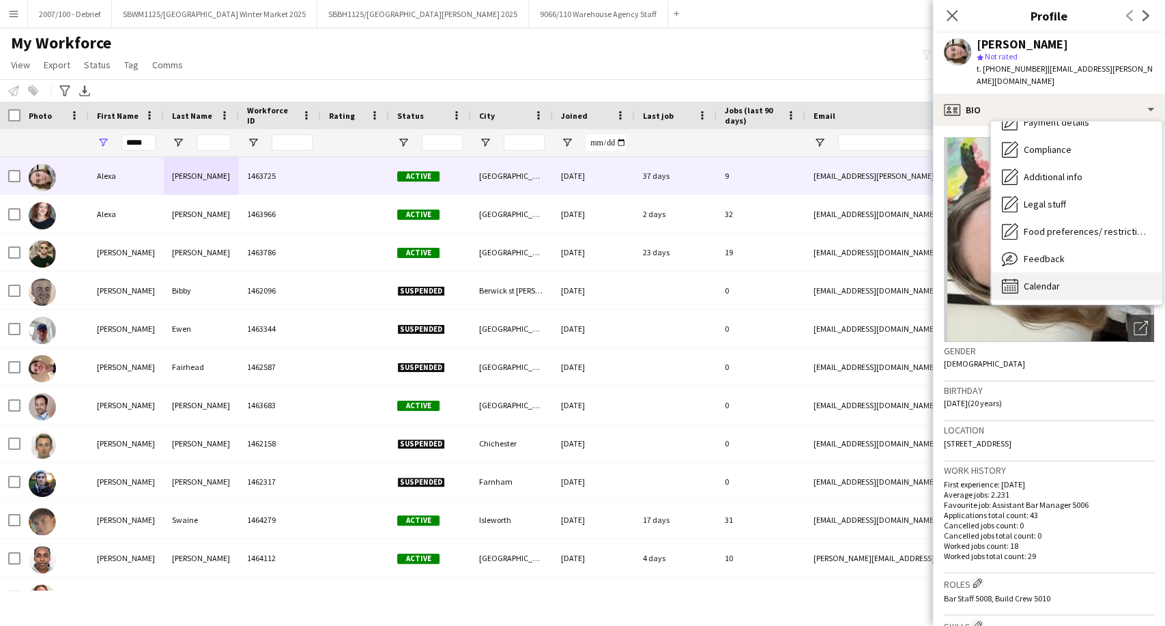
click at [1104, 274] on div "Calendar Calendar" at bounding box center [1076, 285] width 171 height 27
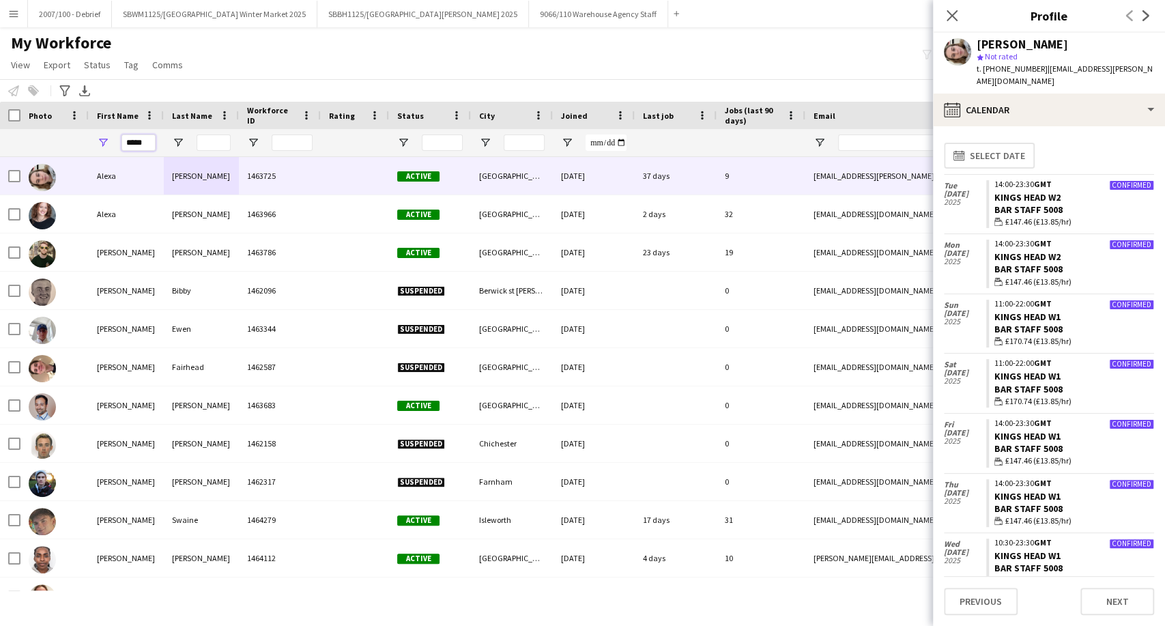
click at [144, 145] on input "*****" at bounding box center [138, 142] width 34 height 16
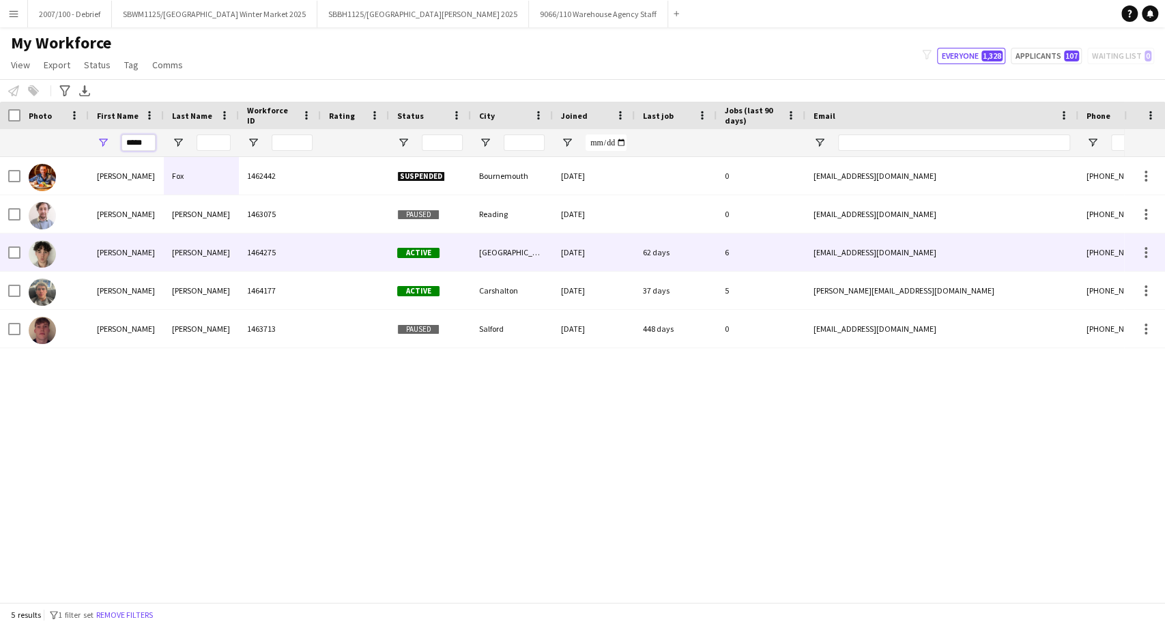
type input "*****"
click at [179, 253] on div "Hodge" at bounding box center [201, 252] width 75 height 38
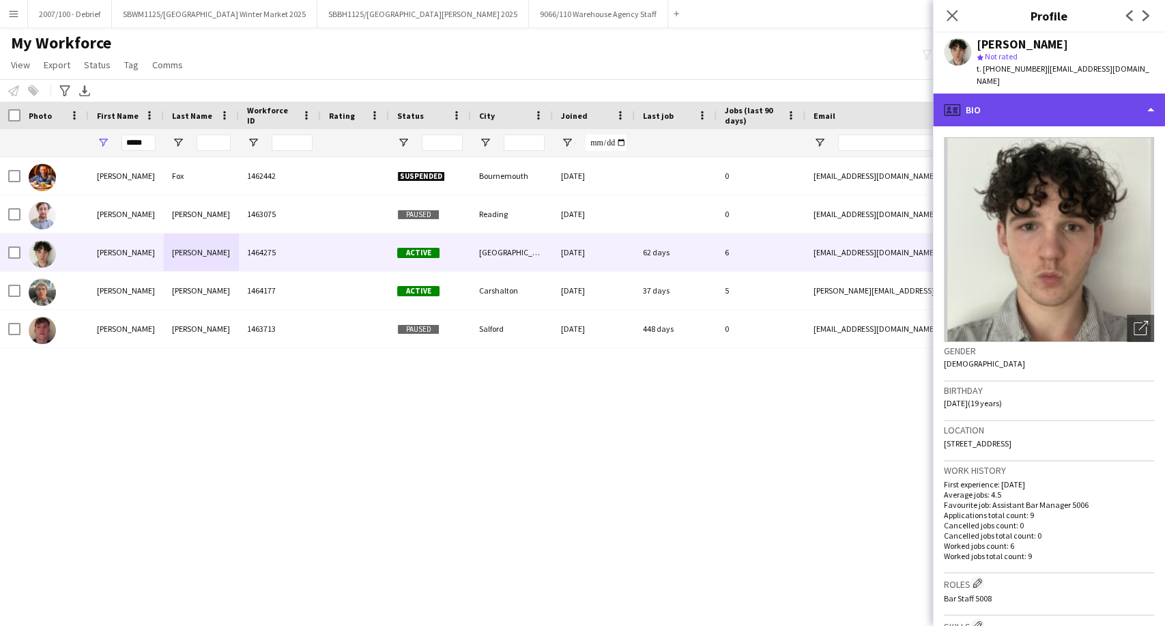
click at [1027, 104] on div "profile Bio" at bounding box center [1049, 109] width 232 height 33
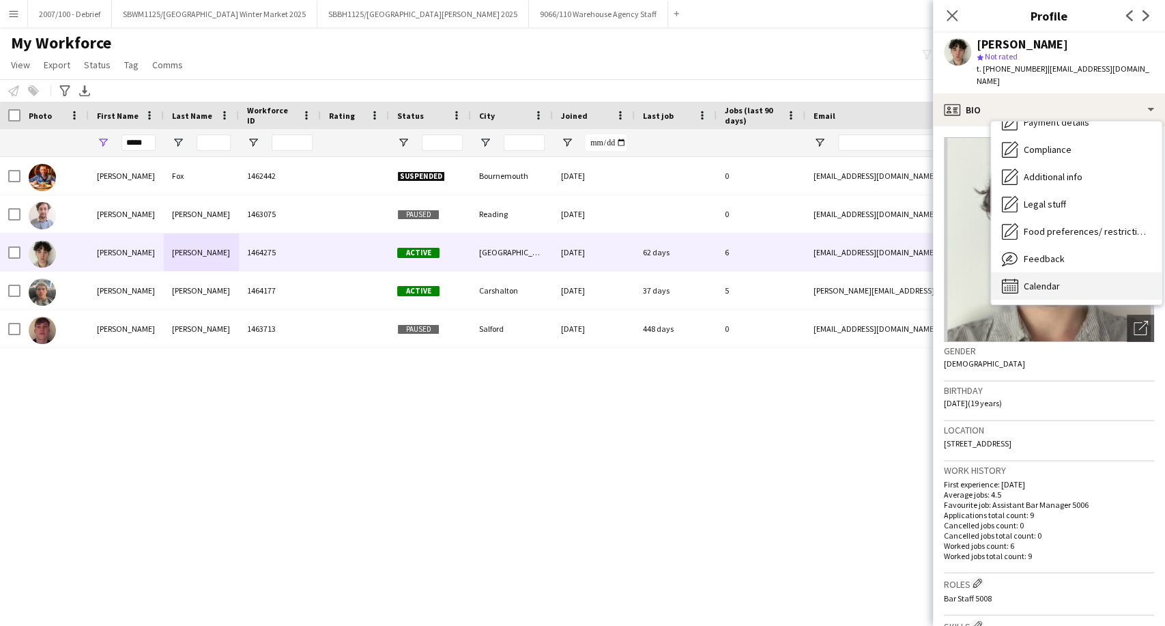
click at [1072, 272] on div "Calendar Calendar" at bounding box center [1076, 285] width 171 height 27
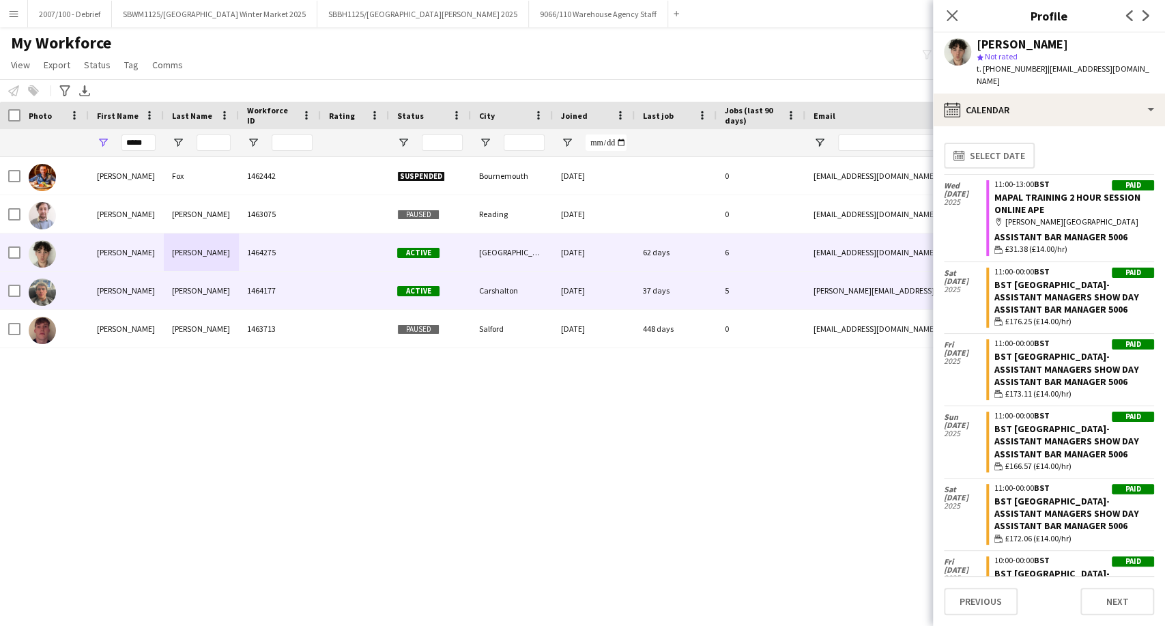
click at [213, 284] on div "Potts" at bounding box center [201, 291] width 75 height 38
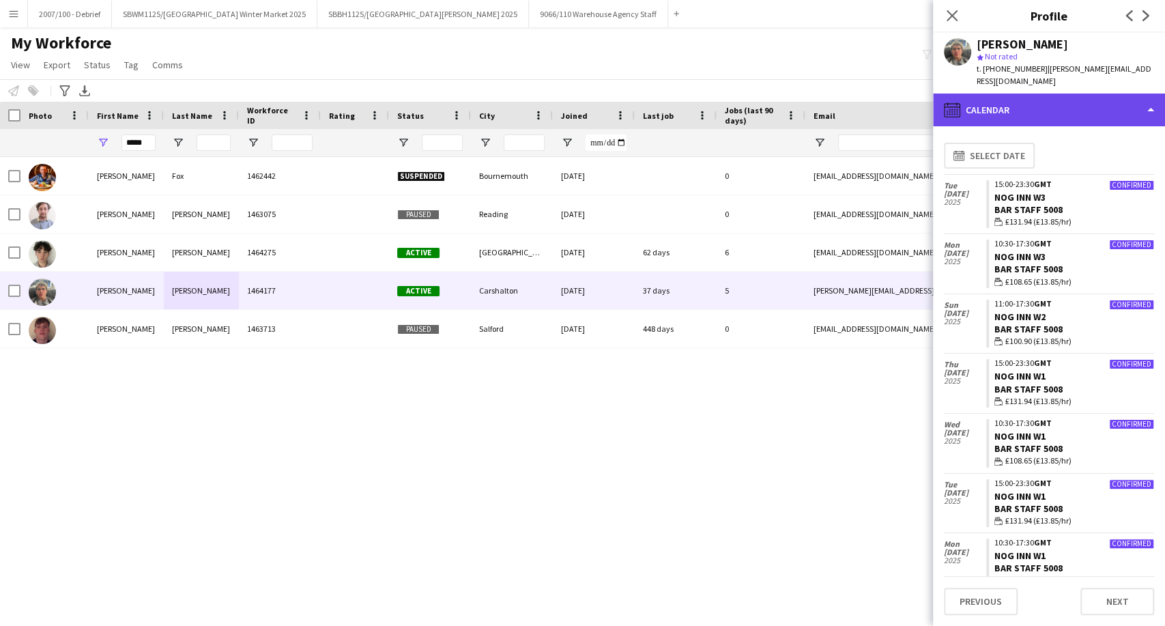
click at [1062, 100] on div "calendar-full Calendar" at bounding box center [1049, 109] width 232 height 33
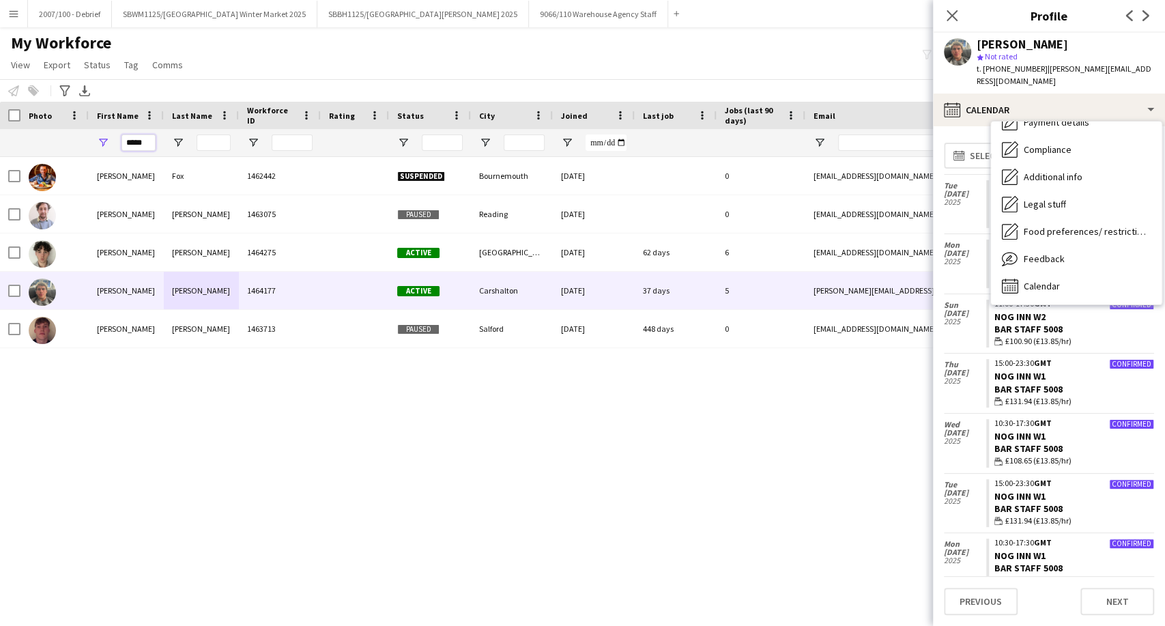
click at [148, 134] on input "*****" at bounding box center [138, 142] width 34 height 16
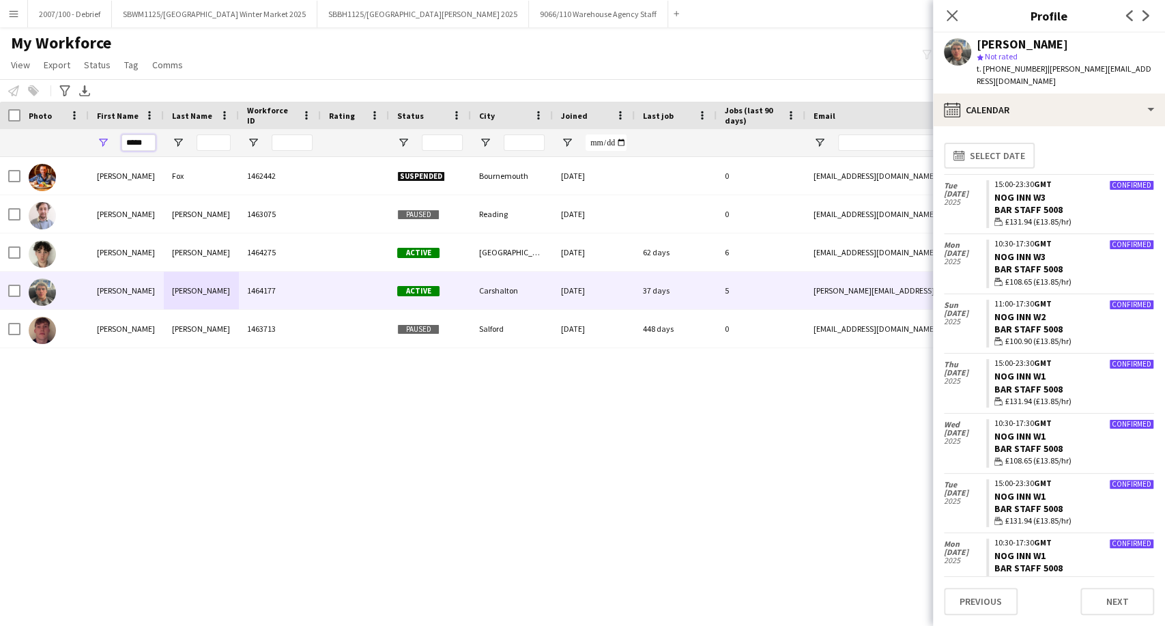
click at [142, 138] on input "*****" at bounding box center [138, 142] width 34 height 16
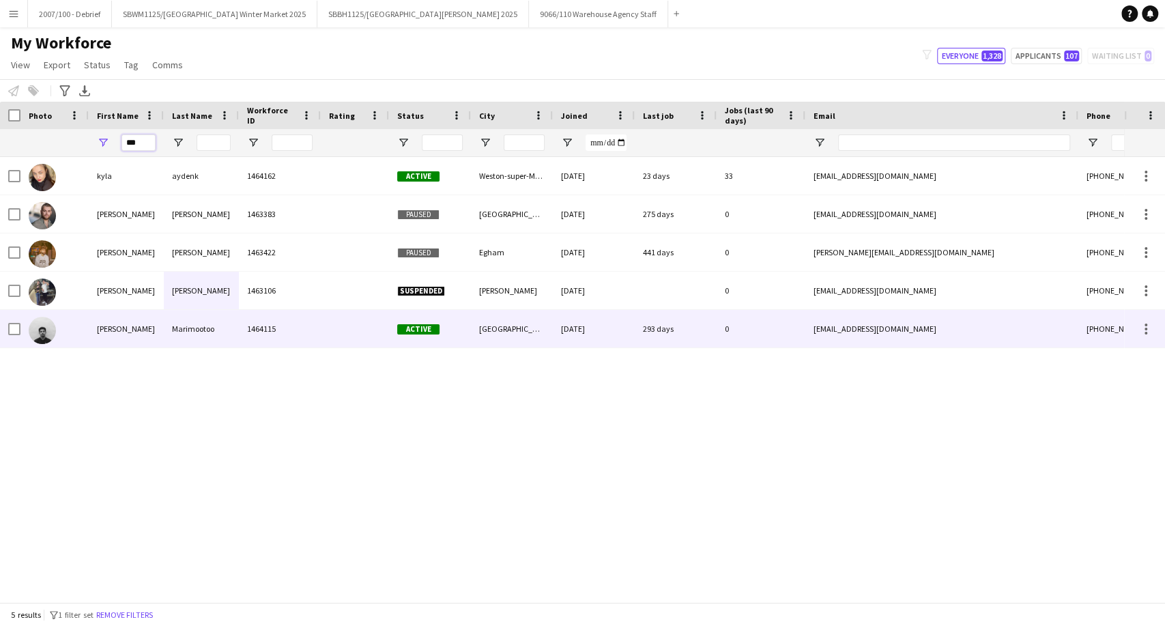
type input "***"
click at [226, 331] on div "Marimootoo" at bounding box center [201, 329] width 75 height 38
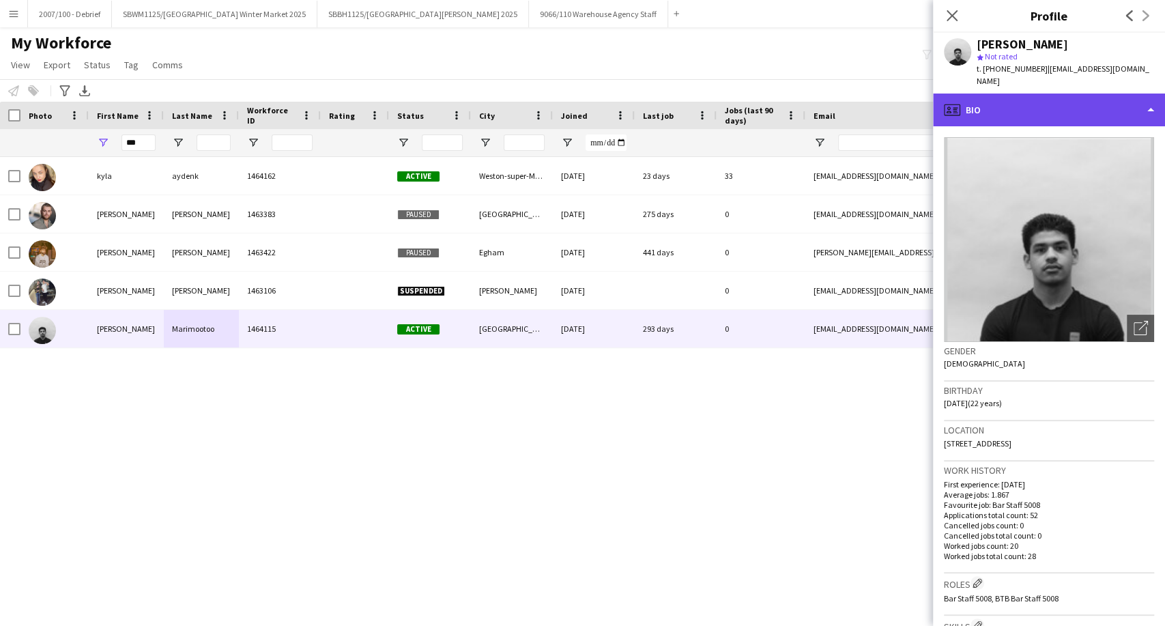
click at [1004, 100] on div "profile Bio" at bounding box center [1049, 109] width 232 height 33
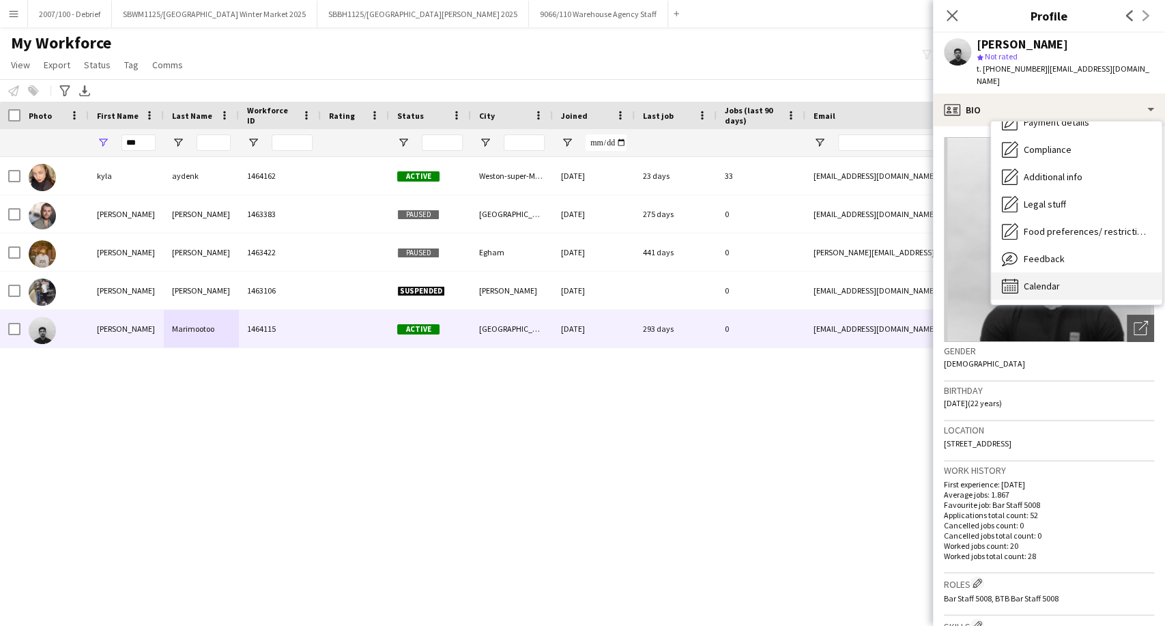
click at [1064, 283] on div "Calendar Calendar" at bounding box center [1076, 285] width 171 height 27
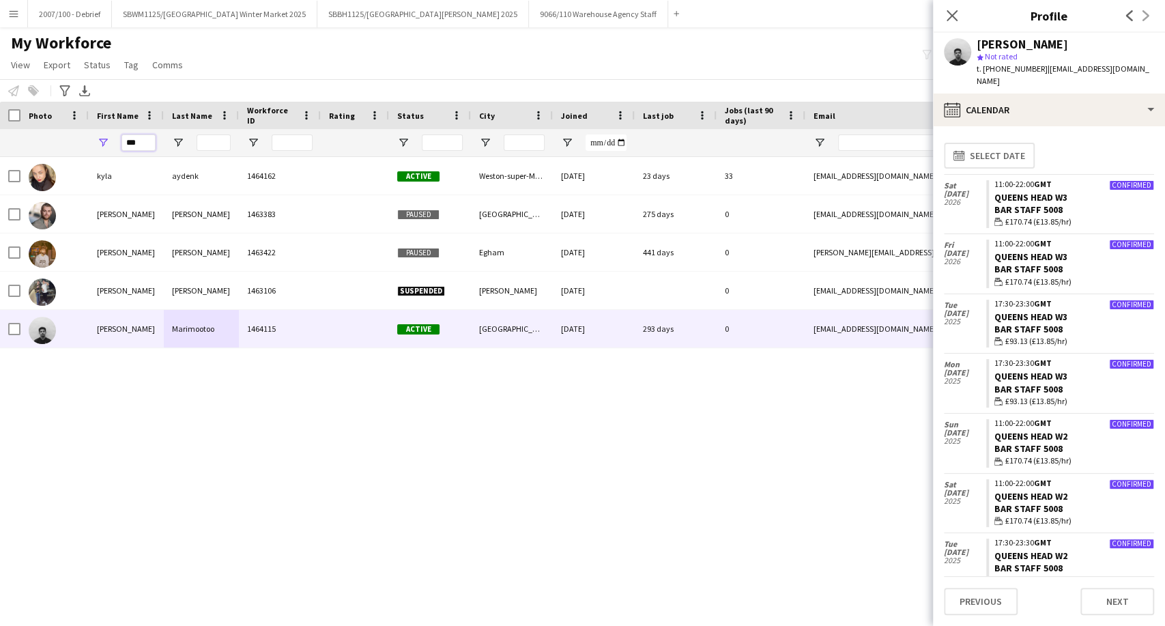
click at [147, 143] on input "***" at bounding box center [138, 142] width 34 height 16
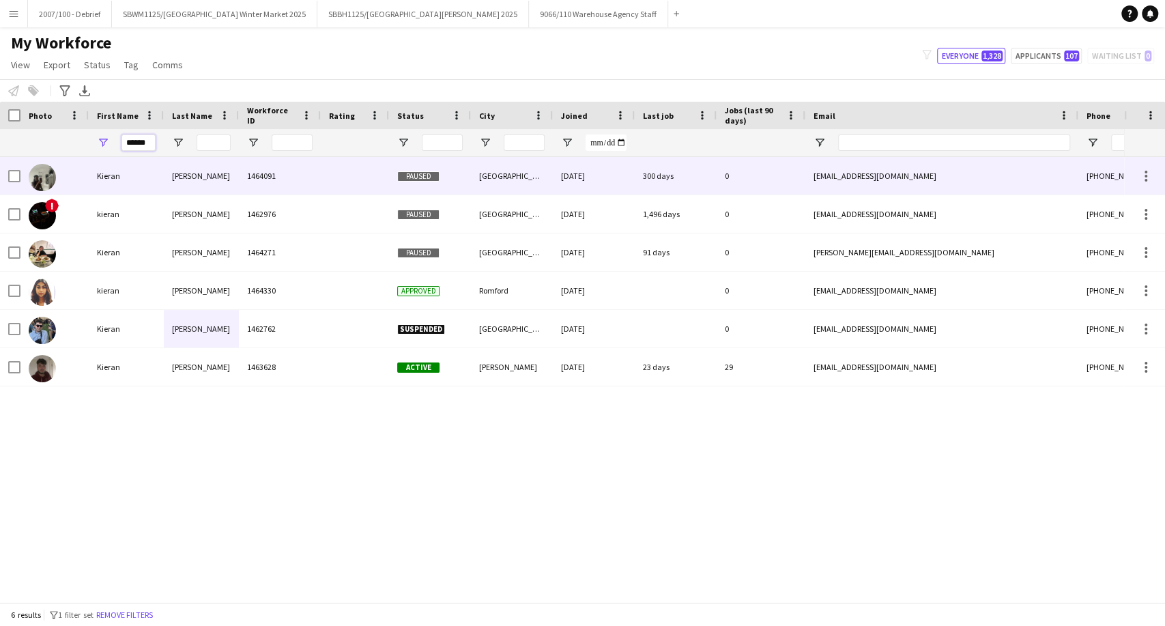
type input "******"
click at [352, 186] on div at bounding box center [355, 176] width 68 height 38
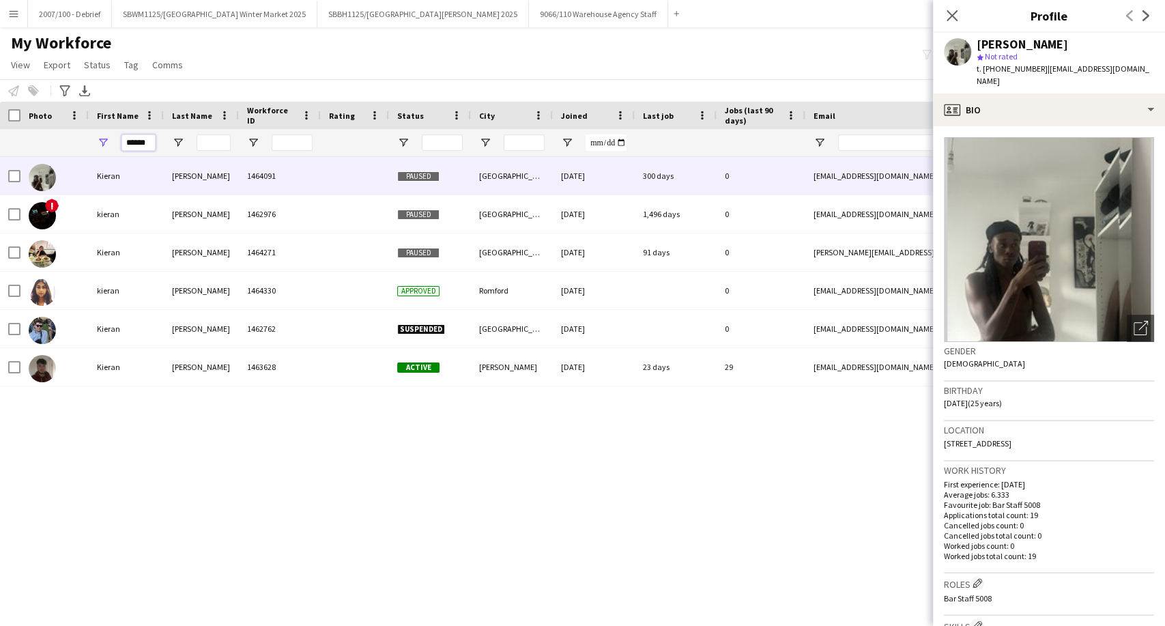
click at [139, 140] on input "******" at bounding box center [138, 142] width 34 height 16
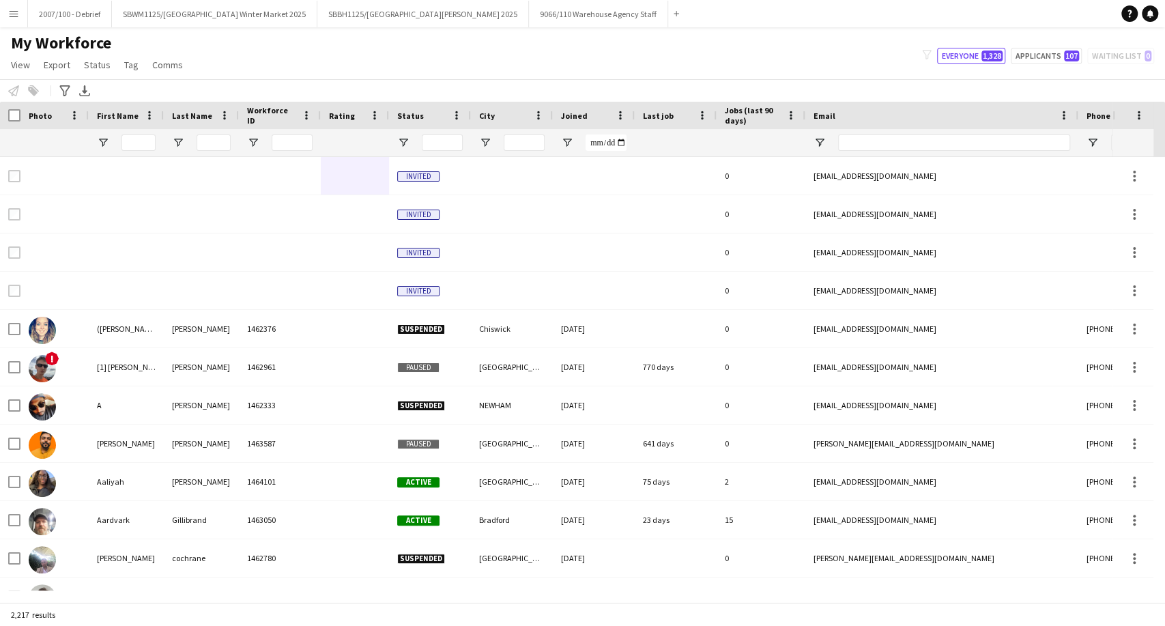
click at [3, 13] on button "Menu" at bounding box center [13, 13] width 27 height 27
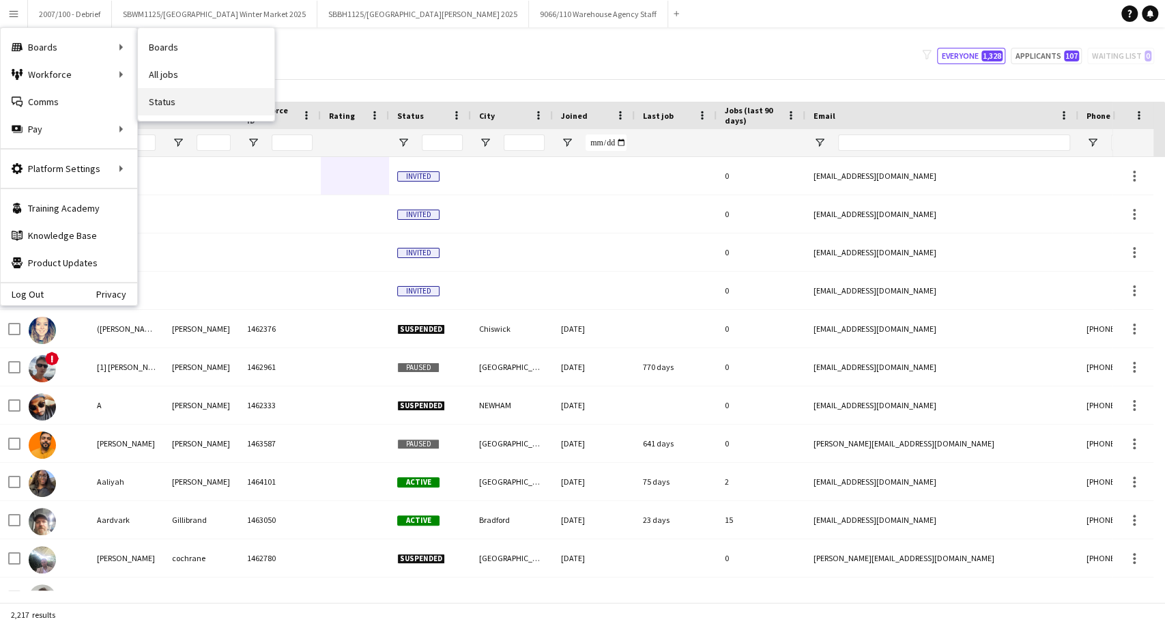
click at [197, 105] on link "Status" at bounding box center [206, 101] width 136 height 27
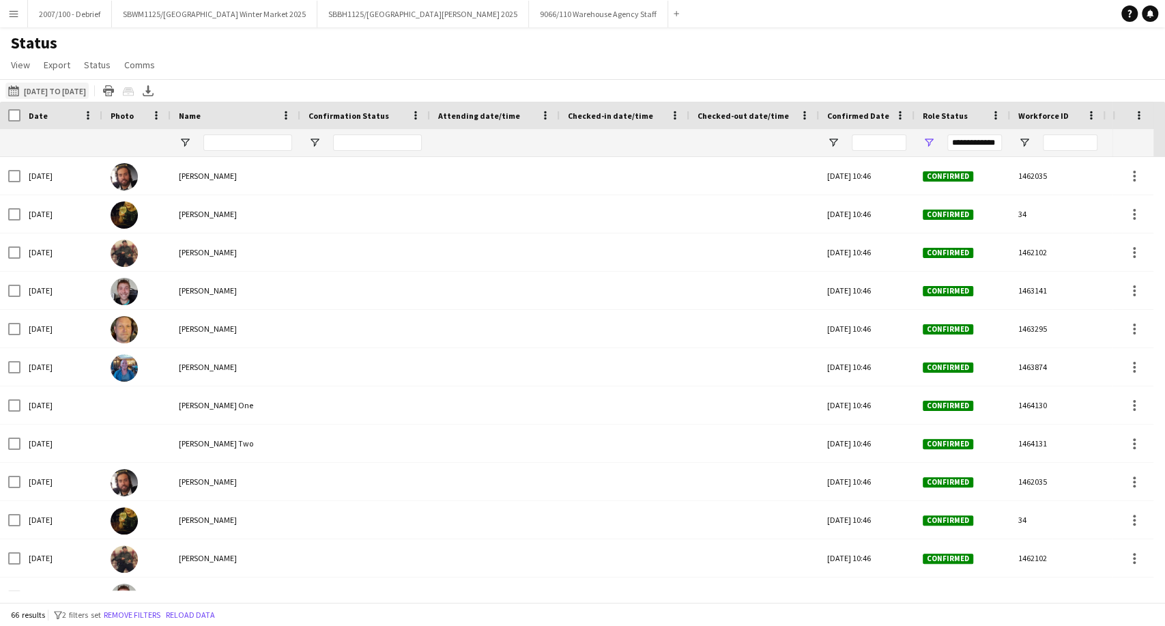
click at [89, 87] on button "30-09-2025 to 06-10-2025 23-10-2025 to 01-11-2025" at bounding box center [46, 91] width 83 height 16
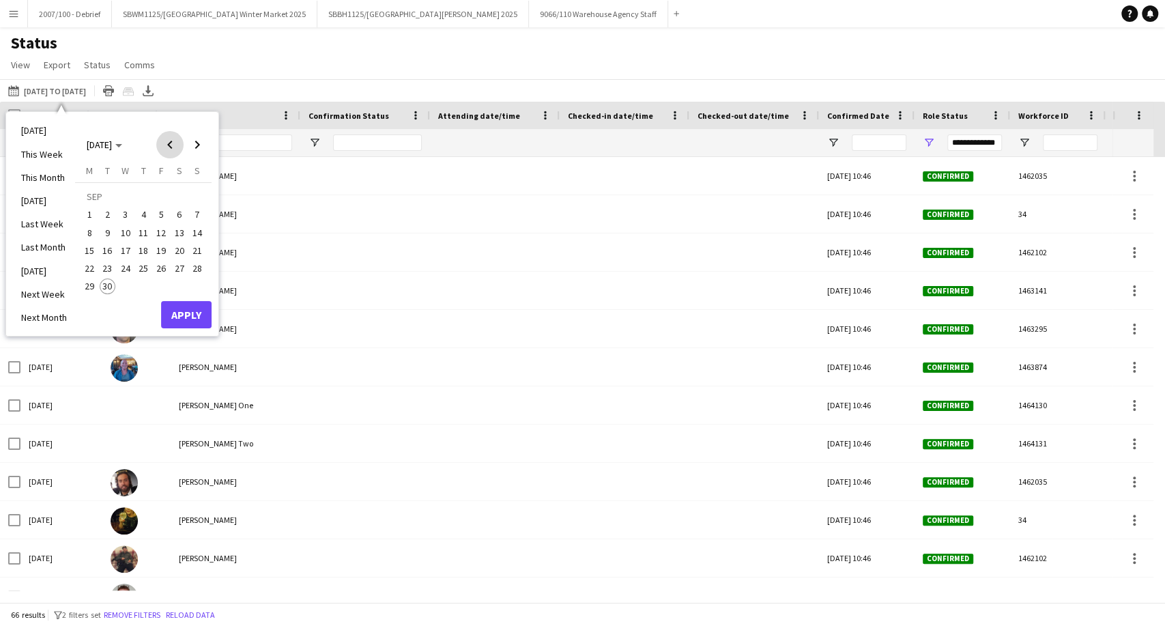
click at [165, 143] on span "Previous month" at bounding box center [169, 144] width 27 height 27
click at [166, 143] on span "Previous month" at bounding box center [169, 144] width 27 height 27
click at [164, 143] on span "Previous month" at bounding box center [169, 144] width 27 height 27
click at [168, 143] on span "Previous month" at bounding box center [169, 144] width 27 height 27
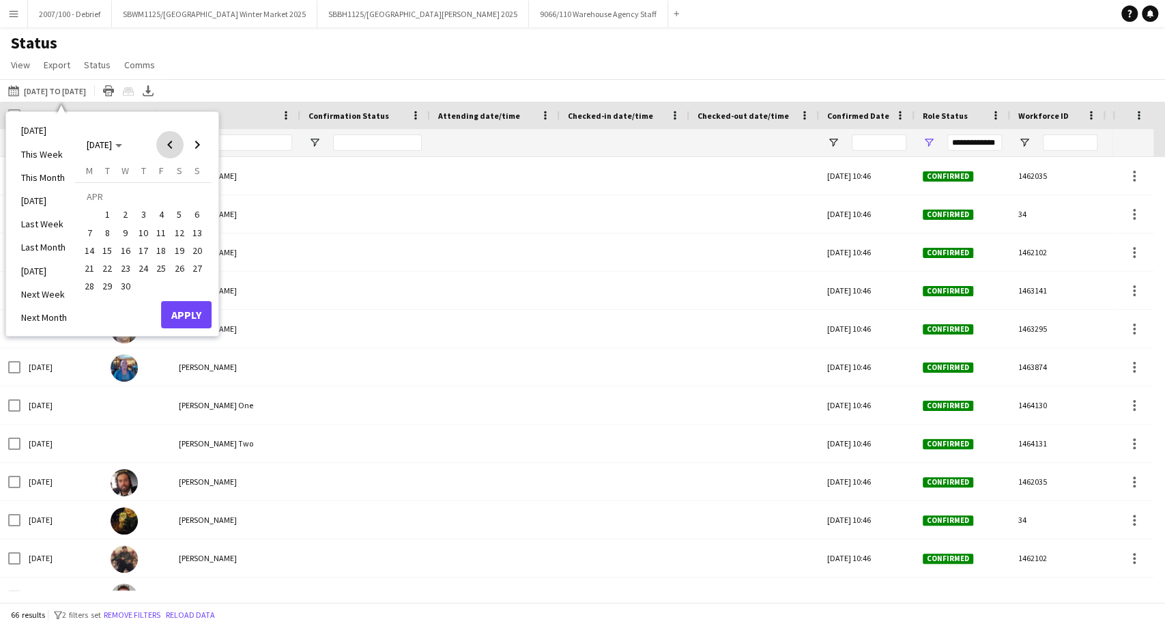
click at [168, 143] on span "Previous month" at bounding box center [169, 144] width 27 height 27
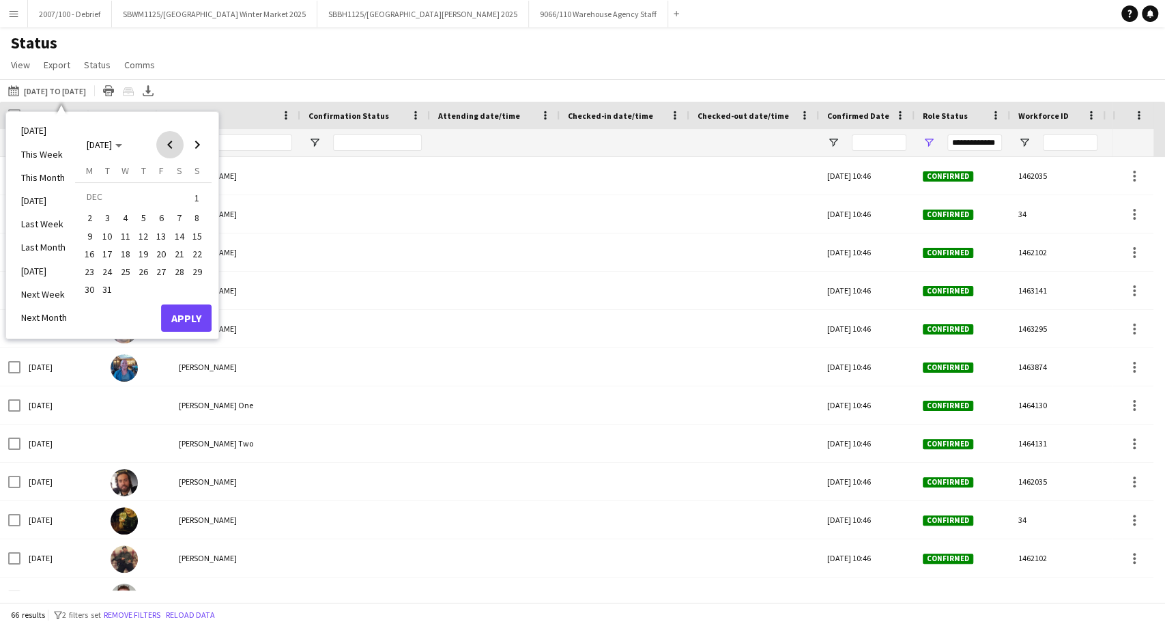
click at [168, 143] on span "Previous month" at bounding box center [169, 144] width 27 height 27
click at [93, 212] on span "1" at bounding box center [89, 214] width 16 height 16
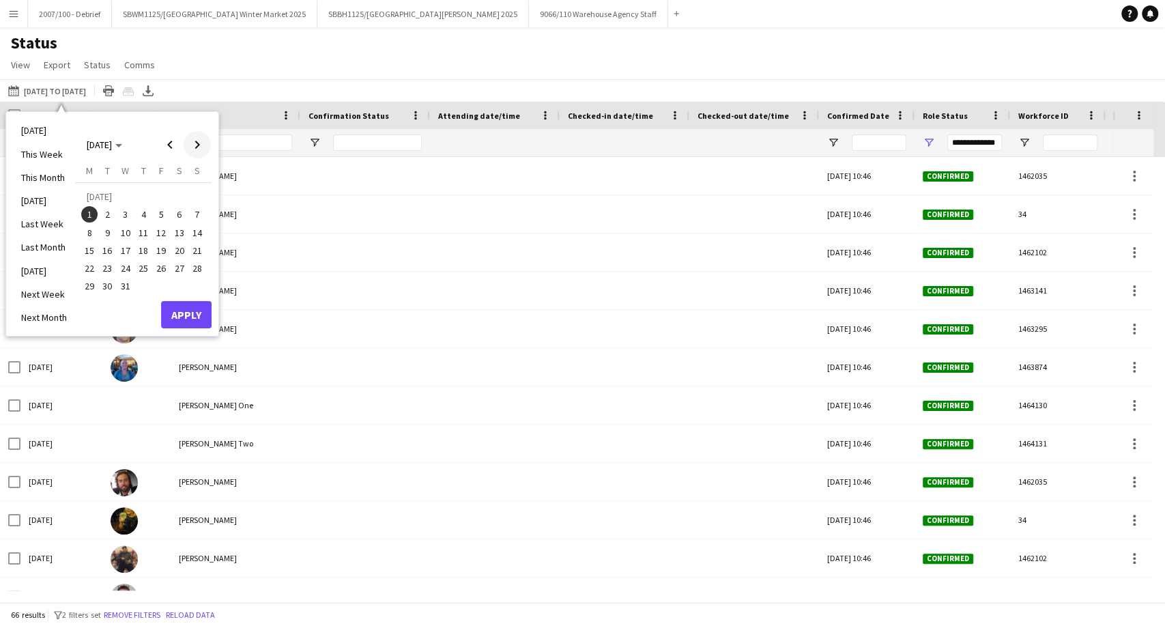
click at [199, 147] on span "Next month" at bounding box center [197, 144] width 27 height 27
click at [181, 268] on span "31" at bounding box center [179, 271] width 16 height 16
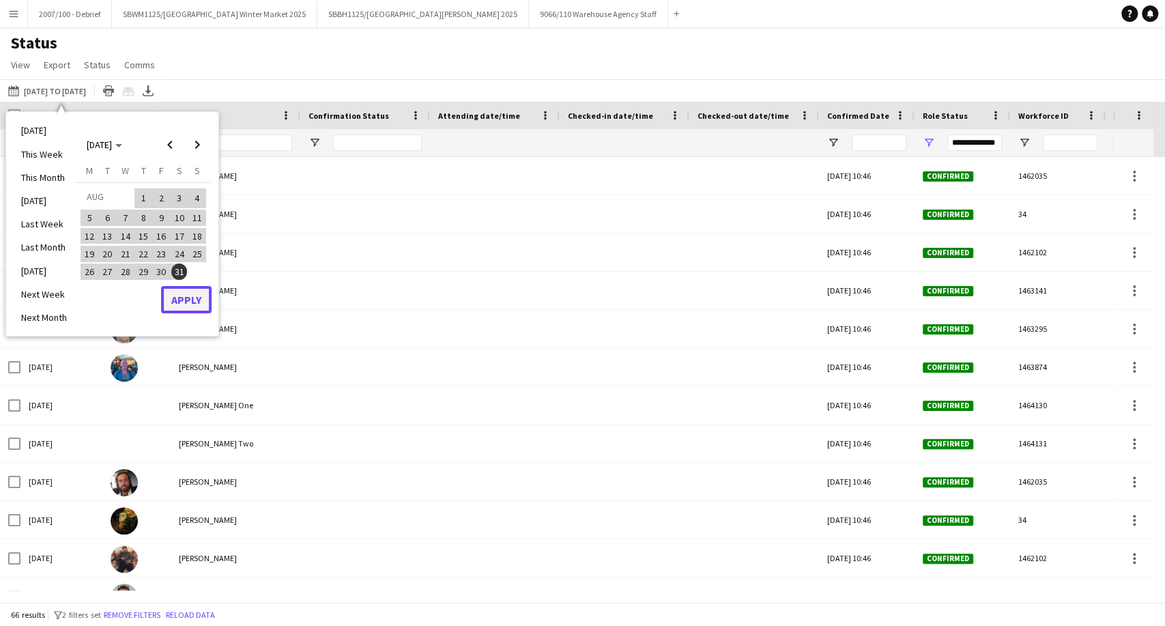
click at [193, 291] on button "Apply" at bounding box center [186, 299] width 50 height 27
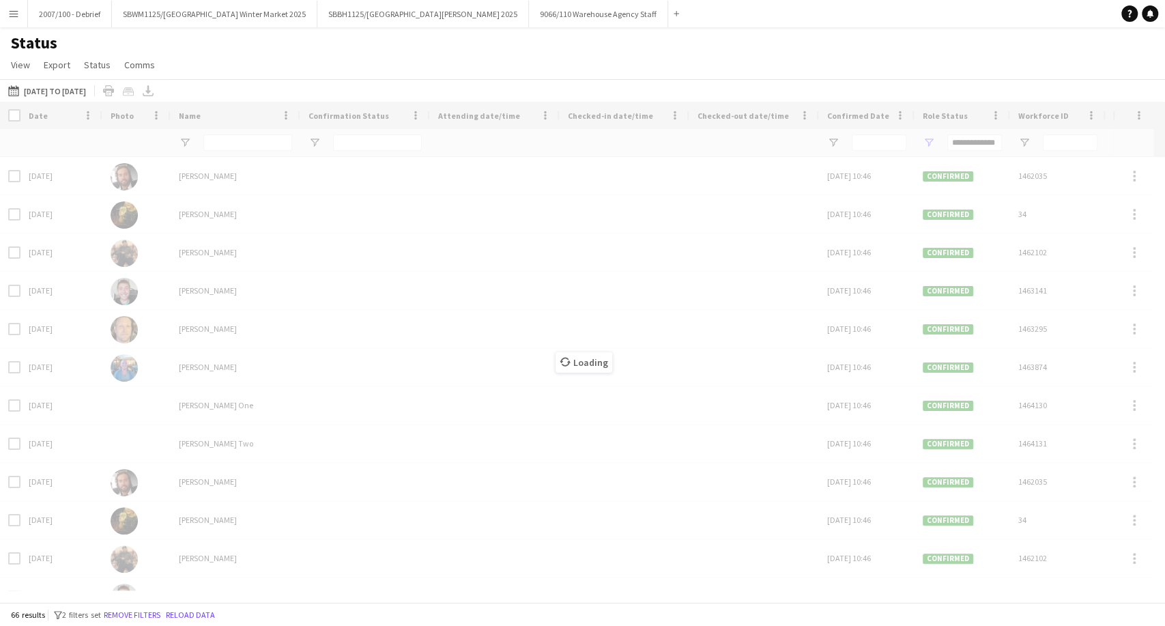
type input "***"
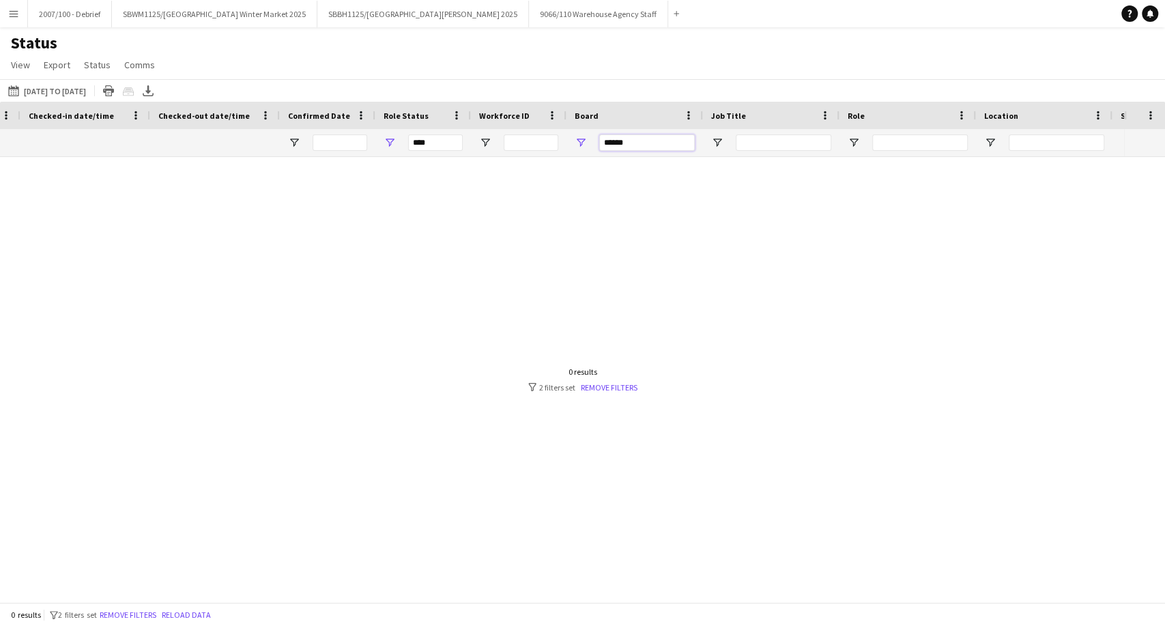
click at [645, 145] on input "******" at bounding box center [647, 142] width 96 height 16
type input "***"
type input "**********"
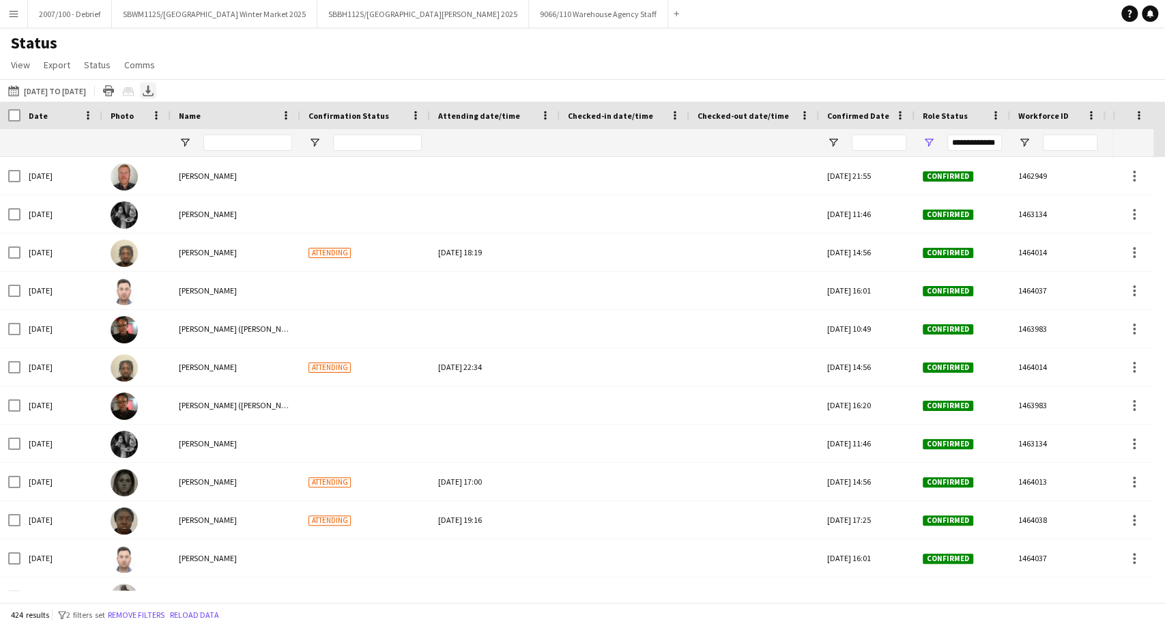
type input "***"
click at [154, 90] on icon "Export XLSX" at bounding box center [148, 90] width 11 height 11
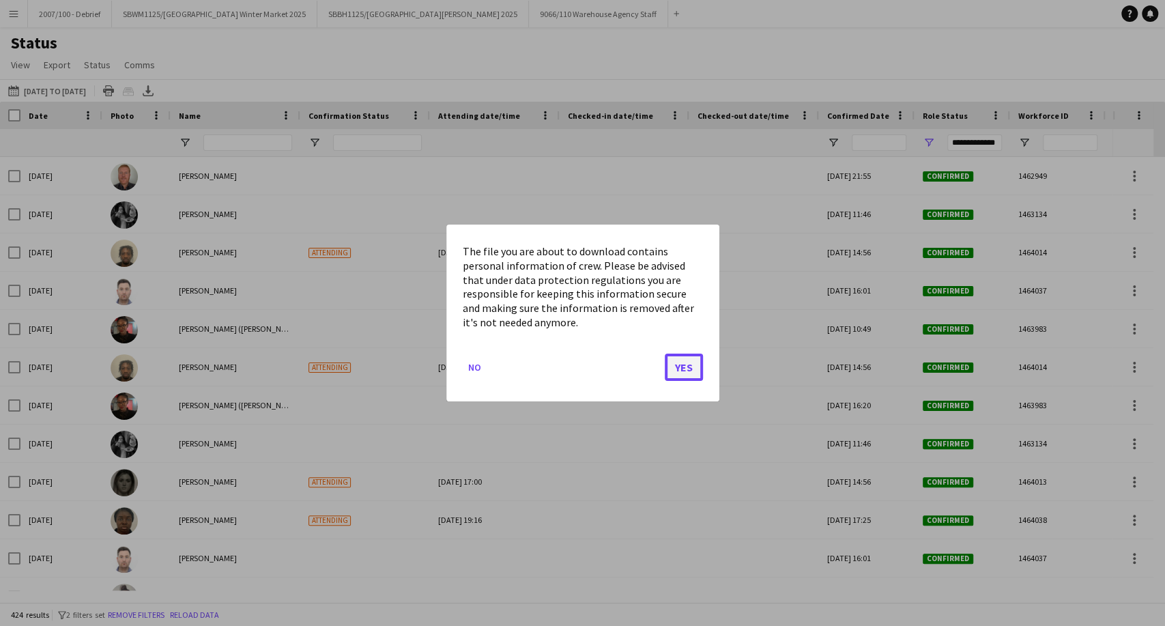
click at [684, 360] on button "Yes" at bounding box center [684, 366] width 38 height 27
